Goal: Task Accomplishment & Management: Manage account settings

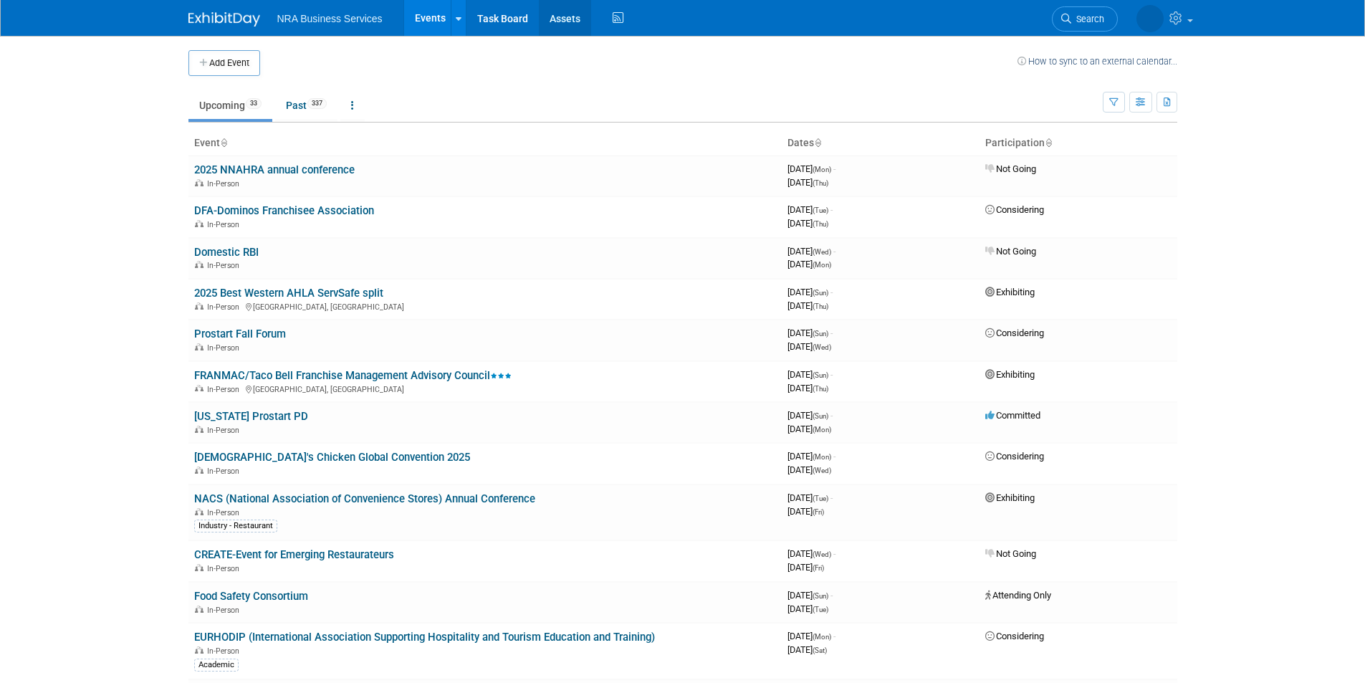
click at [572, 20] on link "Assets" at bounding box center [565, 18] width 52 height 36
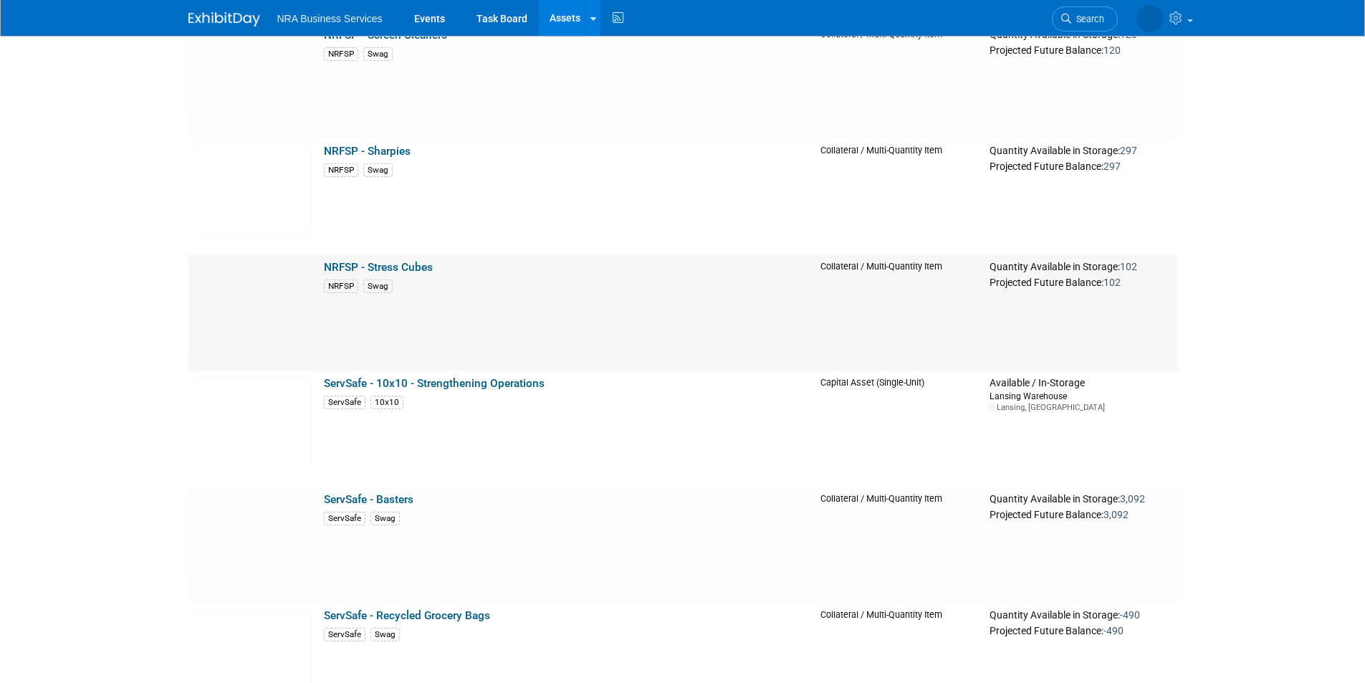
scroll to position [2943, 0]
click at [396, 267] on link "NRFSP - Stress Cubes" at bounding box center [378, 265] width 109 height 13
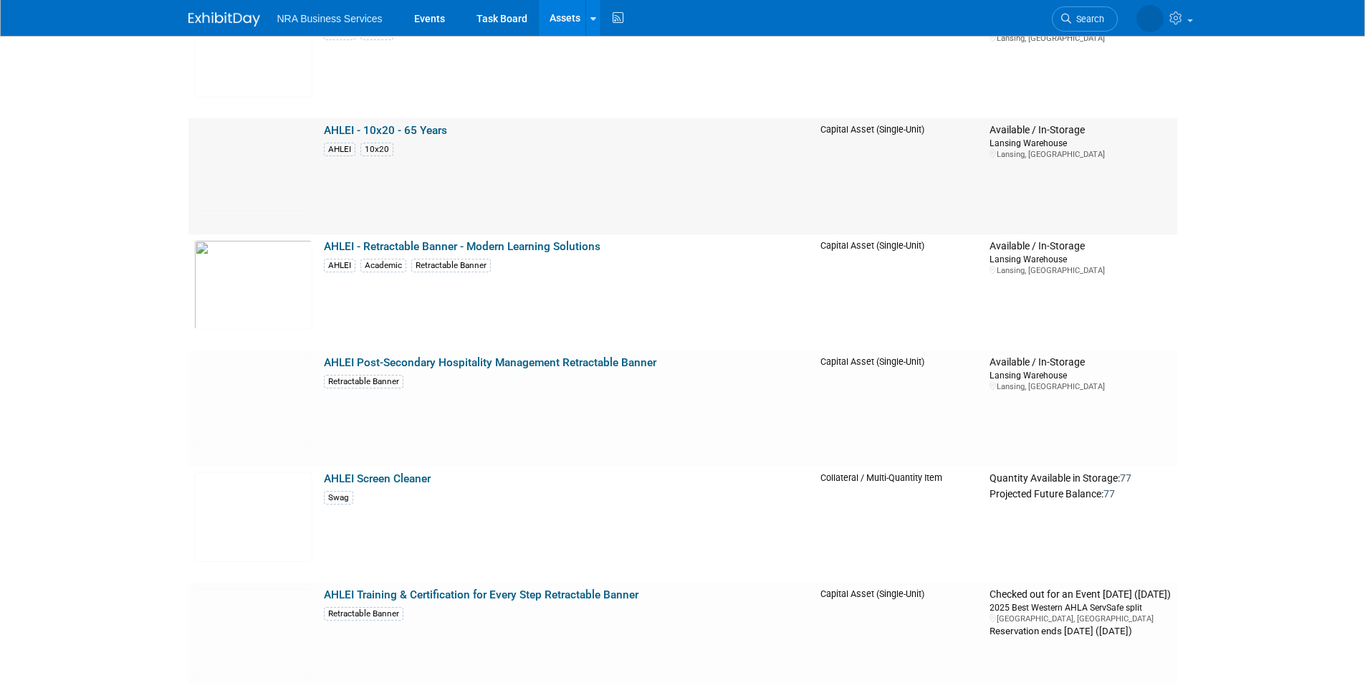
scroll to position [0, 0]
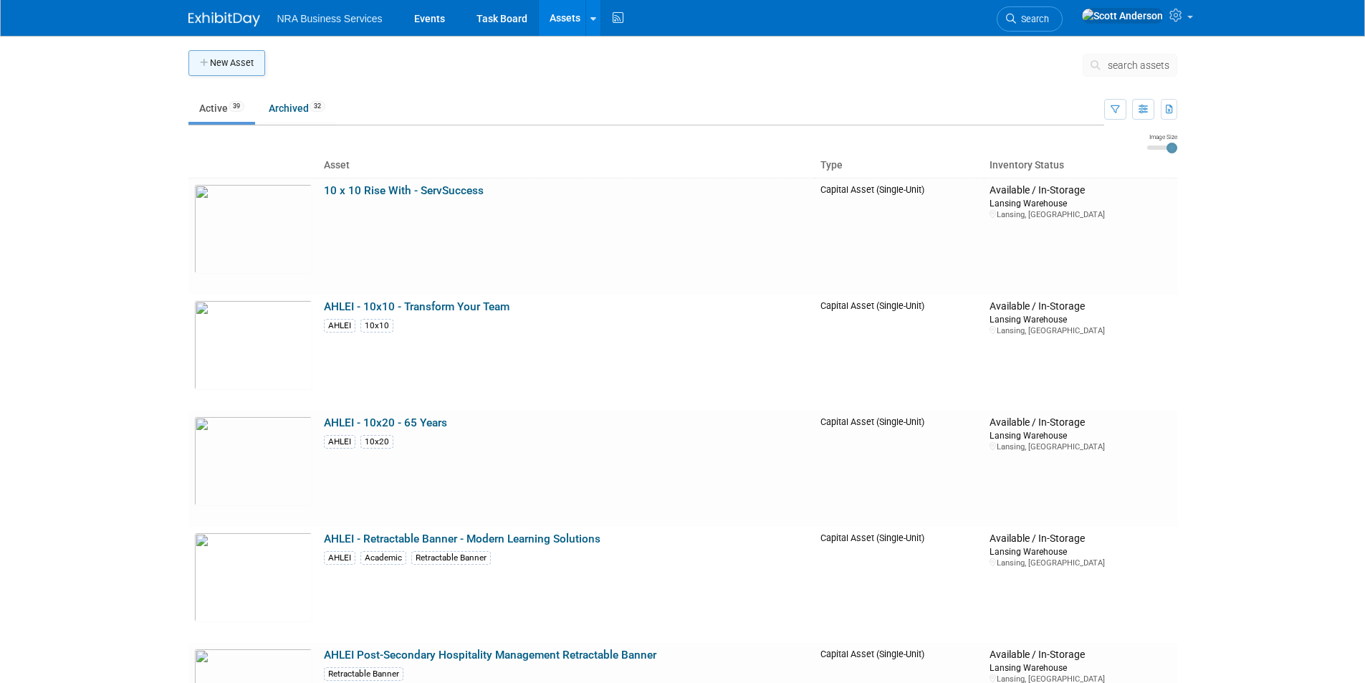
click at [234, 63] on button "New Asset" at bounding box center [226, 63] width 77 height 26
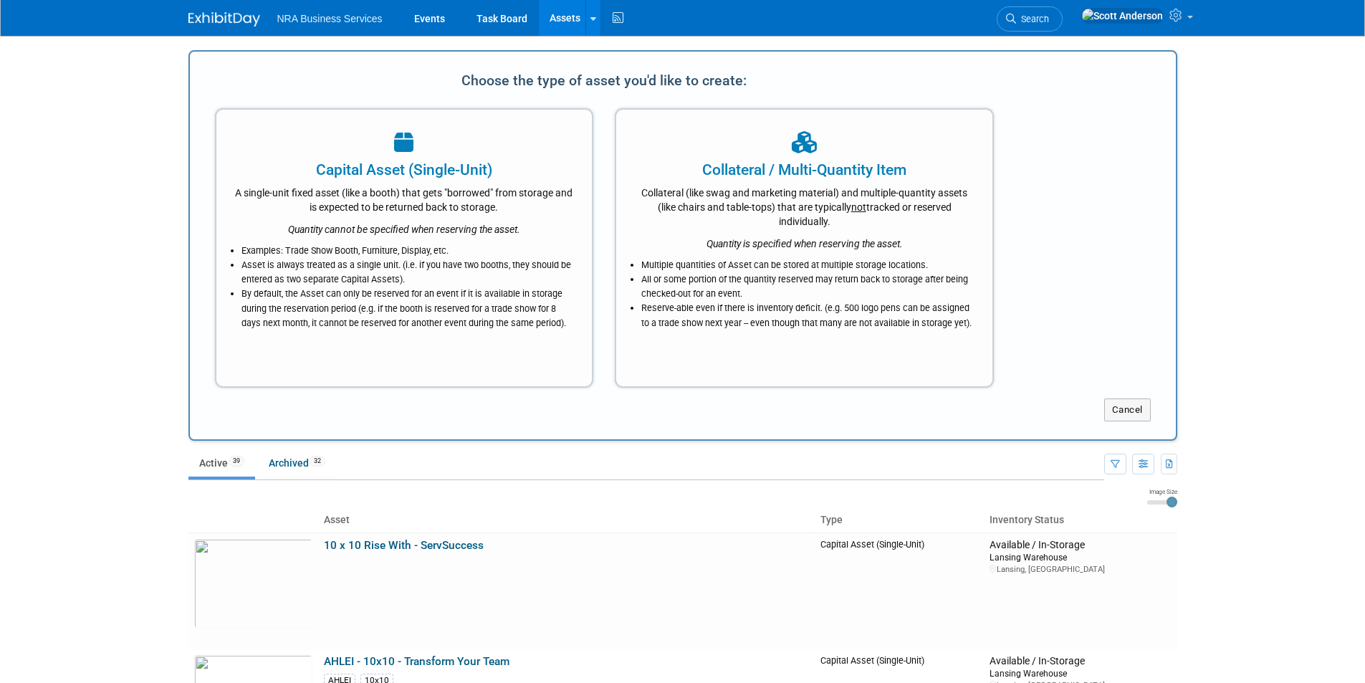
click at [777, 176] on div "Collateral / Multi-Quantity Item" at bounding box center [804, 169] width 340 height 21
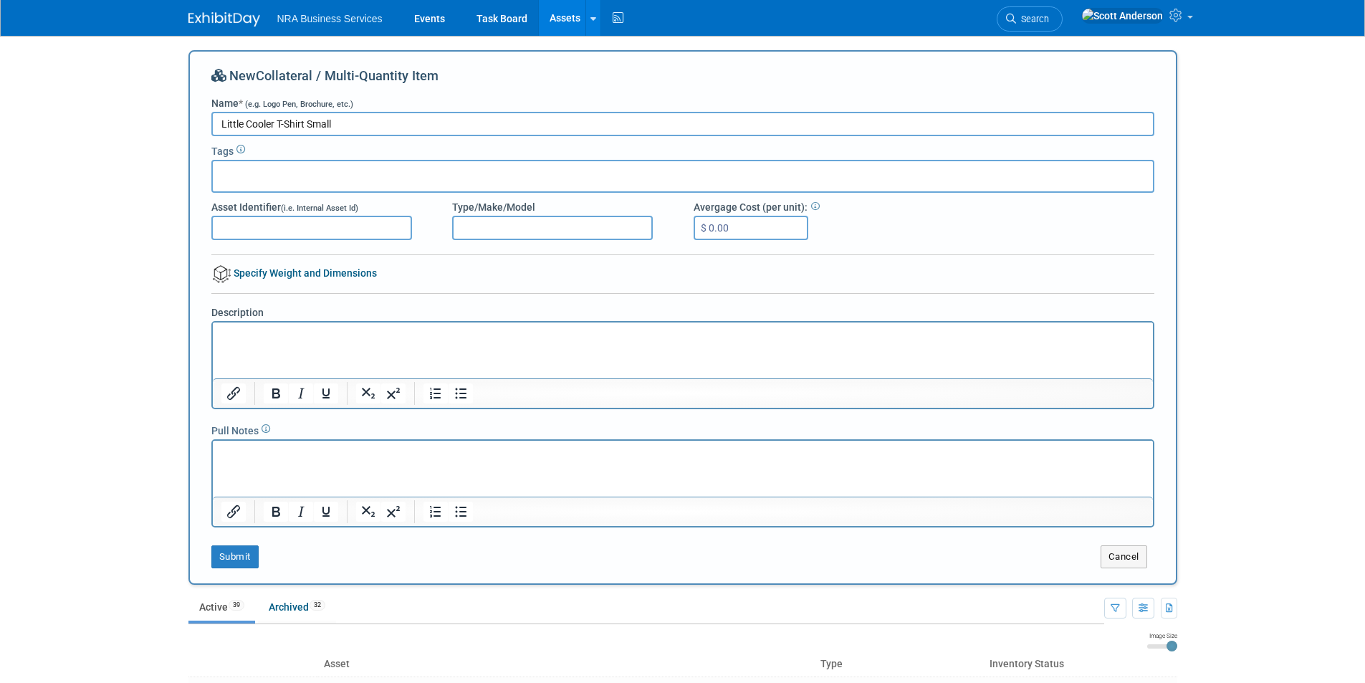
type input "Little Cooler T-Shirt Small"
drag, startPoint x: 341, startPoint y: 123, endPoint x: 216, endPoint y: 128, distance: 124.8
click at [216, 128] on input "Little Cooler T-Shirt Small" at bounding box center [682, 124] width 943 height 24
click at [1138, 562] on button "Cancel" at bounding box center [1123, 556] width 47 height 23
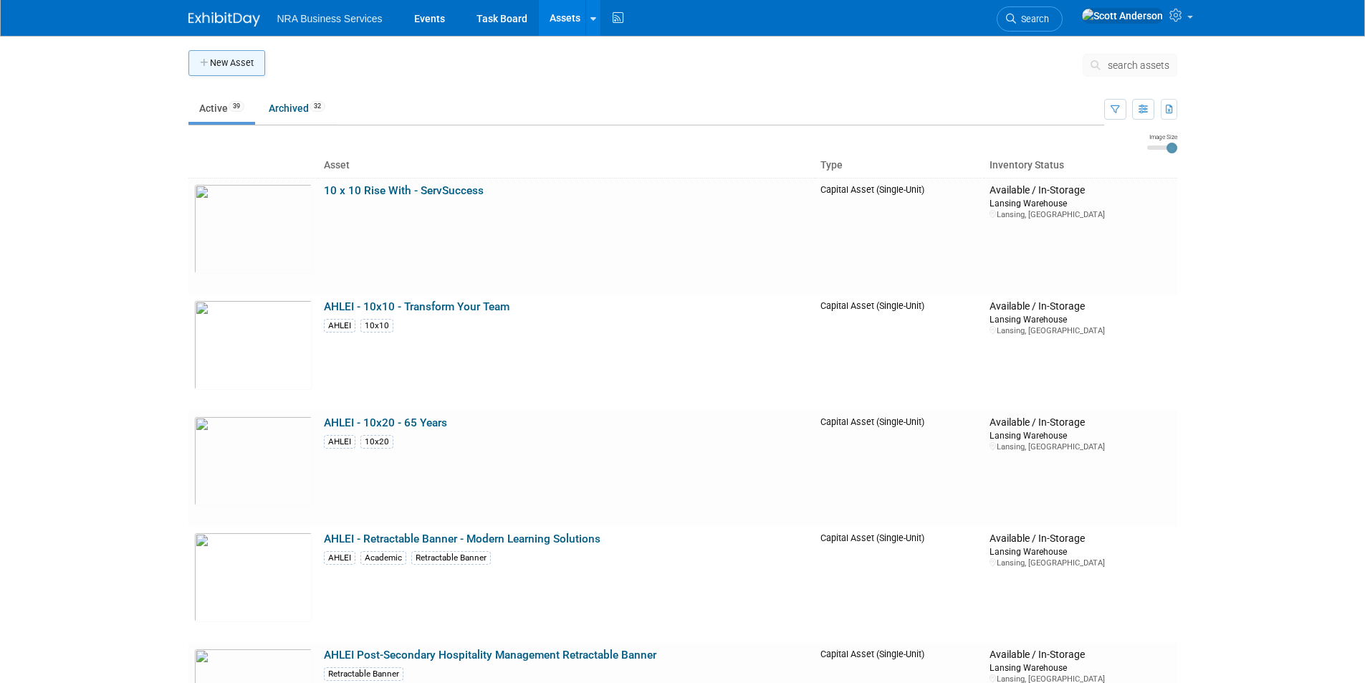
click at [228, 64] on button "New Asset" at bounding box center [226, 63] width 77 height 26
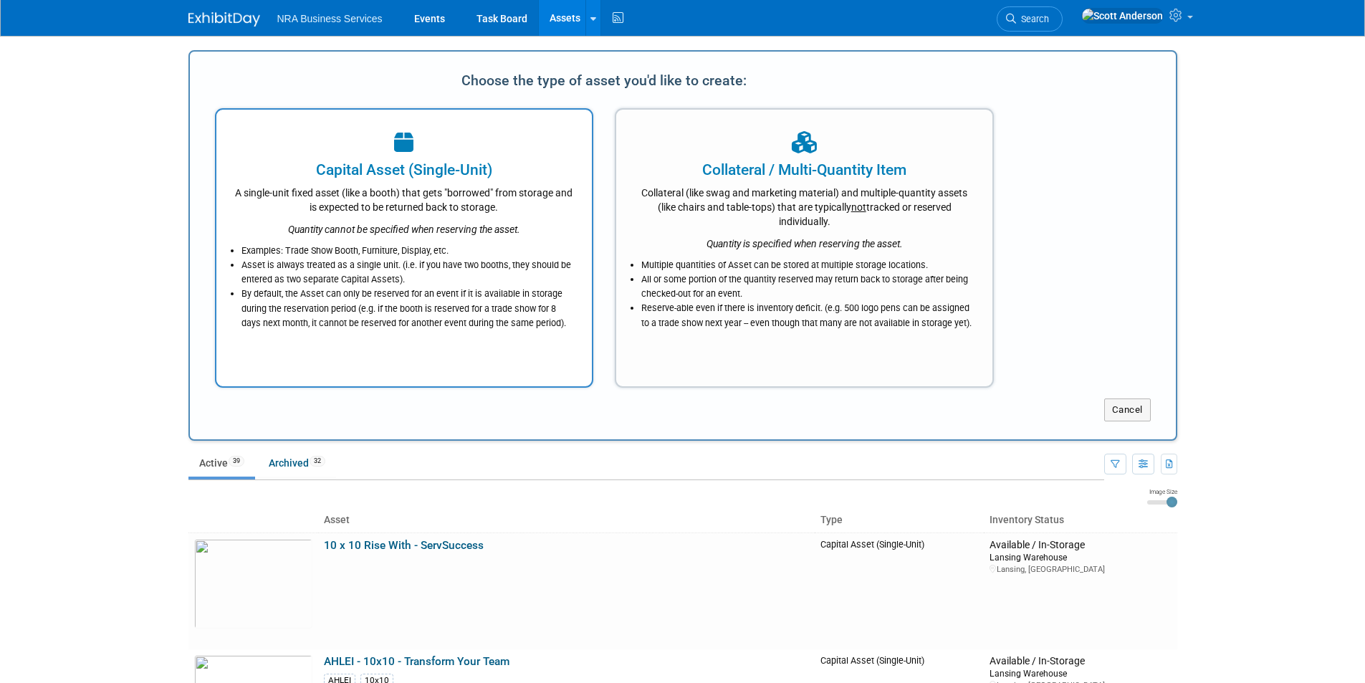
click at [376, 171] on div "Capital Asset (Single-Unit)" at bounding box center [404, 169] width 340 height 21
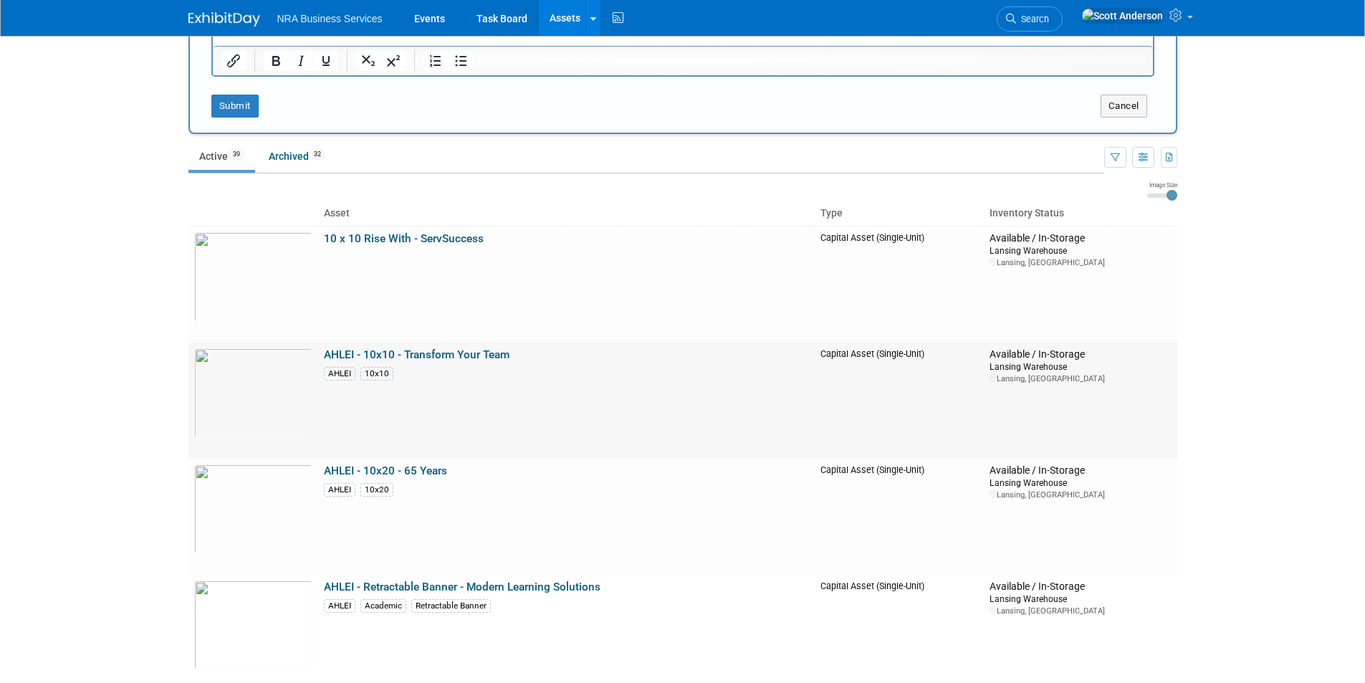
scroll to position [573, 0]
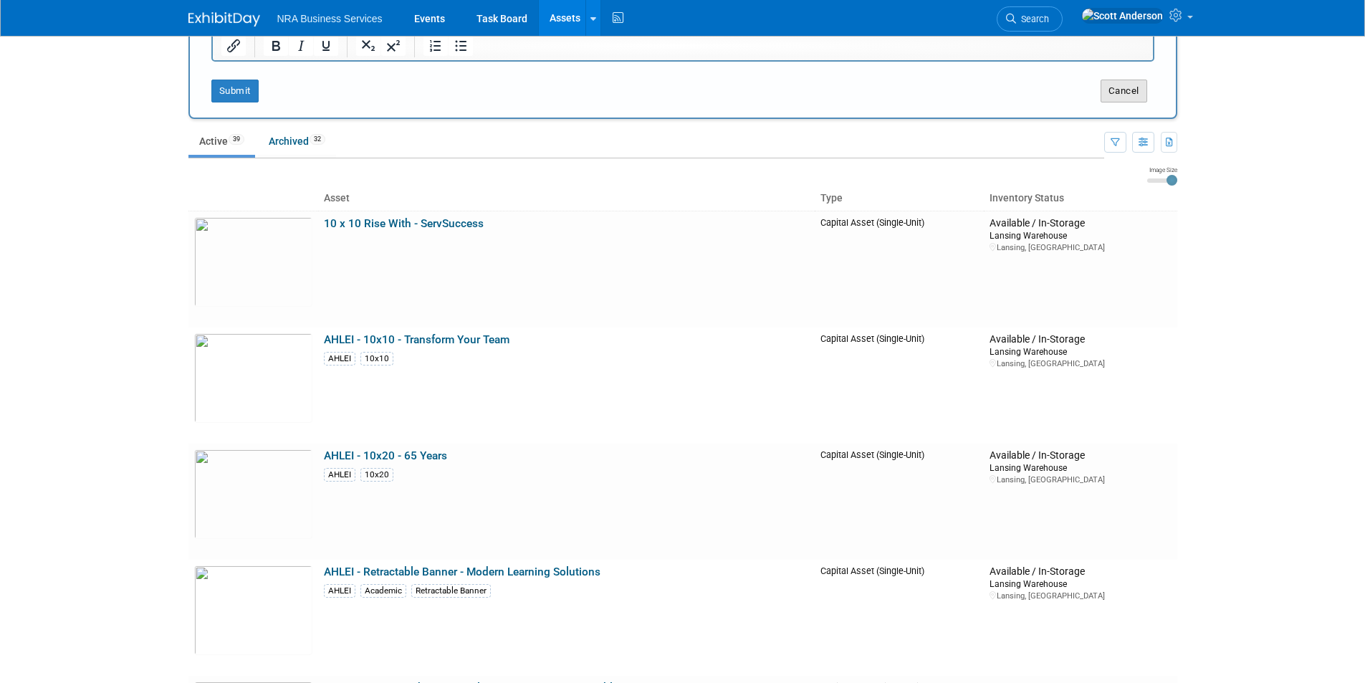
click at [1122, 96] on button "Cancel" at bounding box center [1123, 91] width 47 height 23
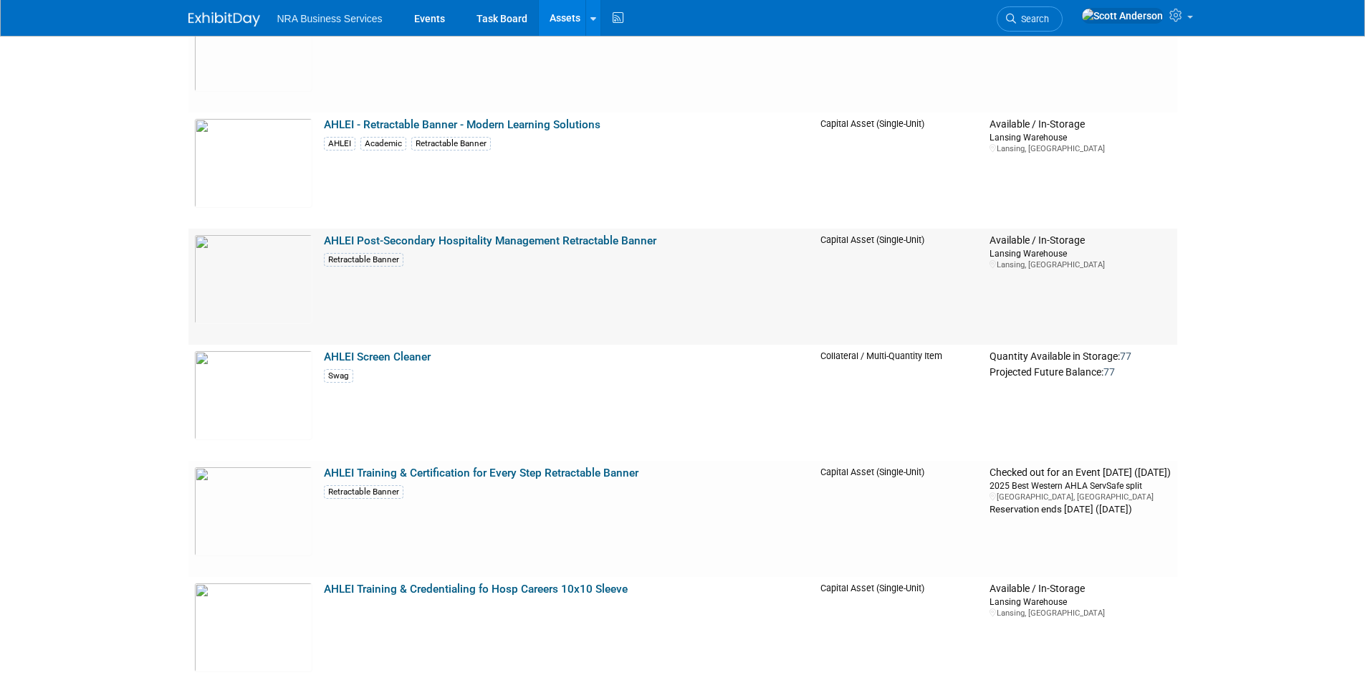
scroll to position [645, 0]
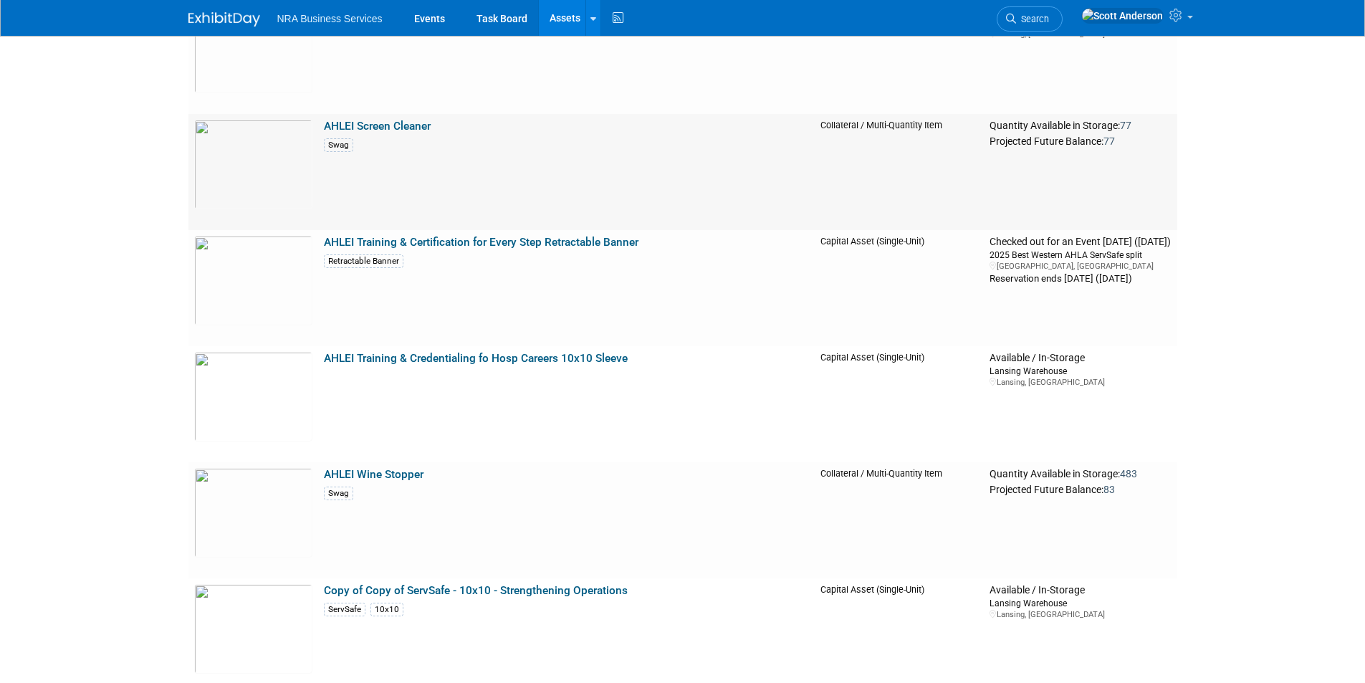
click at [386, 126] on link "AHLEI Screen Cleaner" at bounding box center [377, 126] width 107 height 13
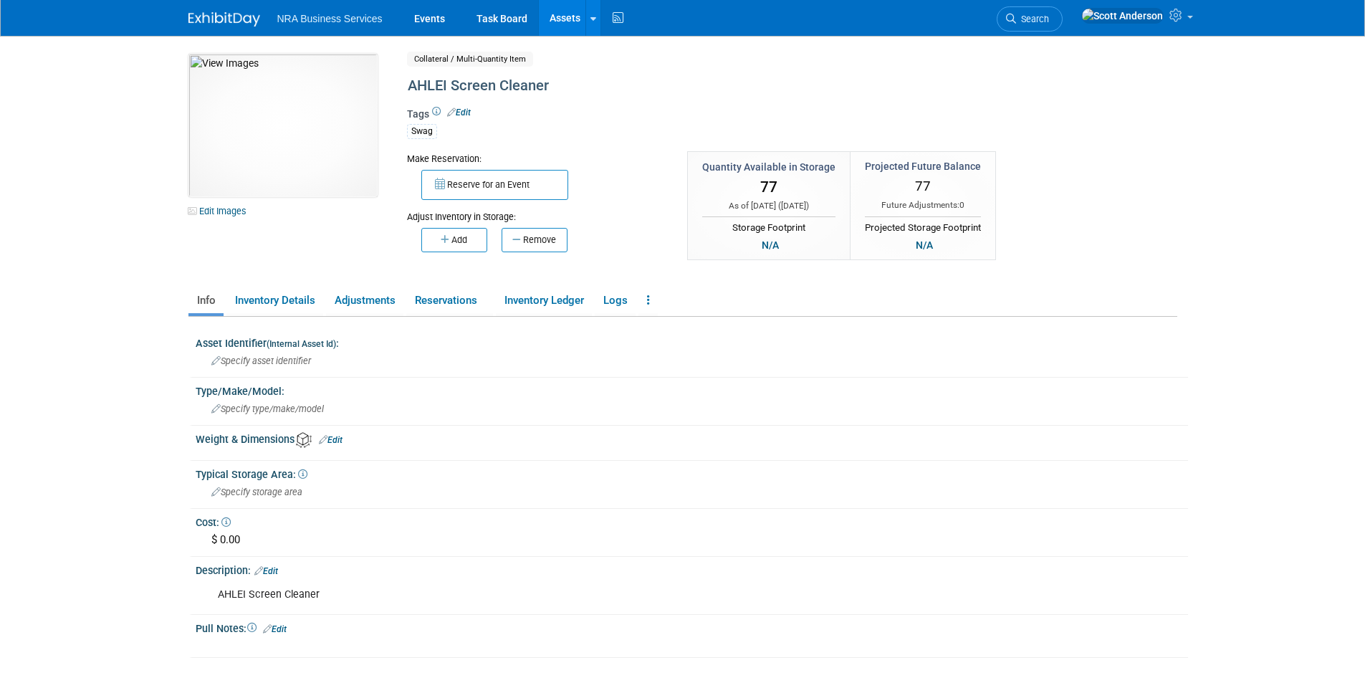
click at [461, 113] on link "Edit" at bounding box center [459, 112] width 24 height 10
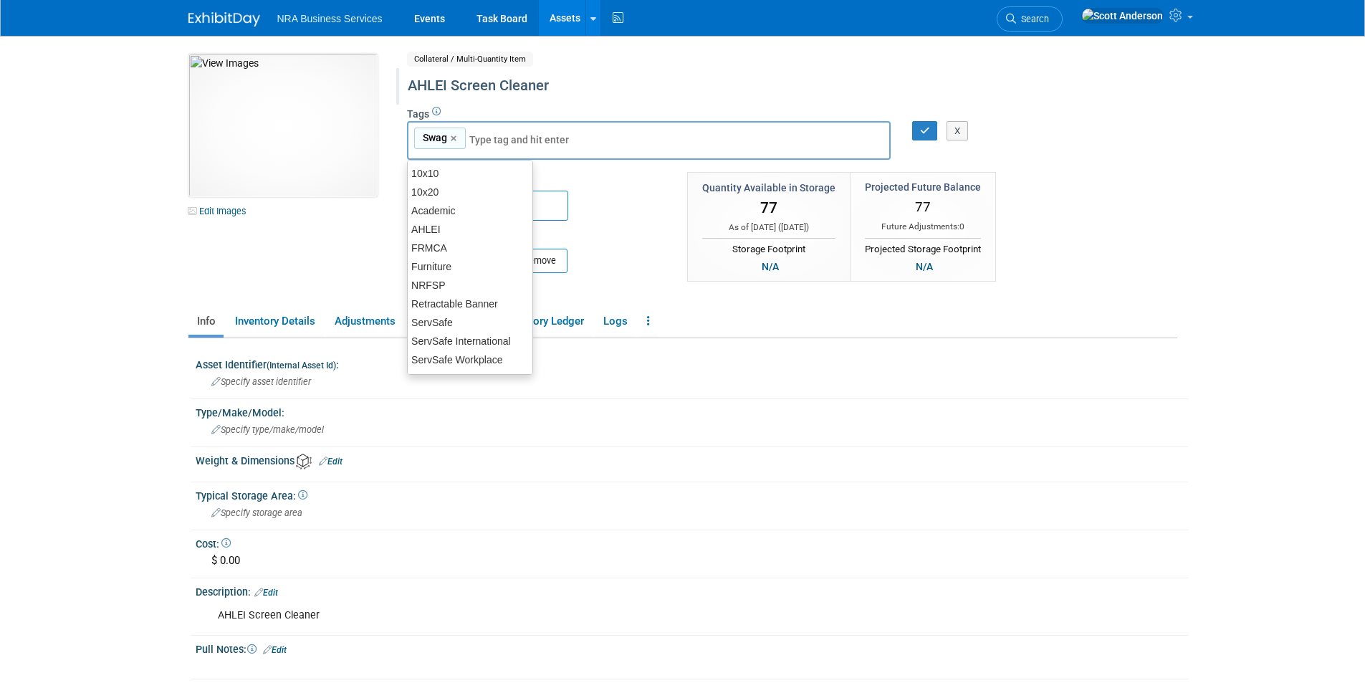
click at [646, 87] on div "AHLEI Screen Cleaner" at bounding box center [731, 86] width 656 height 26
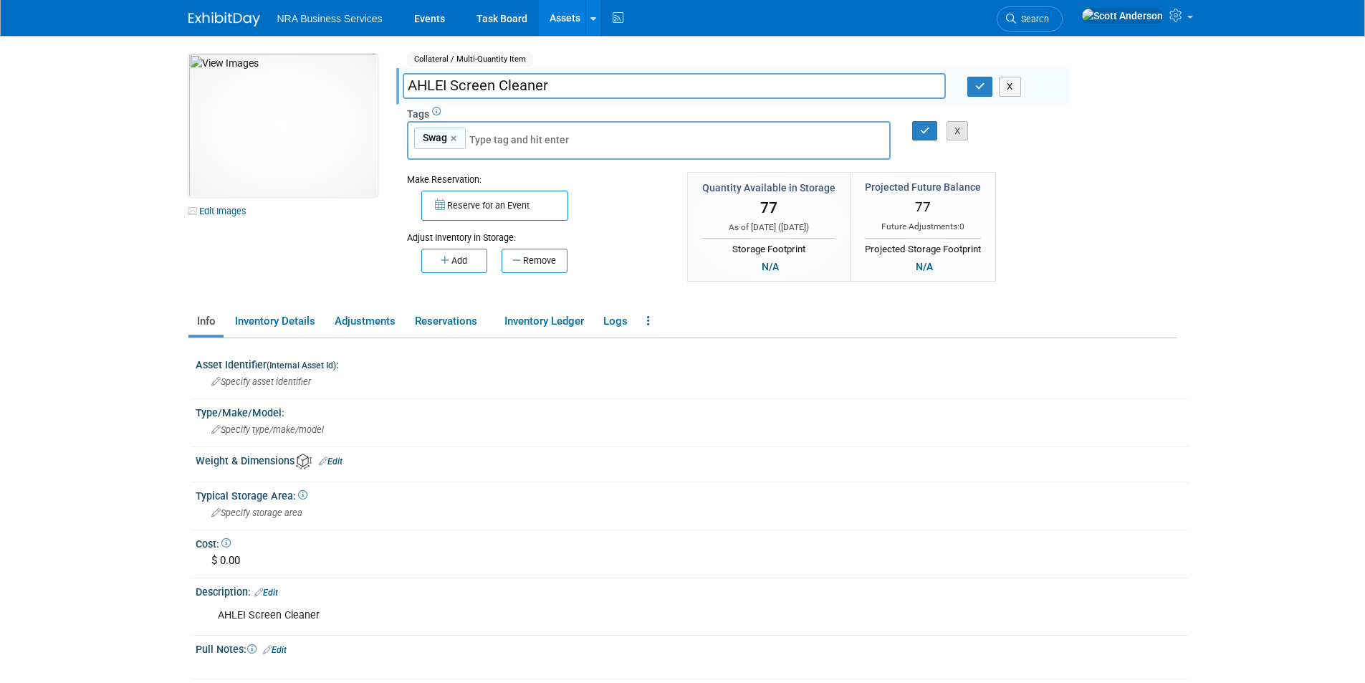
click at [954, 125] on button "X" at bounding box center [957, 131] width 22 height 20
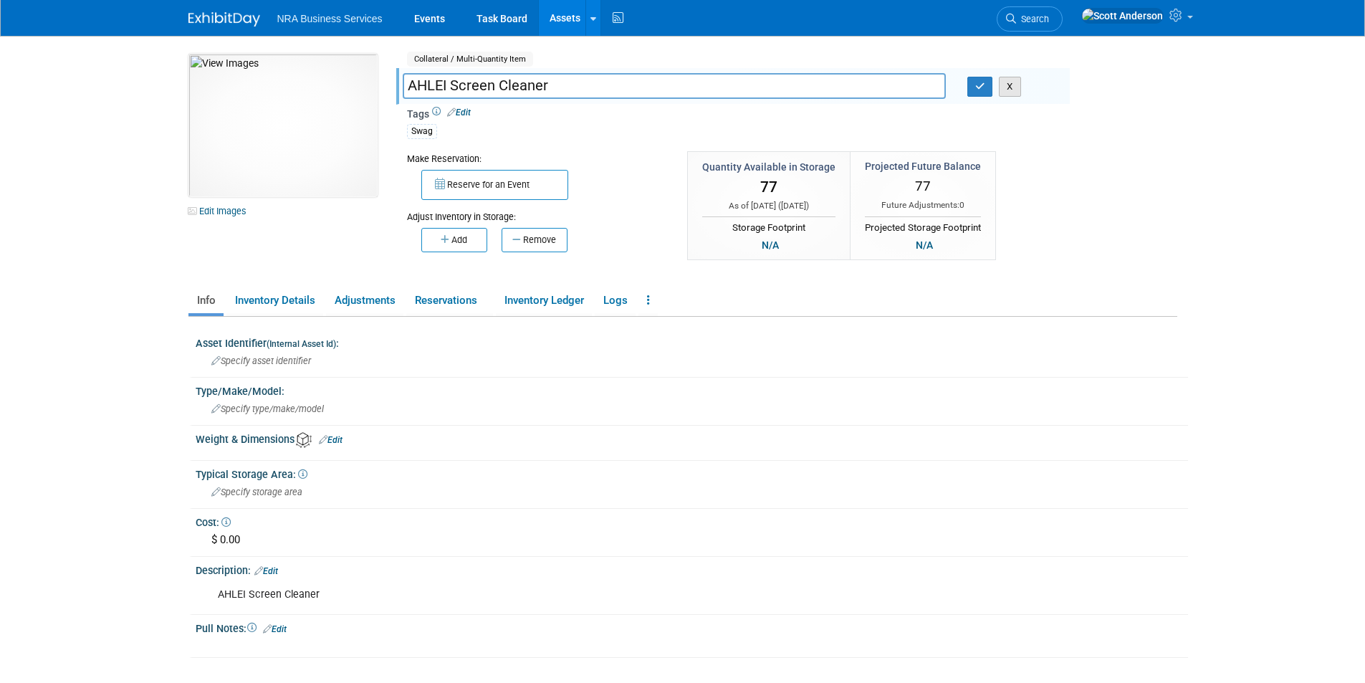
click at [1011, 84] on button "X" at bounding box center [1010, 87] width 22 height 20
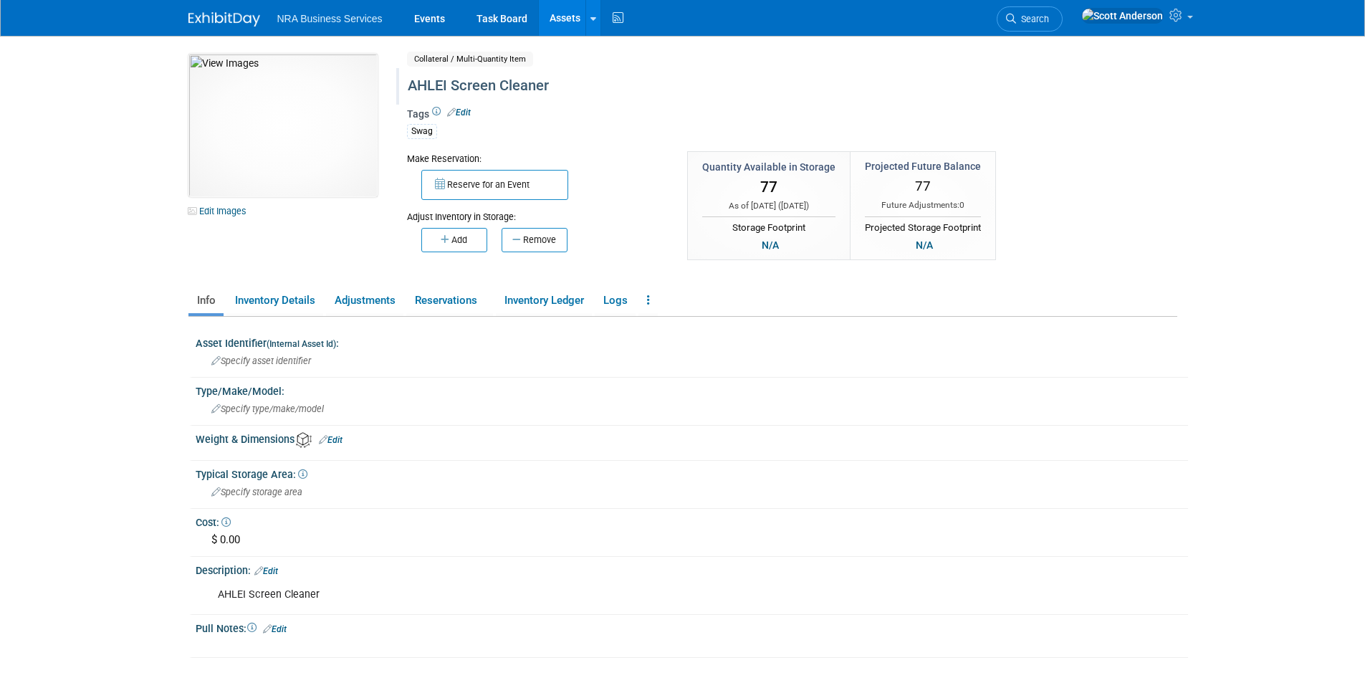
click at [567, 15] on link "Assets" at bounding box center [565, 18] width 52 height 36
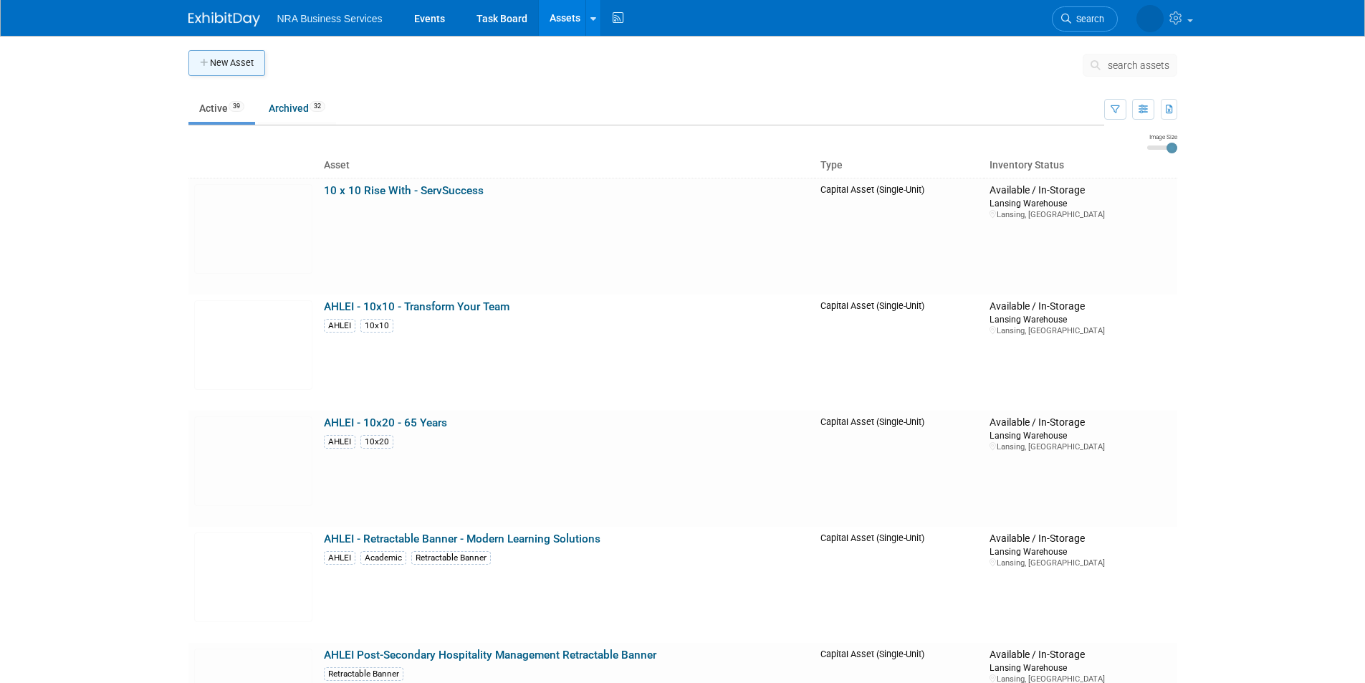
click at [221, 59] on button "New Asset" at bounding box center [226, 63] width 77 height 26
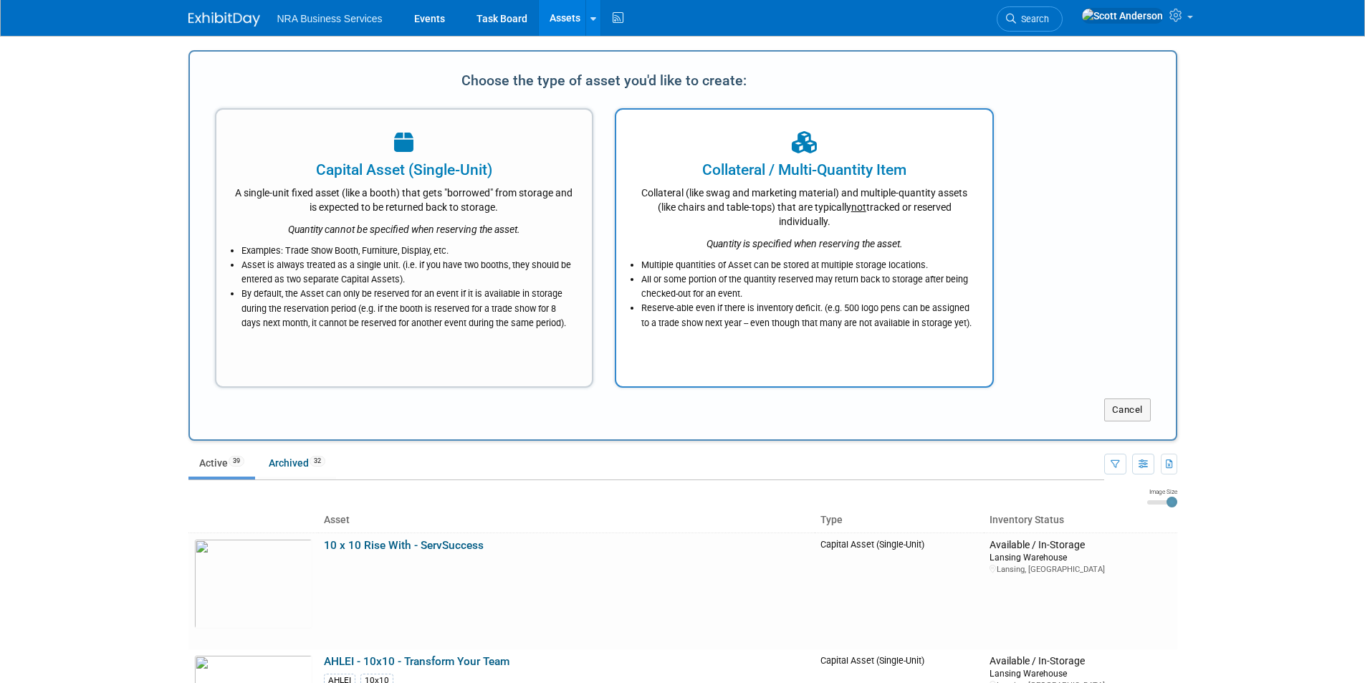
click at [822, 168] on div "Collateral / Multi-Quantity Item" at bounding box center [804, 169] width 340 height 21
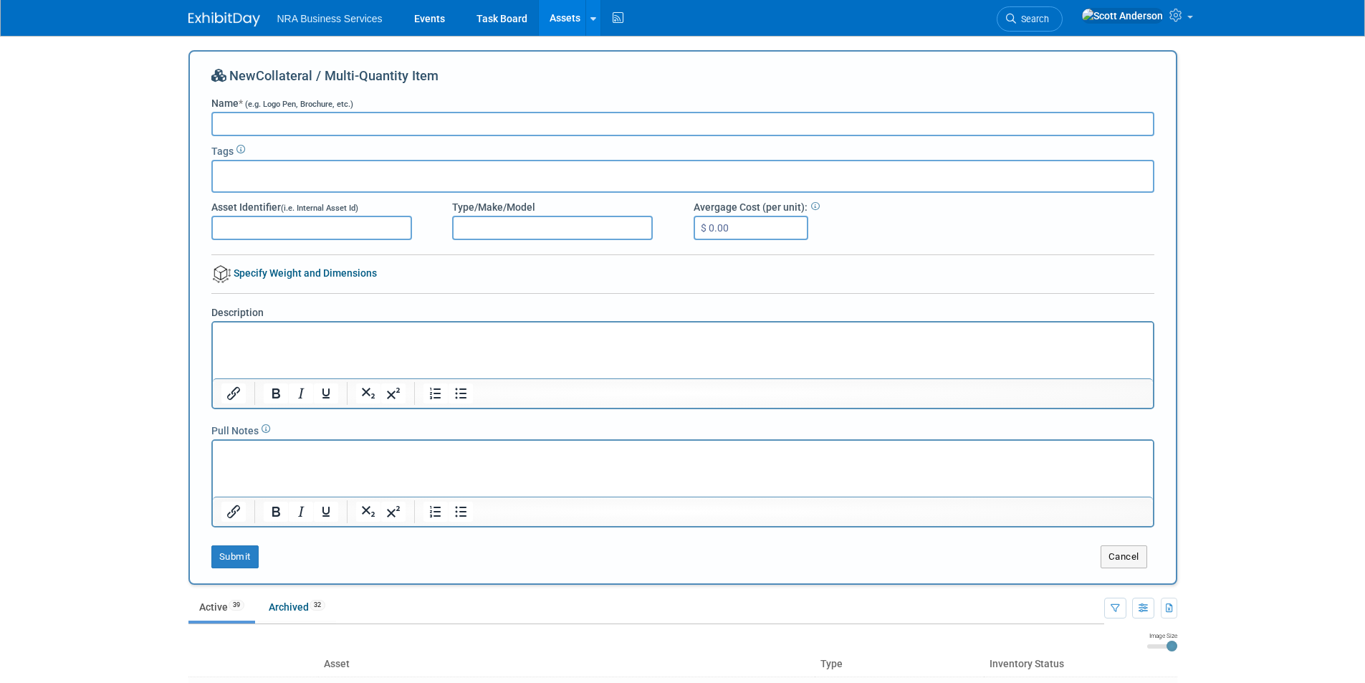
click at [418, 123] on input "Name * (e.g. Logo Pen, Brochure, etc.)" at bounding box center [682, 124] width 943 height 24
paste input "Little Cooler T-Shirt Small"
type input "Little Cooler T-Shirt Small"
click at [371, 171] on div at bounding box center [682, 176] width 943 height 33
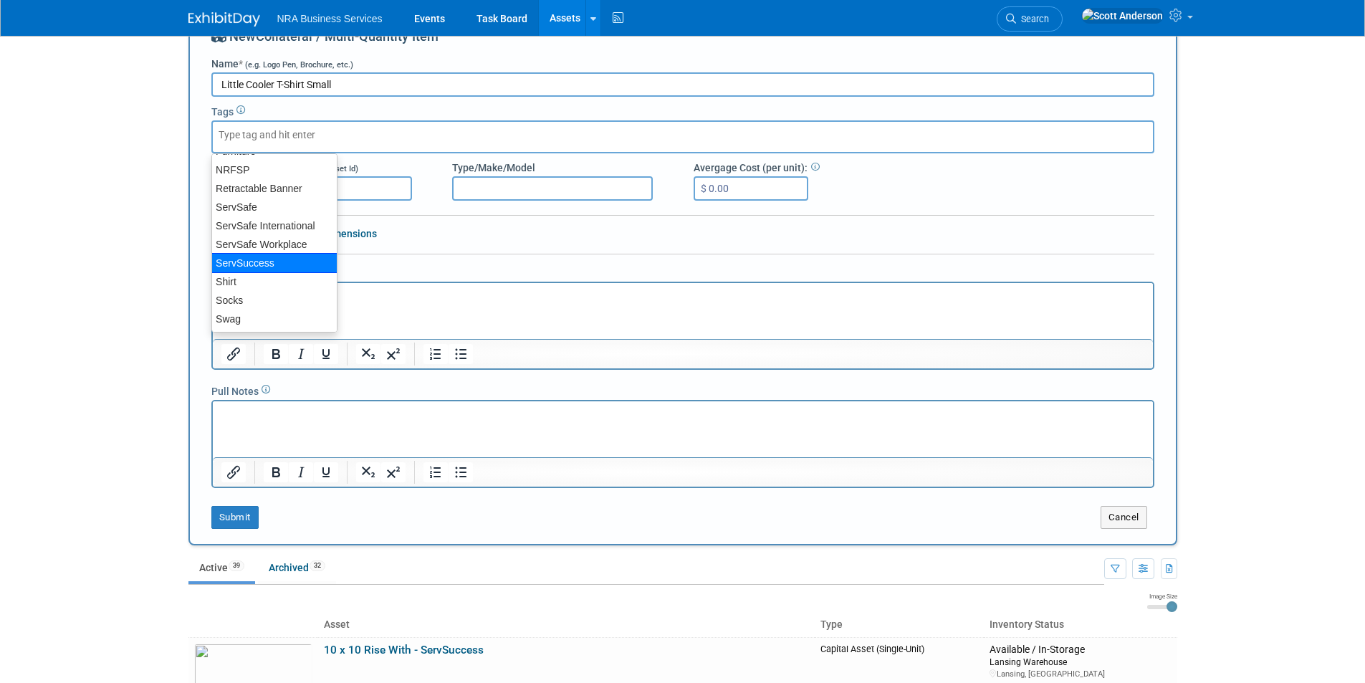
scroll to position [72, 0]
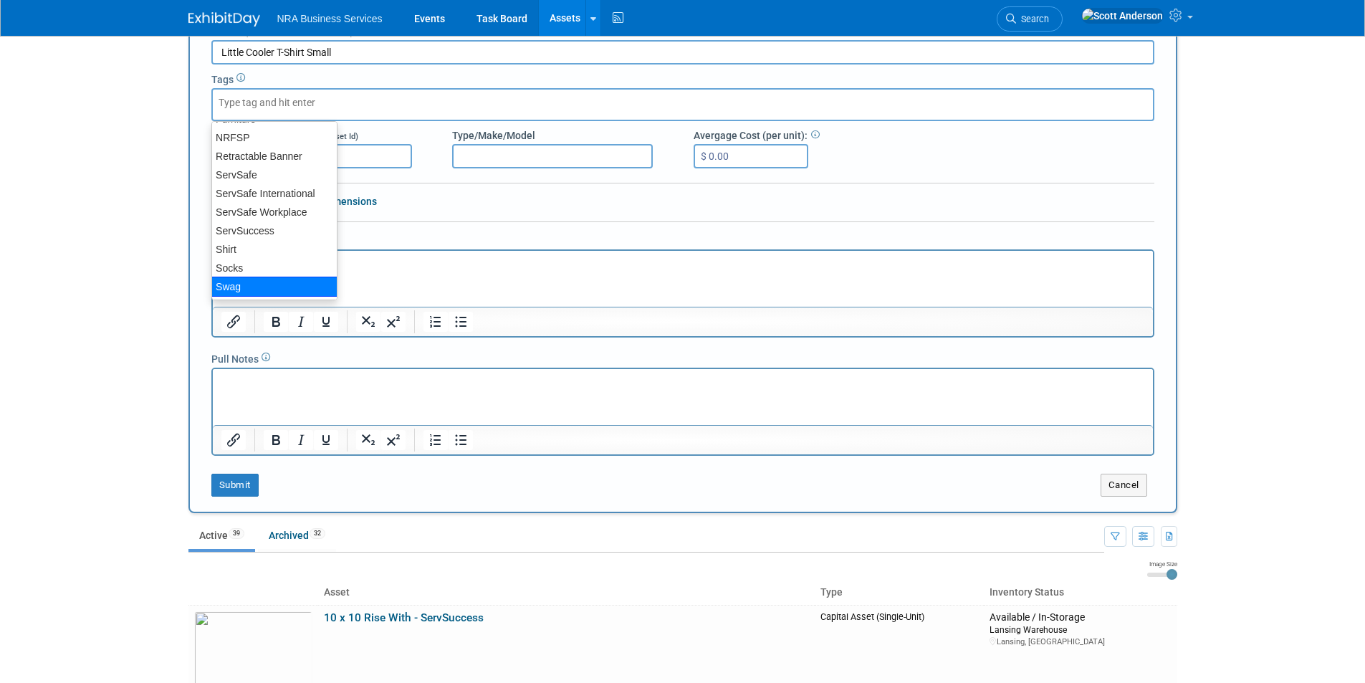
click at [261, 288] on div "Swag" at bounding box center [274, 287] width 126 height 20
type input "Swag"
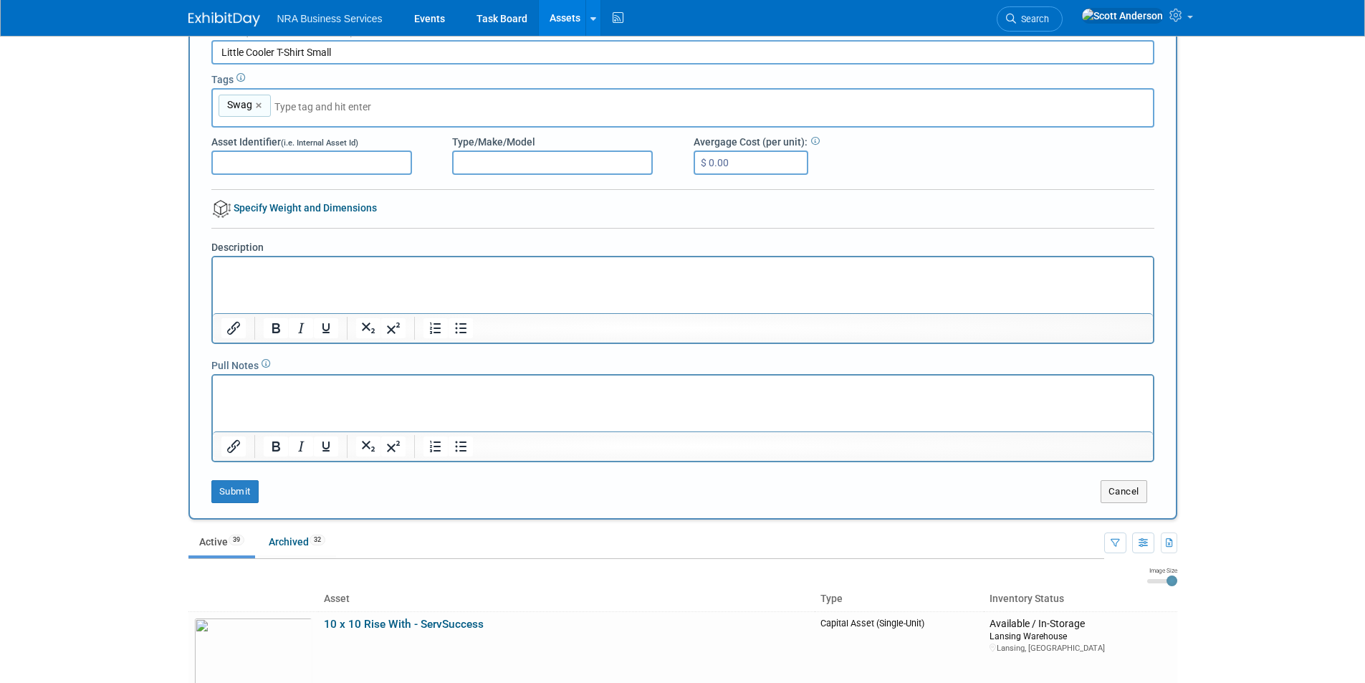
click at [345, 165] on input "Asset Identifier (i.e. Internal Asset Id)" at bounding box center [311, 162] width 201 height 24
click at [345, 163] on input "Asset Identifier (i.e. Internal Asset Id)" at bounding box center [311, 162] width 201 height 24
click at [338, 276] on p "Rich Text Area. Press ALT-0 for help." at bounding box center [683, 269] width 924 height 14
click at [234, 487] on button "Submit" at bounding box center [234, 491] width 47 height 23
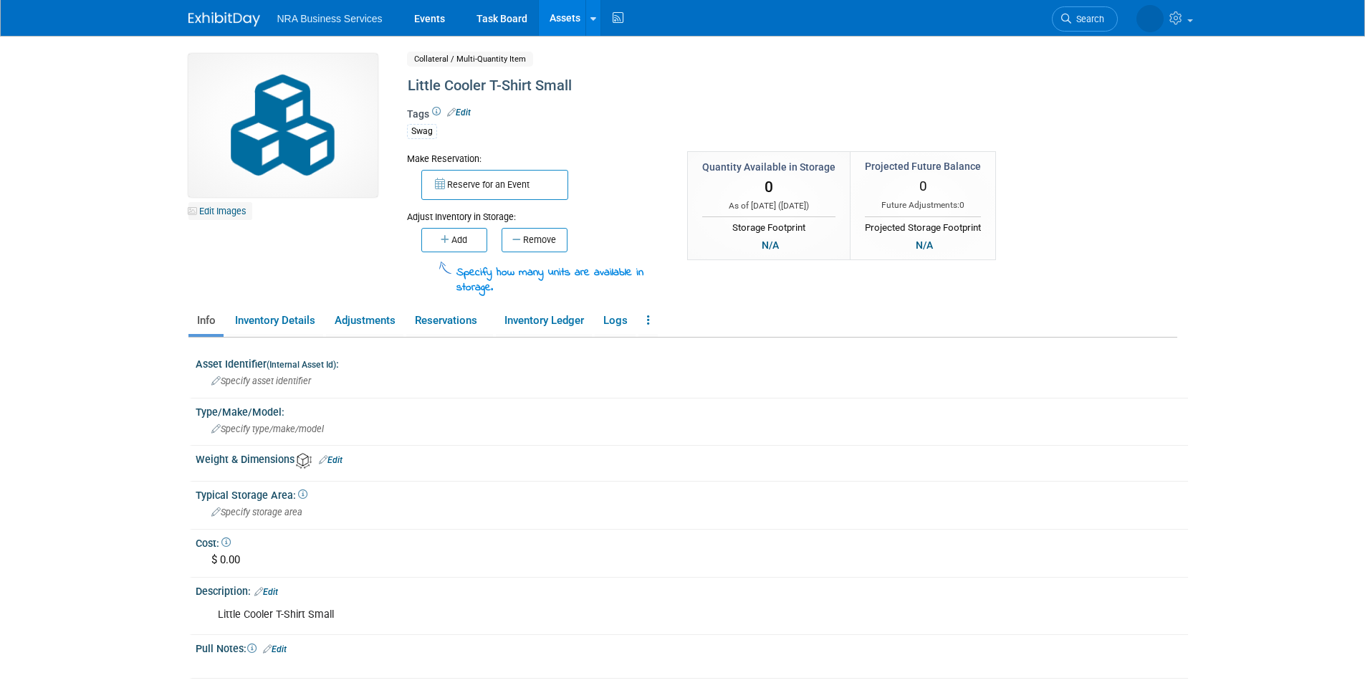
click at [226, 209] on link "Edit Images" at bounding box center [220, 211] width 64 height 18
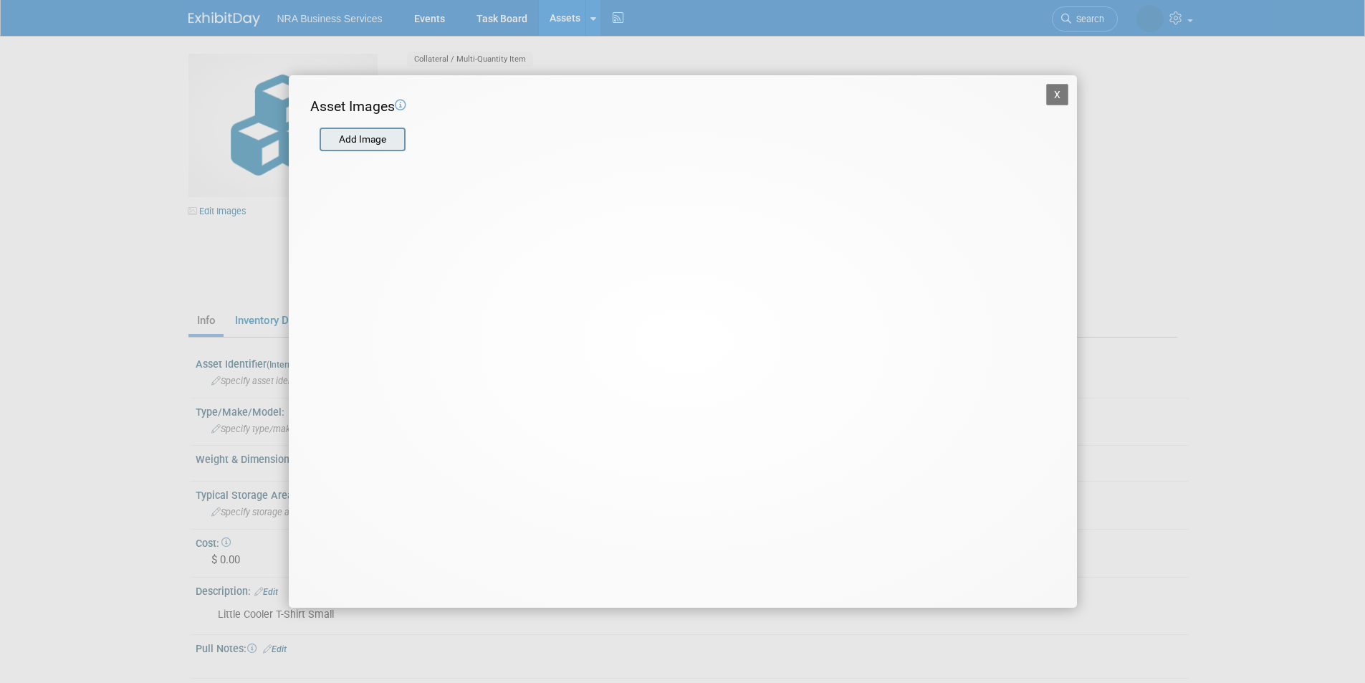
click at [355, 134] on input "file" at bounding box center [319, 139] width 171 height 21
click at [1054, 97] on button "X" at bounding box center [1057, 94] width 23 height 21
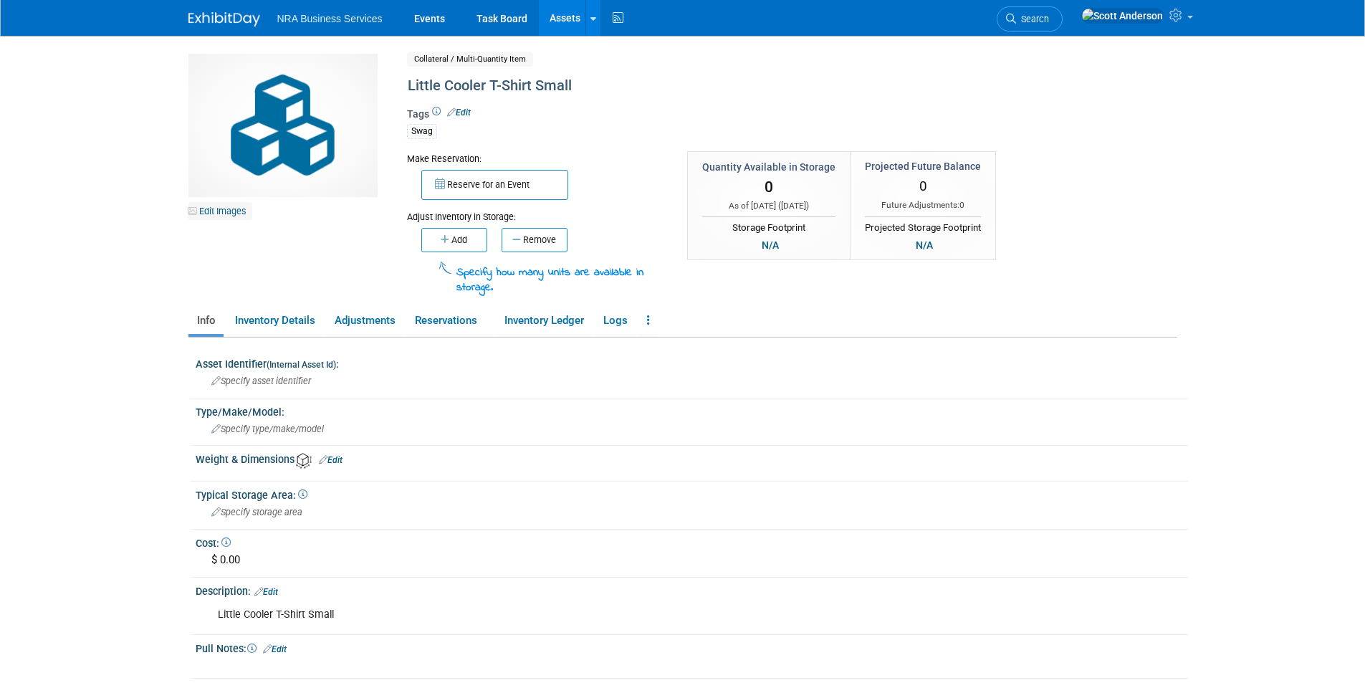
click at [236, 211] on link "Edit Images" at bounding box center [220, 211] width 64 height 18
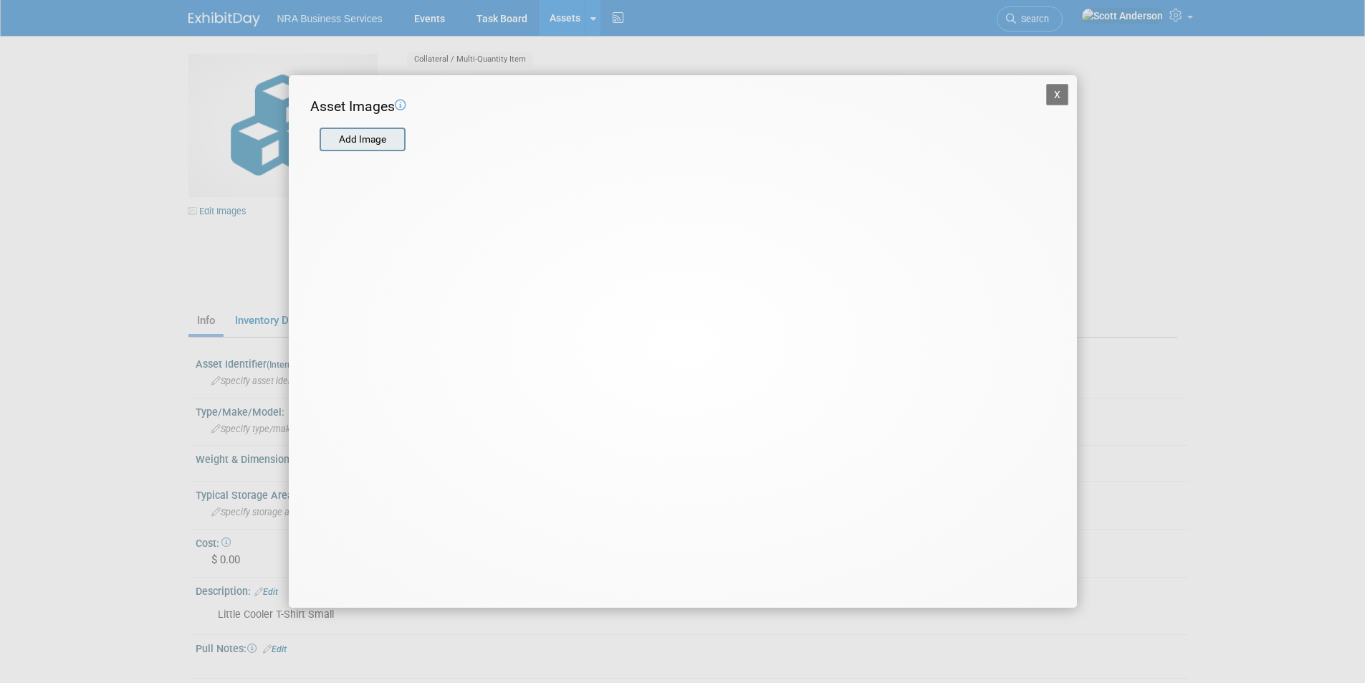
click at [358, 140] on input "file" at bounding box center [319, 139] width 171 height 21
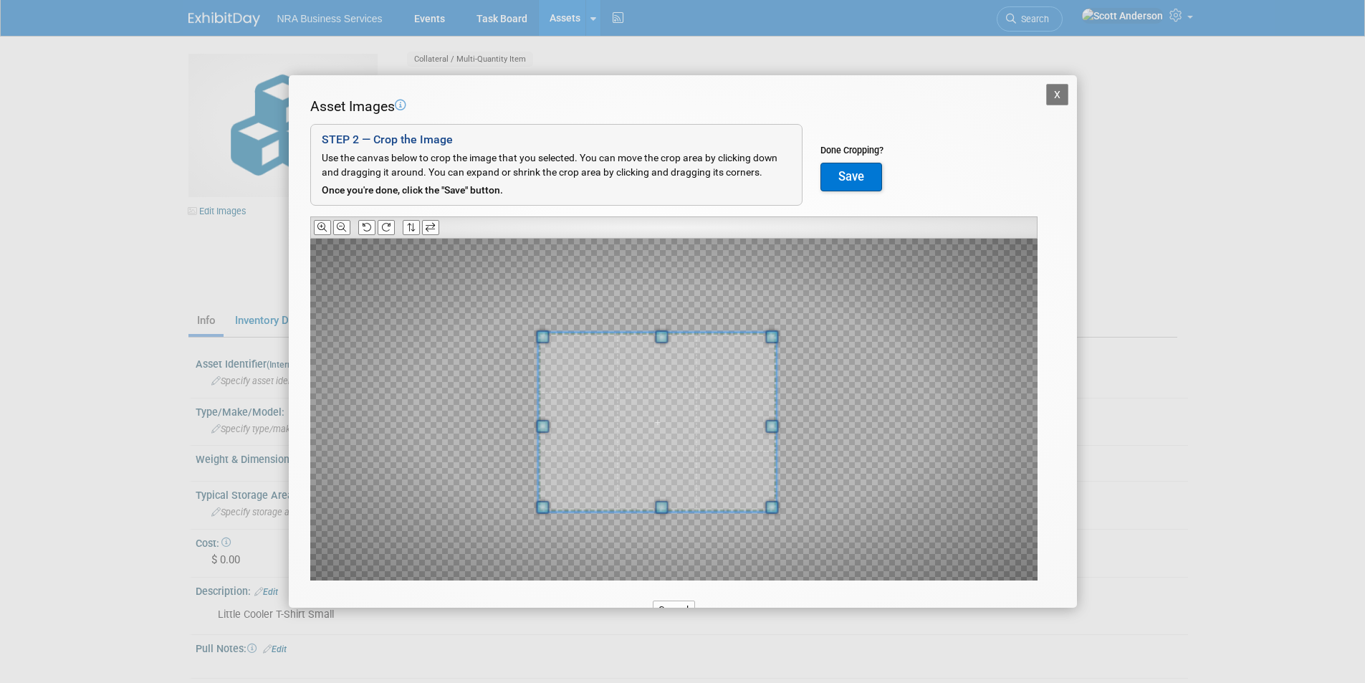
click at [540, 499] on div at bounding box center [657, 421] width 238 height 179
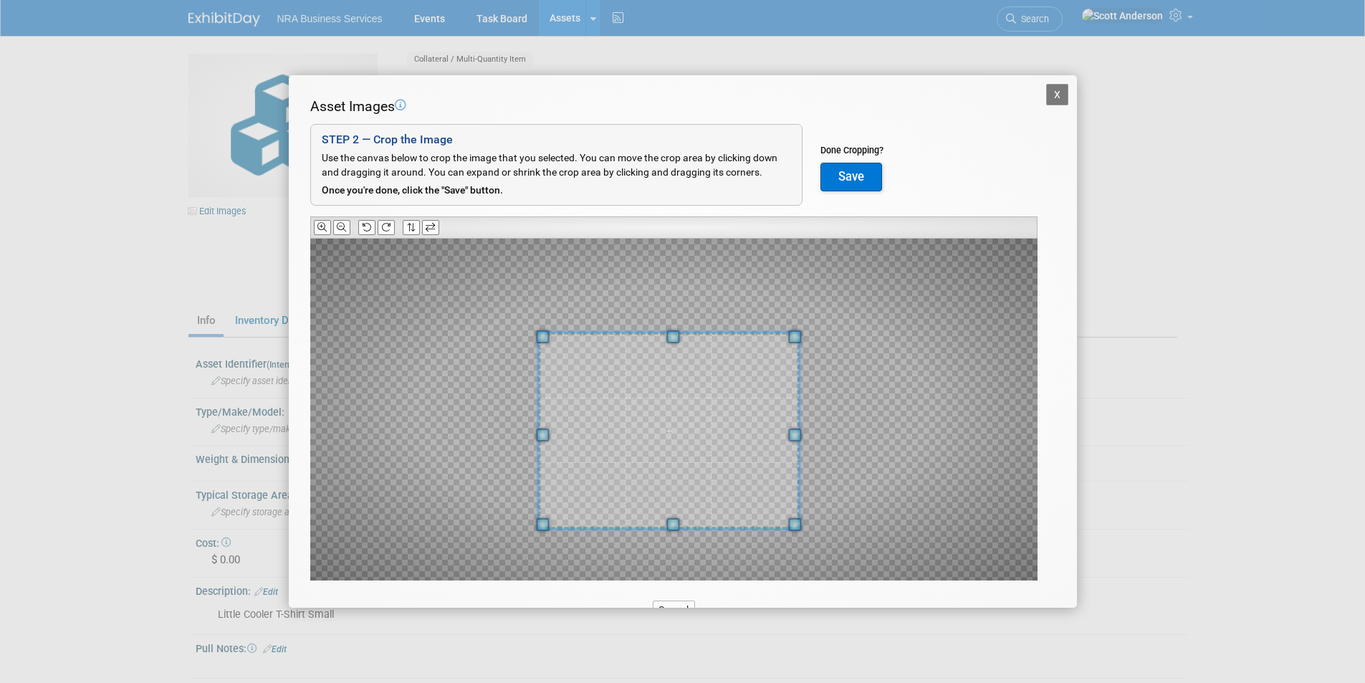
click at [796, 512] on div at bounding box center [668, 430] width 261 height 196
click at [541, 537] on div at bounding box center [673, 410] width 727 height 342
click at [548, 434] on span at bounding box center [548, 436] width 13 height 13
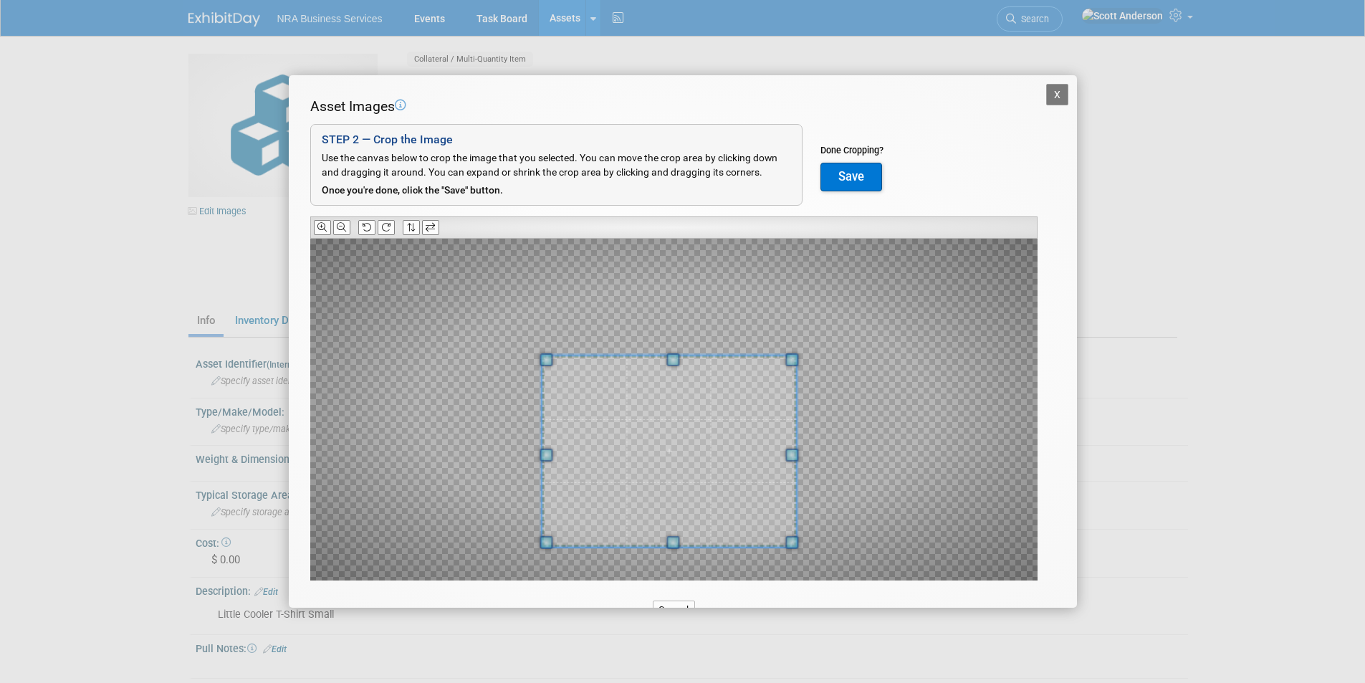
click at [662, 449] on span at bounding box center [669, 450] width 254 height 191
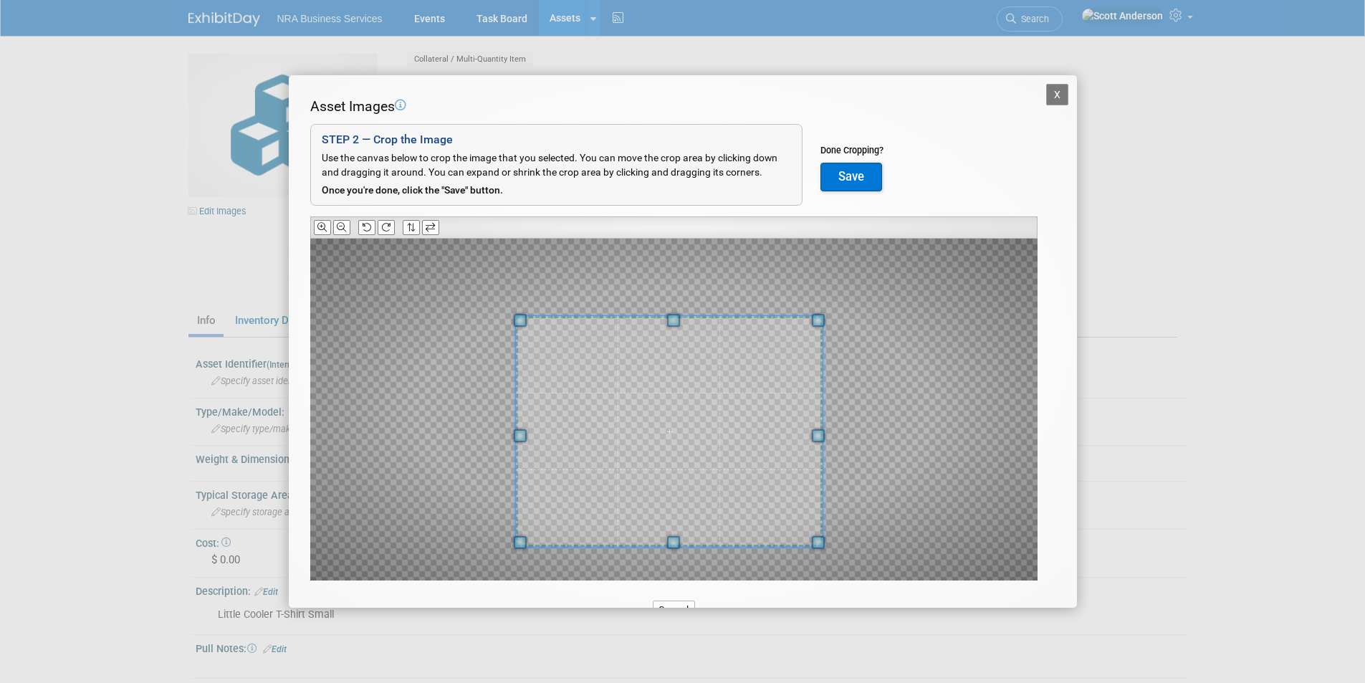
click at [672, 320] on span at bounding box center [672, 320] width 13 height 13
click at [849, 179] on button "Save" at bounding box center [851, 177] width 62 height 29
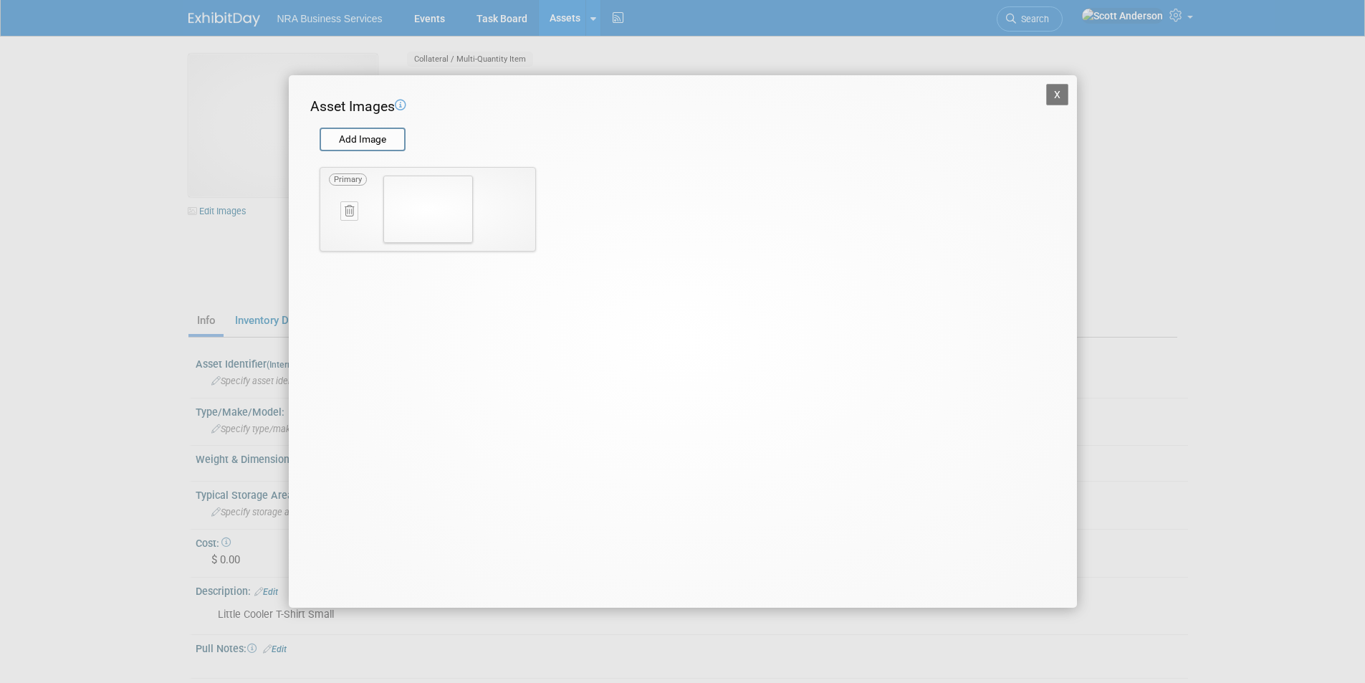
click at [1050, 99] on button "X" at bounding box center [1057, 94] width 23 height 21
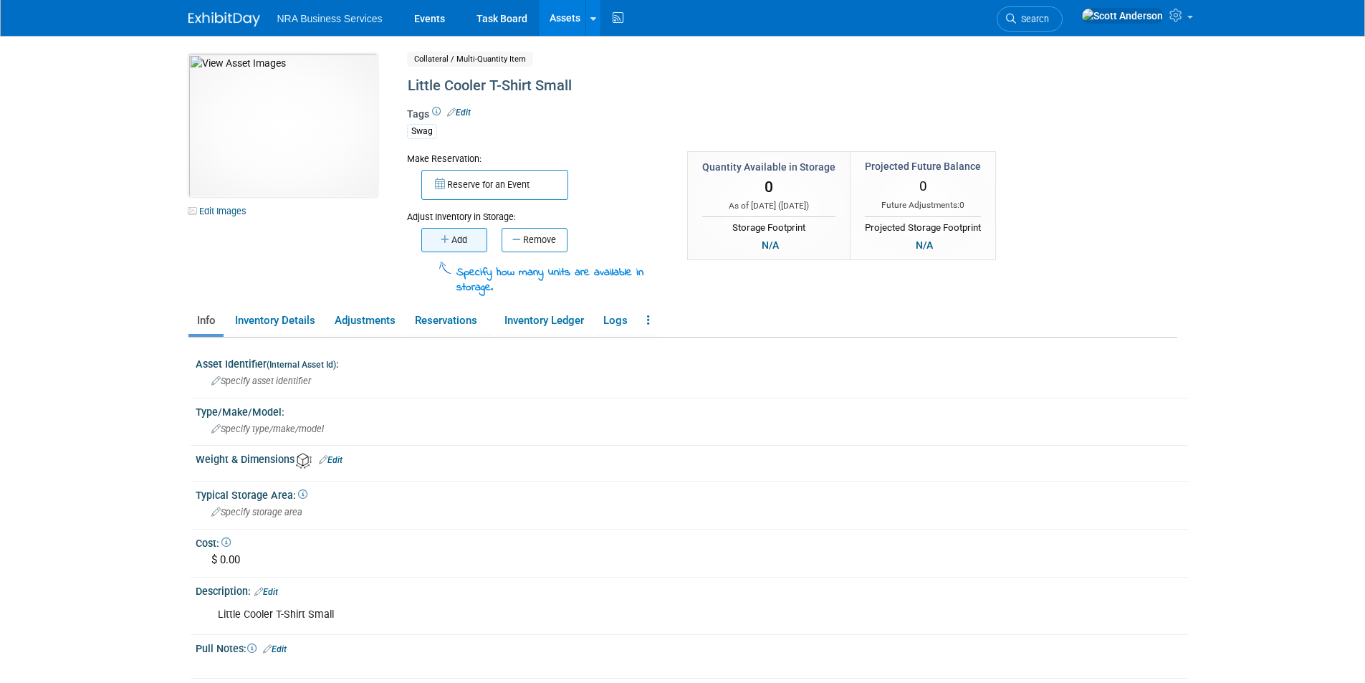
click at [451, 239] on button "Add" at bounding box center [454, 240] width 66 height 24
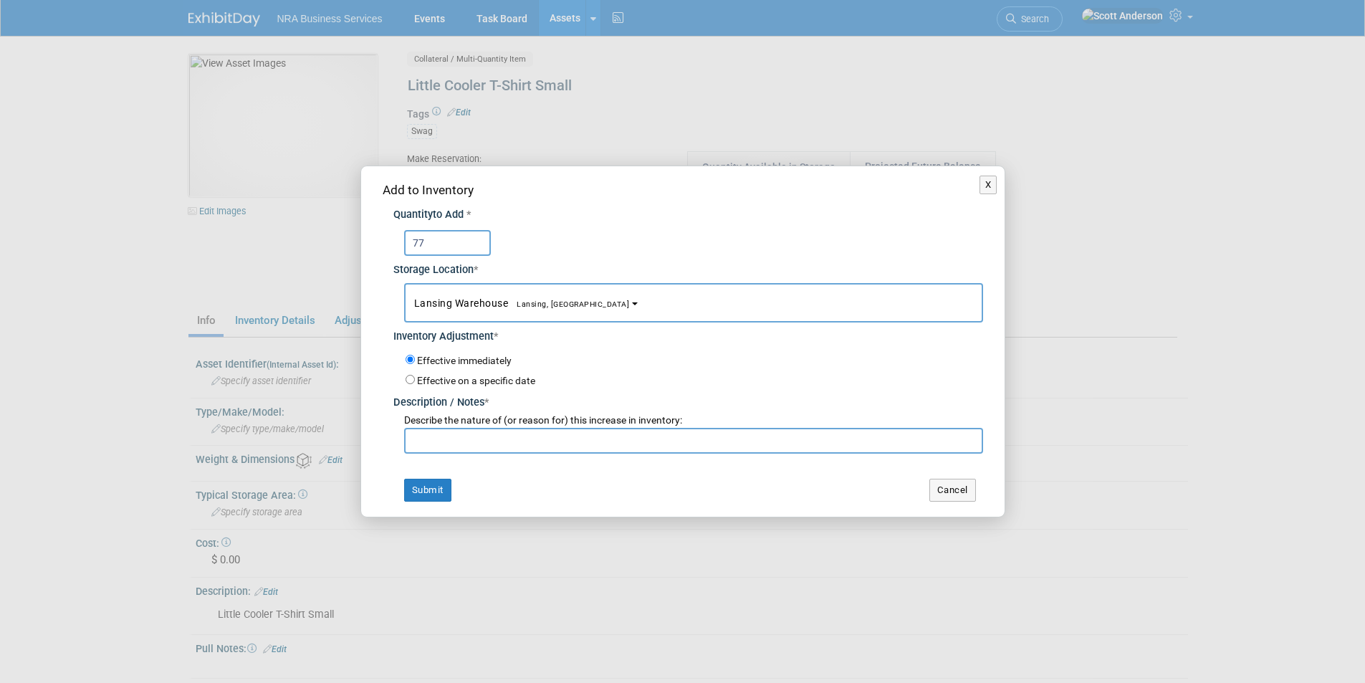
type input "77"
click at [505, 444] on input "text" at bounding box center [693, 441] width 579 height 26
drag, startPoint x: 539, startPoint y: 438, endPoint x: 408, endPoint y: 450, distance: 131.6
click at [408, 450] on input "Just received from [GEOGRAPHIC_DATA]" at bounding box center [693, 441] width 579 height 26
type input "Just received from [GEOGRAPHIC_DATA]"
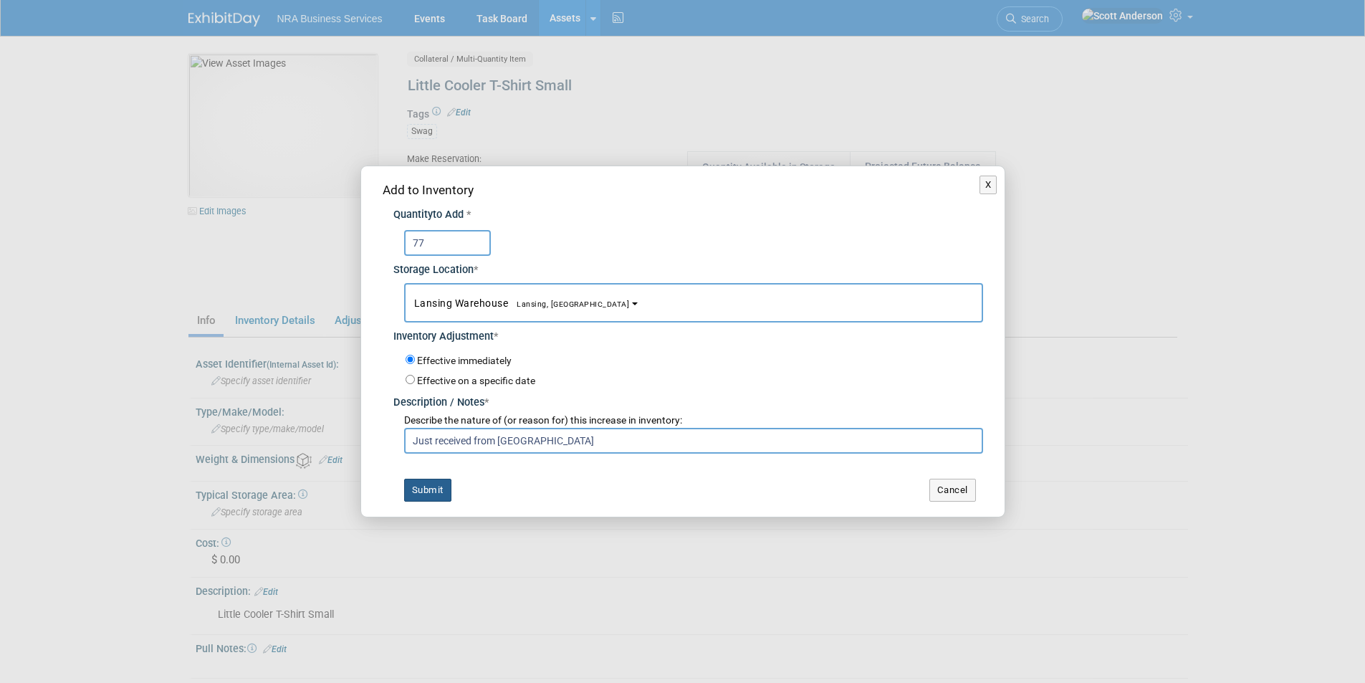
click at [427, 490] on button "Submit" at bounding box center [427, 490] width 47 height 23
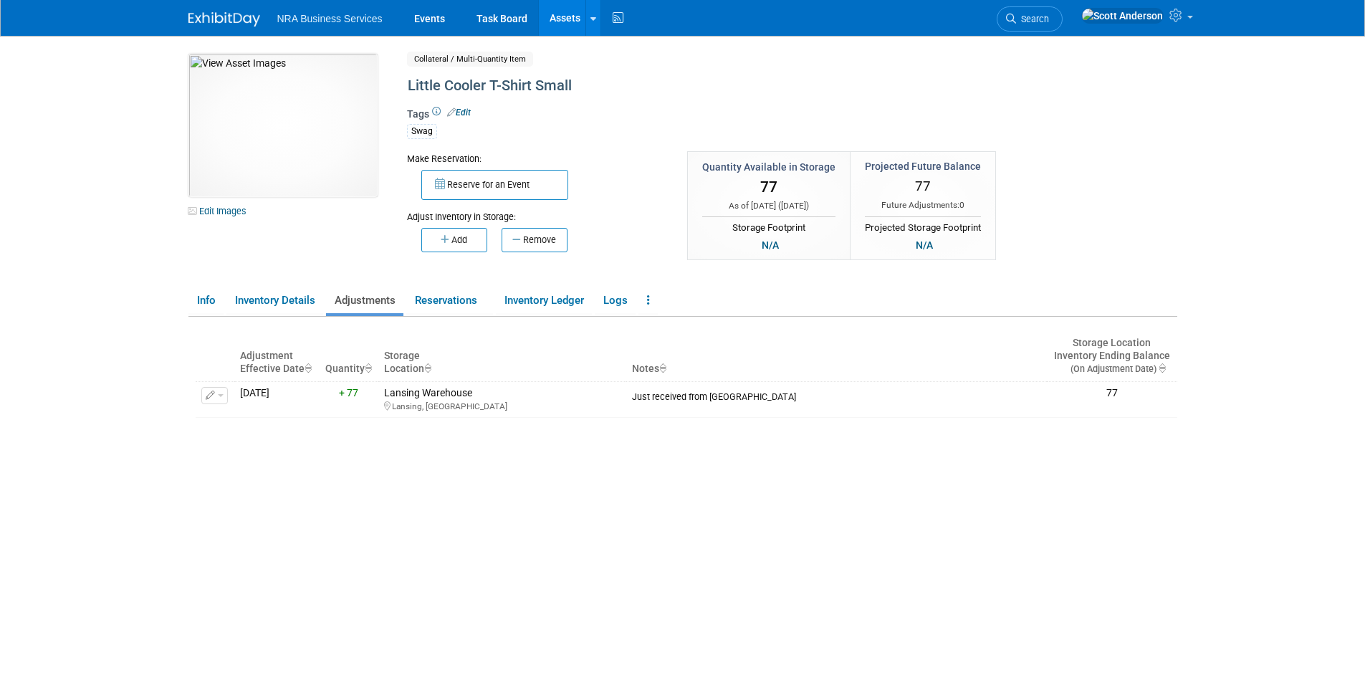
click at [567, 17] on link "Assets" at bounding box center [565, 18] width 52 height 36
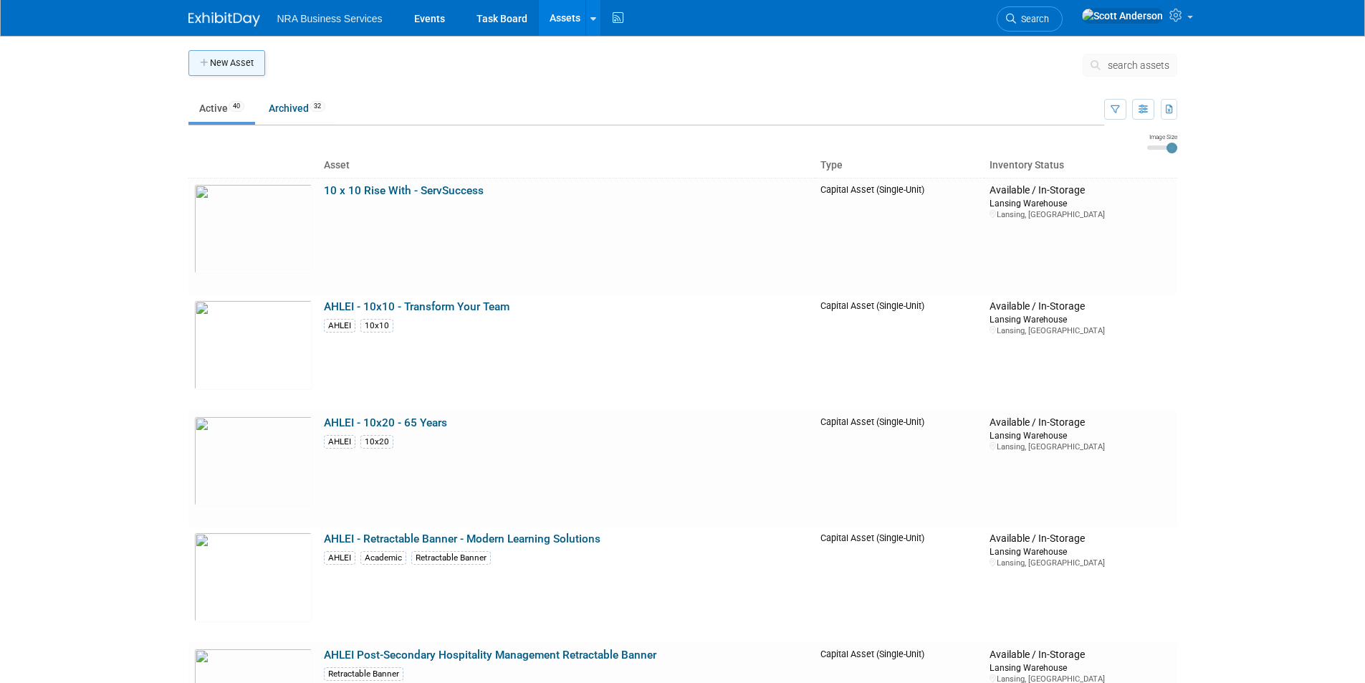
click at [234, 64] on button "New Asset" at bounding box center [226, 63] width 77 height 26
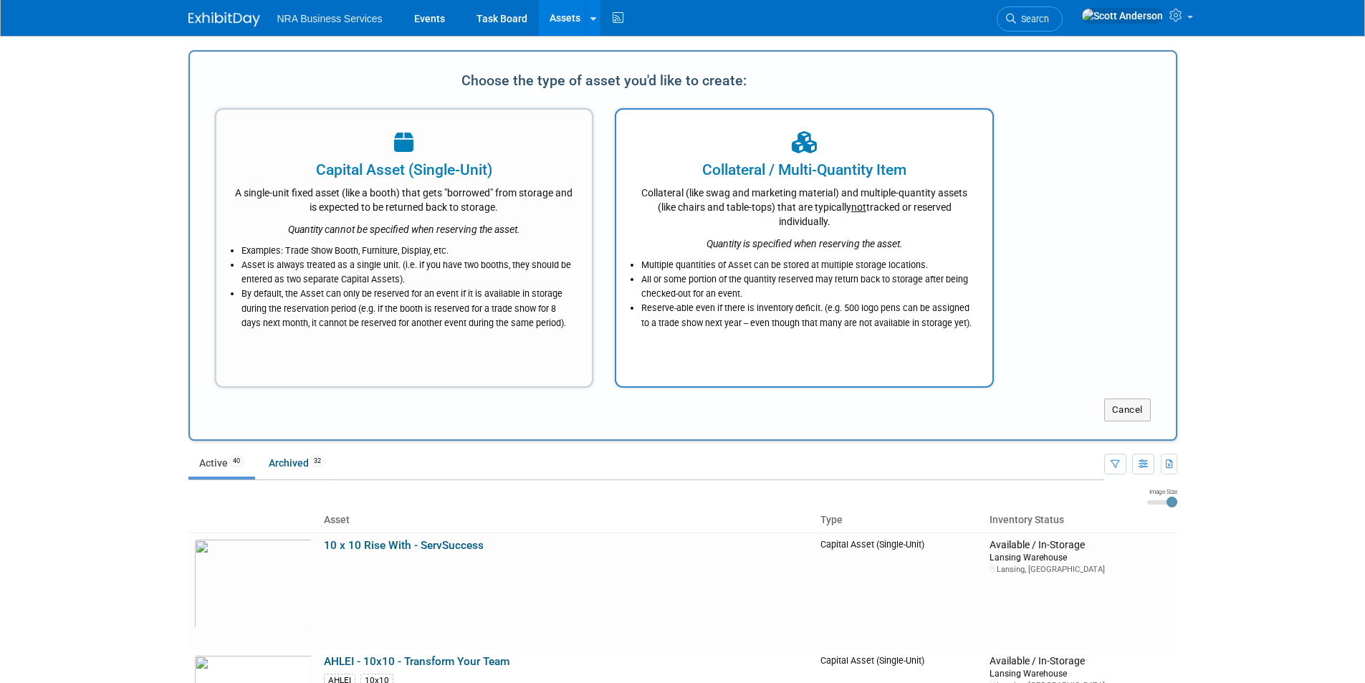
click at [838, 169] on div "Collateral / Multi-Quantity Item" at bounding box center [804, 169] width 340 height 21
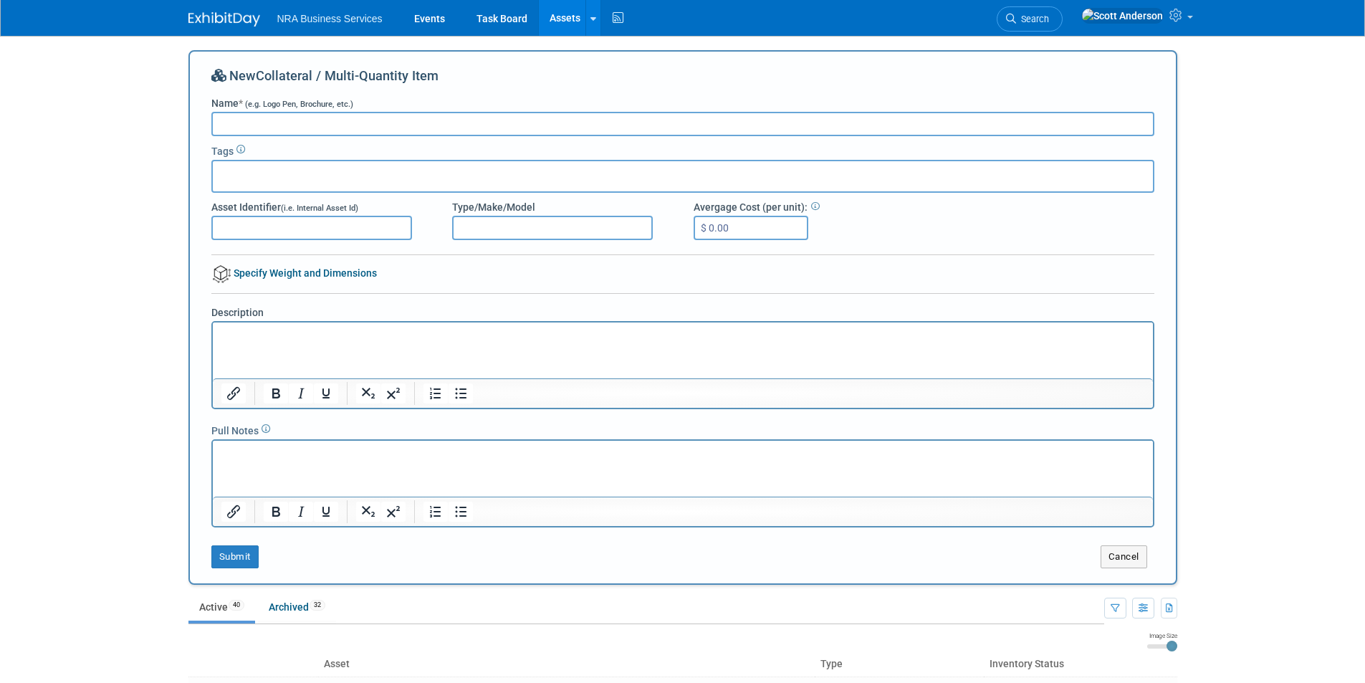
click at [529, 125] on input "Name * (e.g. Logo Pen, Brochure, etc.)" at bounding box center [682, 124] width 943 height 24
click at [1129, 560] on button "Cancel" at bounding box center [1123, 556] width 47 height 23
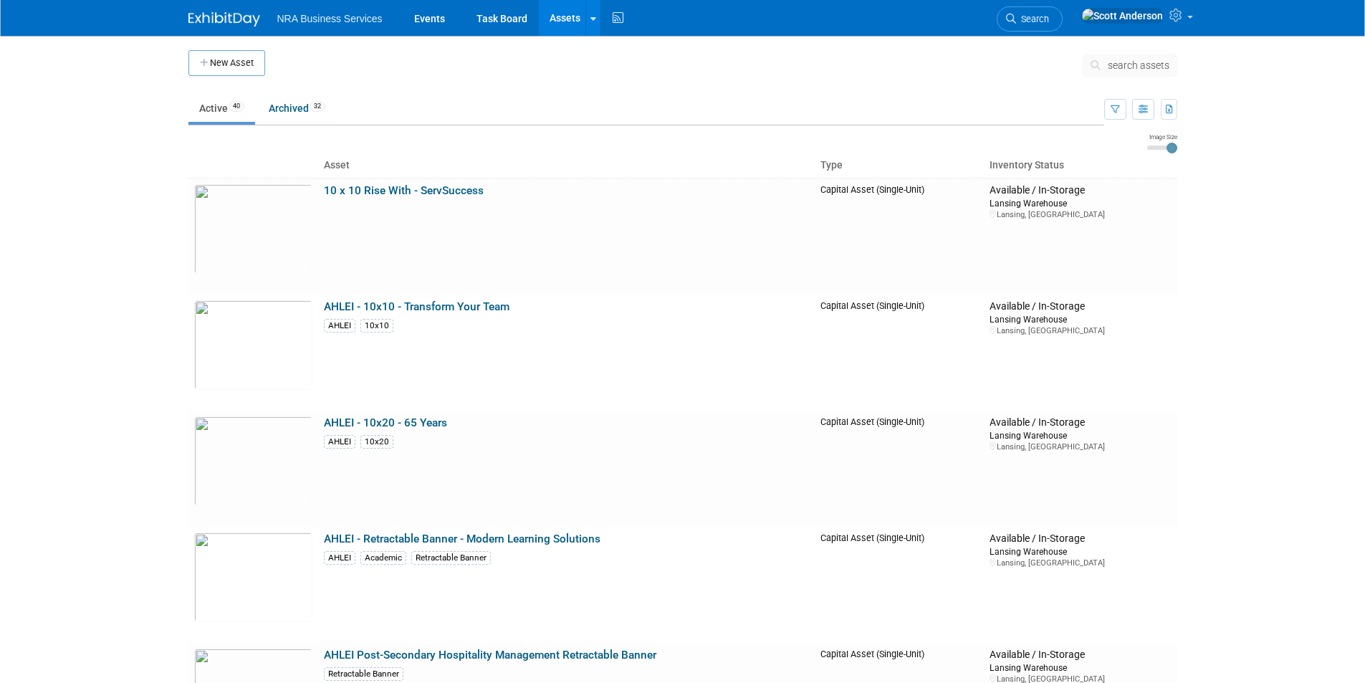
click at [225, 69] on button "New Asset" at bounding box center [226, 63] width 77 height 26
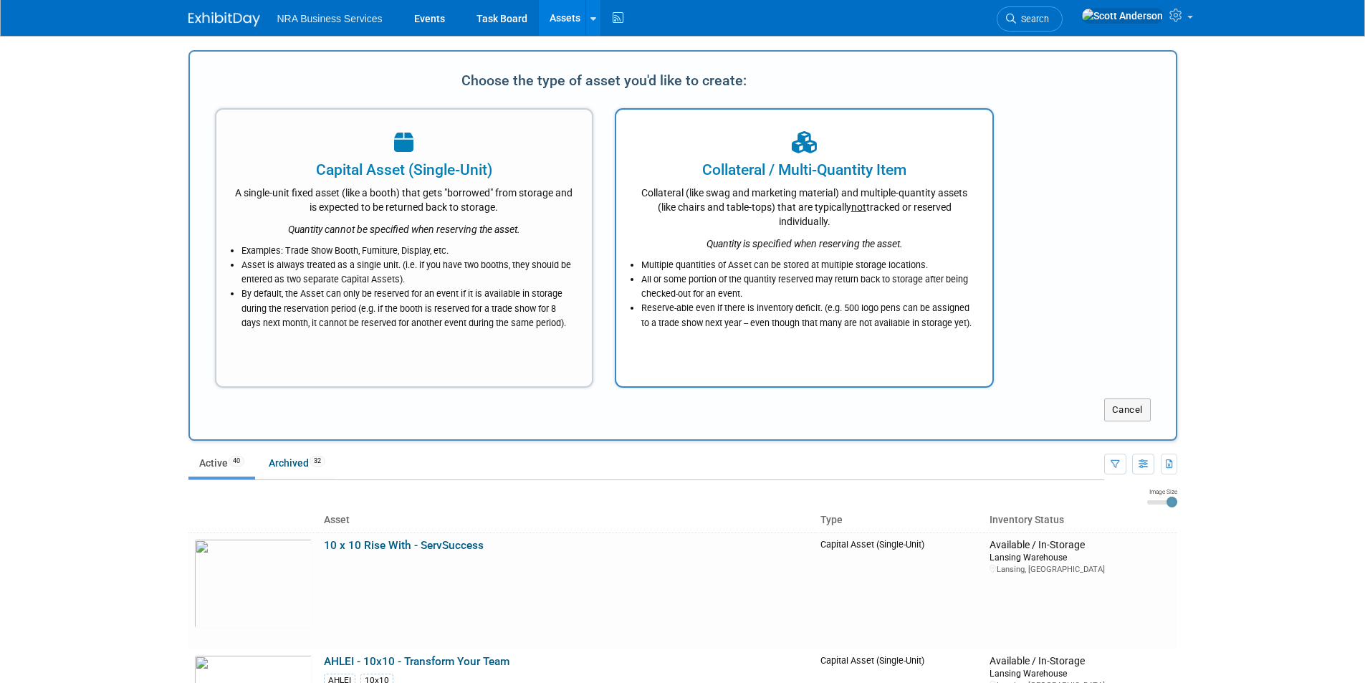
click at [752, 173] on div "Collateral / Multi-Quantity Item" at bounding box center [804, 169] width 340 height 21
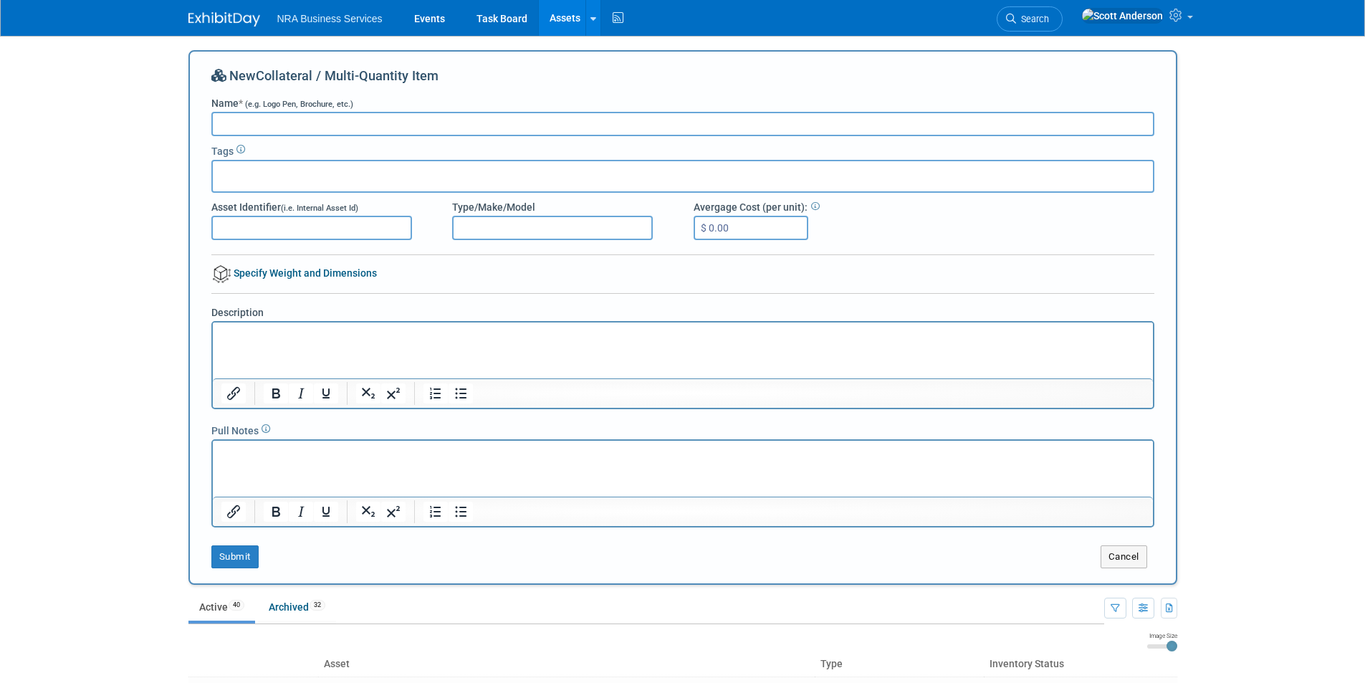
click at [380, 122] on input "Name * (e.g. Logo Pen, Brochure, etc.)" at bounding box center [682, 124] width 943 height 24
type input "Little Cooler T-Shirt Medium"
click at [380, 178] on div at bounding box center [682, 176] width 943 height 33
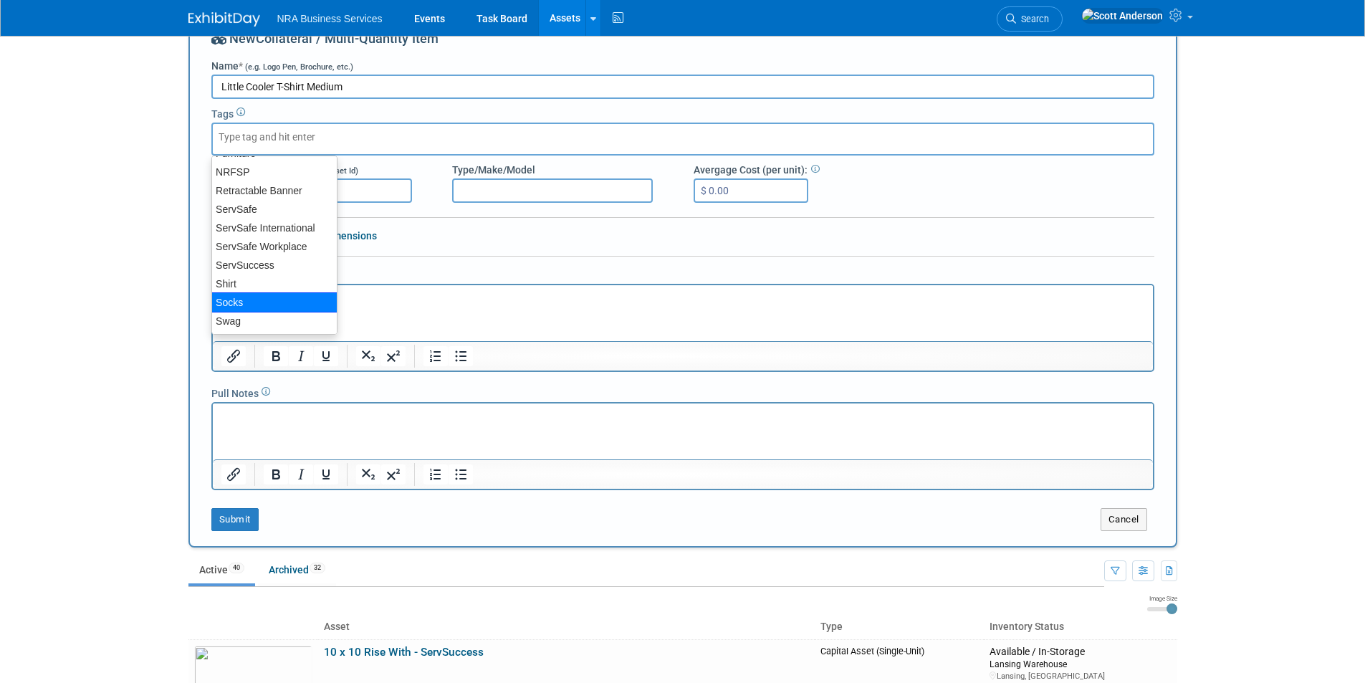
scroll to position [72, 0]
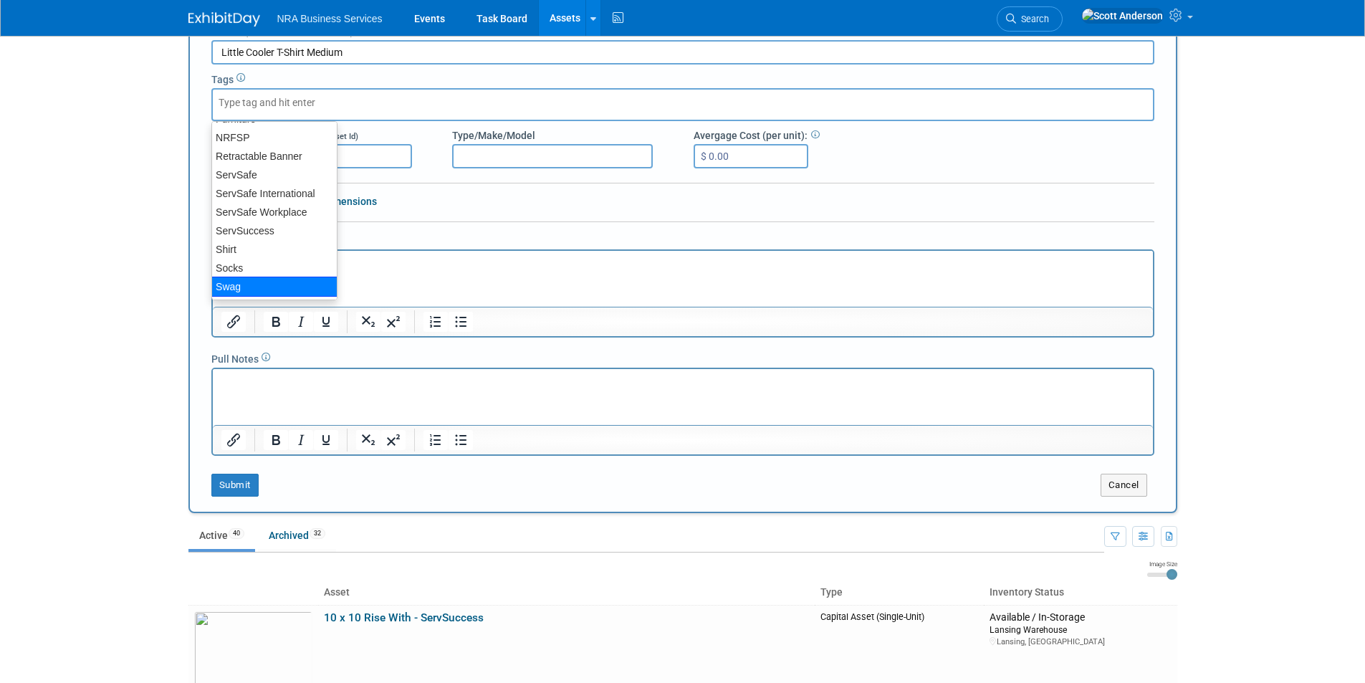
click at [249, 287] on div "Swag" at bounding box center [274, 287] width 126 height 20
type input "Swag"
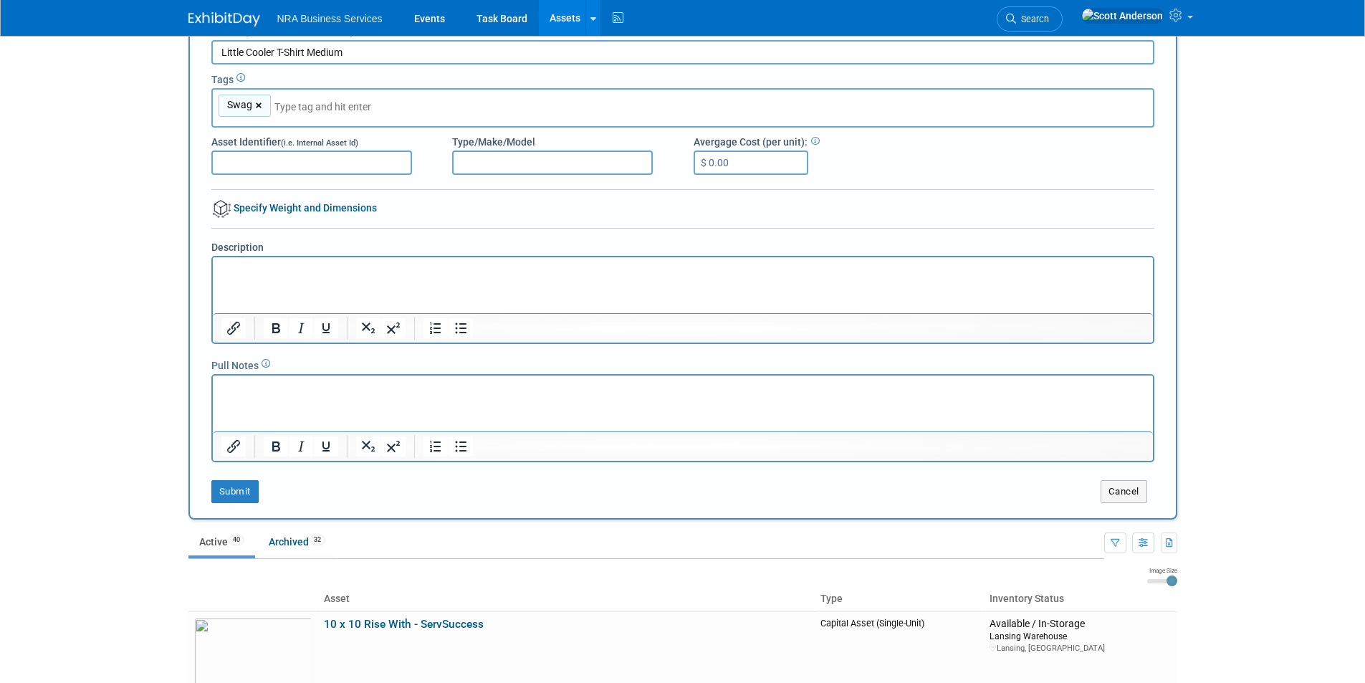
click at [259, 106] on link "×" at bounding box center [260, 105] width 9 height 16
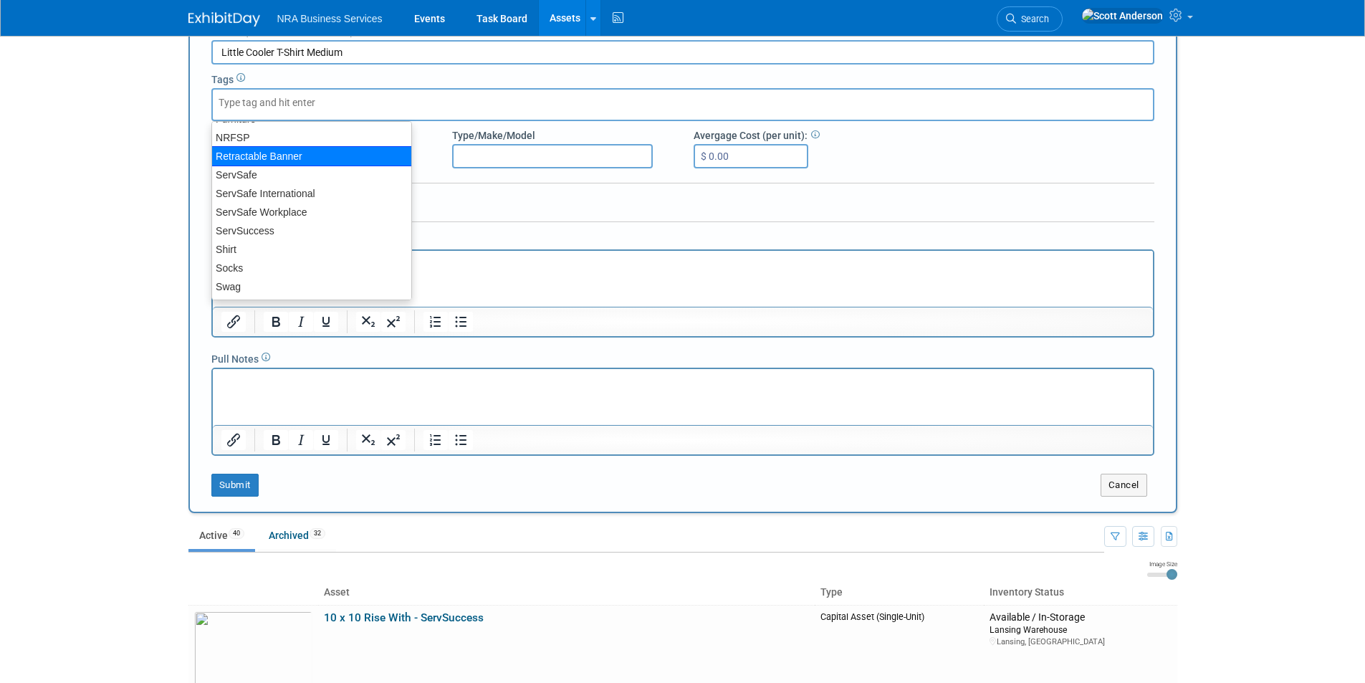
scroll to position [93, 0]
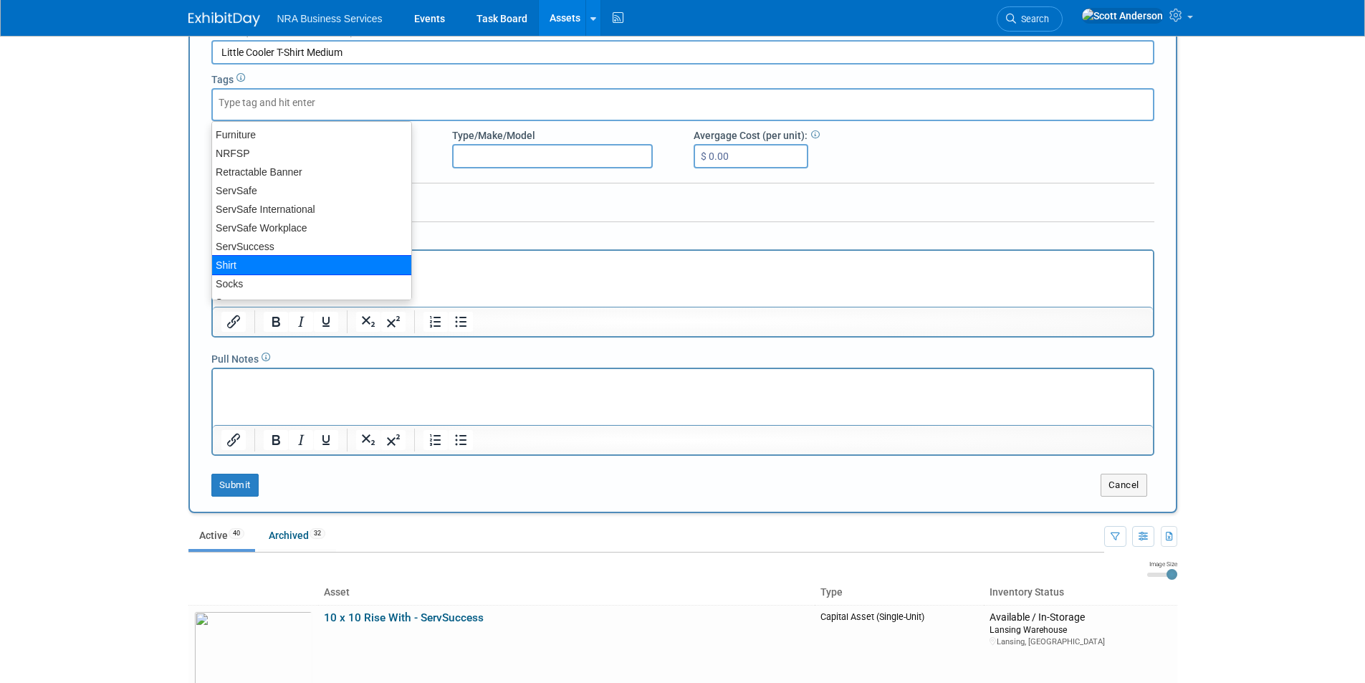
drag, startPoint x: 297, startPoint y: 269, endPoint x: 85, endPoint y: 11, distance: 333.4
click at [297, 269] on div "Shirt" at bounding box center [311, 265] width 201 height 20
type input "Shirt"
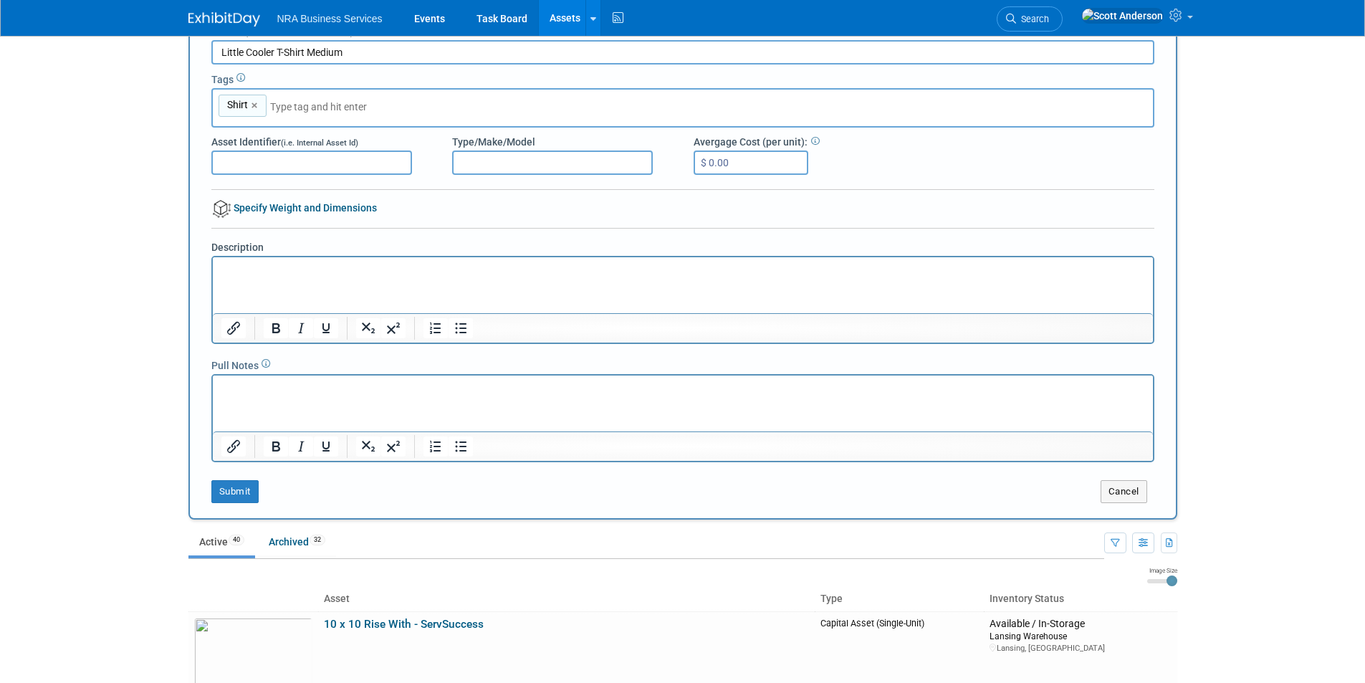
click at [316, 162] on input "Asset Identifier (i.e. Internal Asset Id)" at bounding box center [311, 162] width 201 height 24
click at [330, 277] on html at bounding box center [682, 266] width 940 height 20
click at [236, 491] on button "Submit" at bounding box center [234, 491] width 47 height 23
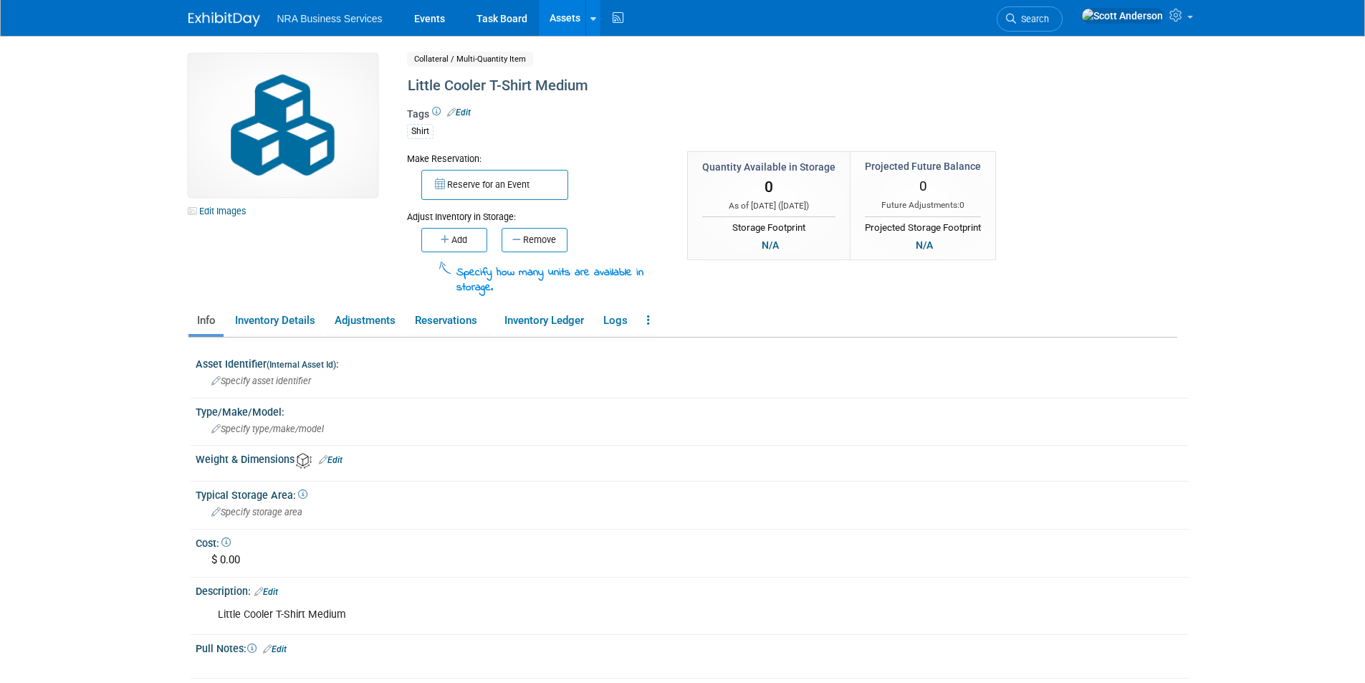
click at [234, 211] on link "Edit Images" at bounding box center [220, 211] width 64 height 18
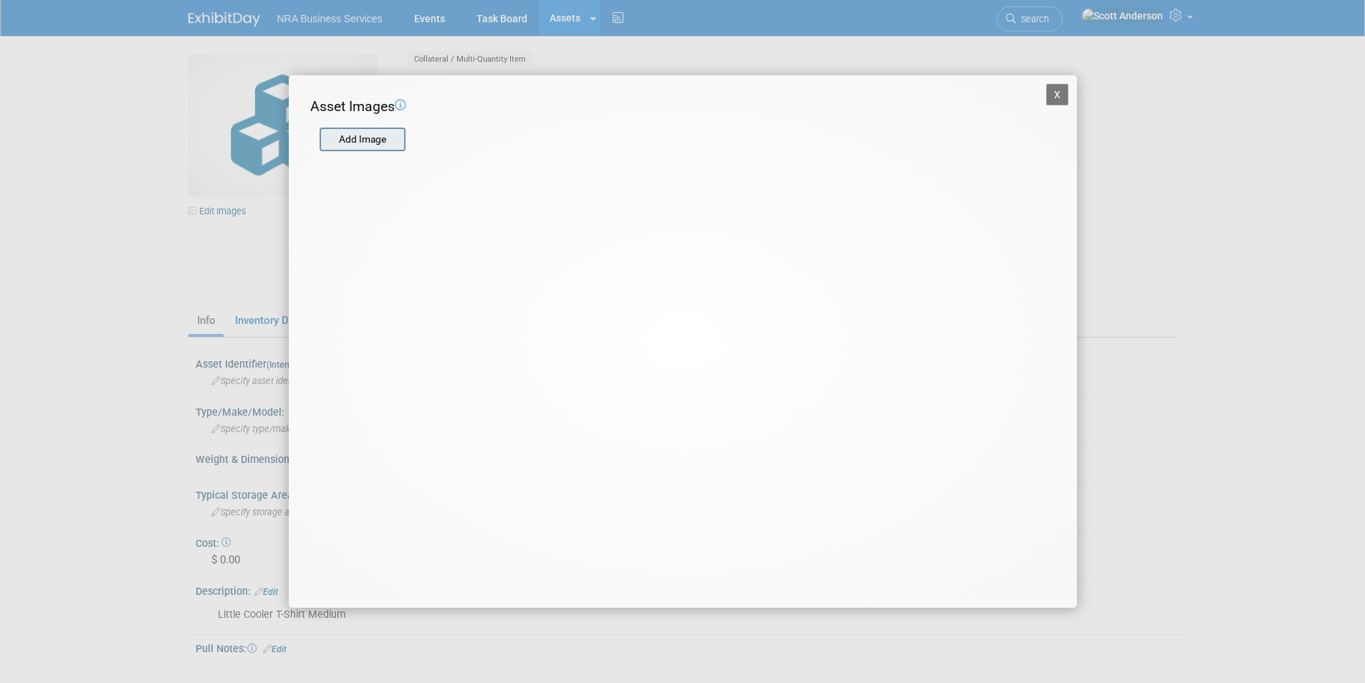
click at [337, 135] on input "file" at bounding box center [319, 139] width 171 height 21
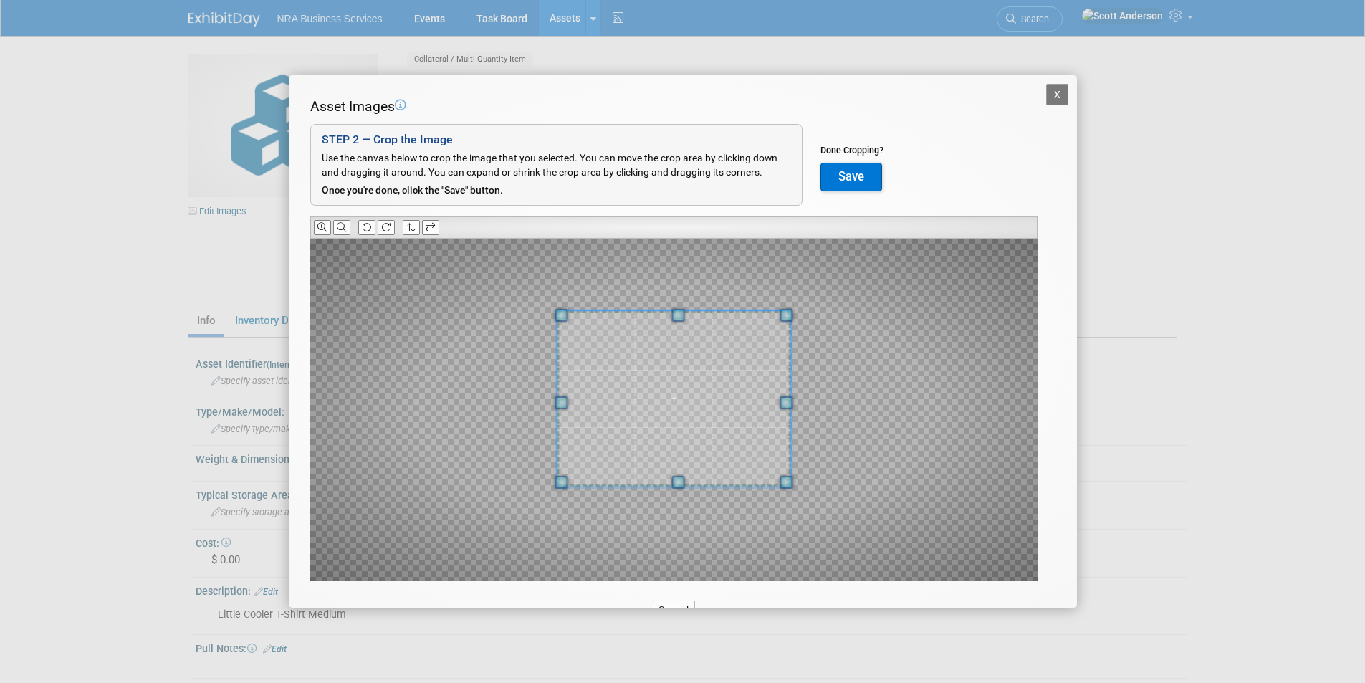
click at [683, 315] on span at bounding box center [677, 315] width 13 height 13
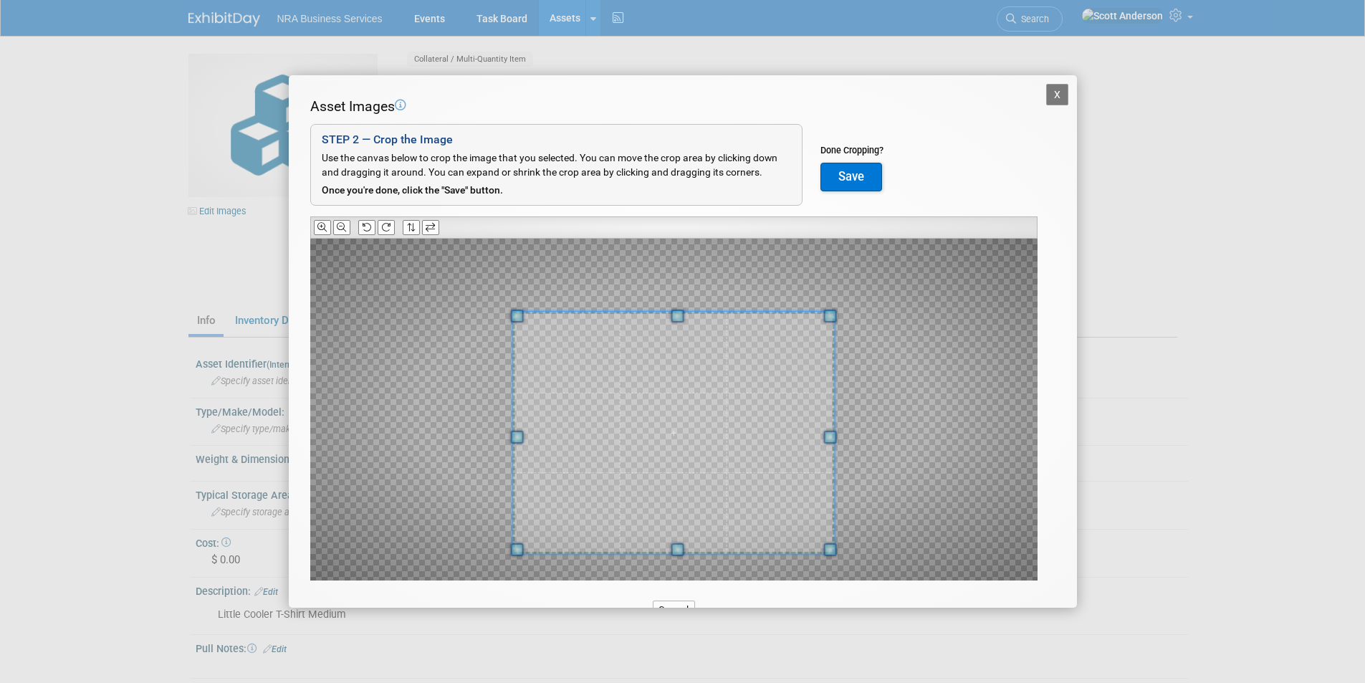
click at [662, 553] on div at bounding box center [673, 433] width 322 height 242
click at [845, 173] on button "Save" at bounding box center [851, 177] width 62 height 29
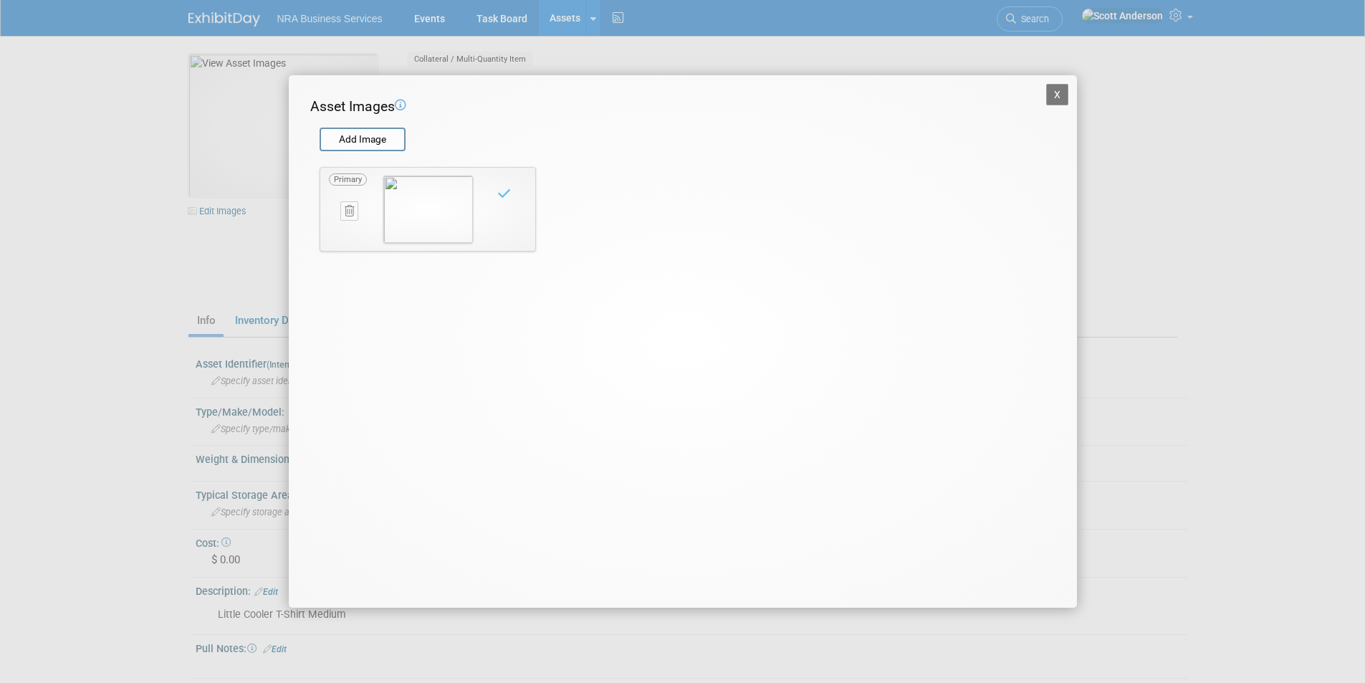
click at [1050, 100] on button "X" at bounding box center [1057, 94] width 23 height 21
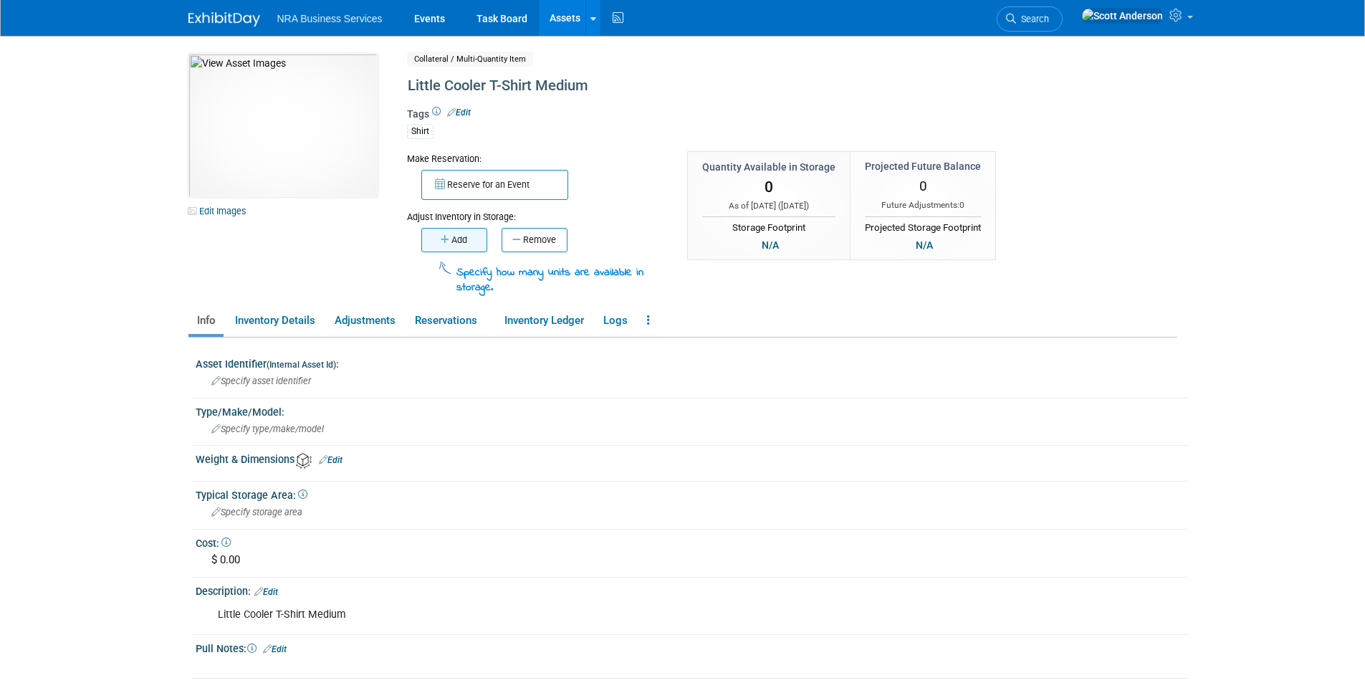
click at [456, 242] on button "Add" at bounding box center [454, 240] width 66 height 24
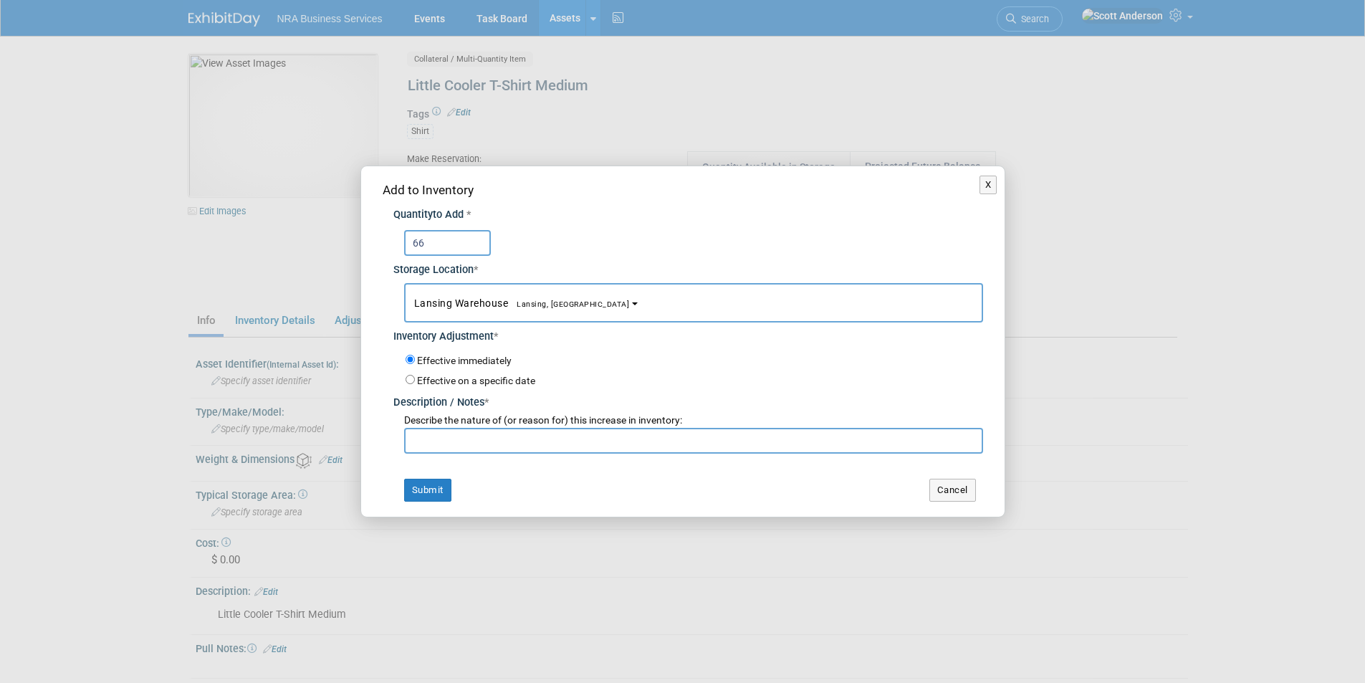
type input "66"
click at [514, 437] on input "text" at bounding box center [693, 441] width 579 height 26
paste input "Just received from Chicago"
type input "Just received from Chicago"
click at [430, 489] on button "Submit" at bounding box center [427, 490] width 47 height 23
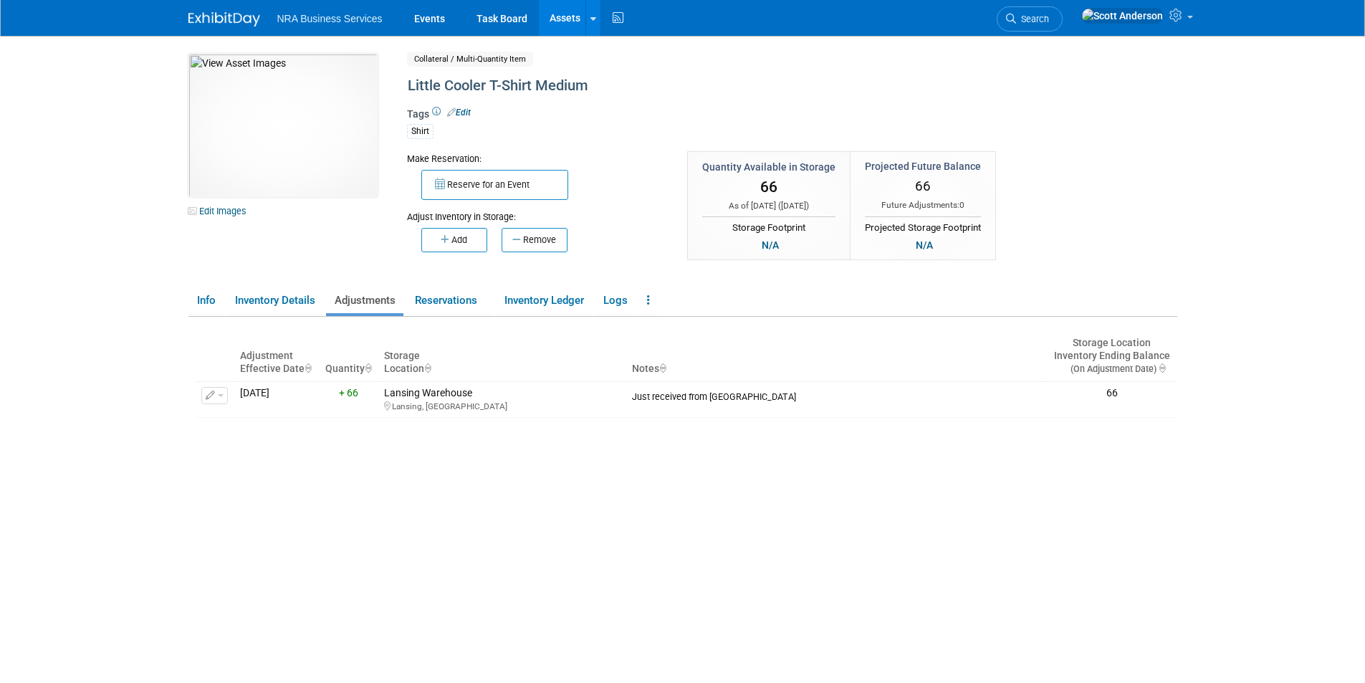
click at [561, 17] on link "Assets" at bounding box center [565, 18] width 52 height 36
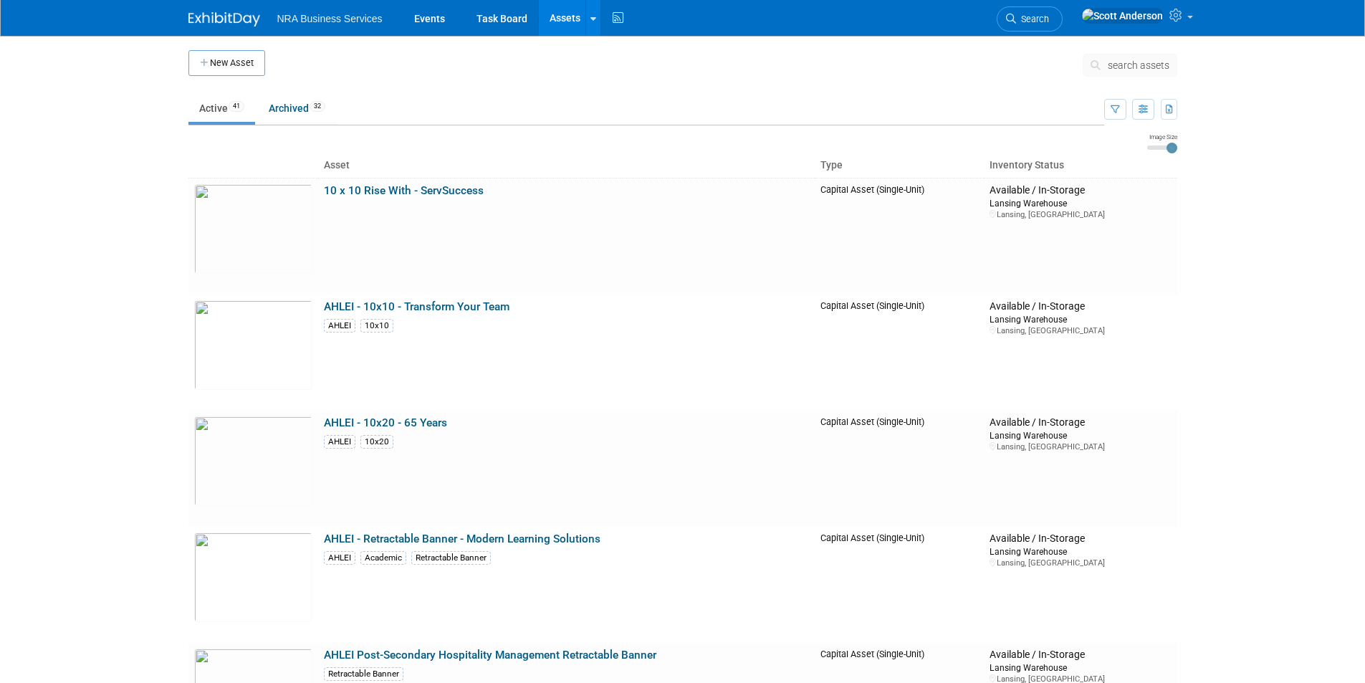
click at [241, 62] on button "New Asset" at bounding box center [226, 63] width 77 height 26
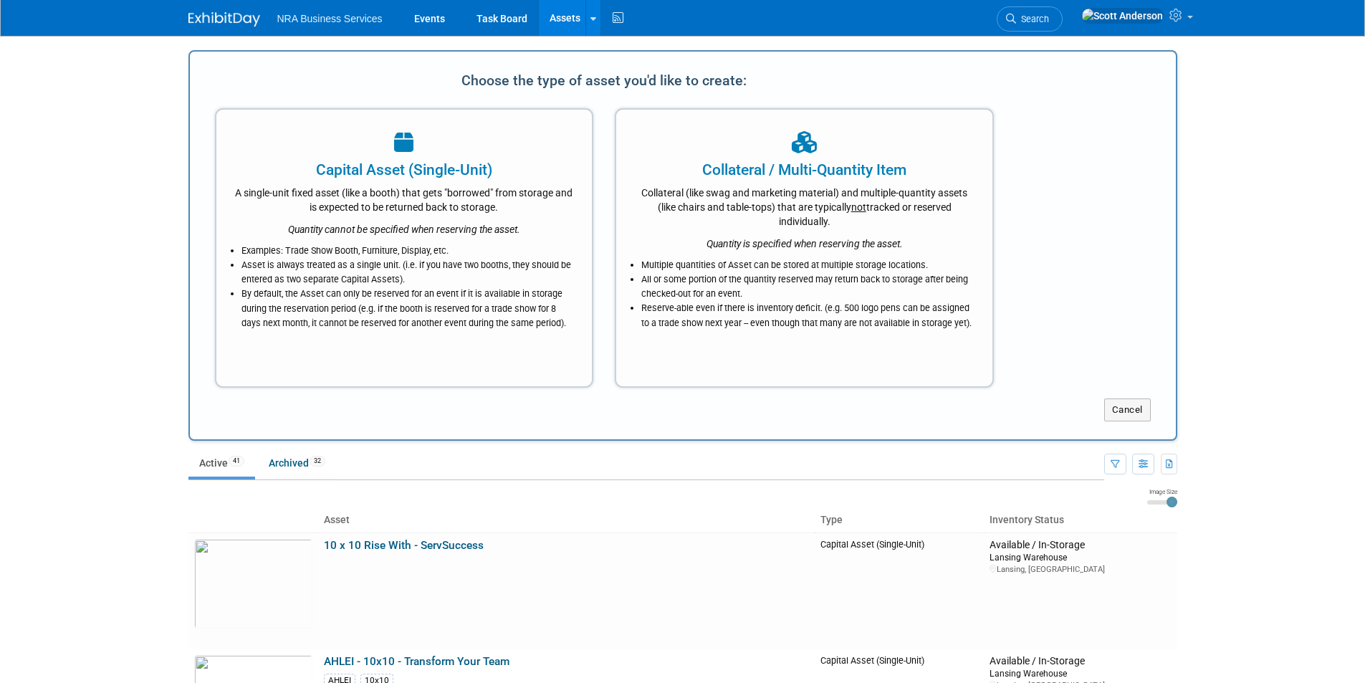
click at [723, 170] on div "Collateral / Multi-Quantity Item" at bounding box center [804, 169] width 340 height 21
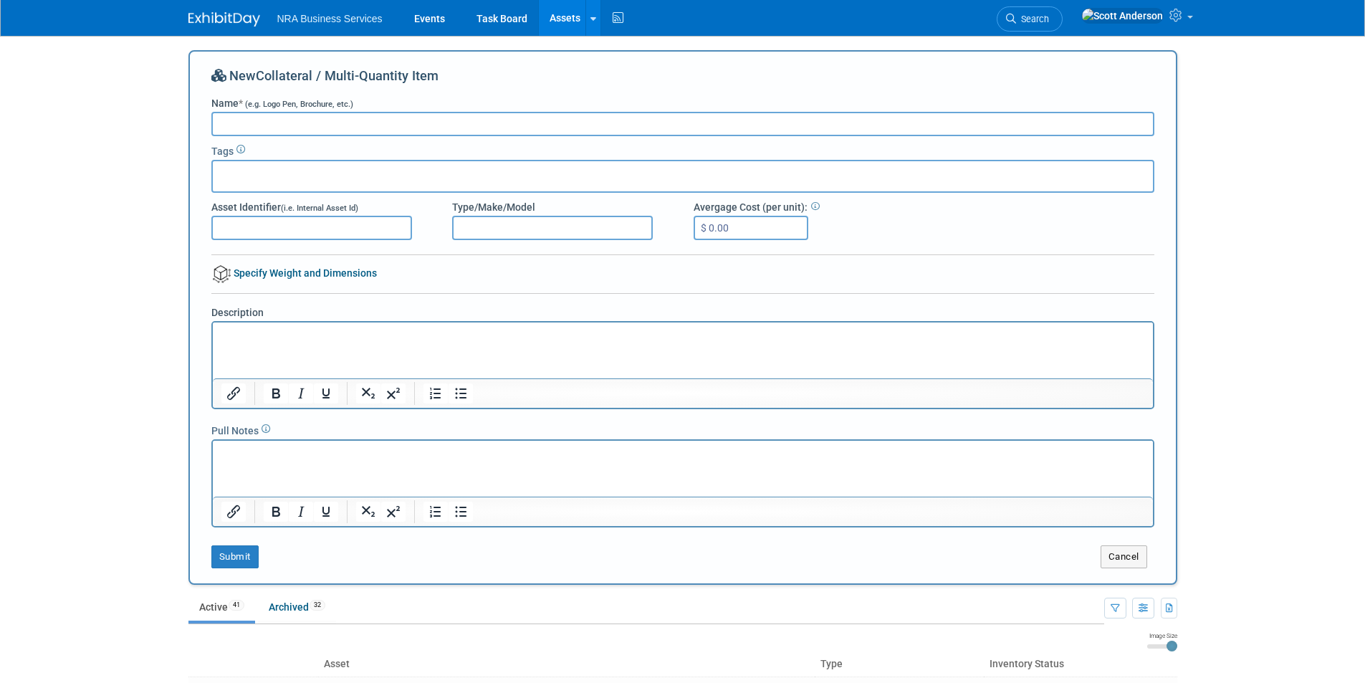
click at [443, 122] on input "Name * (e.g. Logo Pen, Brochure, etc.)" at bounding box center [682, 124] width 943 height 24
type input "Little Cooler T-Shirt Large"
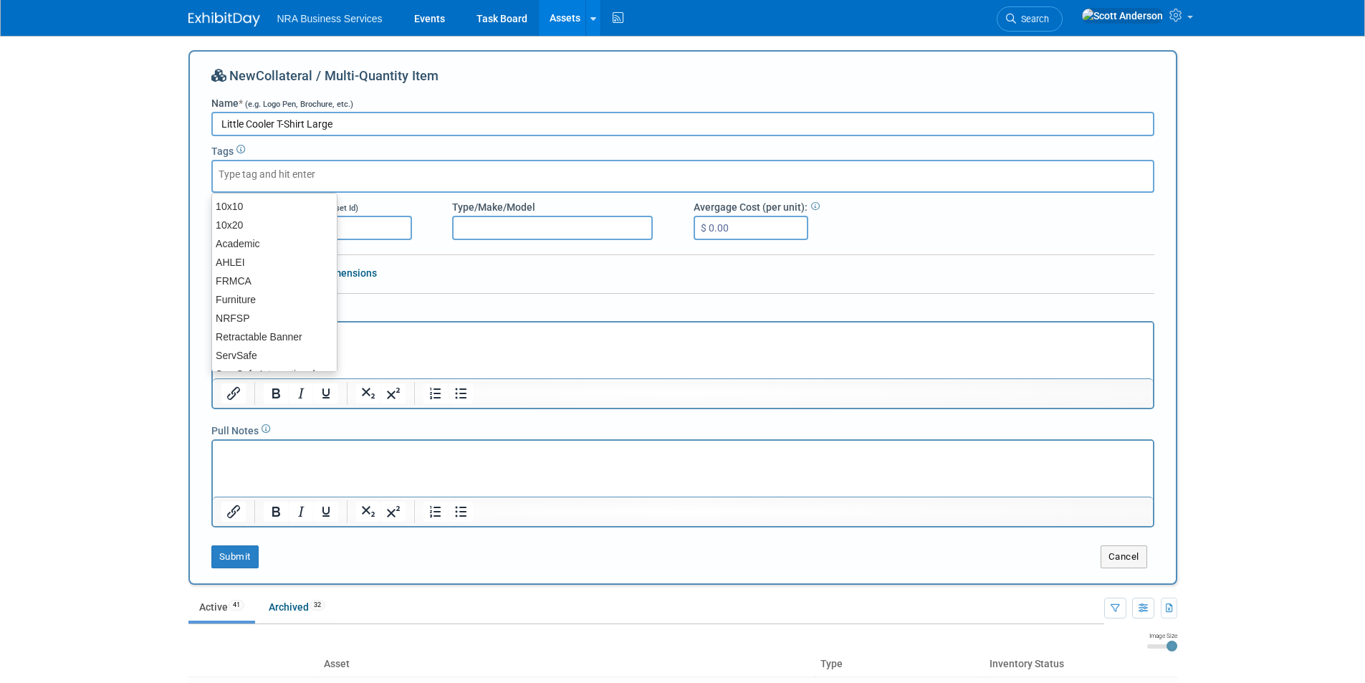
click at [425, 168] on div at bounding box center [682, 176] width 943 height 33
click at [270, 318] on div "Shirt" at bounding box center [274, 321] width 126 height 20
type input "Shirt"
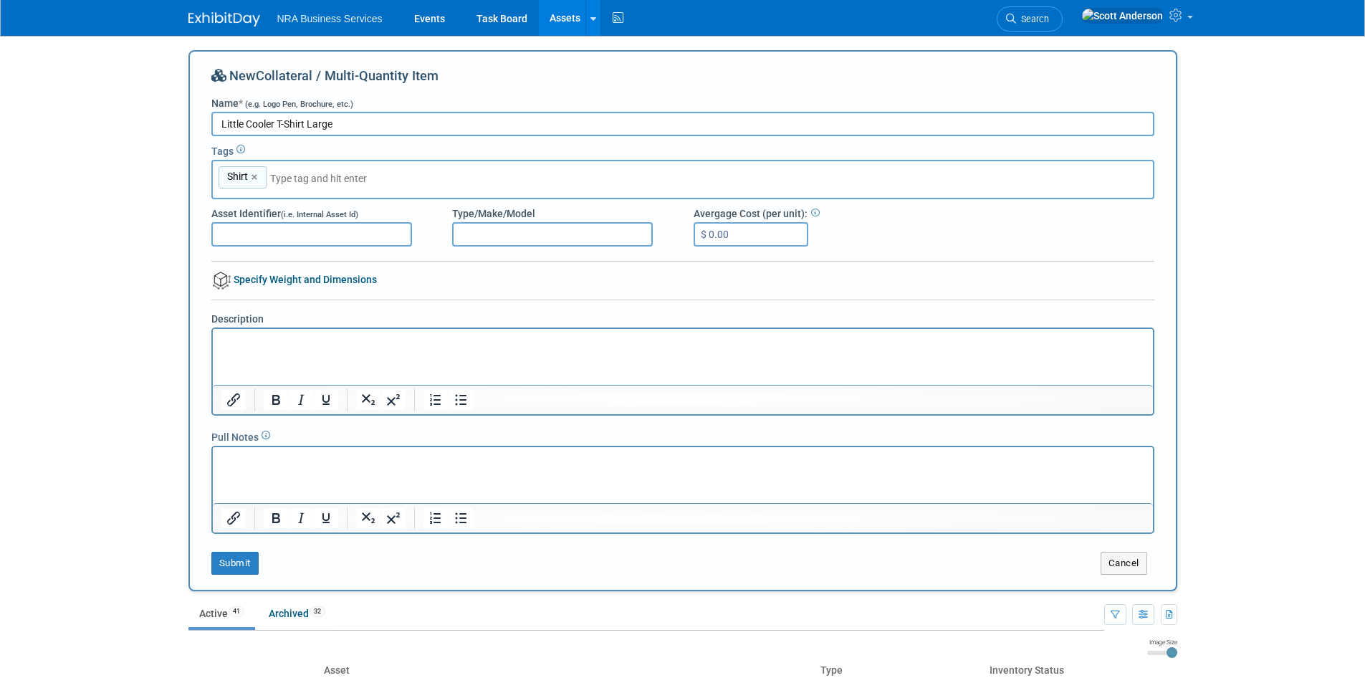
click at [268, 340] on p "Rich Text Area. Press ALT-0 for help." at bounding box center [683, 341] width 924 height 14
click at [234, 562] on button "Submit" at bounding box center [234, 563] width 47 height 23
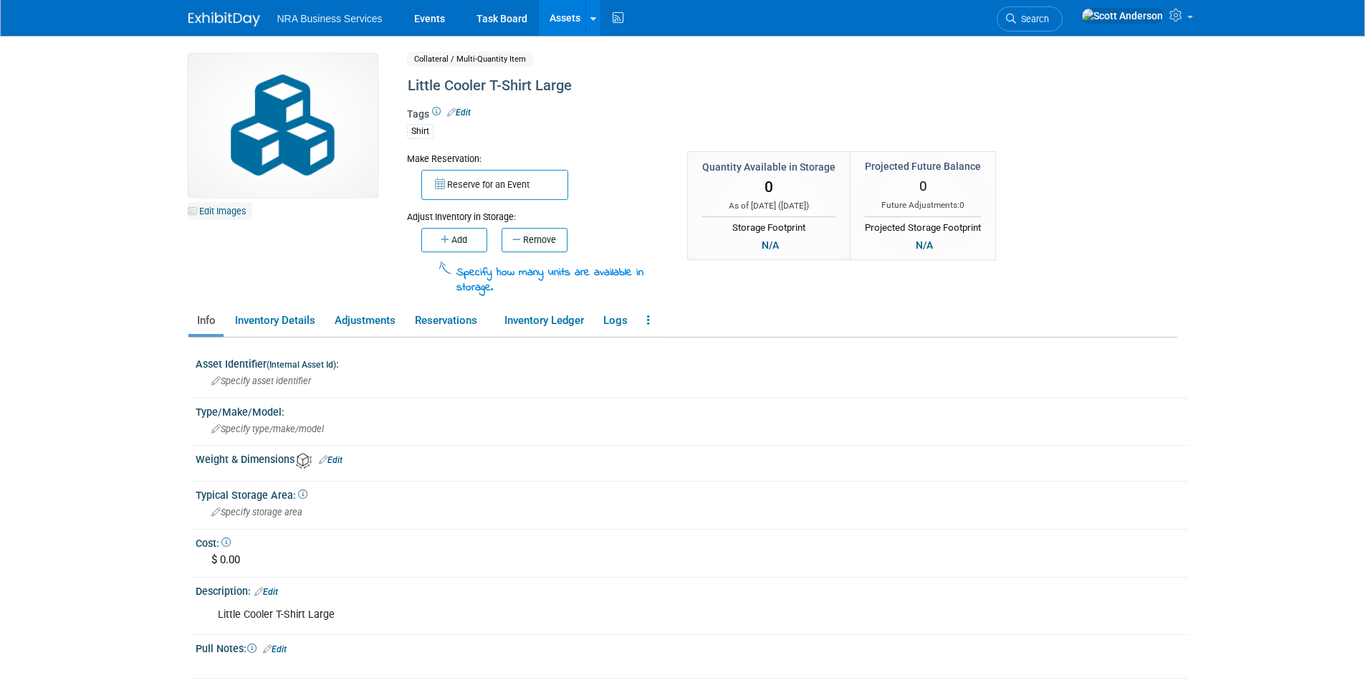
click at [222, 209] on link "Edit Images" at bounding box center [220, 211] width 64 height 18
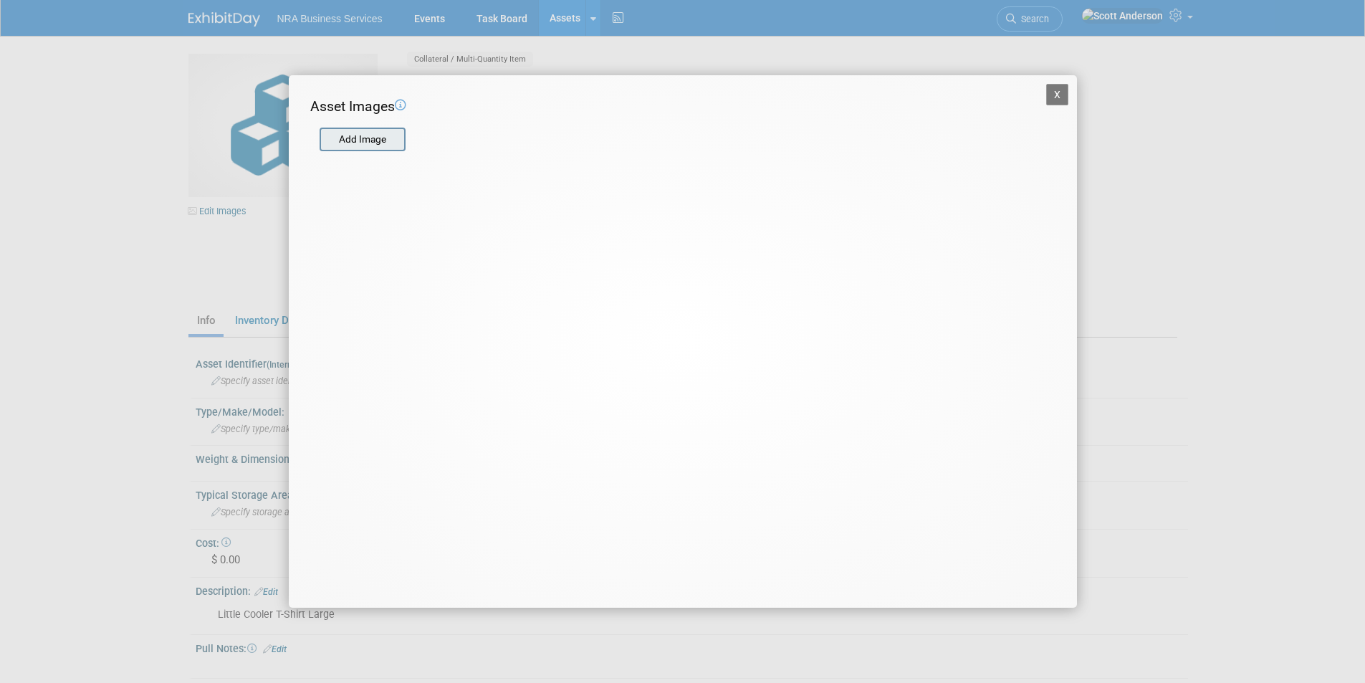
click at [368, 142] on input "file" at bounding box center [319, 139] width 171 height 21
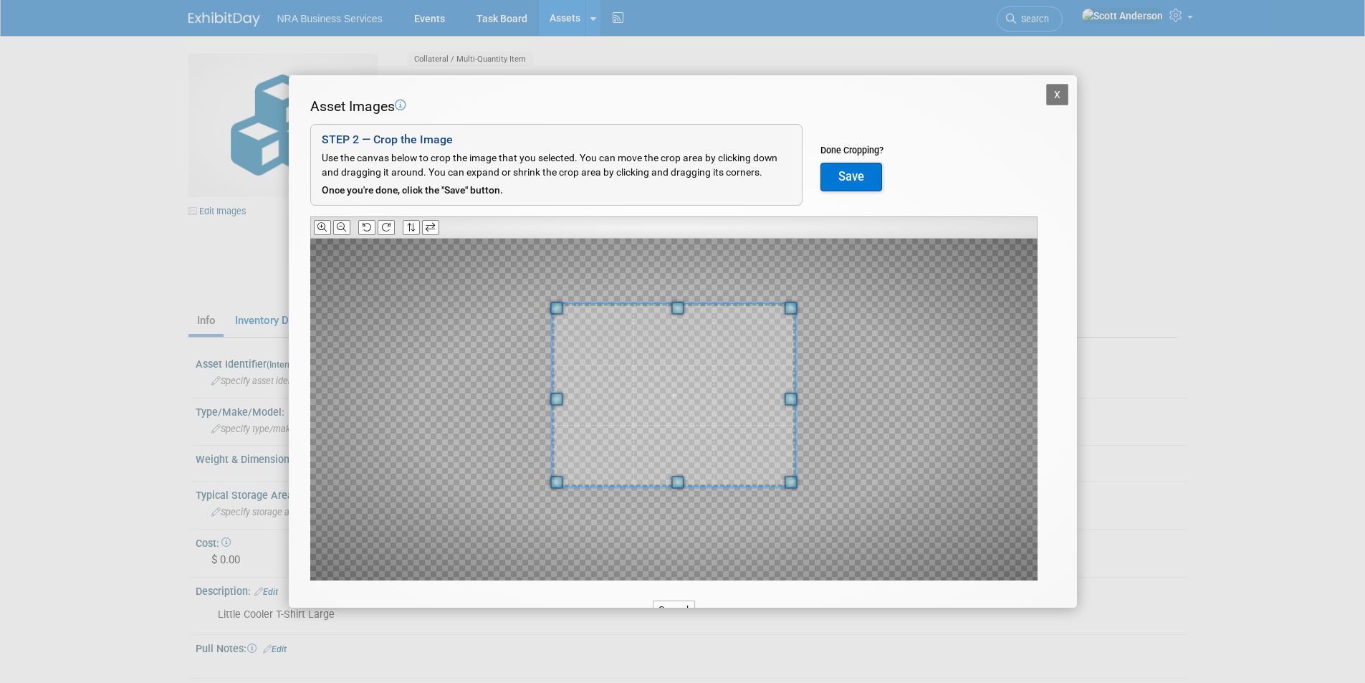
click at [682, 307] on span at bounding box center [677, 308] width 13 height 13
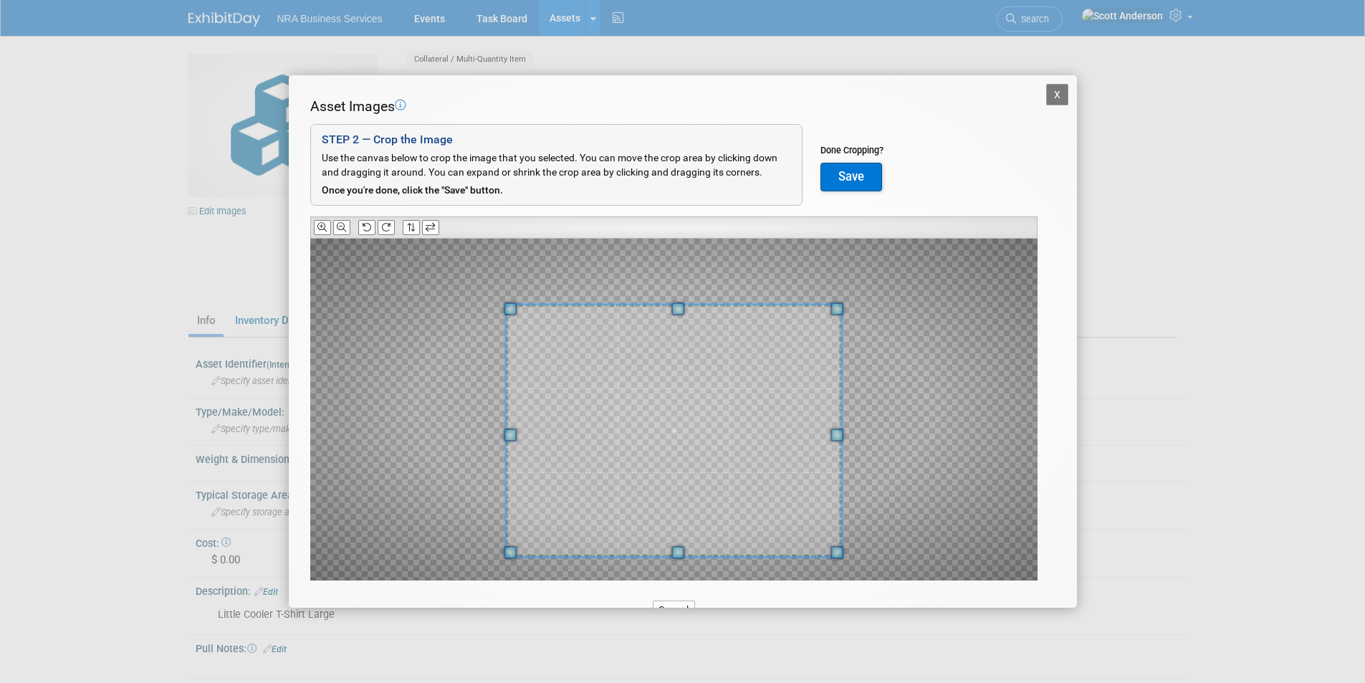
click at [679, 557] on span at bounding box center [677, 552] width 13 height 13
click at [840, 174] on button "Save" at bounding box center [851, 177] width 62 height 29
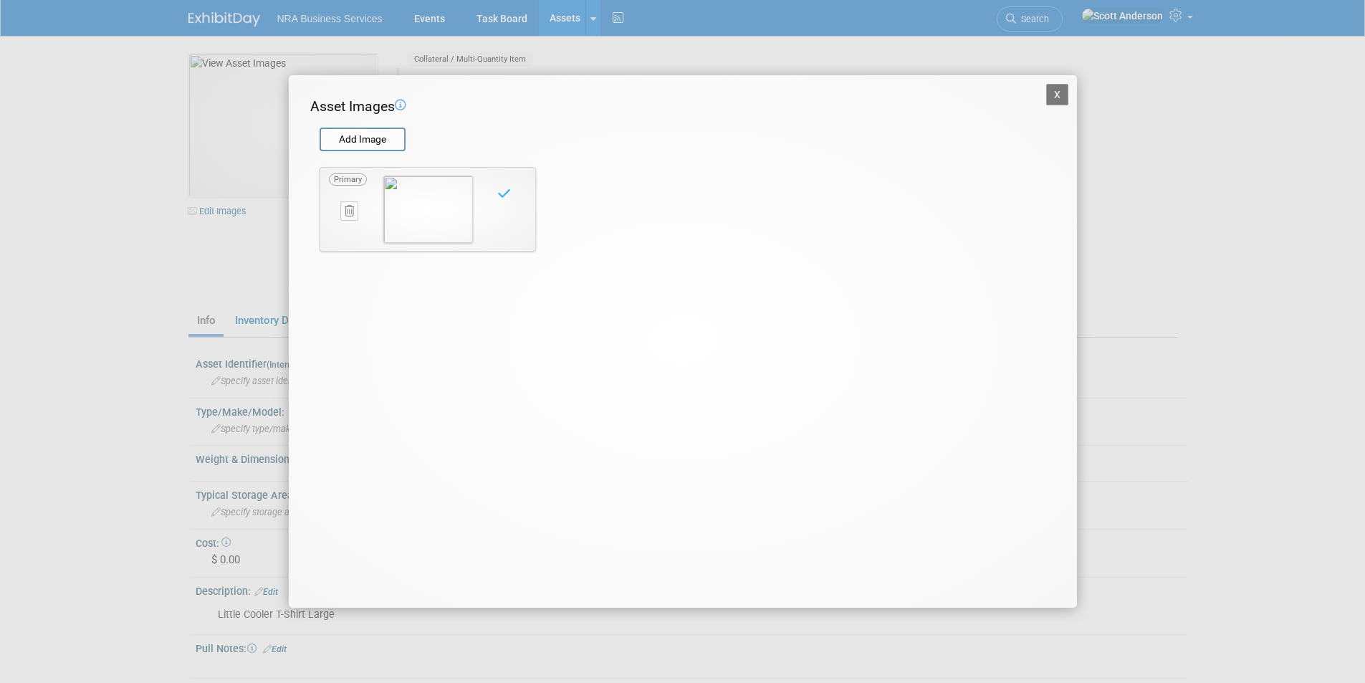
click at [1054, 97] on button "X" at bounding box center [1057, 94] width 23 height 21
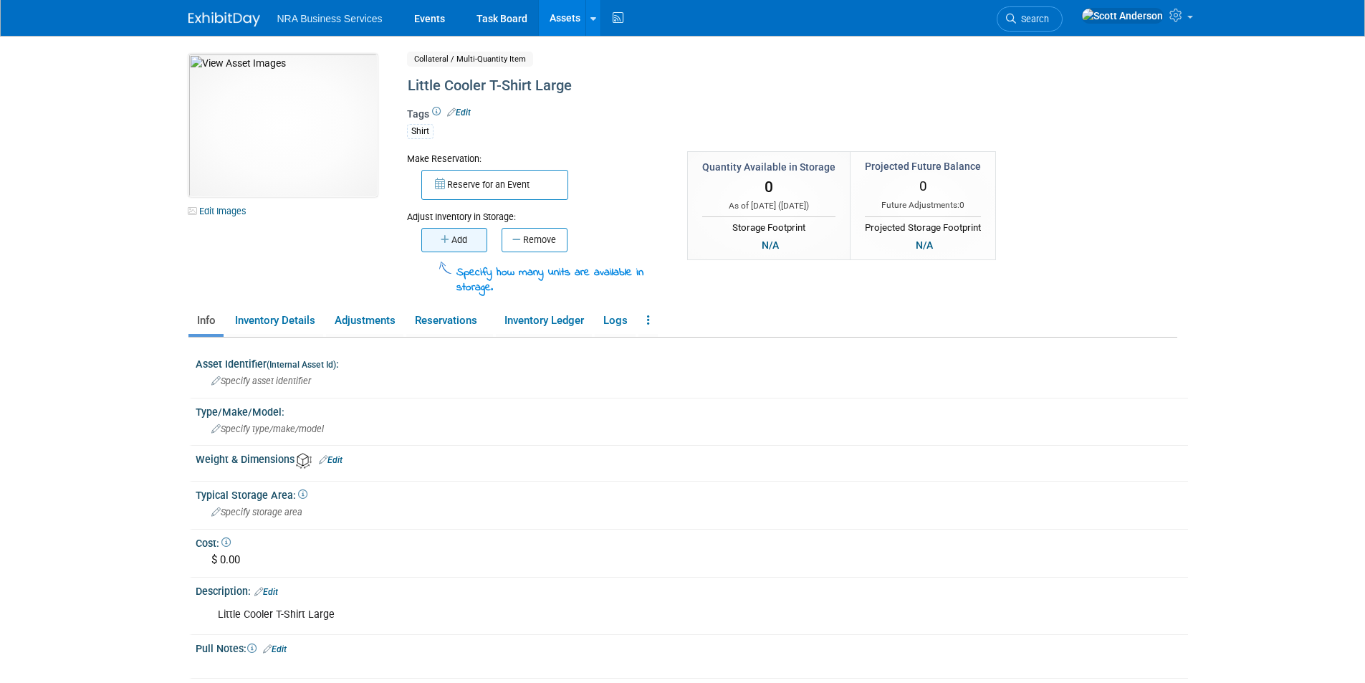
click at [454, 241] on button "Add" at bounding box center [454, 240] width 66 height 24
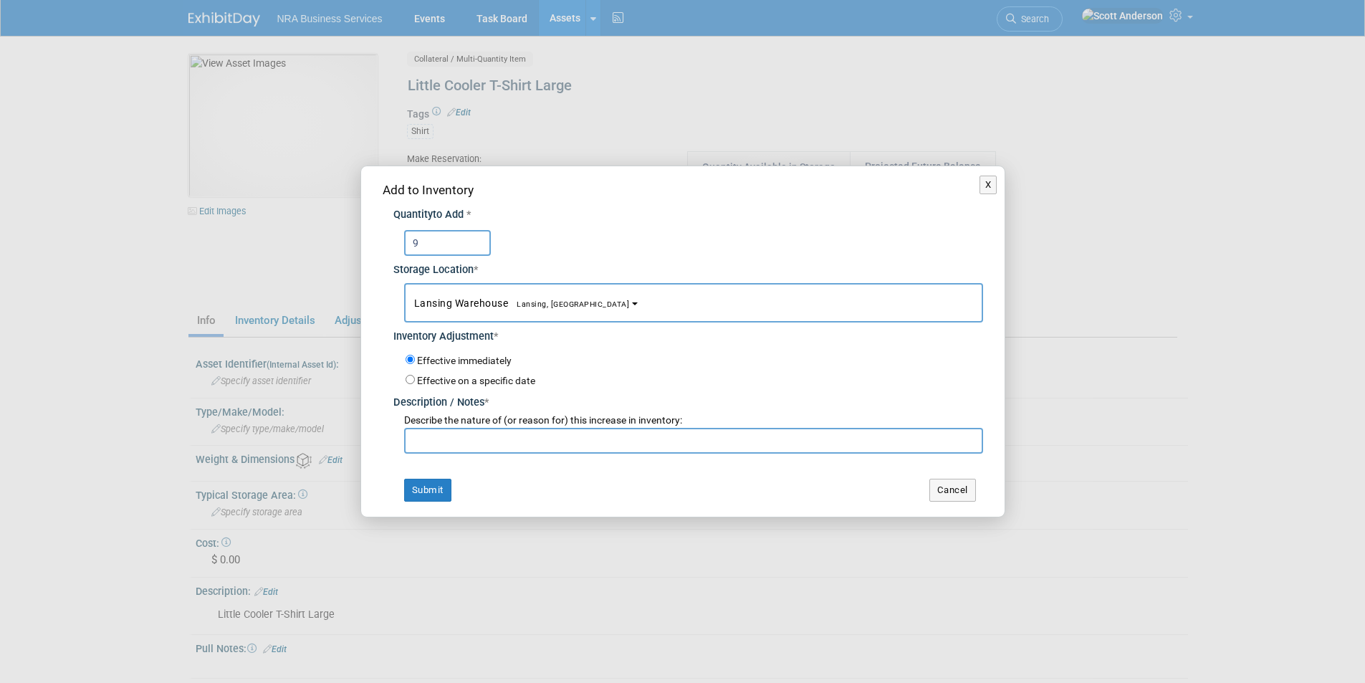
type input "9"
click at [465, 440] on input "text" at bounding box center [693, 441] width 579 height 26
paste input "Just received from Chicago"
type input "Just received from Chicago"
click at [431, 487] on button "Submit" at bounding box center [427, 490] width 47 height 23
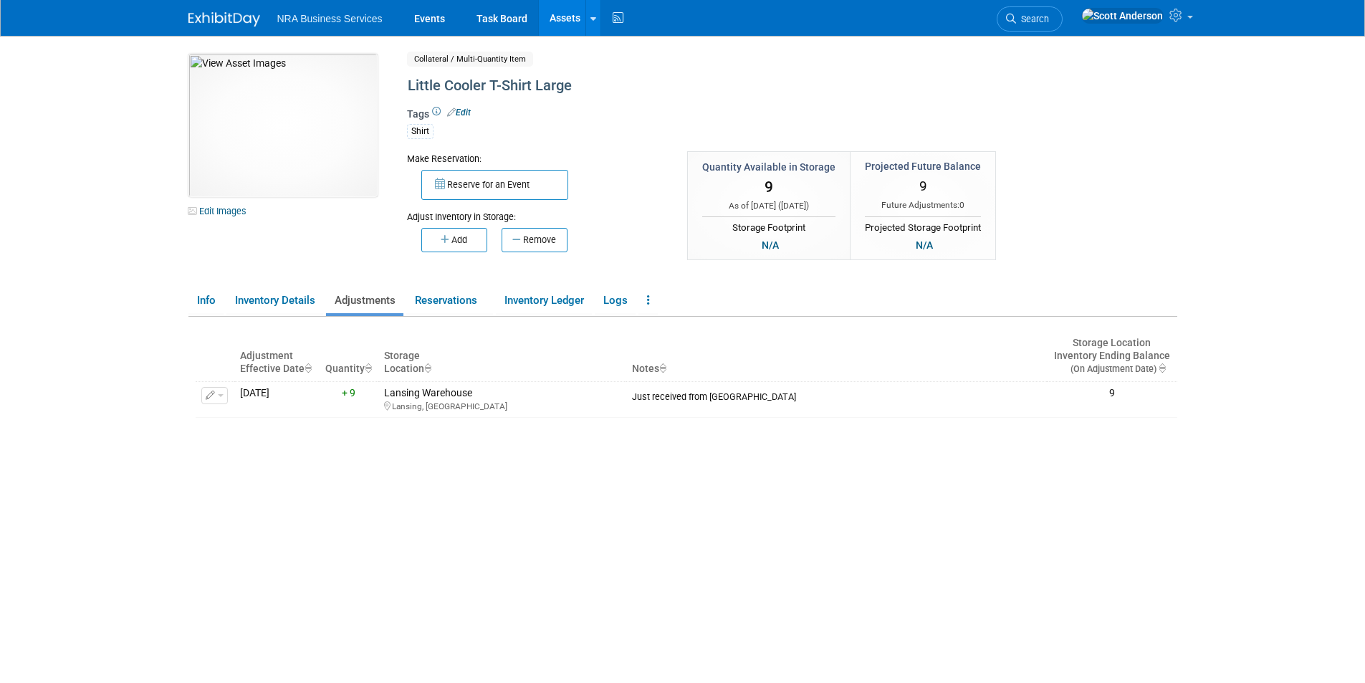
click at [560, 21] on link "Assets" at bounding box center [565, 18] width 52 height 36
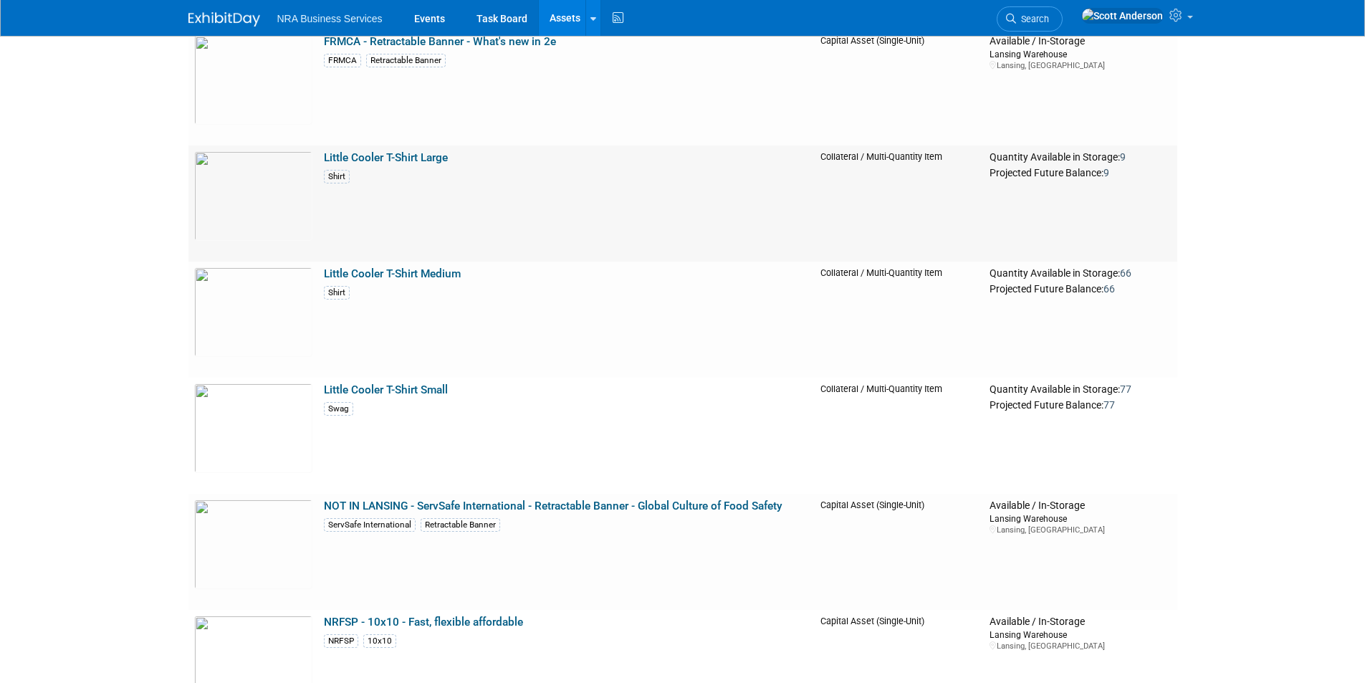
scroll to position [1934, 0]
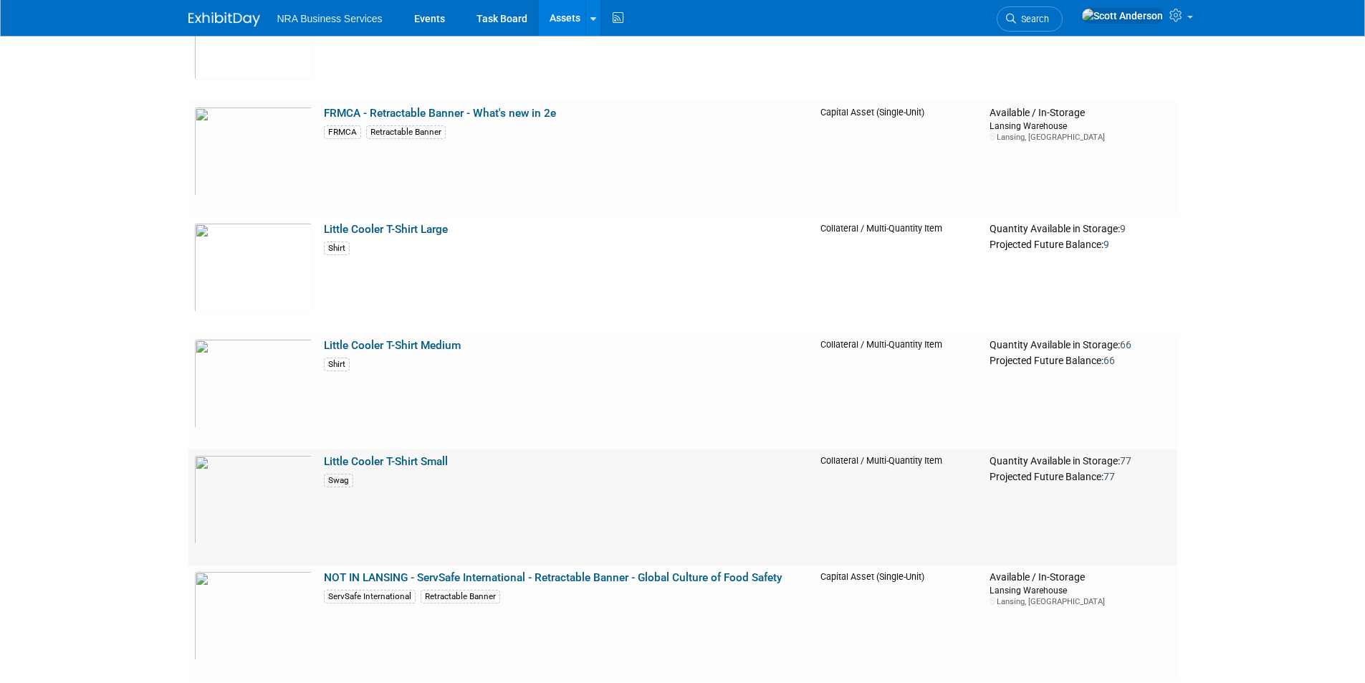
click at [428, 466] on link "Little Cooler T-Shirt Small" at bounding box center [386, 461] width 124 height 13
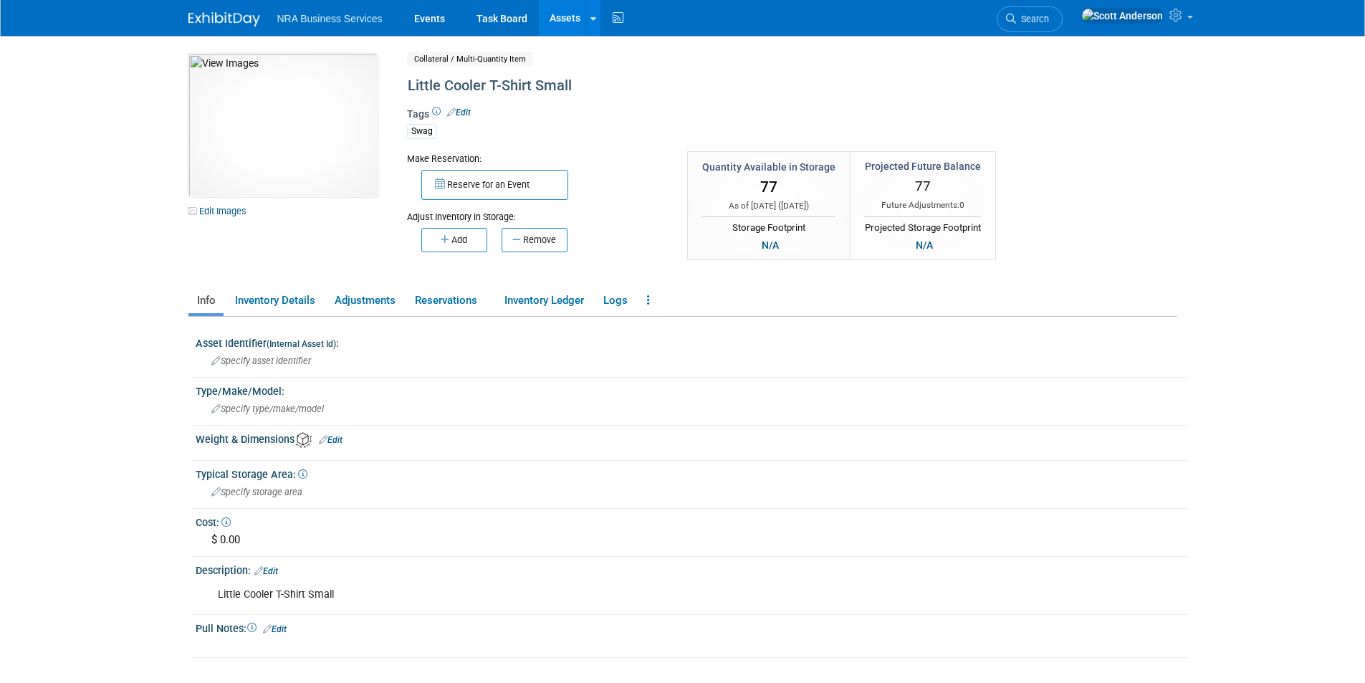
click at [464, 110] on link "Edit" at bounding box center [459, 112] width 24 height 10
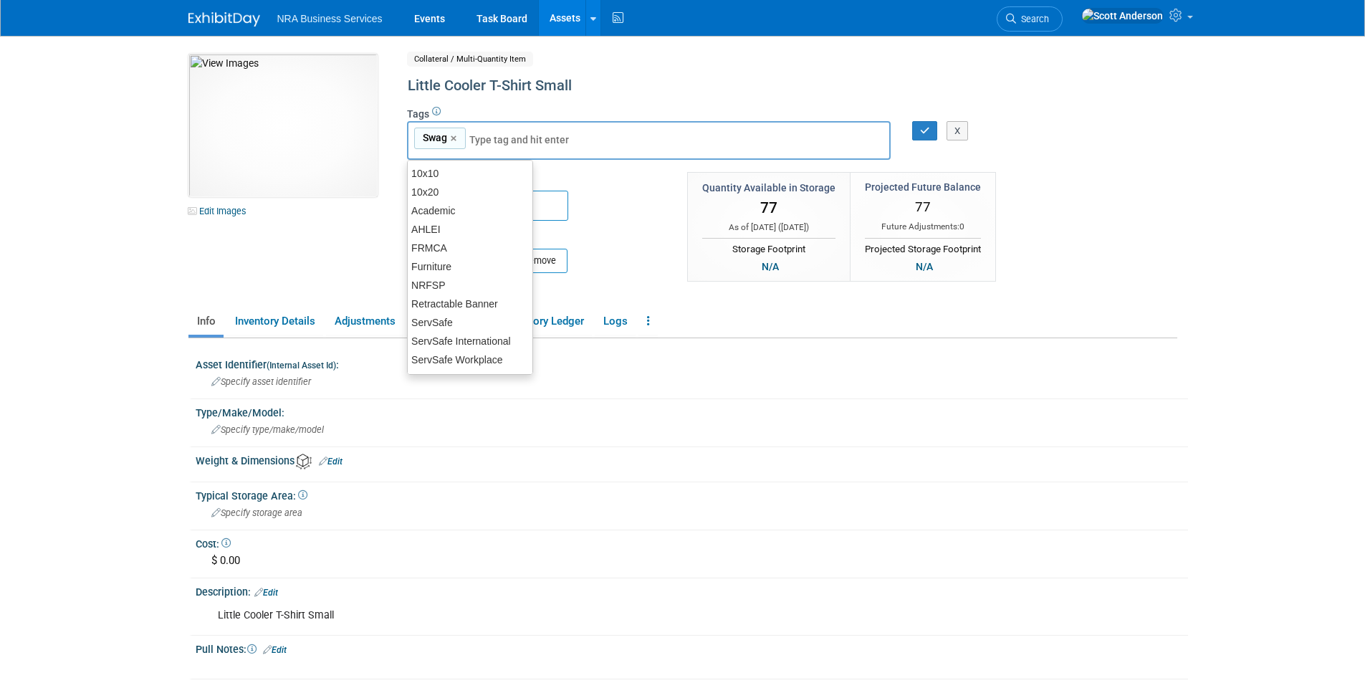
click at [500, 140] on input "text" at bounding box center [526, 140] width 115 height 14
click at [451, 138] on link "×" at bounding box center [455, 138] width 9 height 16
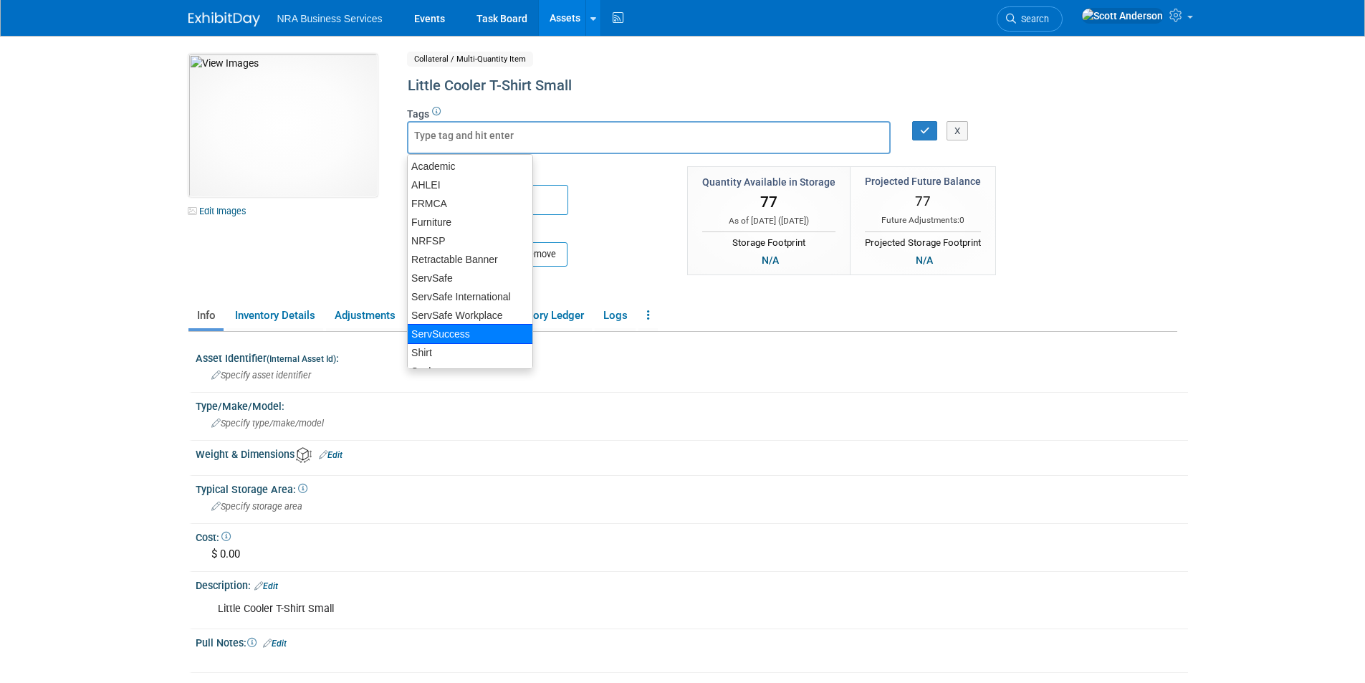
scroll to position [73, 0]
click at [441, 319] on div "Shirt" at bounding box center [470, 318] width 126 height 20
type input "Shirt"
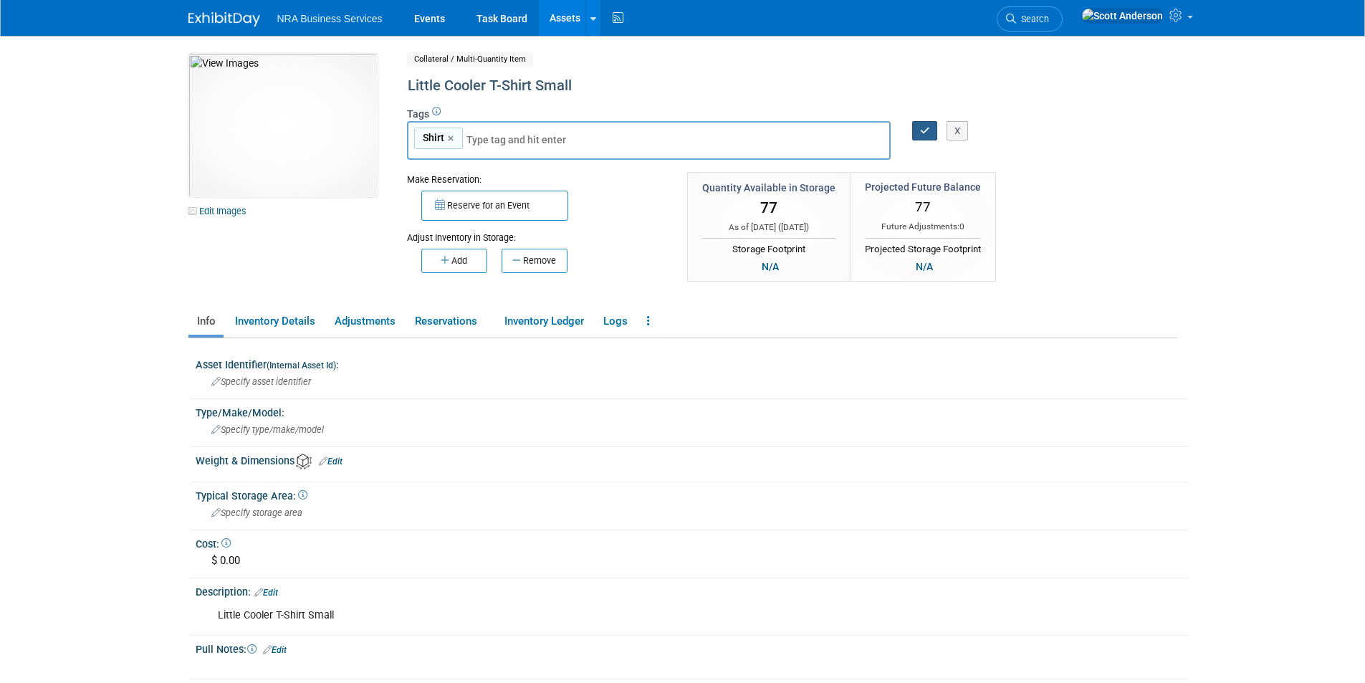
click at [923, 129] on icon "button" at bounding box center [925, 130] width 10 height 9
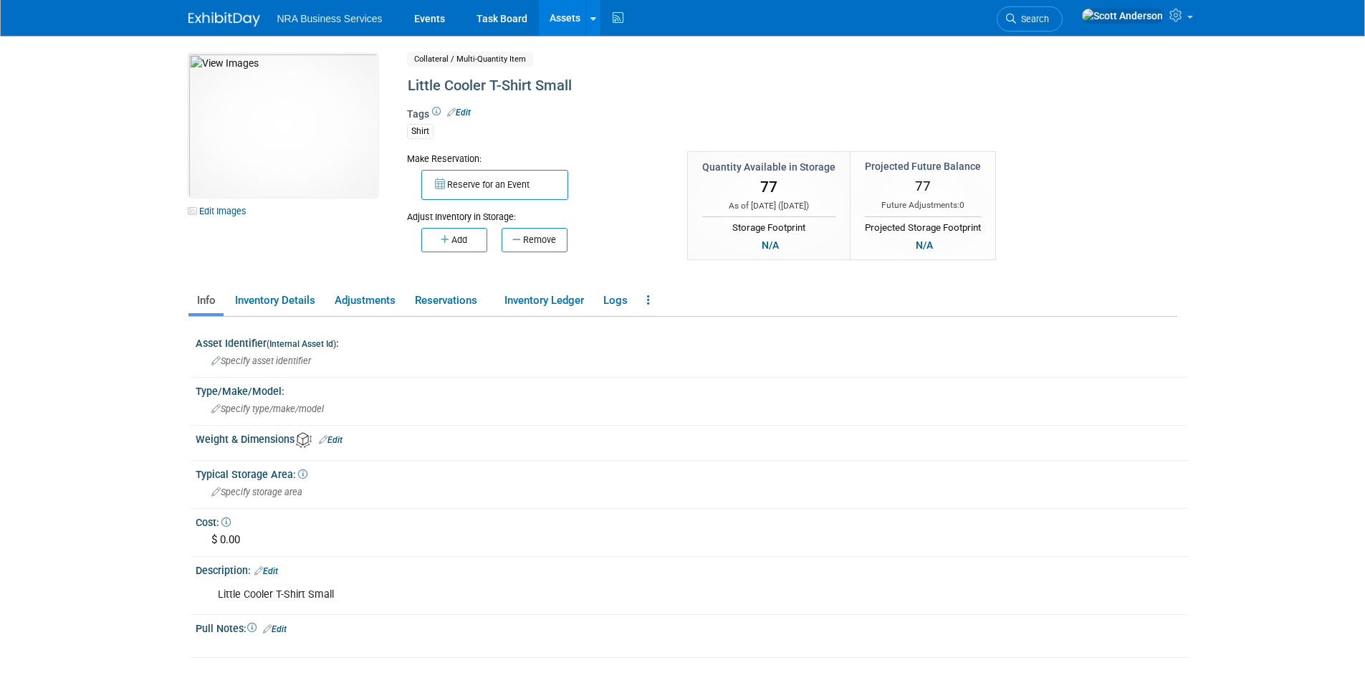
click at [565, 16] on link "Assets" at bounding box center [565, 18] width 52 height 36
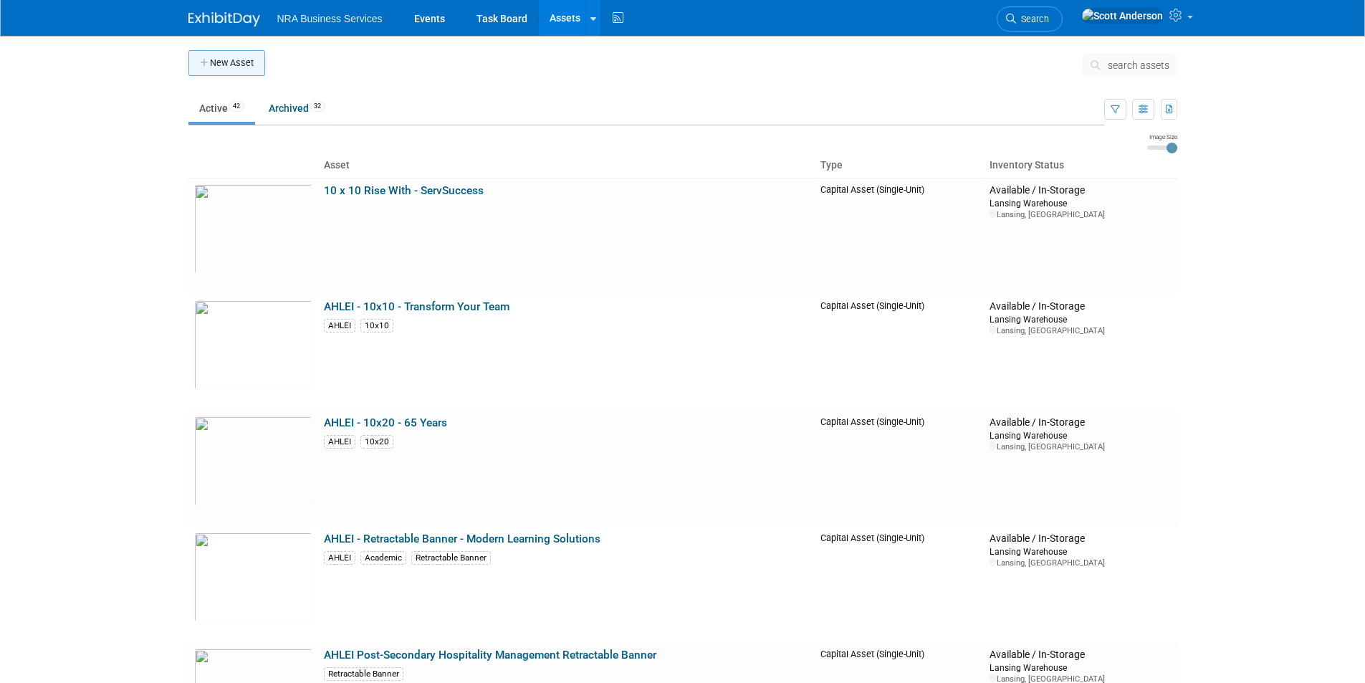
click at [241, 62] on button "New Asset" at bounding box center [226, 63] width 77 height 26
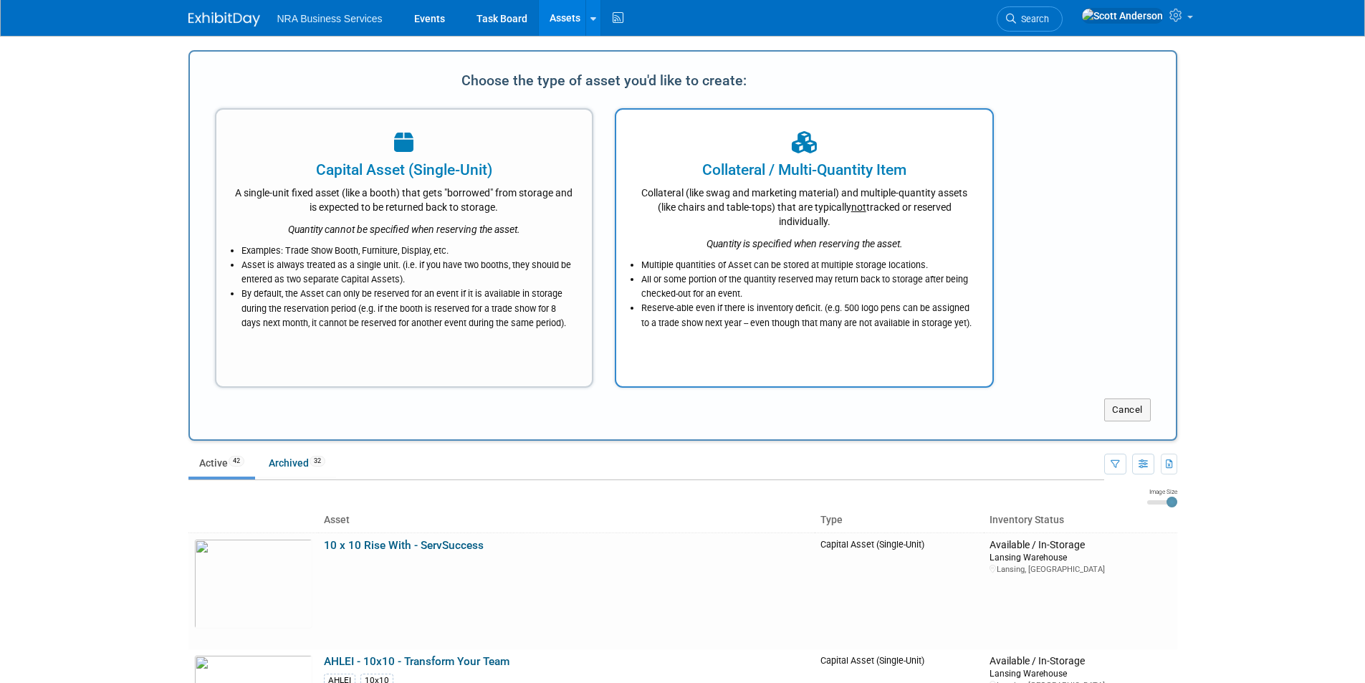
click at [734, 172] on div "Collateral / Multi-Quantity Item" at bounding box center [804, 169] width 340 height 21
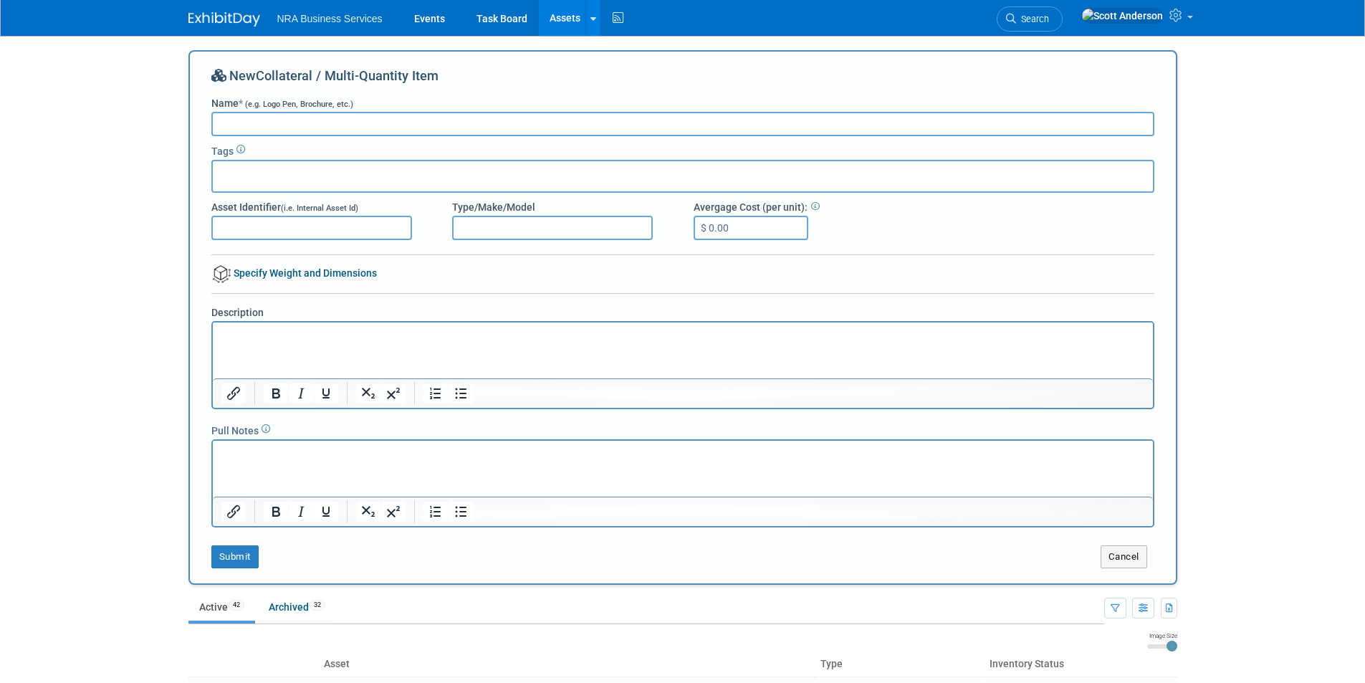
click at [351, 122] on input "Name * (e.g. Logo Pen, Brochure, etc.)" at bounding box center [682, 124] width 943 height 24
type input "Pear T-Shirt Small"
click at [308, 179] on input "text" at bounding box center [276, 174] width 115 height 14
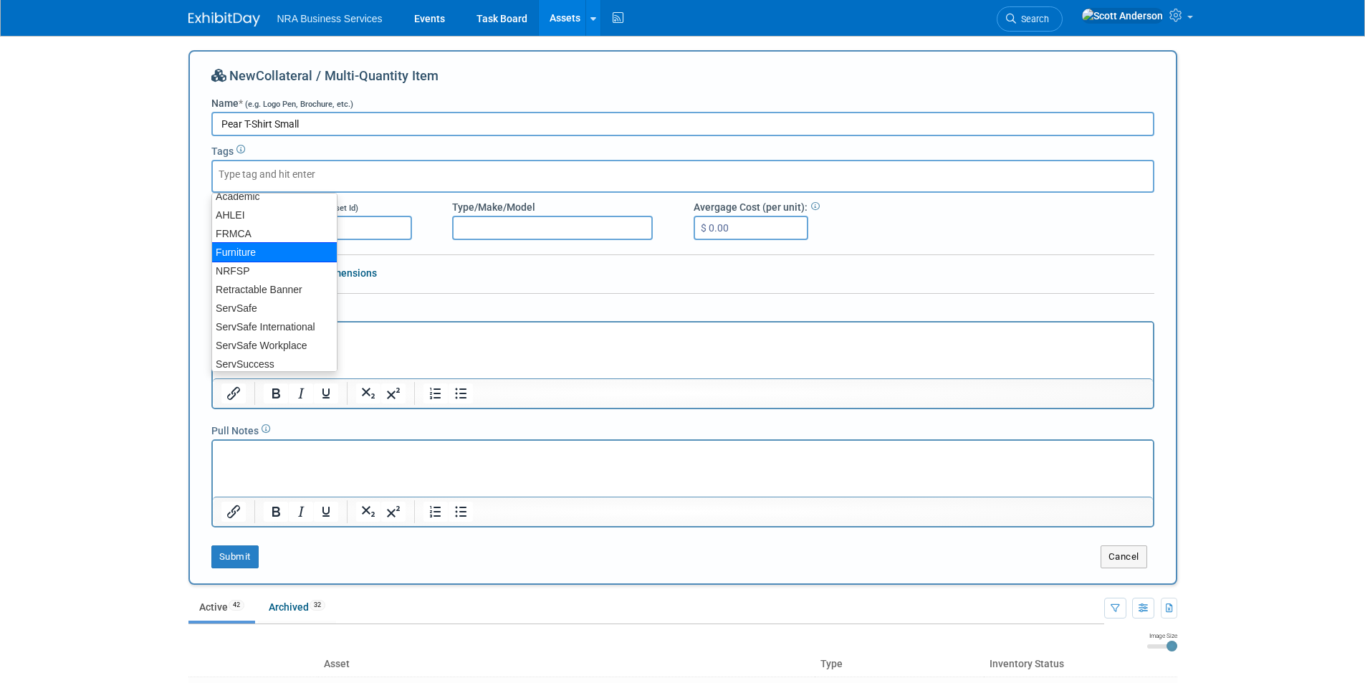
scroll to position [109, 0]
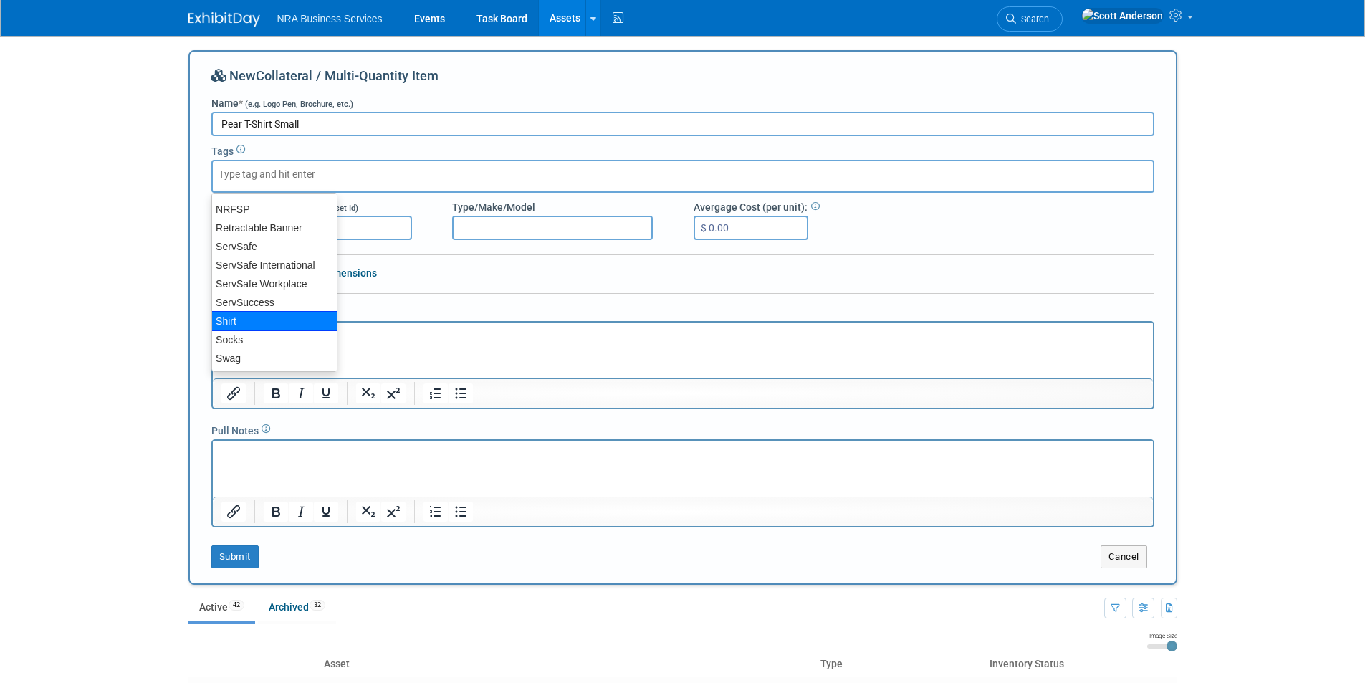
click at [262, 315] on div "Shirt" at bounding box center [274, 321] width 126 height 20
type input "Shirt"
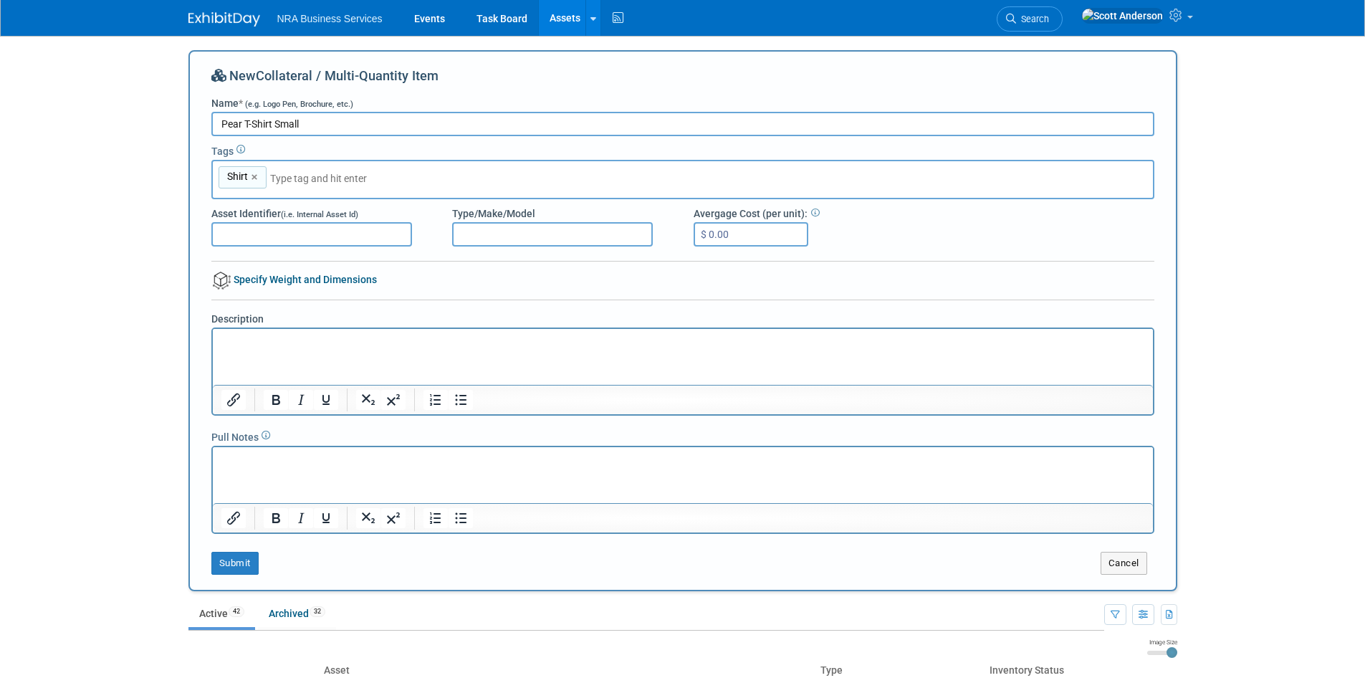
click at [292, 336] on p "Rich Text Area. Press ALT-0 for help." at bounding box center [683, 341] width 924 height 14
click at [244, 569] on button "Submit" at bounding box center [234, 563] width 47 height 23
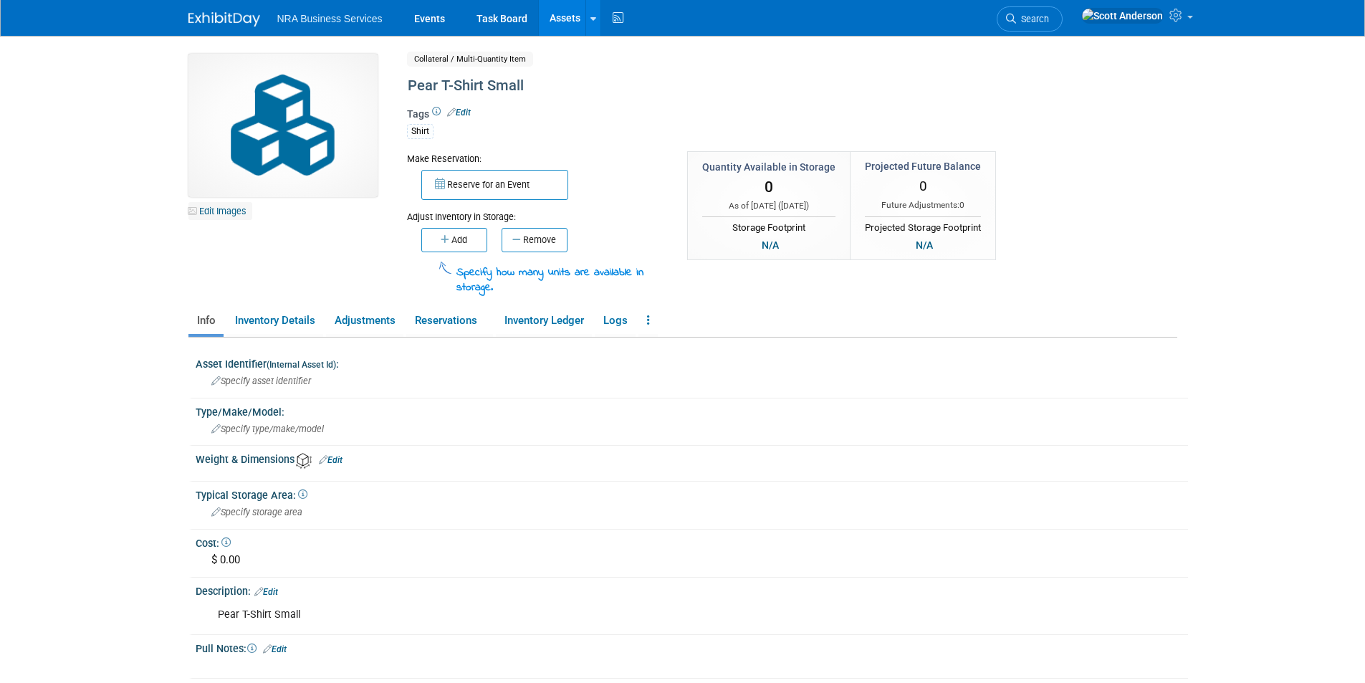
click at [224, 206] on link "Edit Images" at bounding box center [220, 211] width 64 height 18
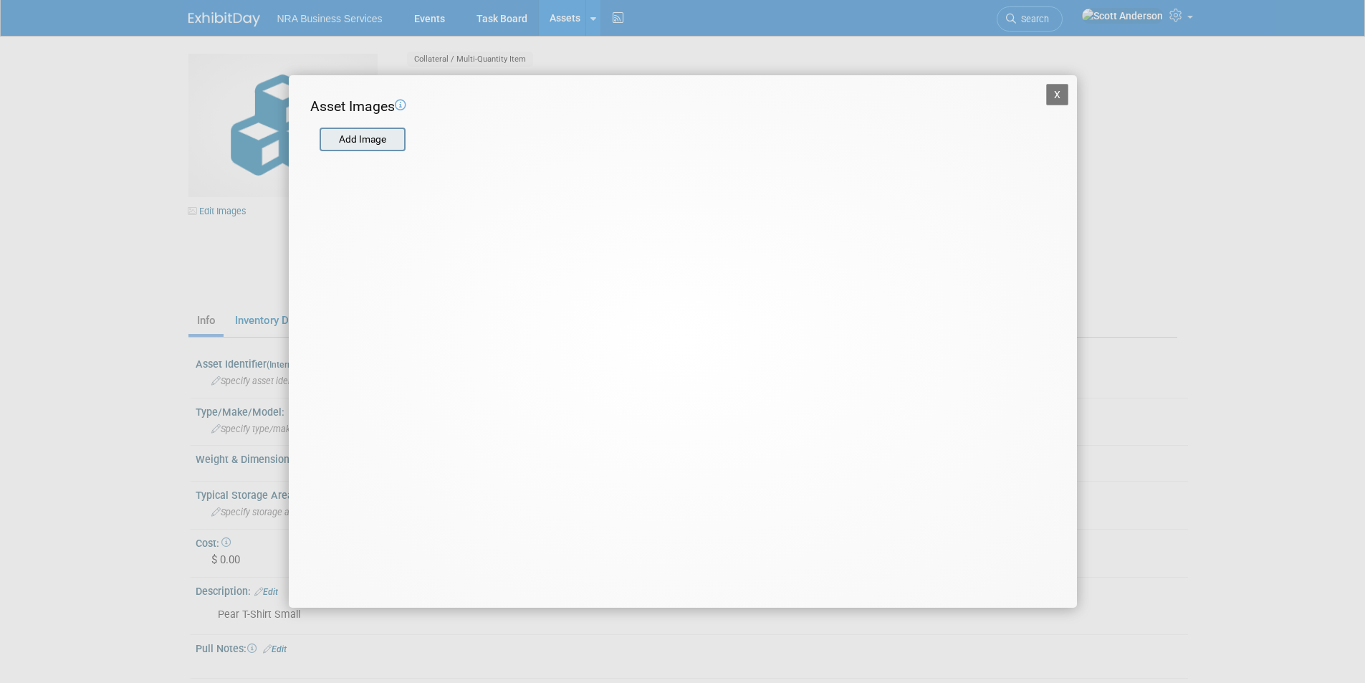
click at [350, 143] on input "file" at bounding box center [319, 139] width 171 height 21
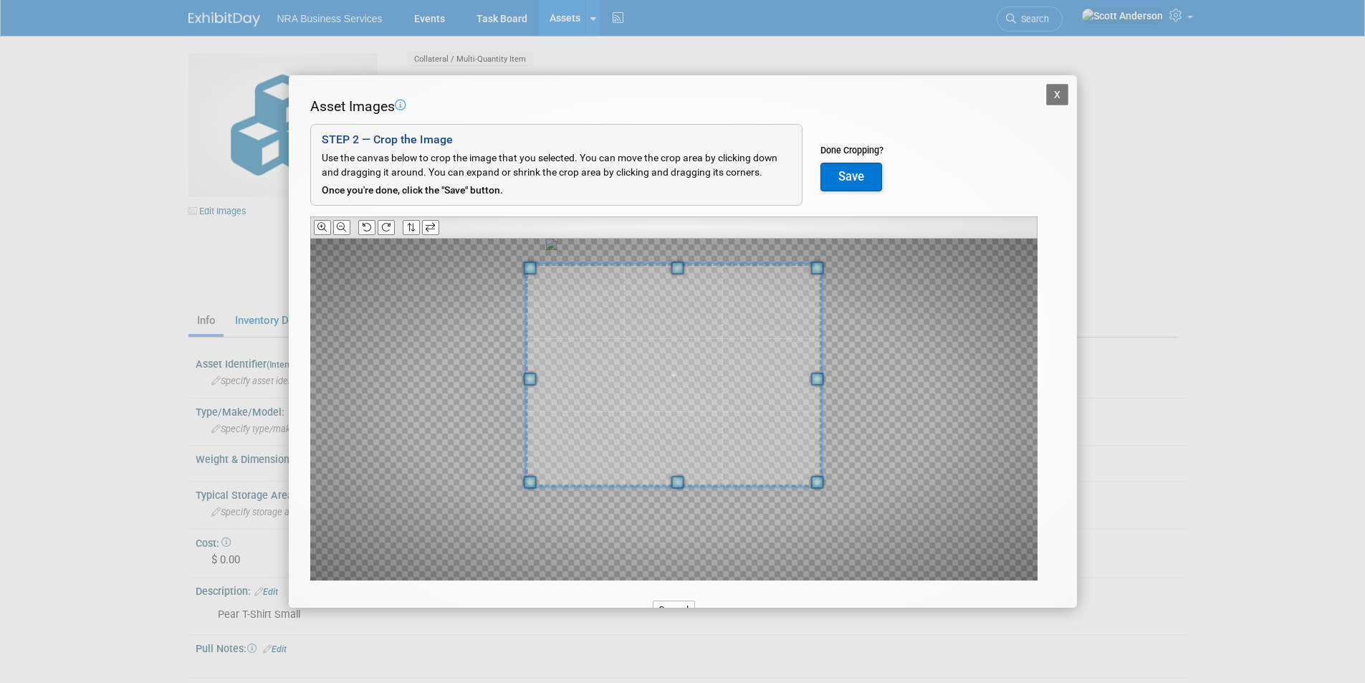
click at [668, 269] on div at bounding box center [673, 375] width 297 height 223
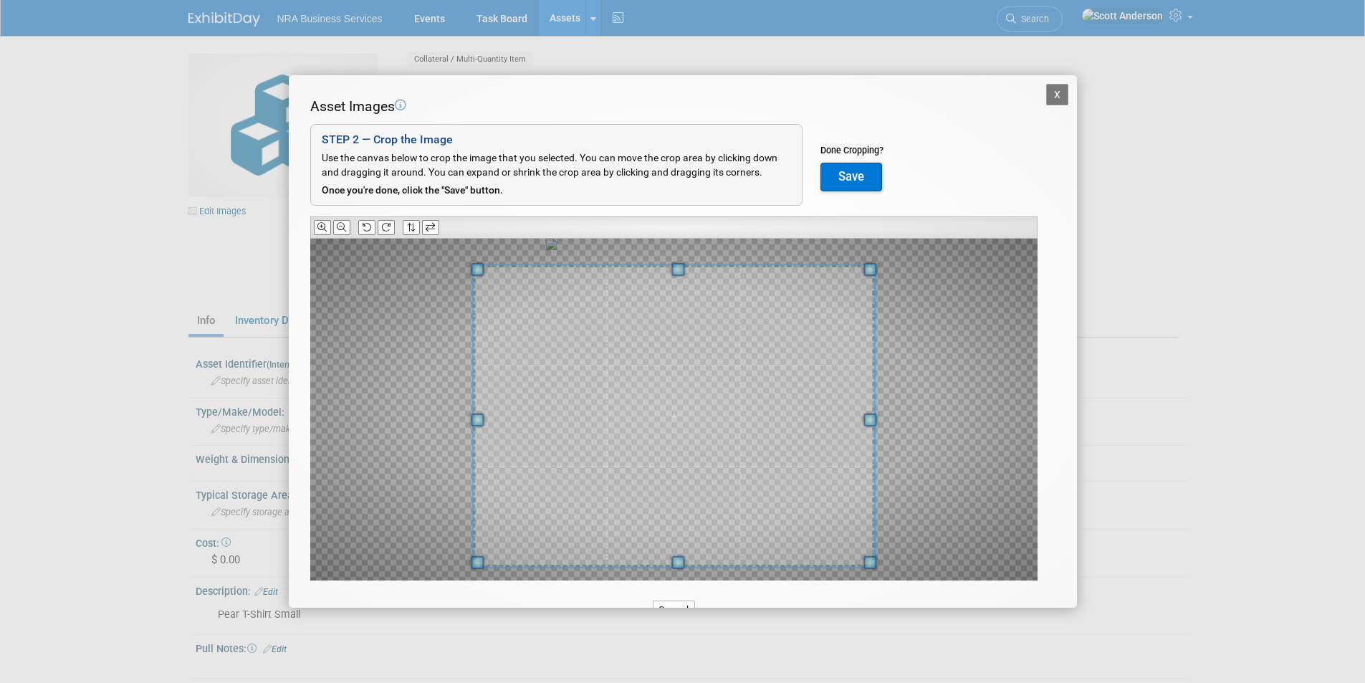
click at [670, 561] on div at bounding box center [673, 416] width 401 height 302
click at [848, 178] on button "Save" at bounding box center [851, 177] width 62 height 29
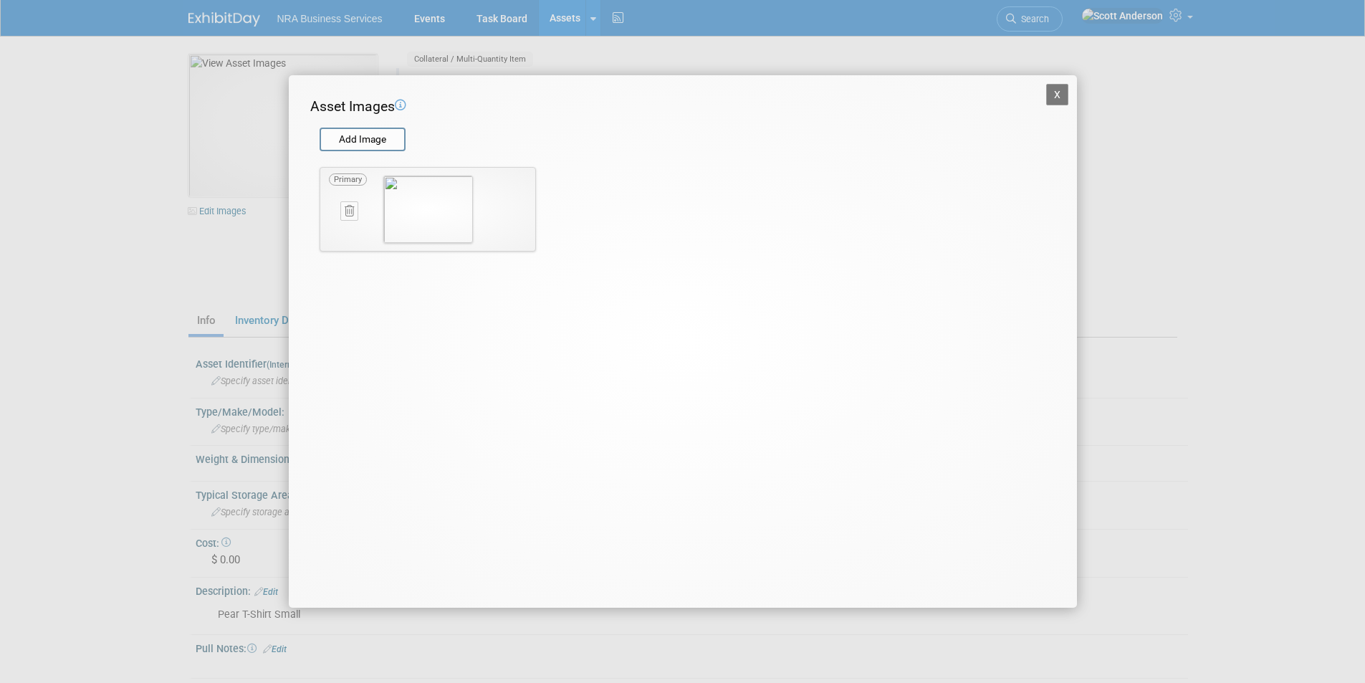
click at [1055, 92] on button "X" at bounding box center [1057, 94] width 23 height 21
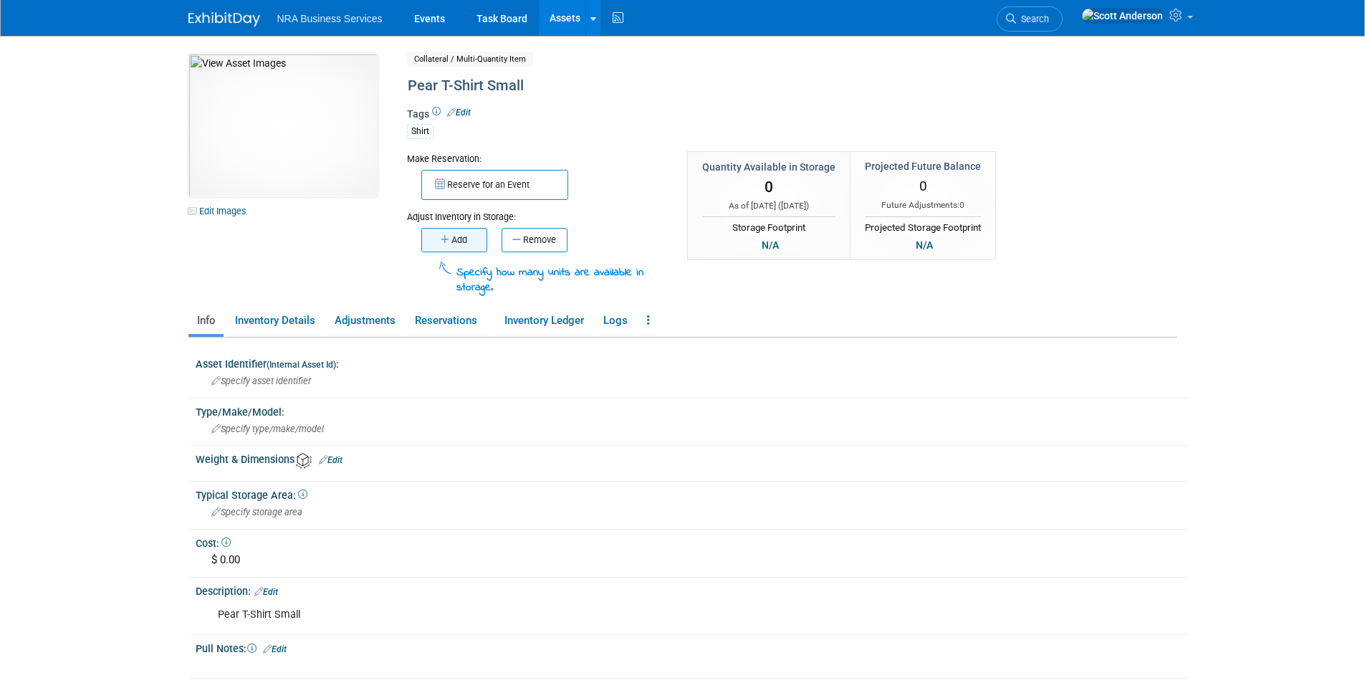
click at [455, 239] on button "Add" at bounding box center [454, 240] width 66 height 24
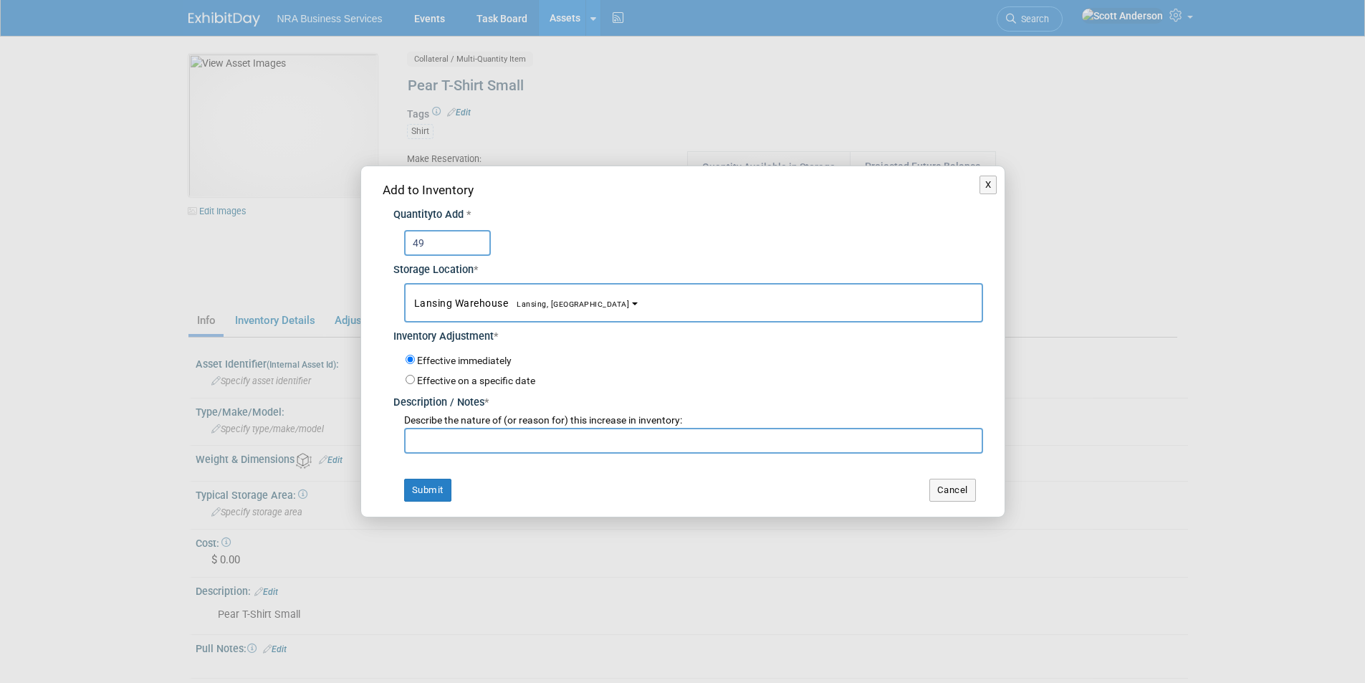
type input "49"
drag, startPoint x: 478, startPoint y: 437, endPoint x: 486, endPoint y: 437, distance: 7.9
click at [481, 437] on input "text" at bounding box center [693, 441] width 579 height 26
paste input "Just received from [GEOGRAPHIC_DATA]"
type input "Just received from Chicago"
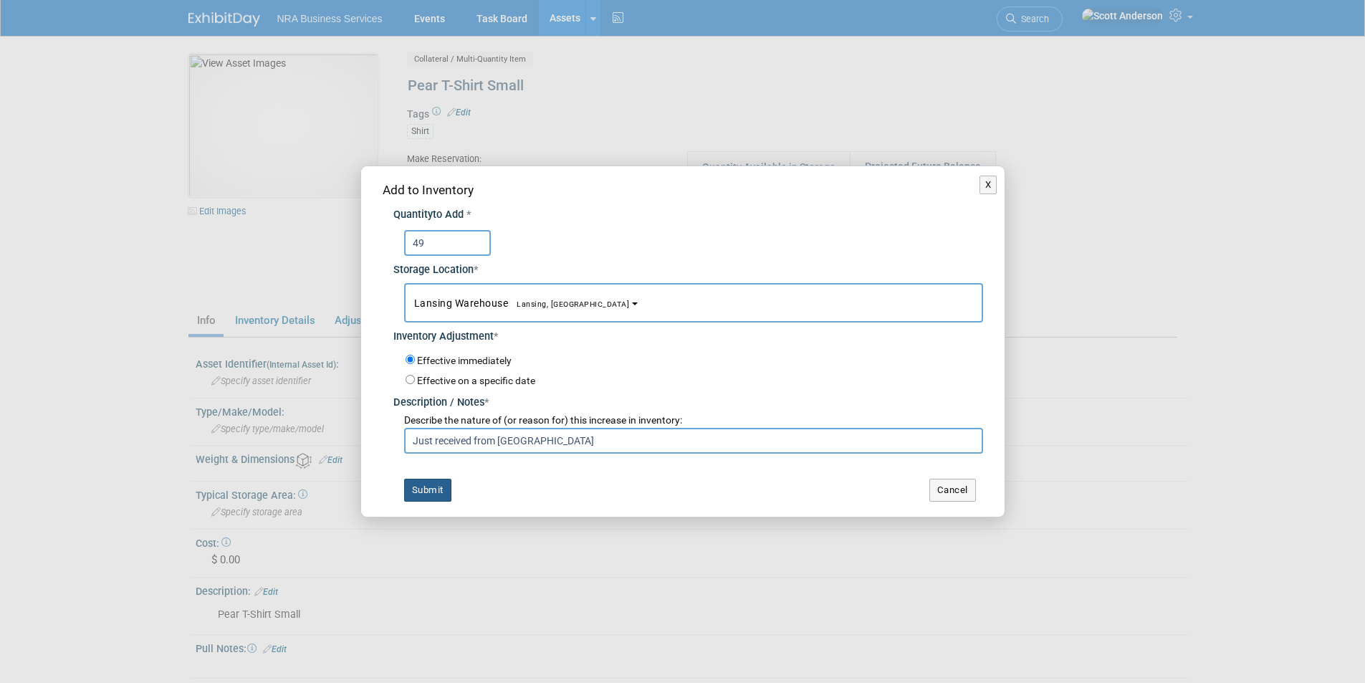
click at [423, 491] on button "Submit" at bounding box center [427, 490] width 47 height 23
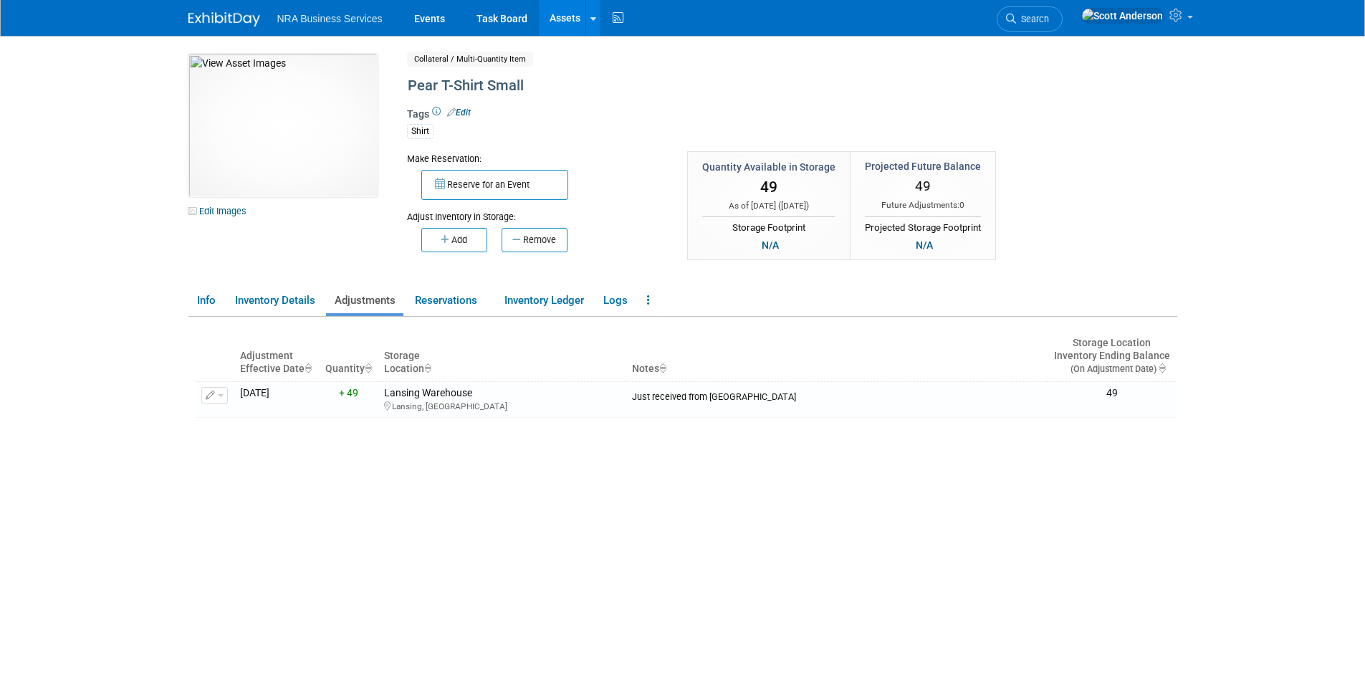
click at [562, 17] on link "Assets" at bounding box center [565, 18] width 52 height 36
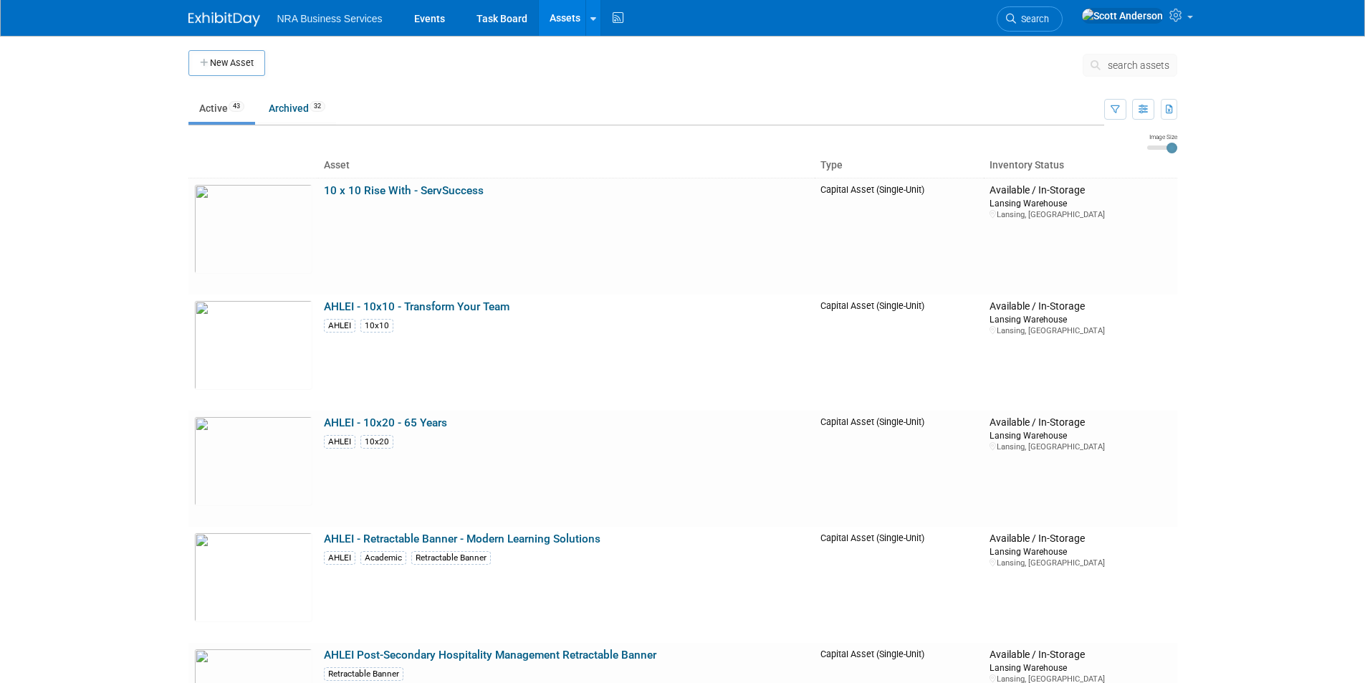
click at [246, 62] on button "New Asset" at bounding box center [226, 63] width 77 height 26
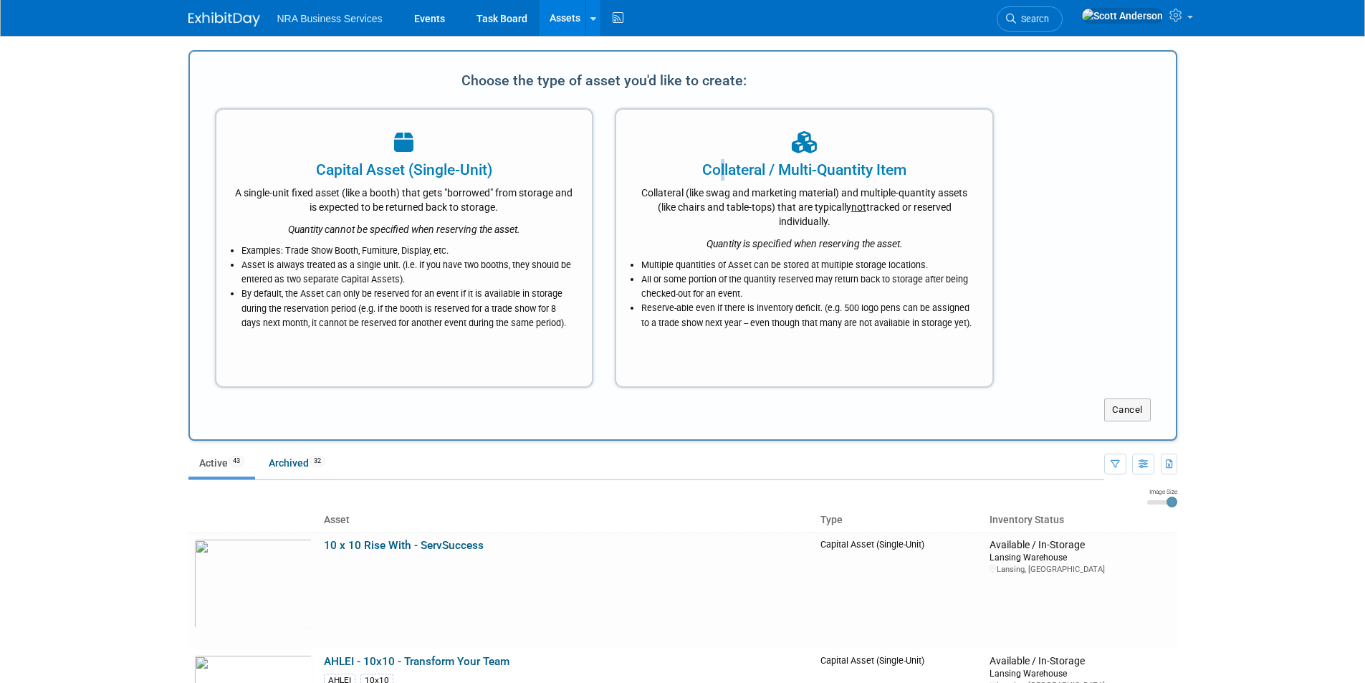
click at [715, 166] on div "Collateral / Multi-Quantity Item" at bounding box center [804, 169] width 340 height 21
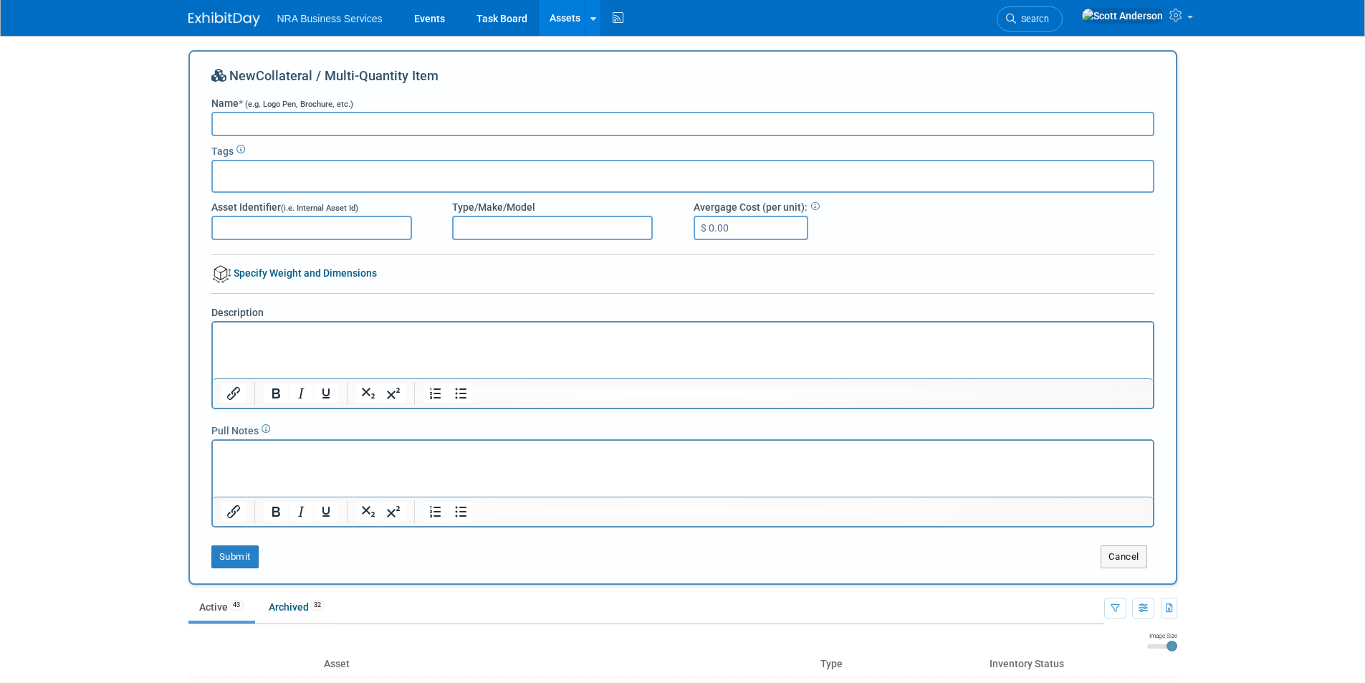
click at [428, 125] on input "Name * (e.g. Logo Pen, Brochure, etc.)" at bounding box center [682, 124] width 943 height 24
type input "Pear T-Shirt Medium"
click at [258, 338] on p "Rich Text Area. Press ALT-0 for help." at bounding box center [683, 335] width 924 height 14
click at [233, 557] on button "Submit" at bounding box center [234, 556] width 47 height 23
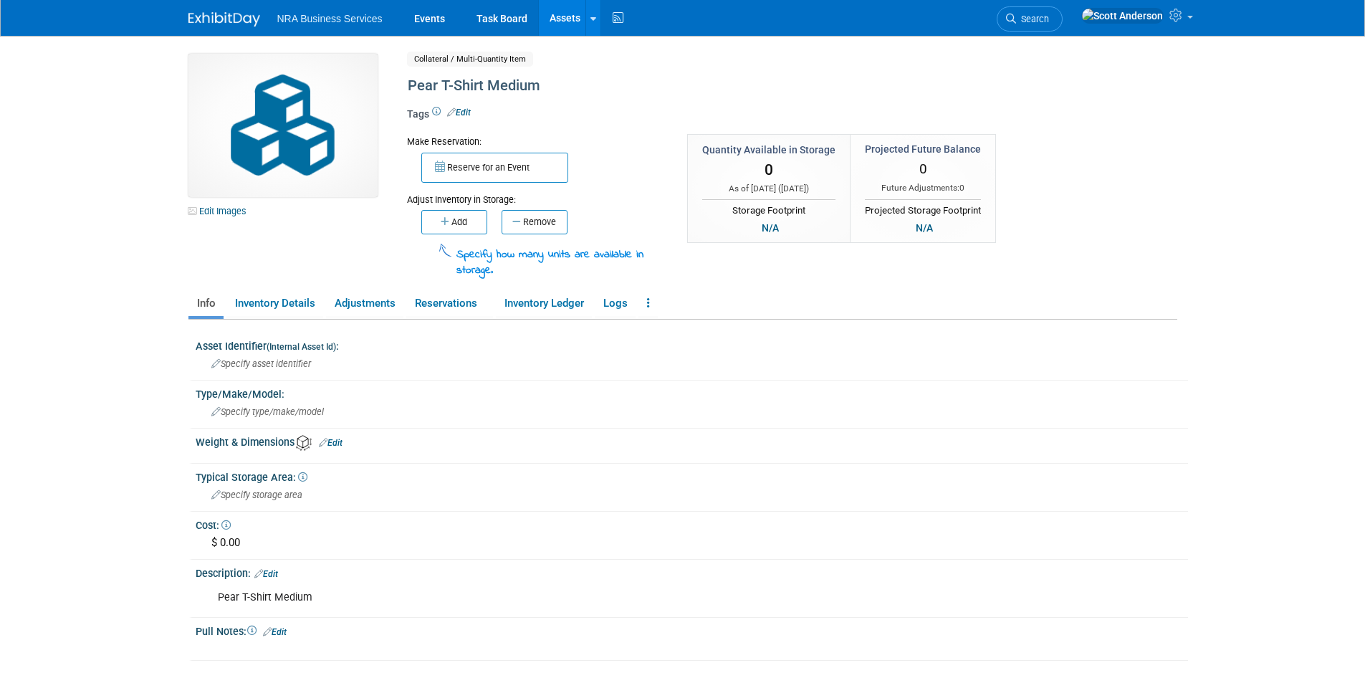
click at [461, 112] on link "Edit" at bounding box center [459, 112] width 24 height 10
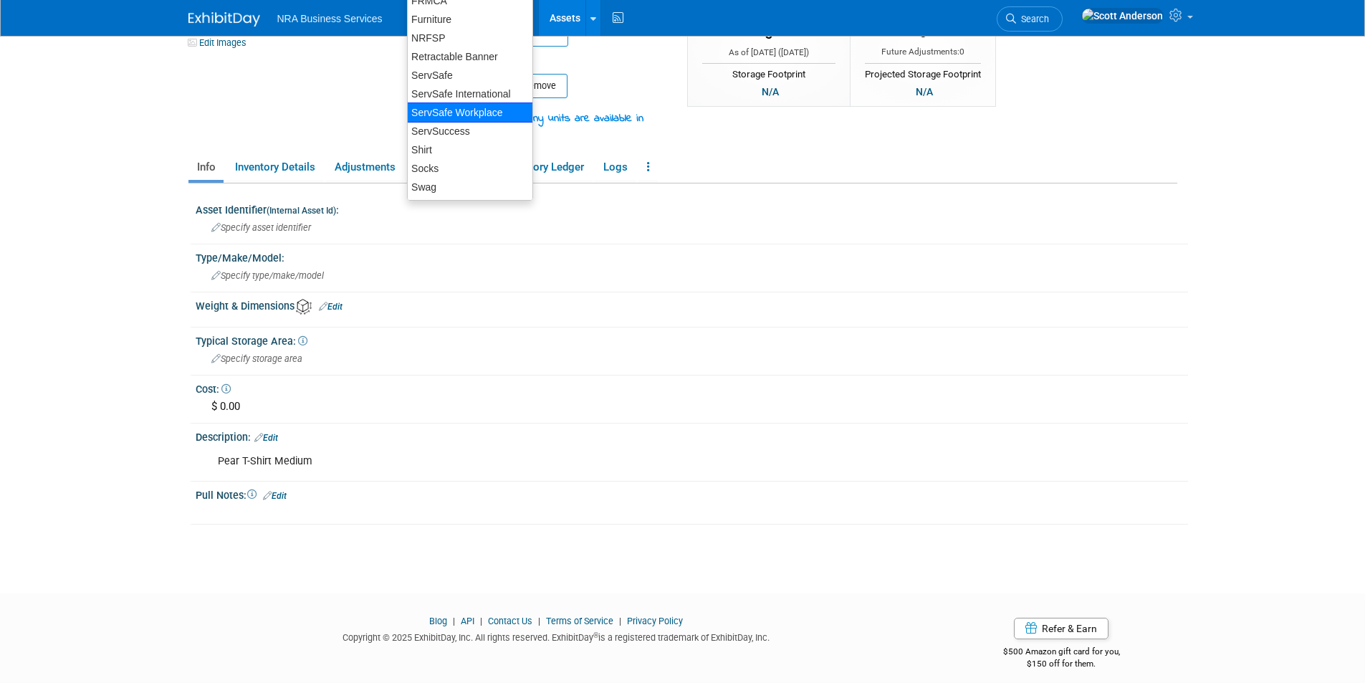
scroll to position [178, 0]
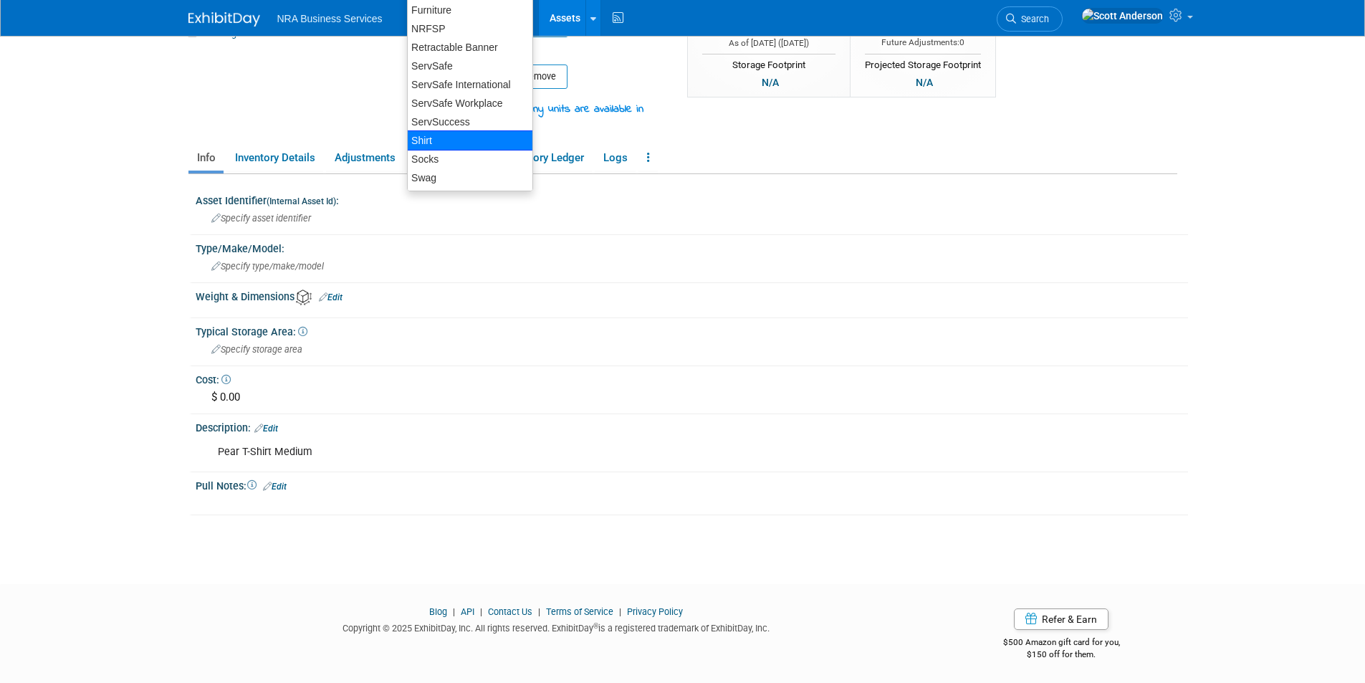
click at [460, 144] on div "Shirt" at bounding box center [470, 140] width 126 height 20
type input "Shirt"
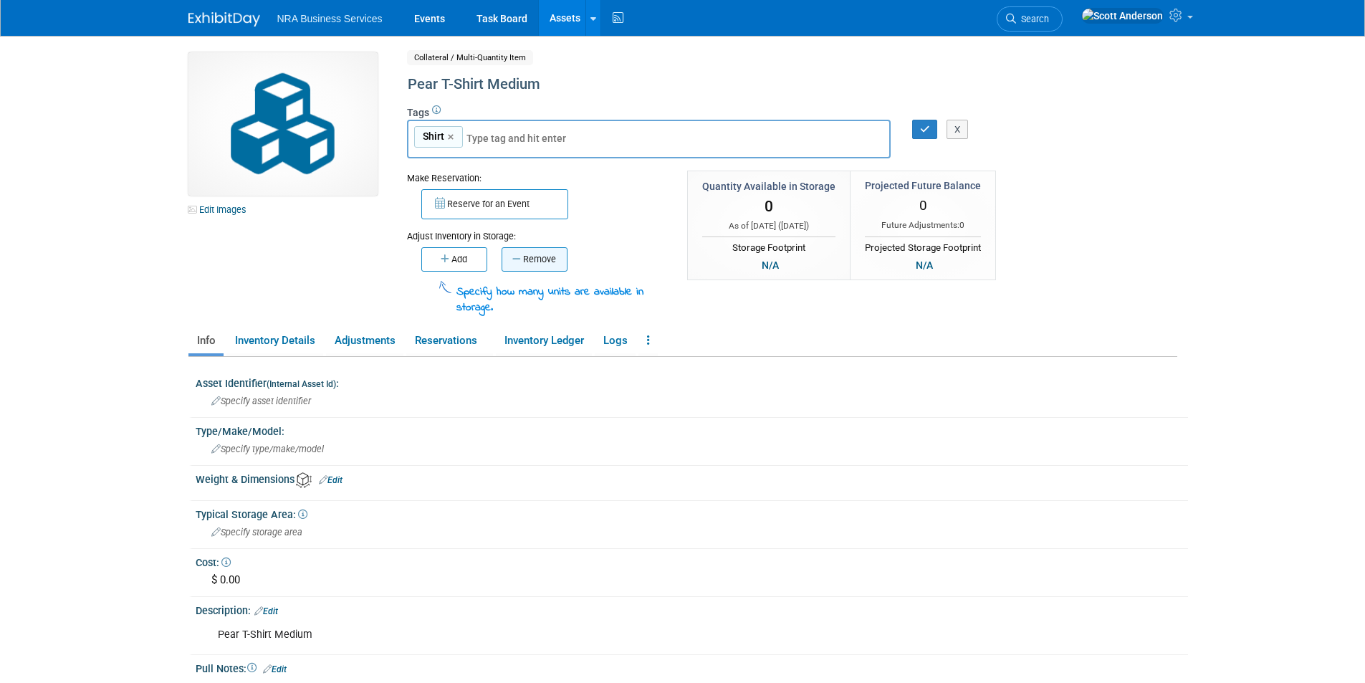
scroll to position [0, 0]
click at [919, 133] on button "button" at bounding box center [925, 131] width 26 height 20
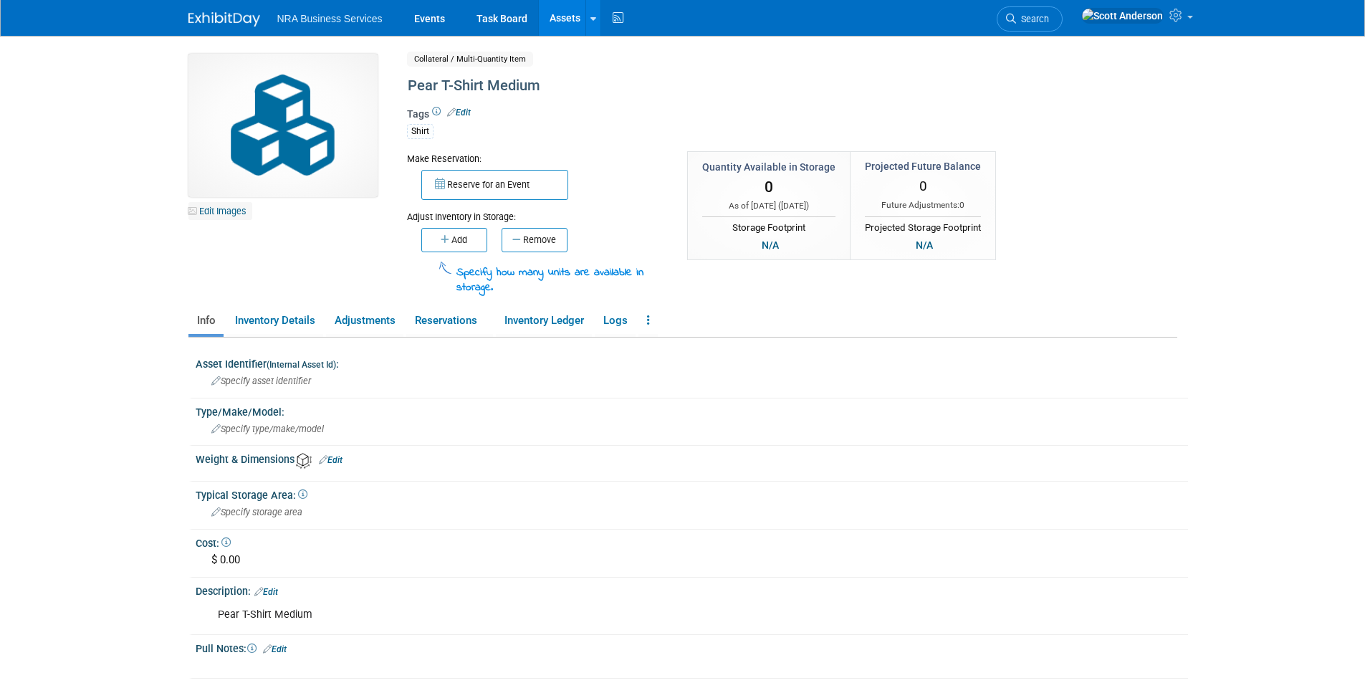
click at [222, 210] on link "Edit Images" at bounding box center [220, 211] width 64 height 18
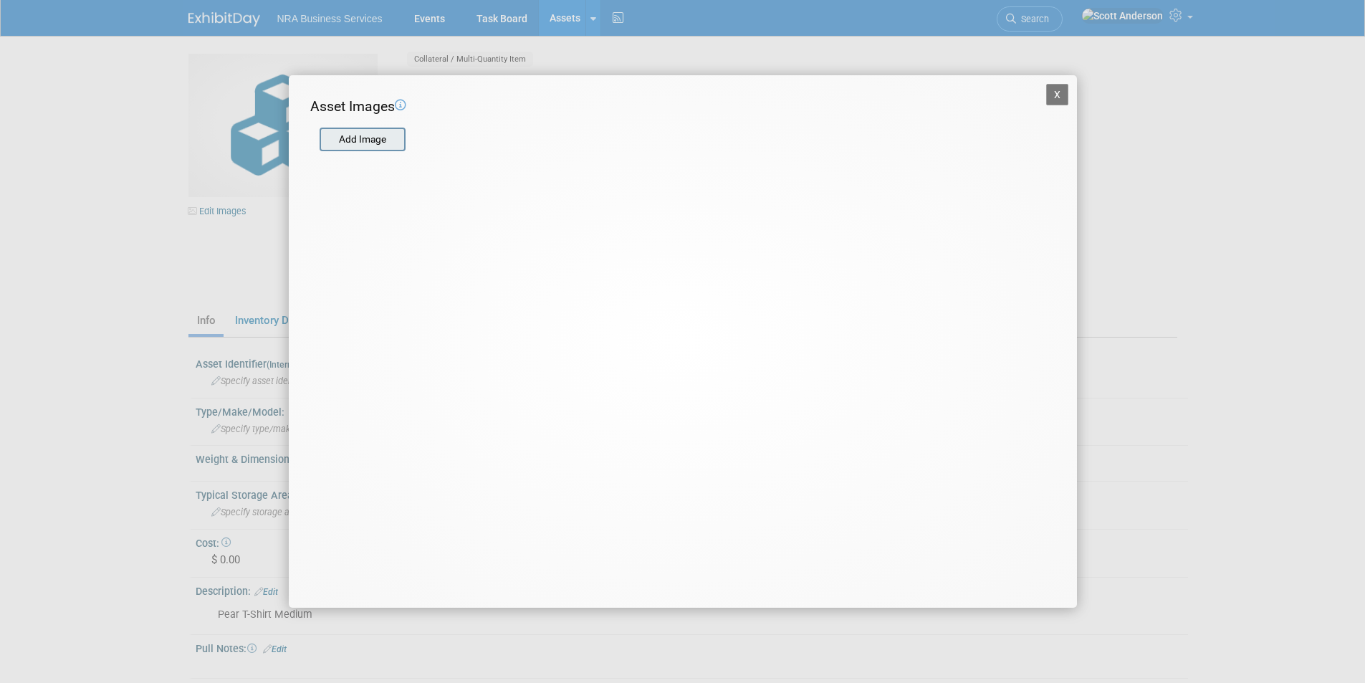
click at [388, 145] on input "file" at bounding box center [319, 139] width 171 height 21
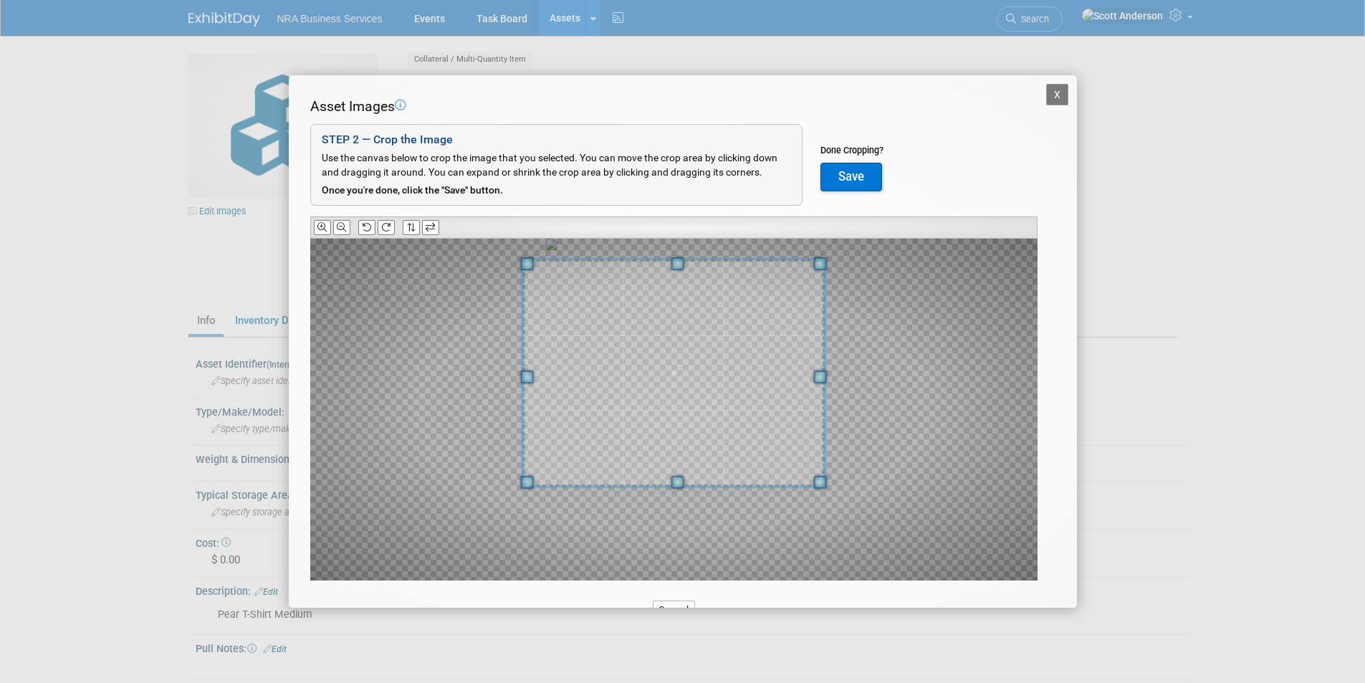
click at [666, 264] on div at bounding box center [673, 372] width 302 height 227
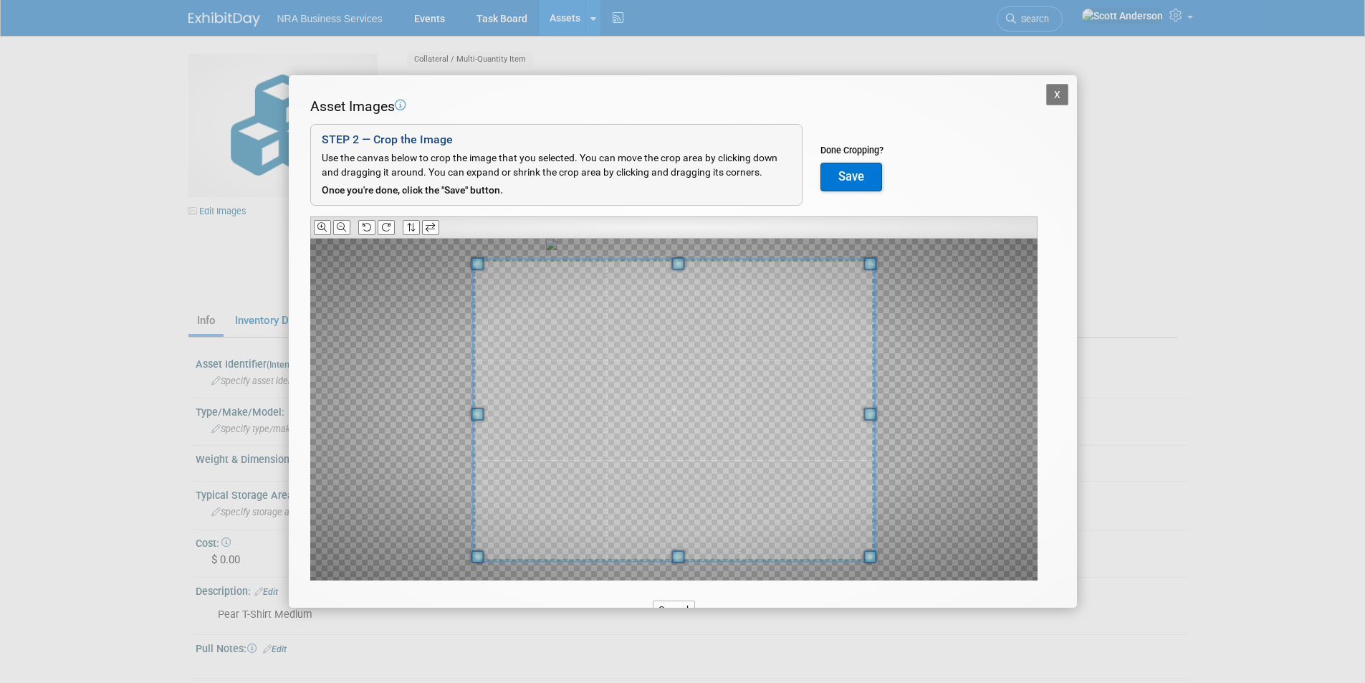
click at [689, 555] on div at bounding box center [673, 410] width 401 height 302
click at [849, 176] on button "Save" at bounding box center [851, 177] width 62 height 29
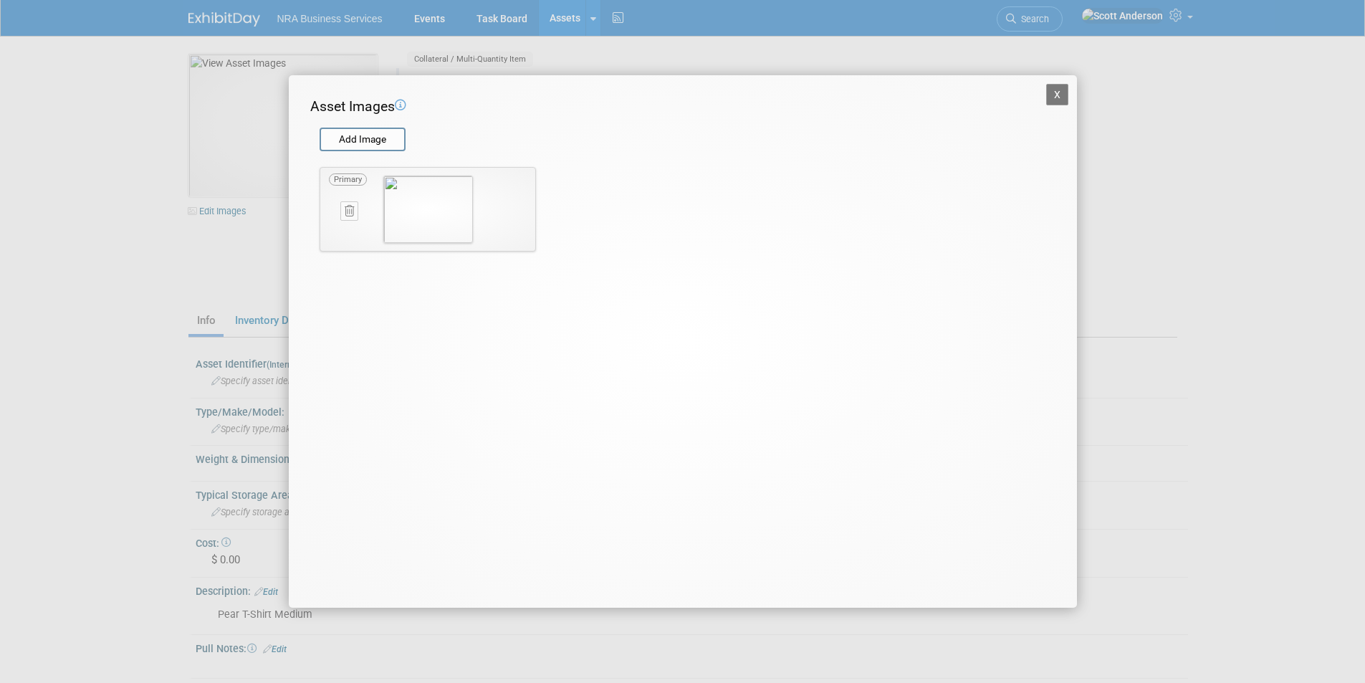
click at [1055, 97] on button "X" at bounding box center [1057, 94] width 23 height 21
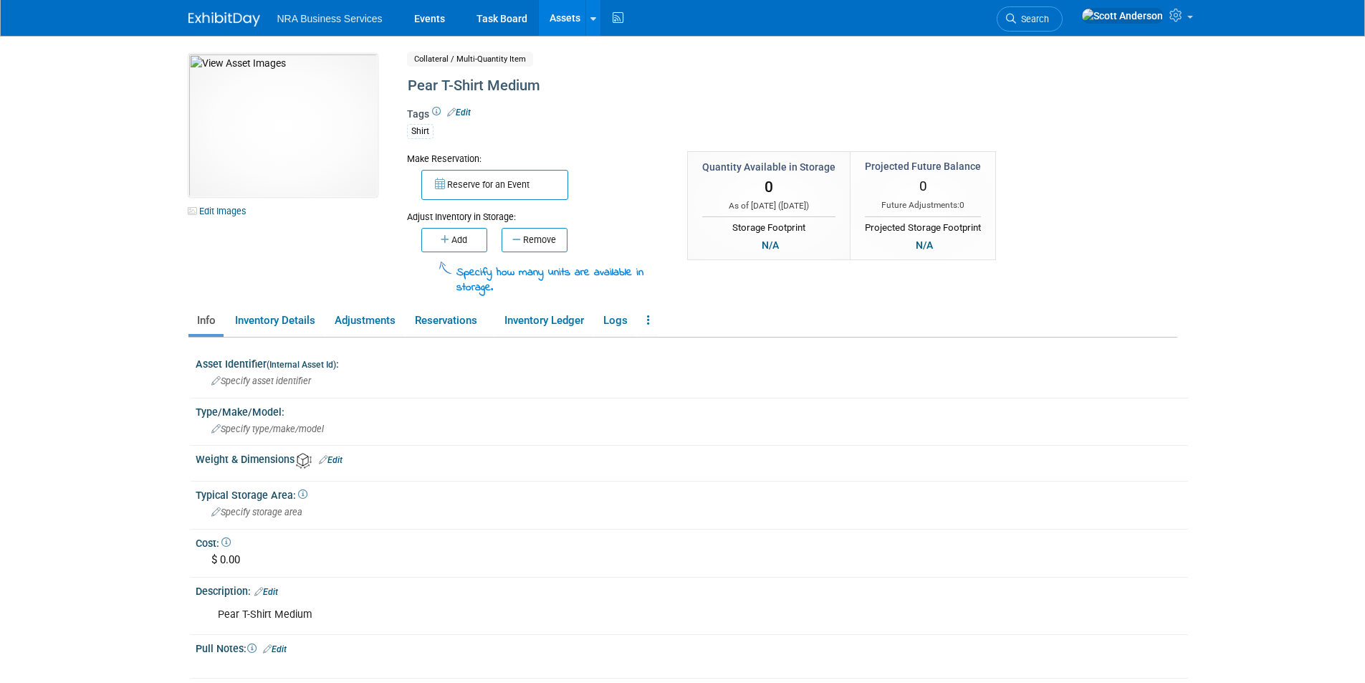
click at [463, 240] on button "Add" at bounding box center [454, 240] width 66 height 24
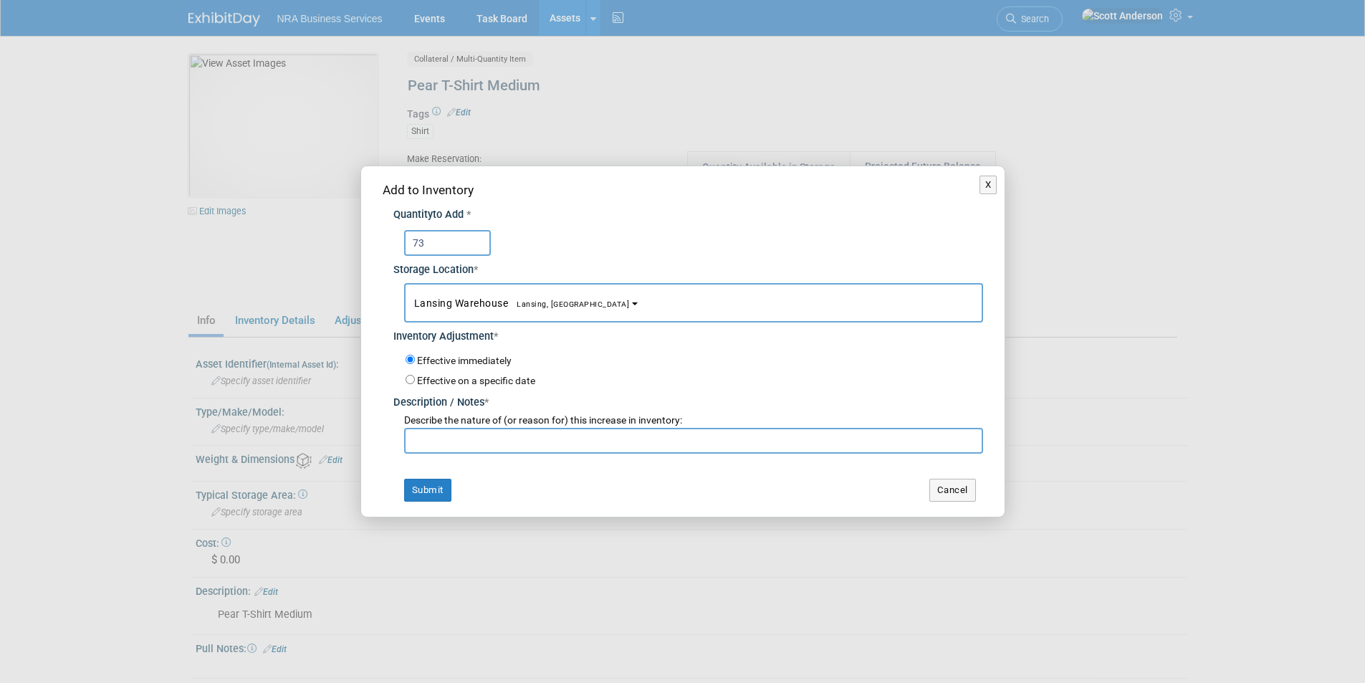
type input "73"
click at [493, 437] on input "text" at bounding box center [693, 441] width 579 height 26
paste input "Just received from [GEOGRAPHIC_DATA]"
type input "Just received from [GEOGRAPHIC_DATA]"
click at [423, 494] on button "Submit" at bounding box center [427, 490] width 47 height 23
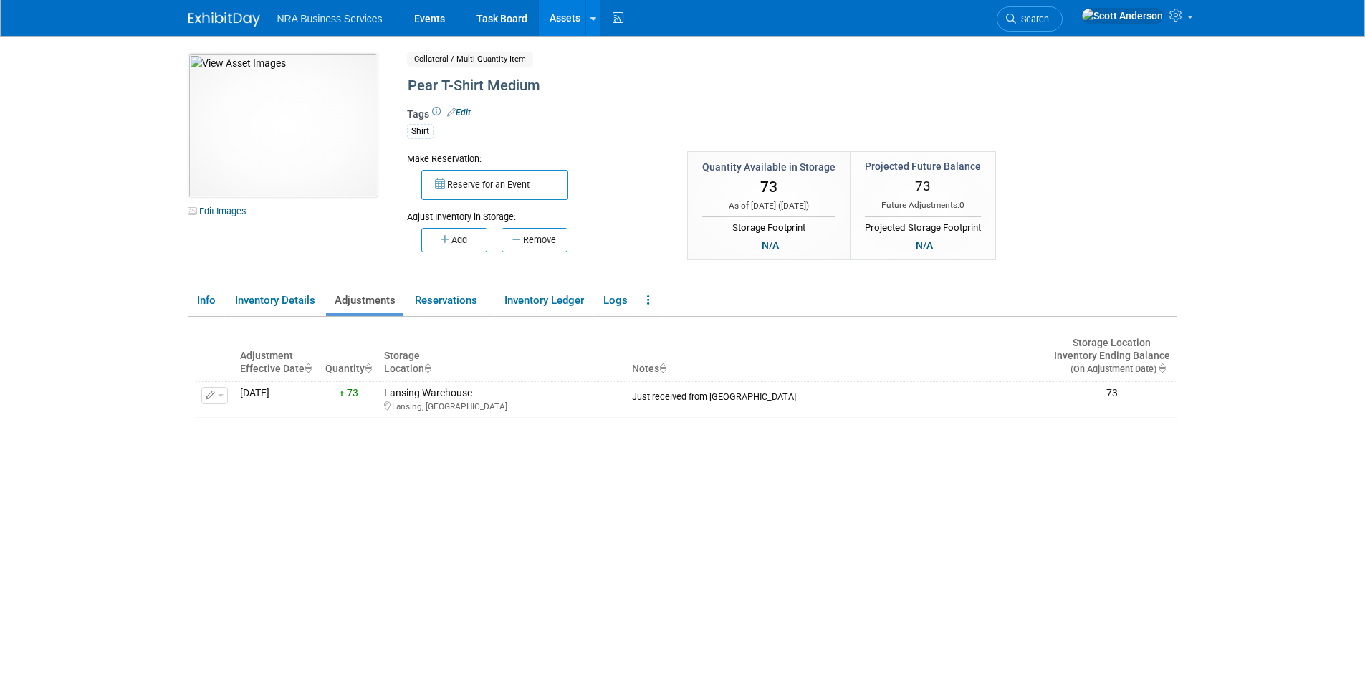
click at [556, 16] on link "Assets" at bounding box center [565, 18] width 52 height 36
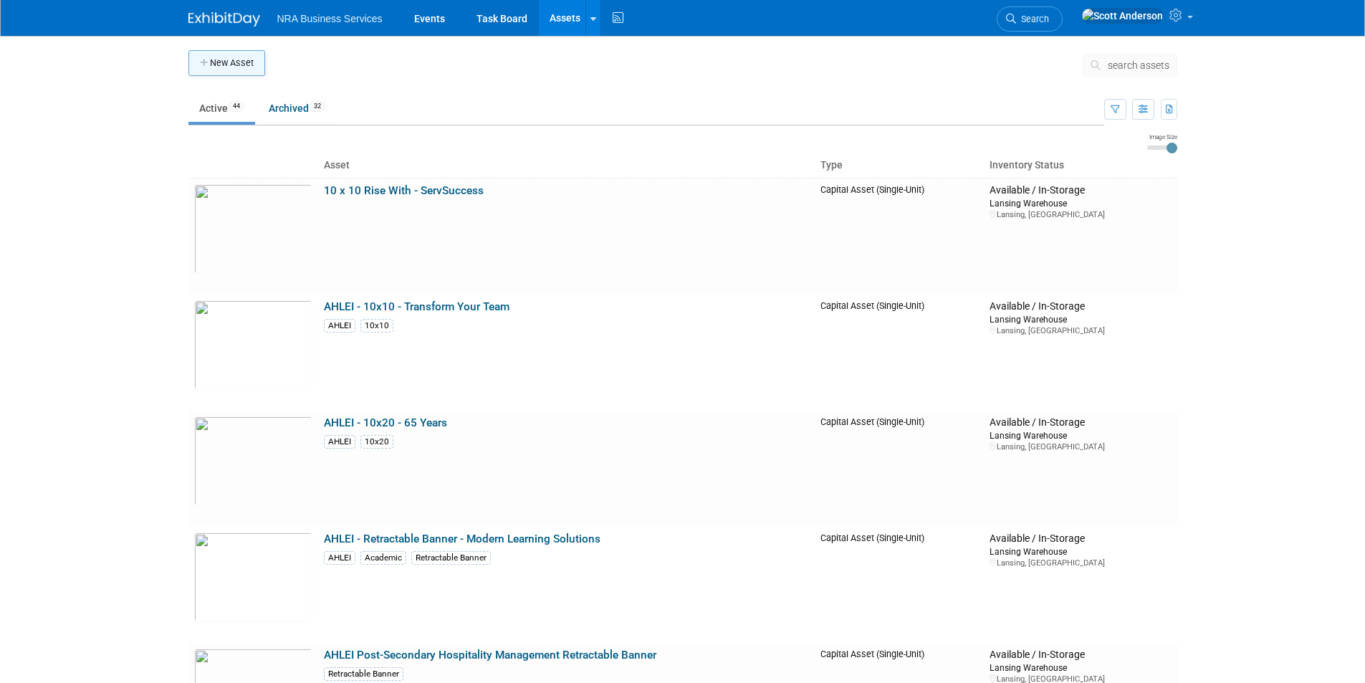
click at [238, 67] on button "New Asset" at bounding box center [226, 63] width 77 height 26
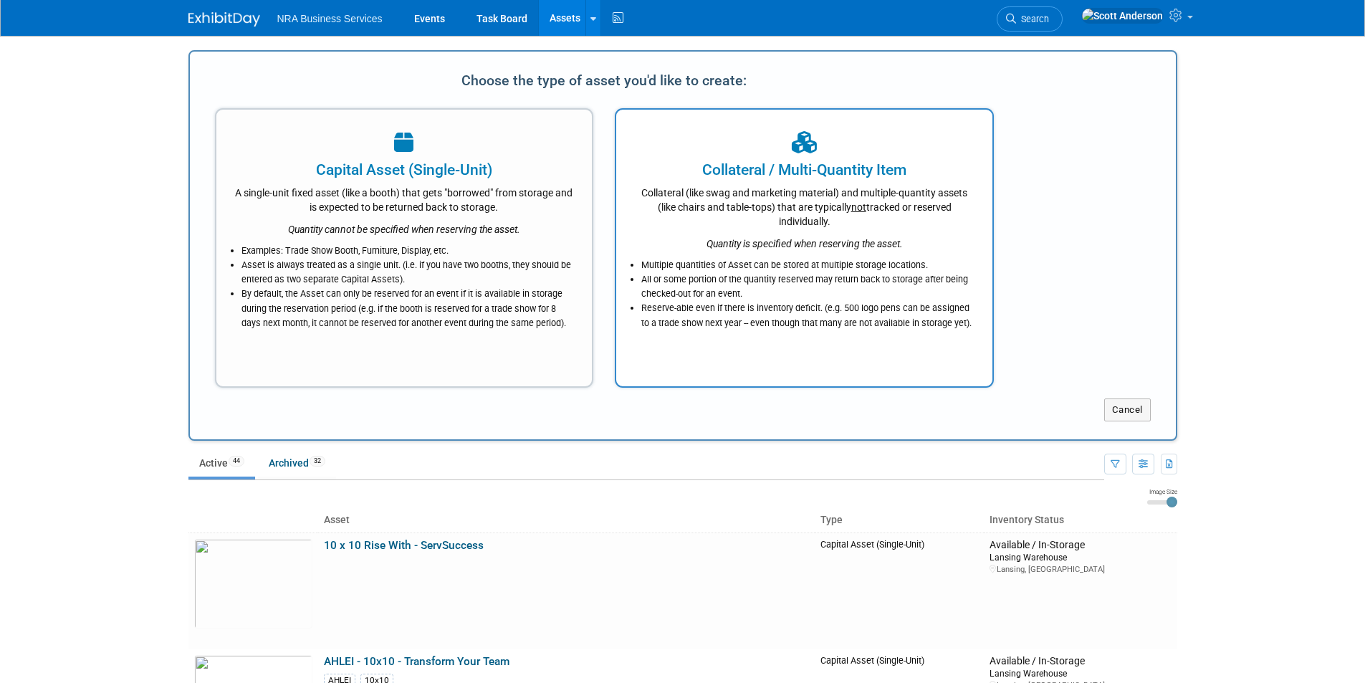
click at [749, 168] on div "Collateral / Multi-Quantity Item" at bounding box center [804, 169] width 340 height 21
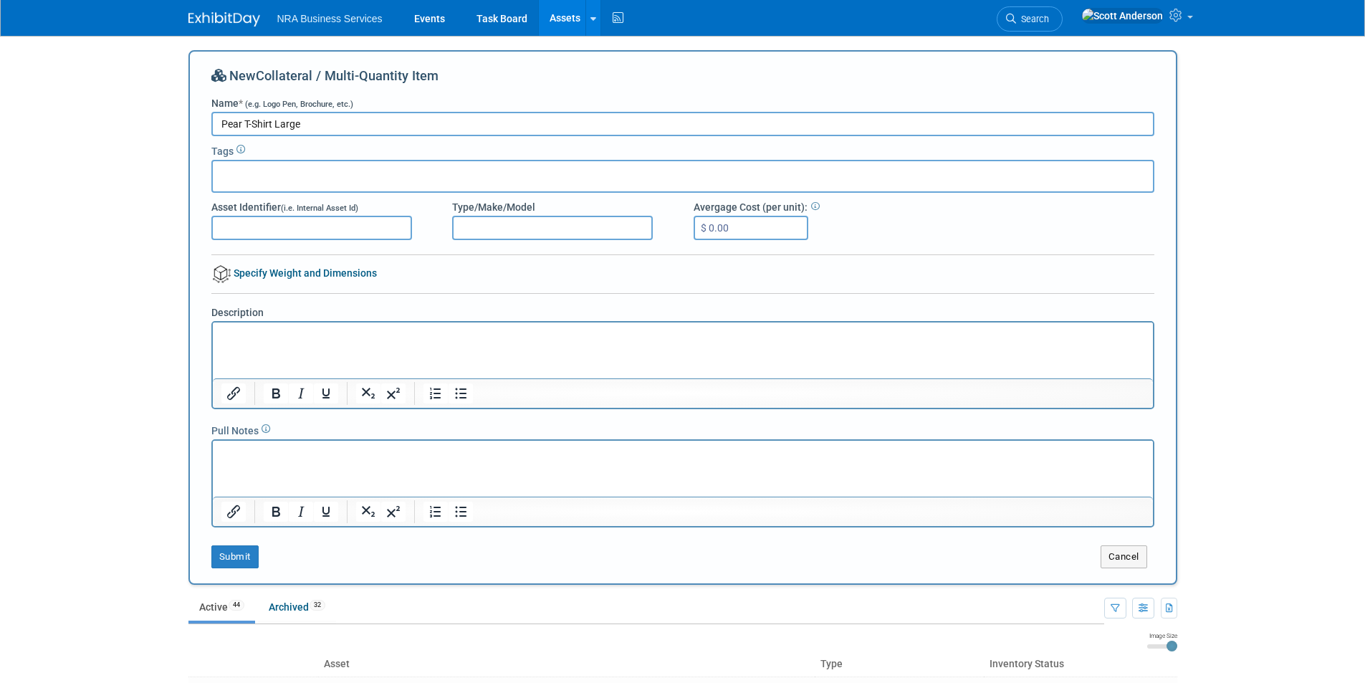
type input "Pear T-Shirt Large"
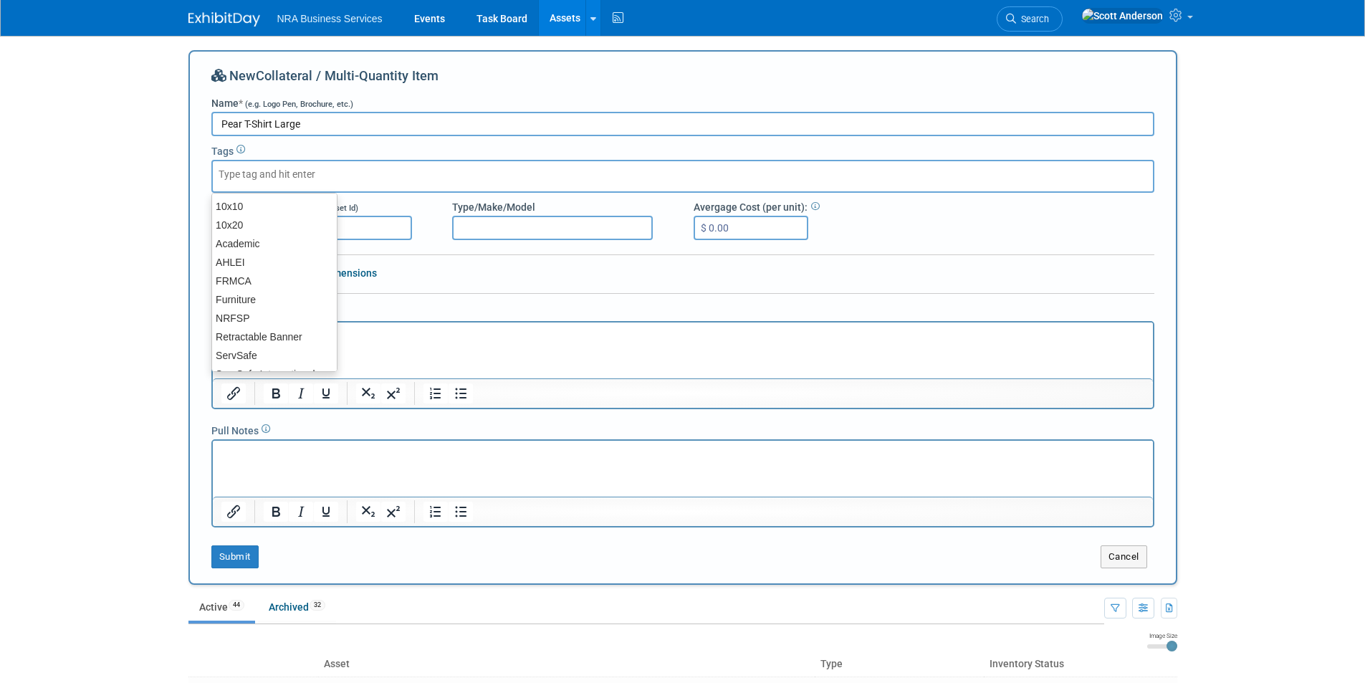
click at [403, 173] on div at bounding box center [682, 176] width 943 height 33
click at [253, 320] on div "Shirt" at bounding box center [274, 321] width 126 height 20
type input "Shirt"
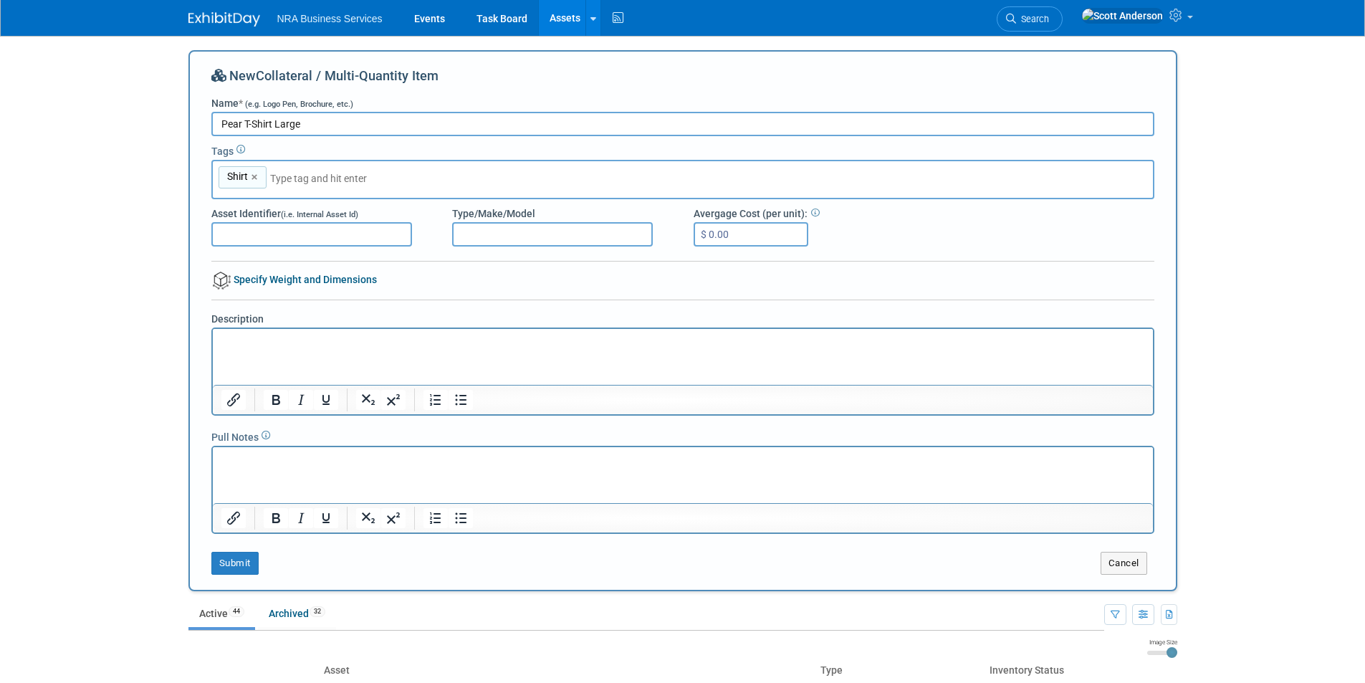
click at [289, 344] on p "Rich Text Area. Press ALT-0 for help." at bounding box center [683, 341] width 924 height 14
click at [232, 563] on button "Submit" at bounding box center [234, 563] width 47 height 23
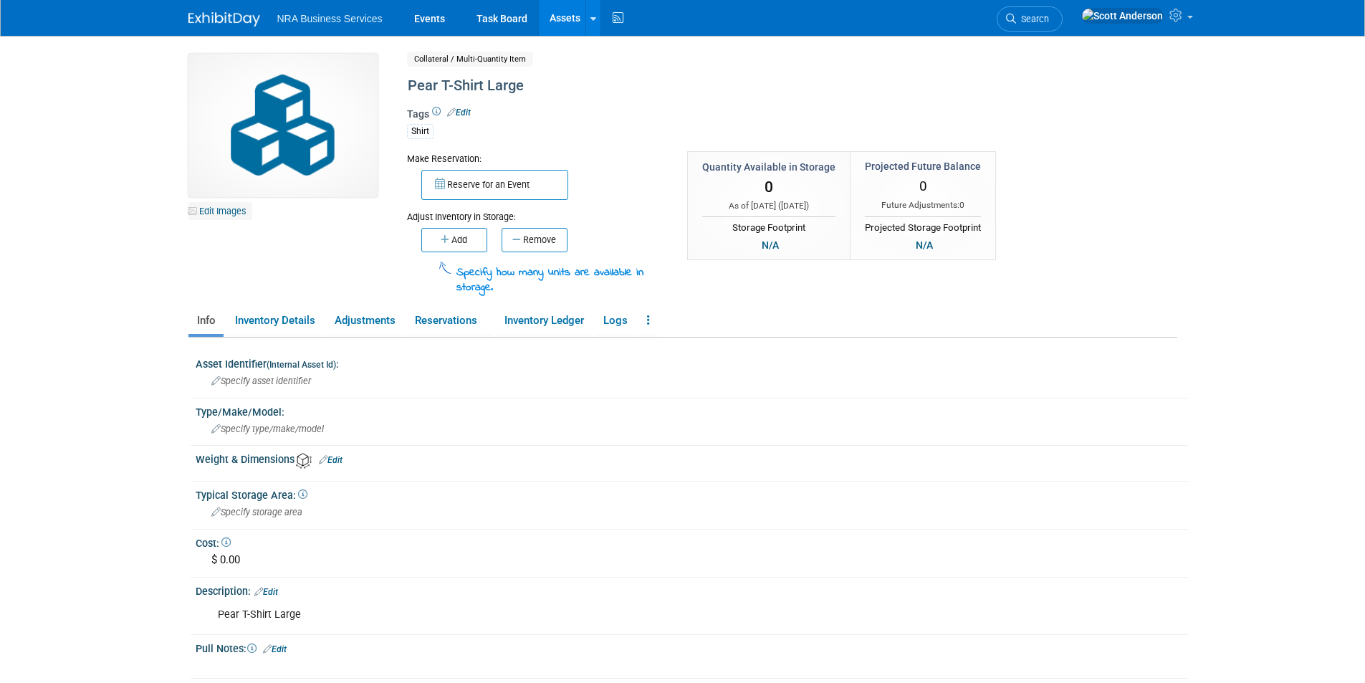
click at [228, 209] on link "Edit Images" at bounding box center [220, 211] width 64 height 18
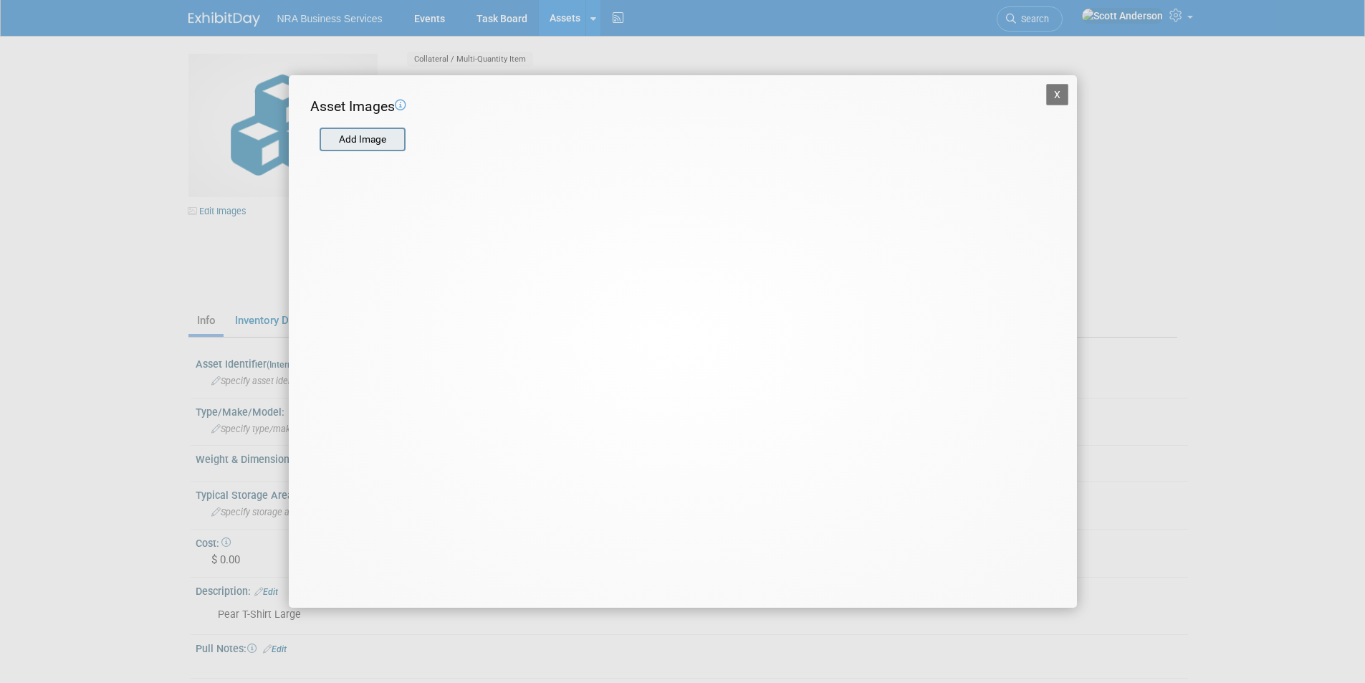
click at [368, 138] on input "file" at bounding box center [319, 139] width 171 height 21
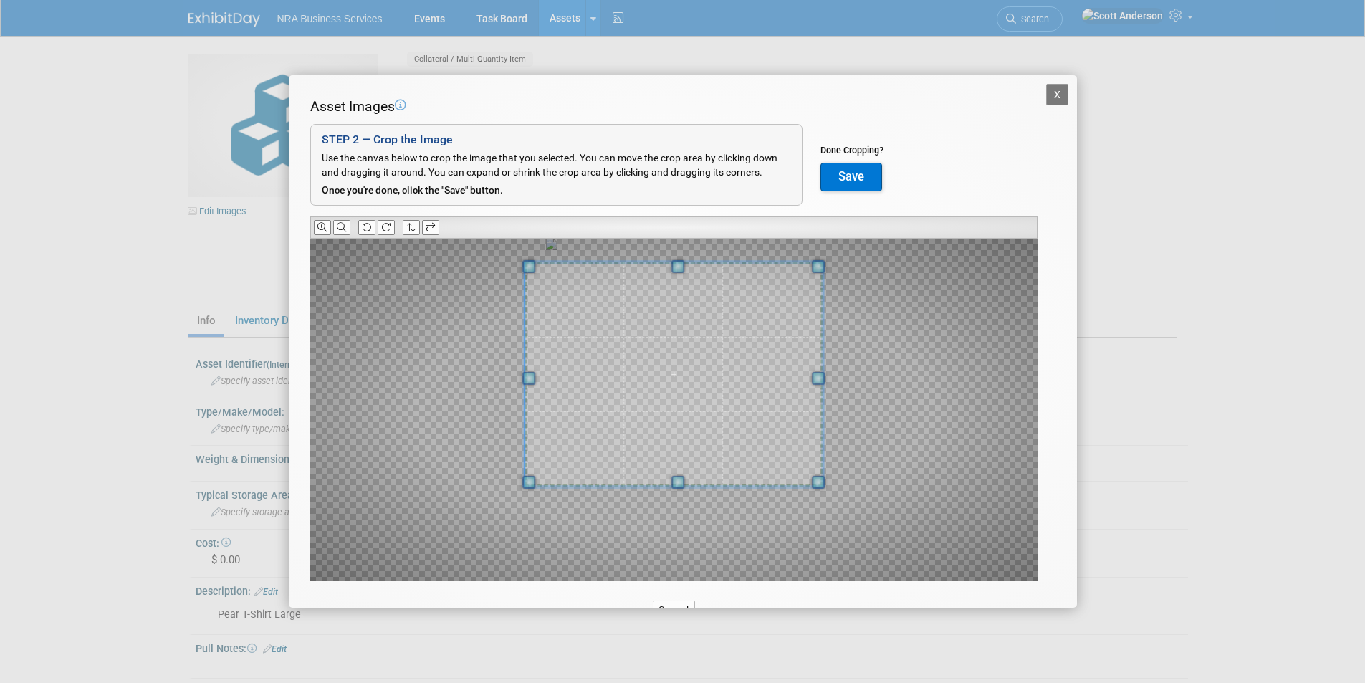
click at [671, 270] on span at bounding box center [677, 266] width 13 height 13
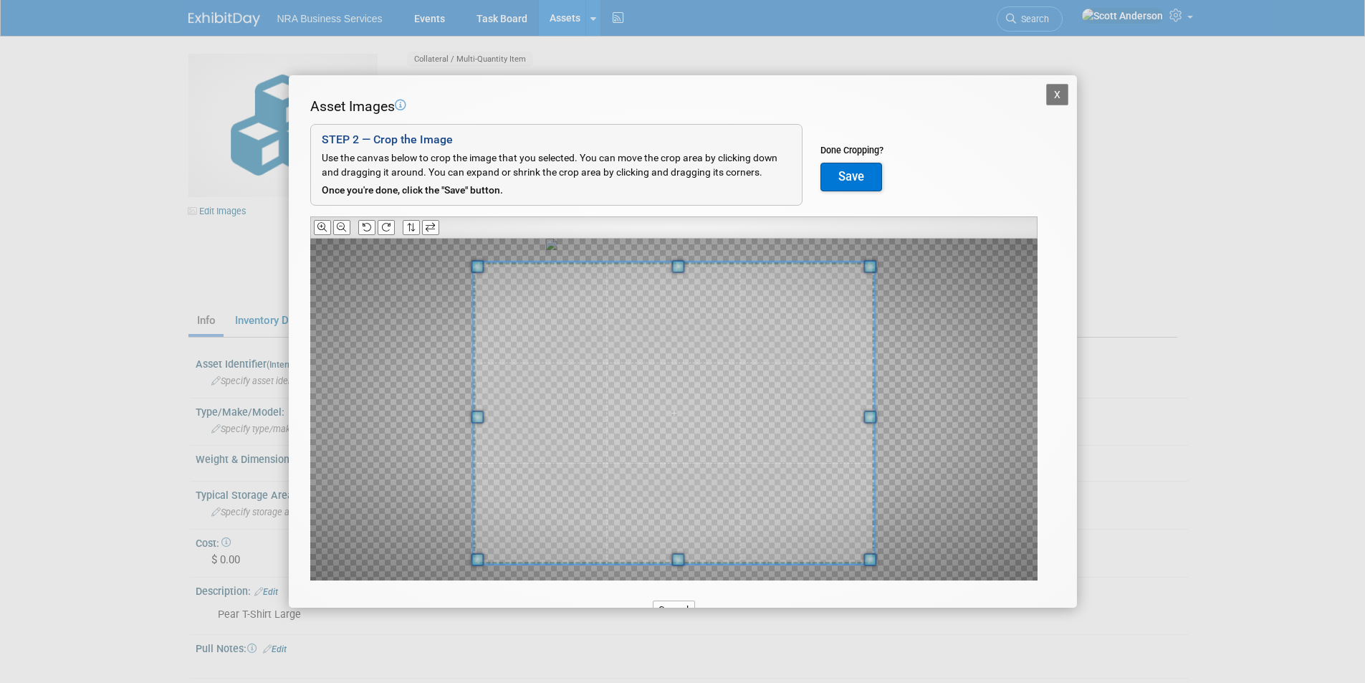
click at [678, 557] on span at bounding box center [677, 559] width 13 height 13
click at [848, 176] on button "Save" at bounding box center [851, 177] width 62 height 29
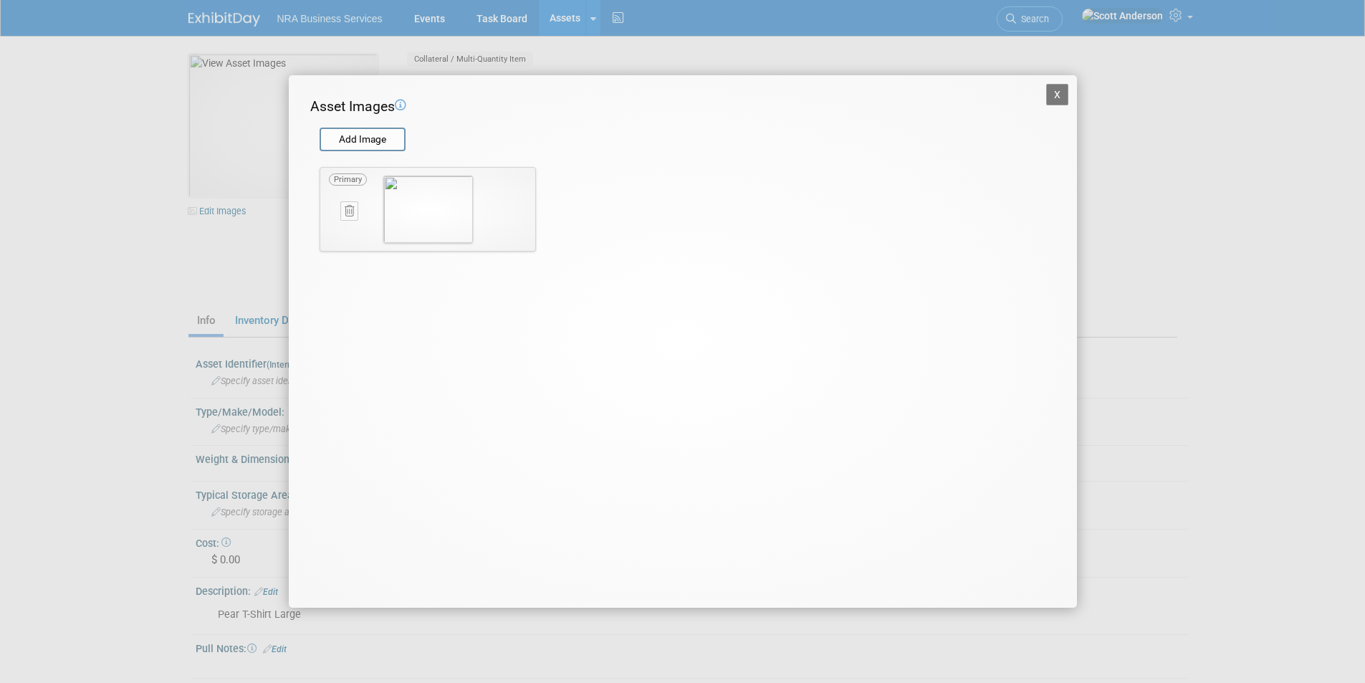
click at [1057, 92] on button "X" at bounding box center [1057, 94] width 23 height 21
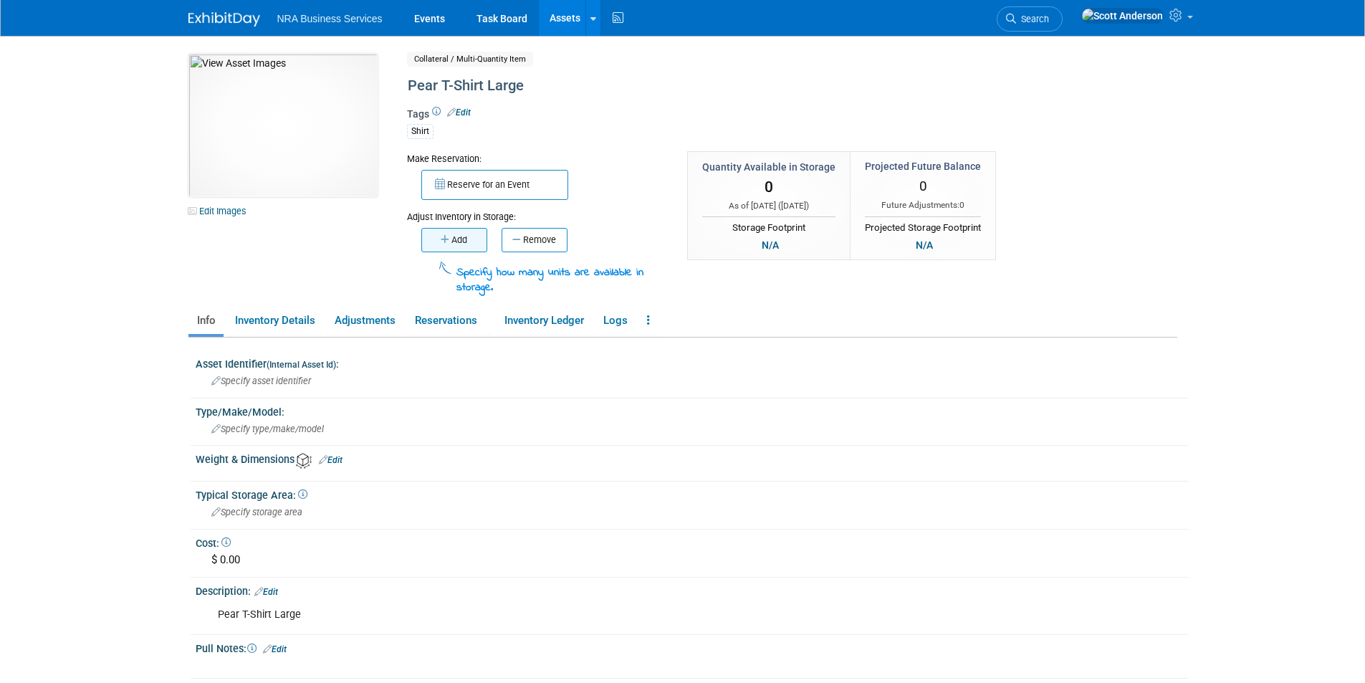
click at [465, 241] on button "Add" at bounding box center [454, 240] width 66 height 24
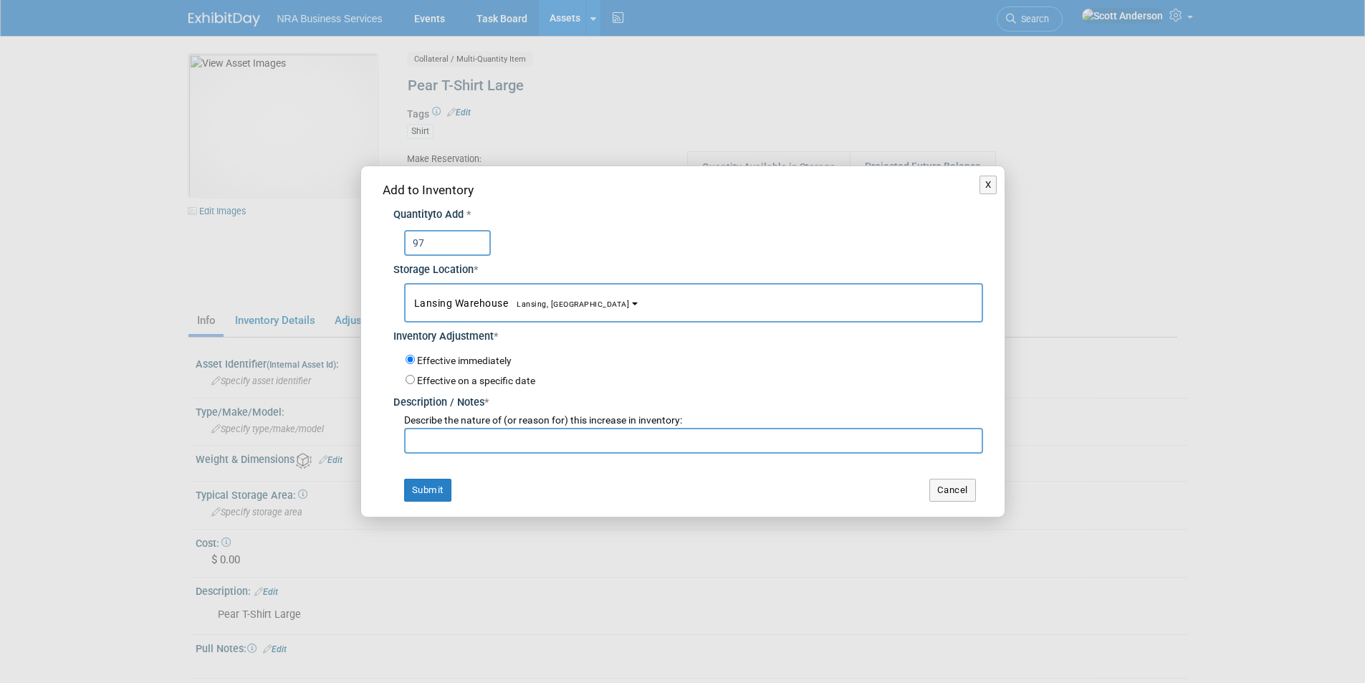
type input "97"
click at [553, 438] on input "text" at bounding box center [693, 441] width 579 height 26
paste input "Just received from [GEOGRAPHIC_DATA]"
type input "Just received from [GEOGRAPHIC_DATA]"
click at [428, 489] on button "Submit" at bounding box center [427, 490] width 47 height 23
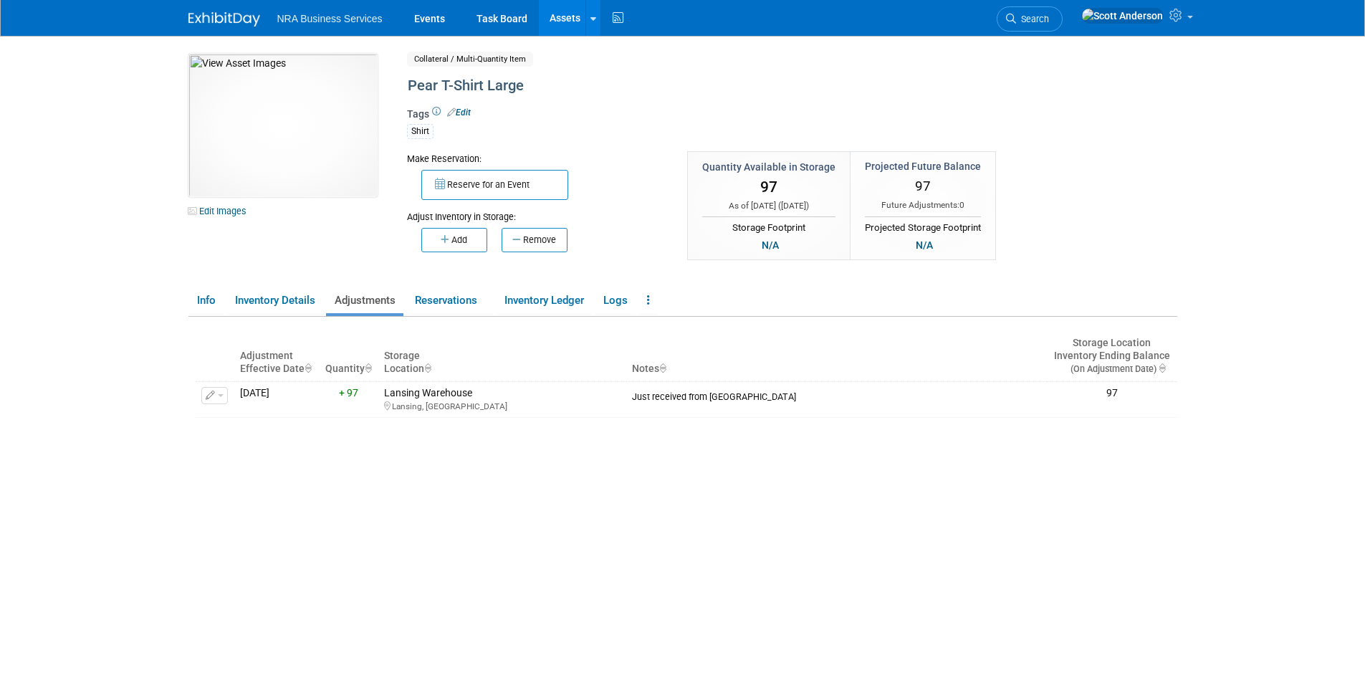
click at [552, 14] on link "Assets" at bounding box center [565, 18] width 52 height 36
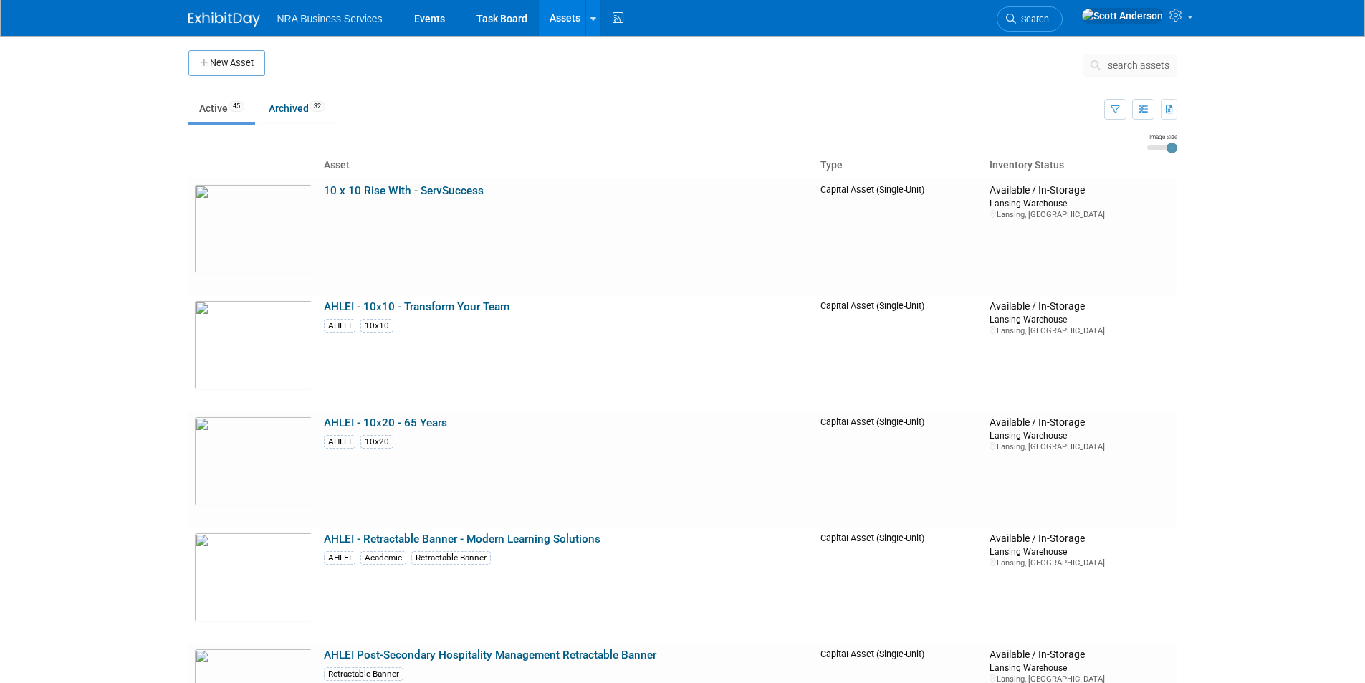
click at [560, 20] on link "Assets" at bounding box center [565, 18] width 52 height 36
click at [562, 15] on link "Assets" at bounding box center [565, 18] width 52 height 36
click at [226, 60] on button "New Asset" at bounding box center [226, 63] width 77 height 26
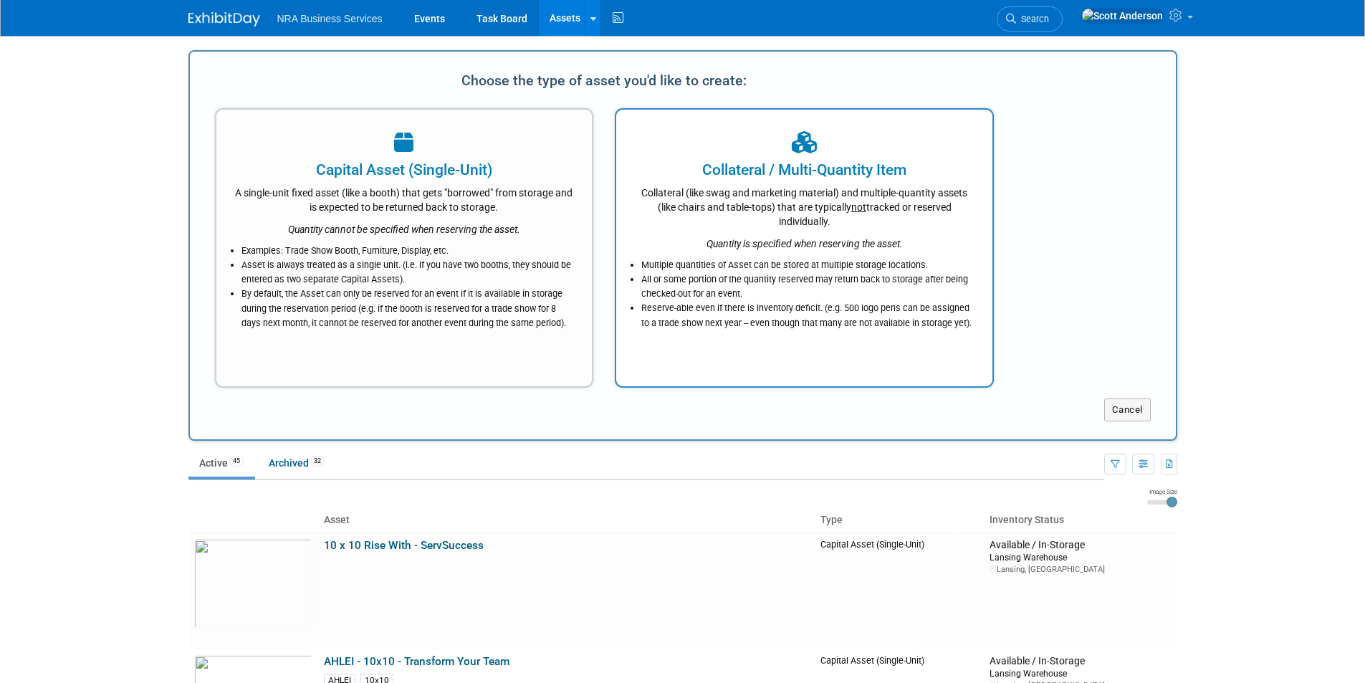
click at [755, 167] on div "Collateral / Multi-Quantity Item" at bounding box center [804, 169] width 340 height 21
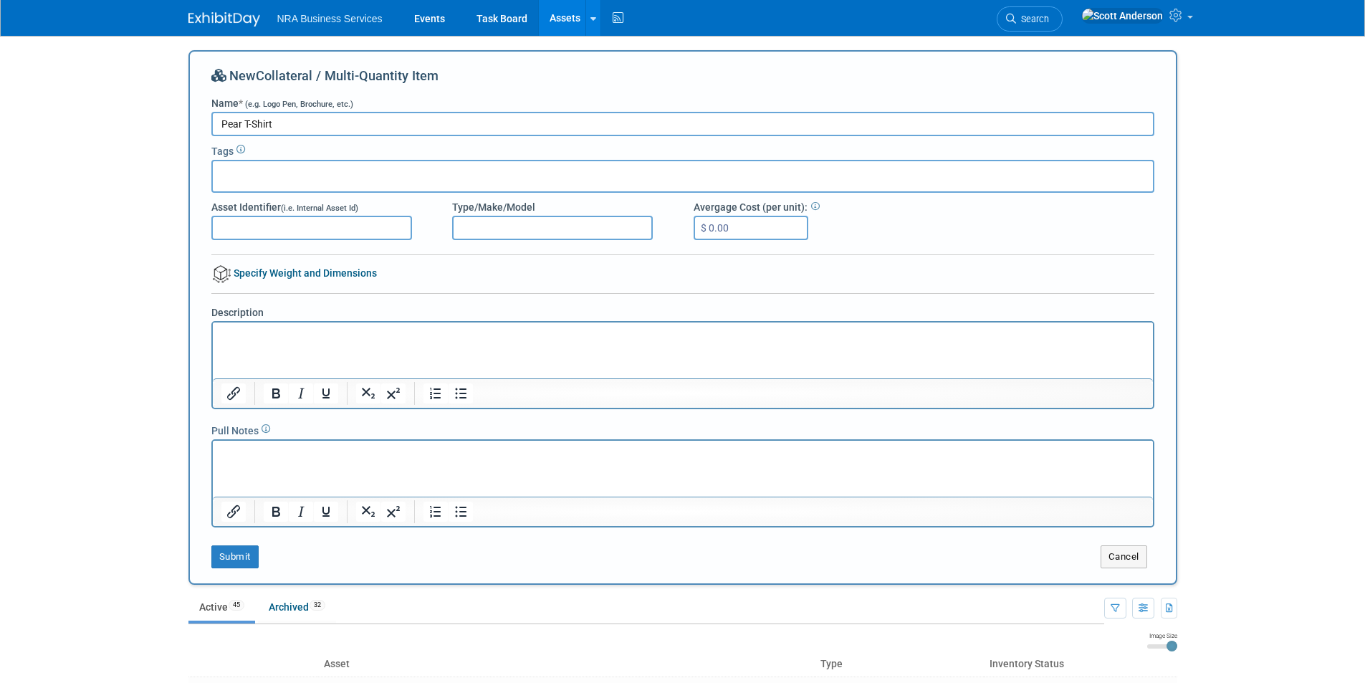
type input "Pear T-Shirt"
click at [401, 171] on div at bounding box center [682, 176] width 943 height 33
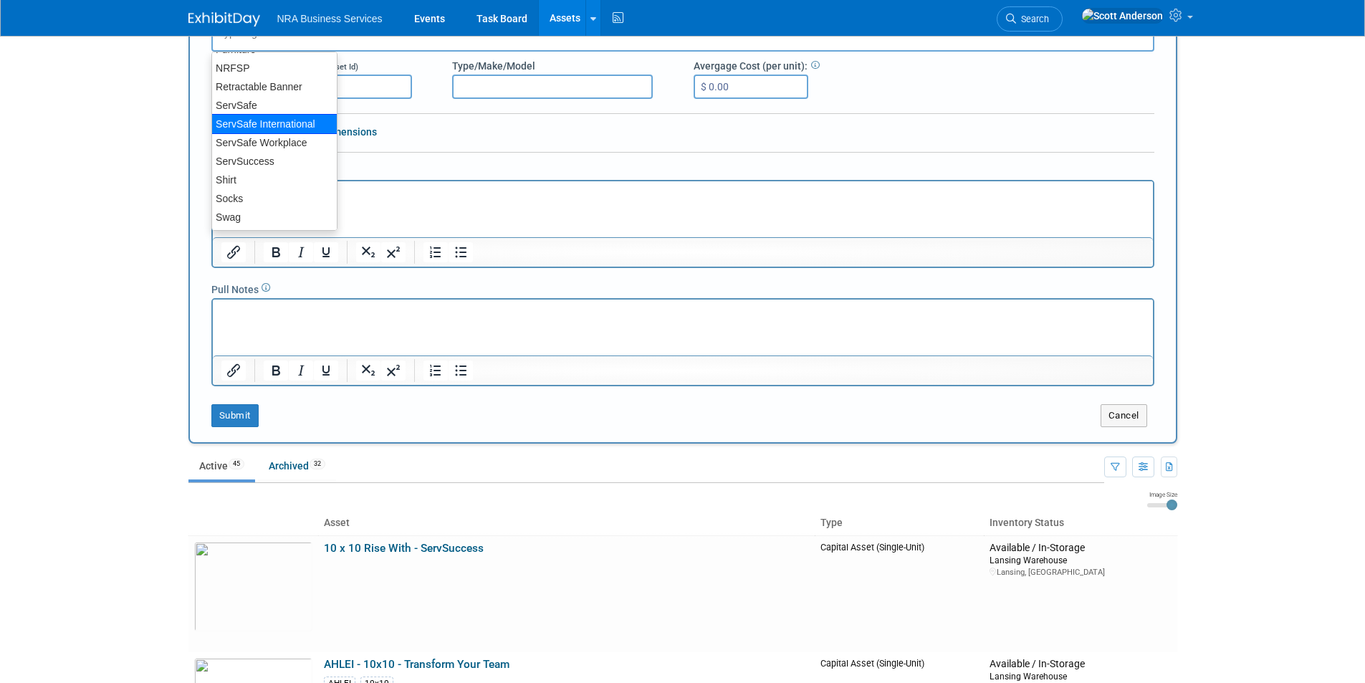
scroll to position [143, 0]
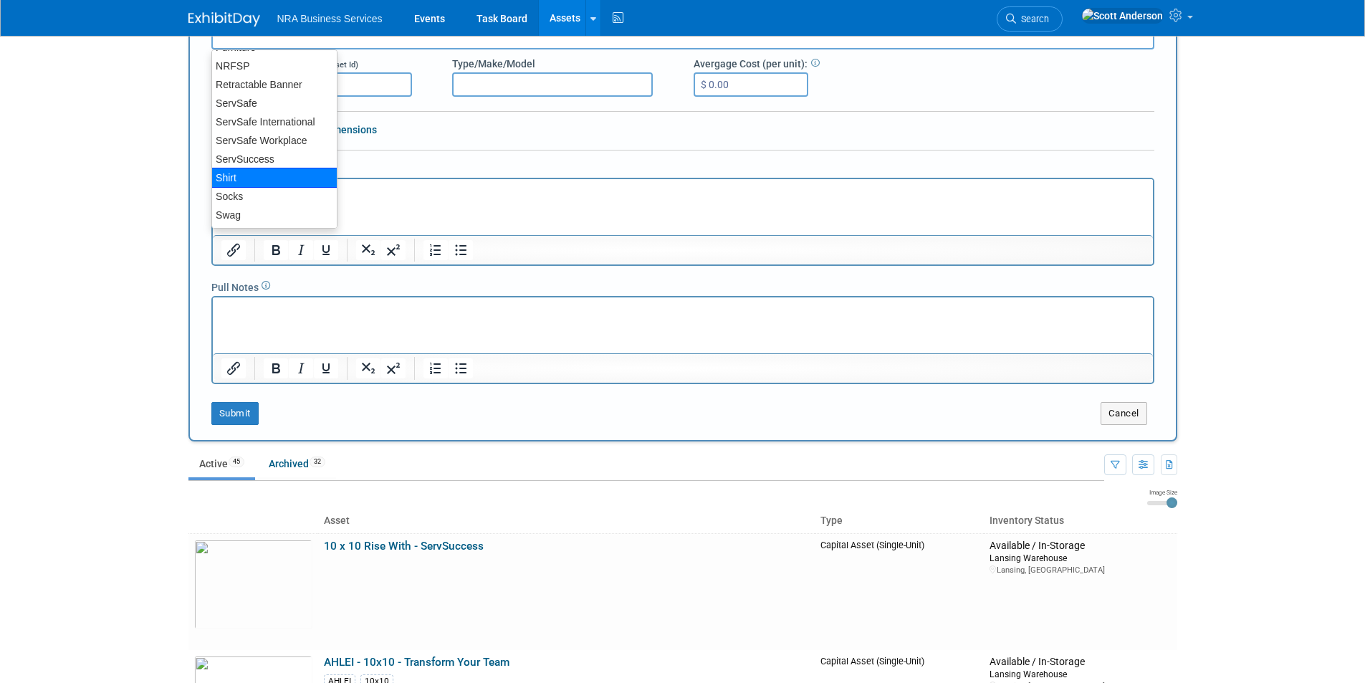
click at [269, 179] on div "Shirt" at bounding box center [274, 178] width 126 height 20
type input "Shirt"
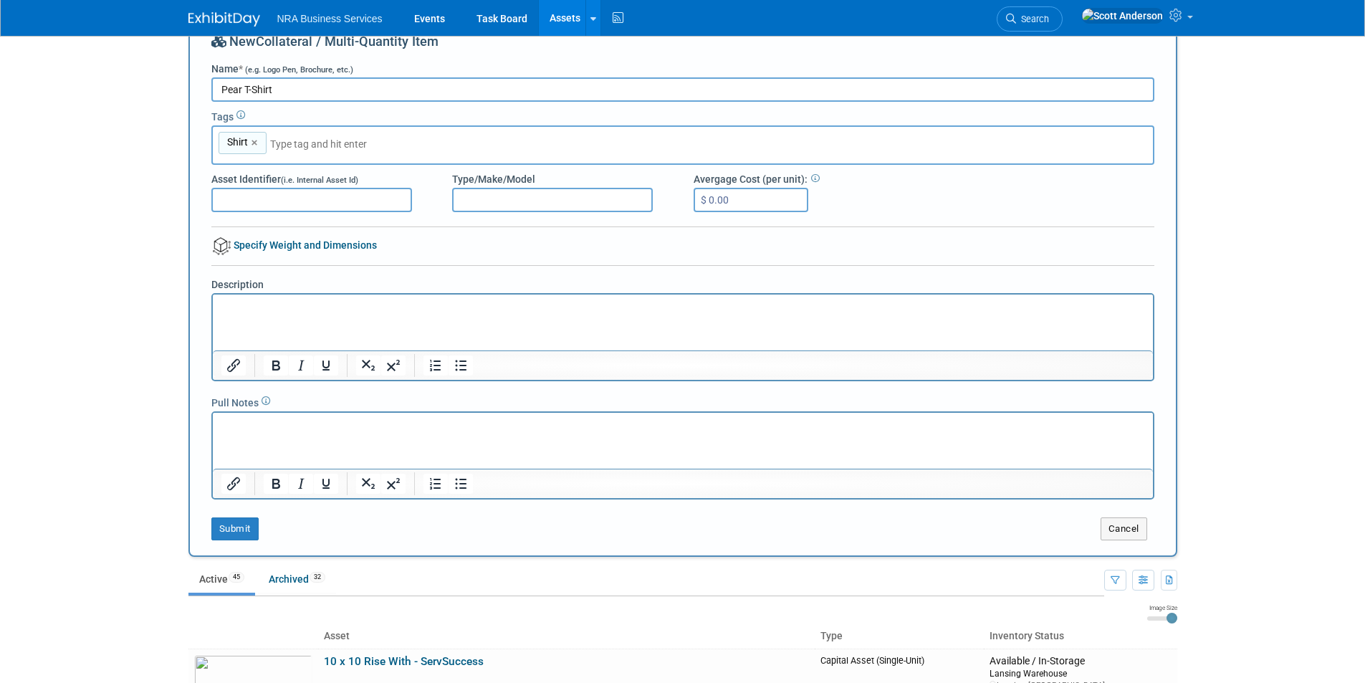
scroll to position [0, 0]
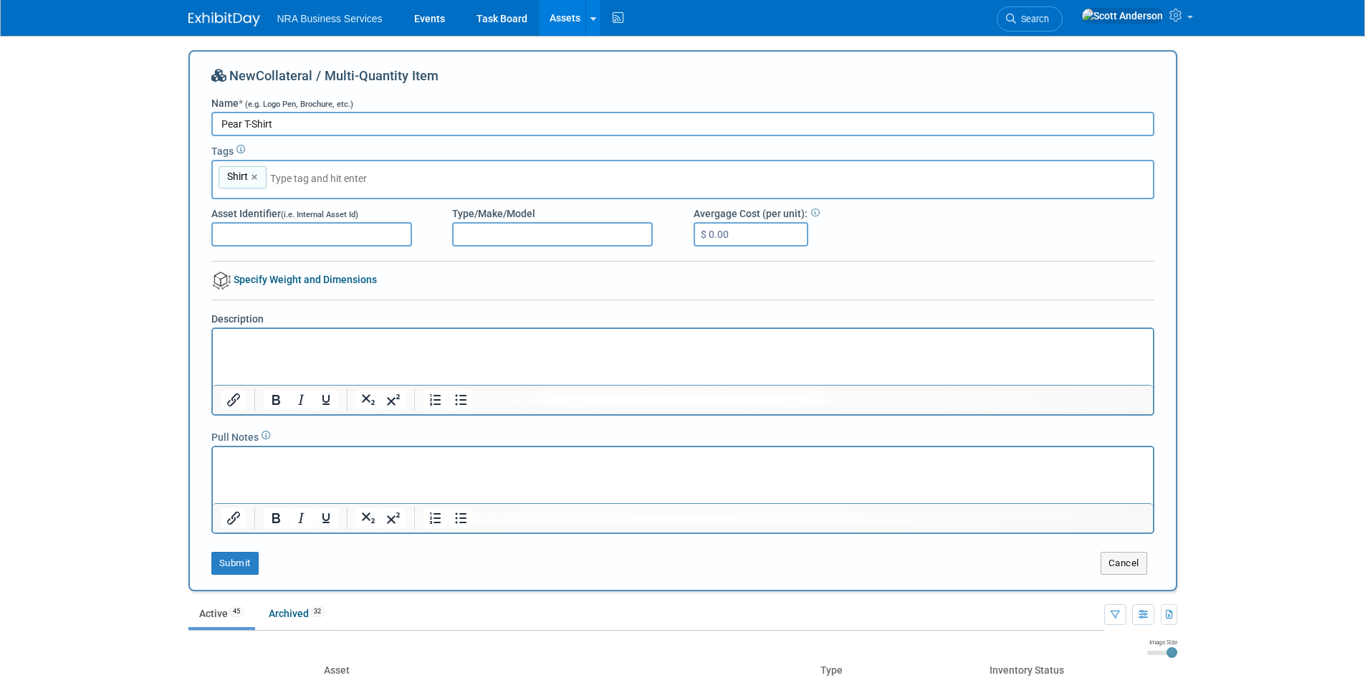
click at [284, 122] on input "Pear T-Shirt" at bounding box center [682, 124] width 943 height 24
type input "Pear T-Shirt XL"
click at [249, 340] on p "Rich Text Area. Press ALT-0 for help." at bounding box center [683, 341] width 924 height 14
click at [244, 564] on button "Submit" at bounding box center [234, 563] width 47 height 23
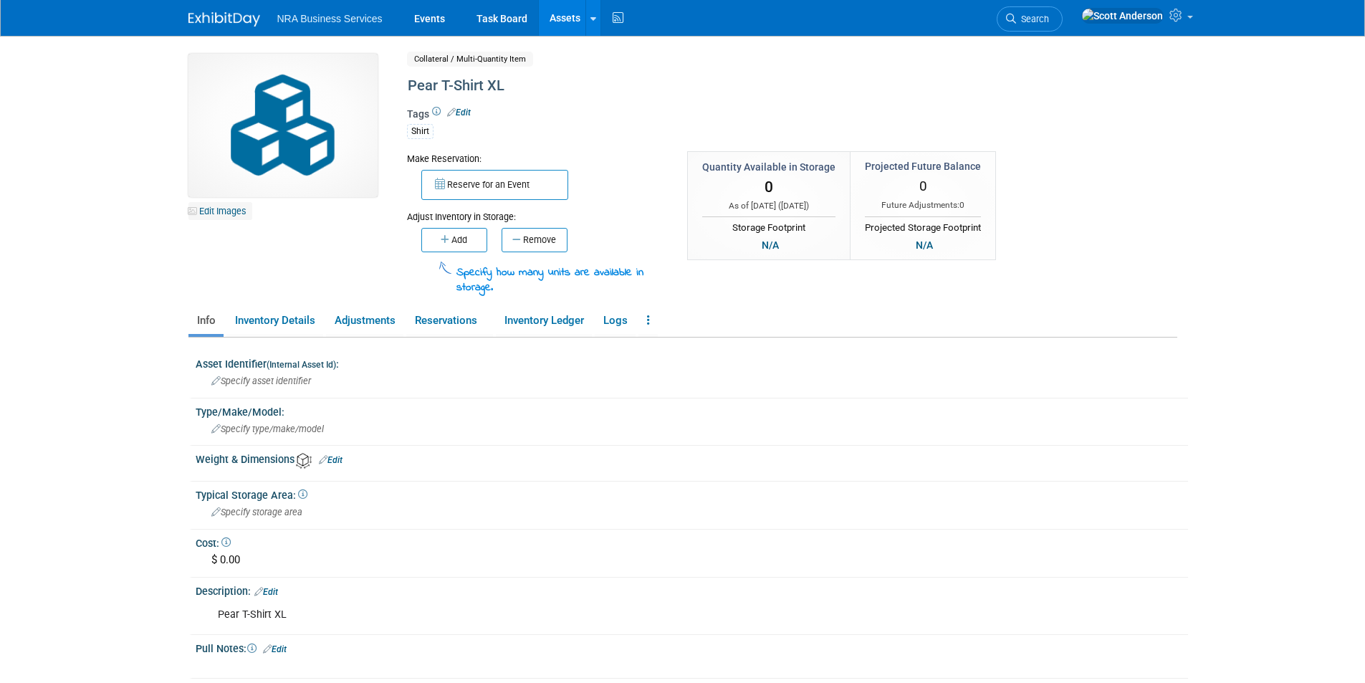
click at [225, 213] on link "Edit Images" at bounding box center [220, 211] width 64 height 18
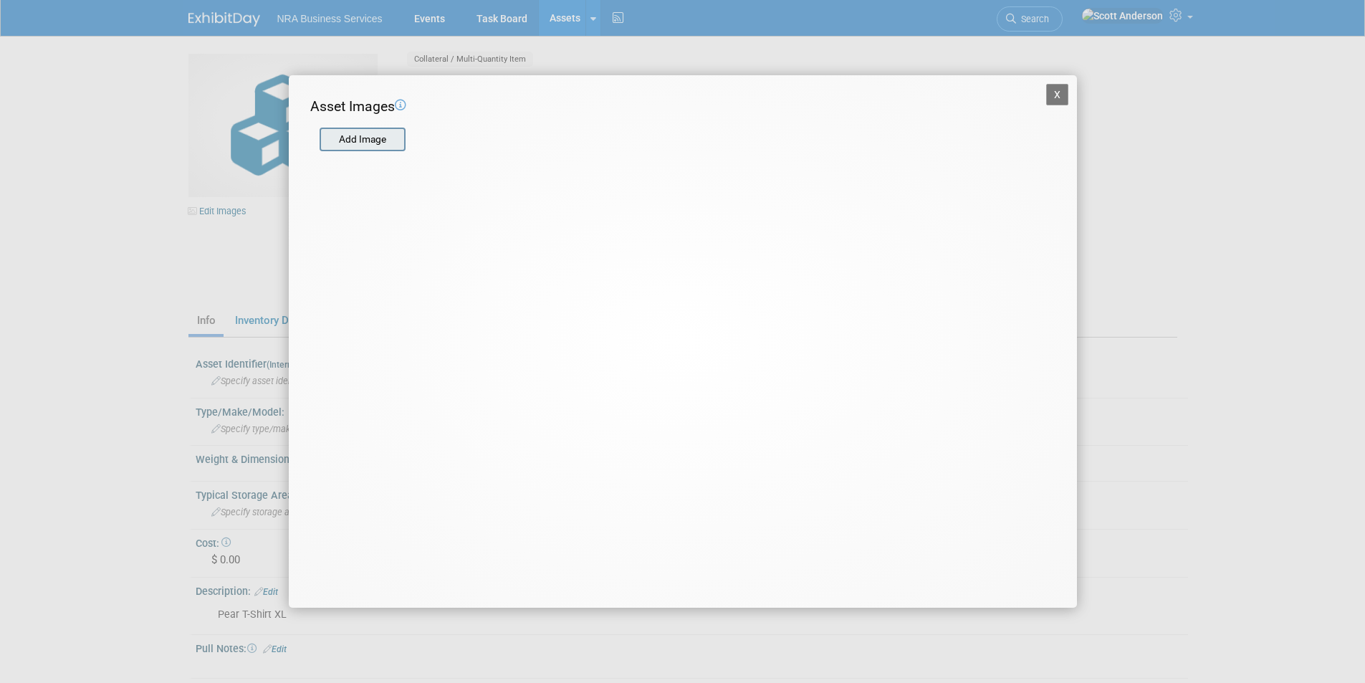
click at [350, 144] on input "file" at bounding box center [319, 139] width 171 height 21
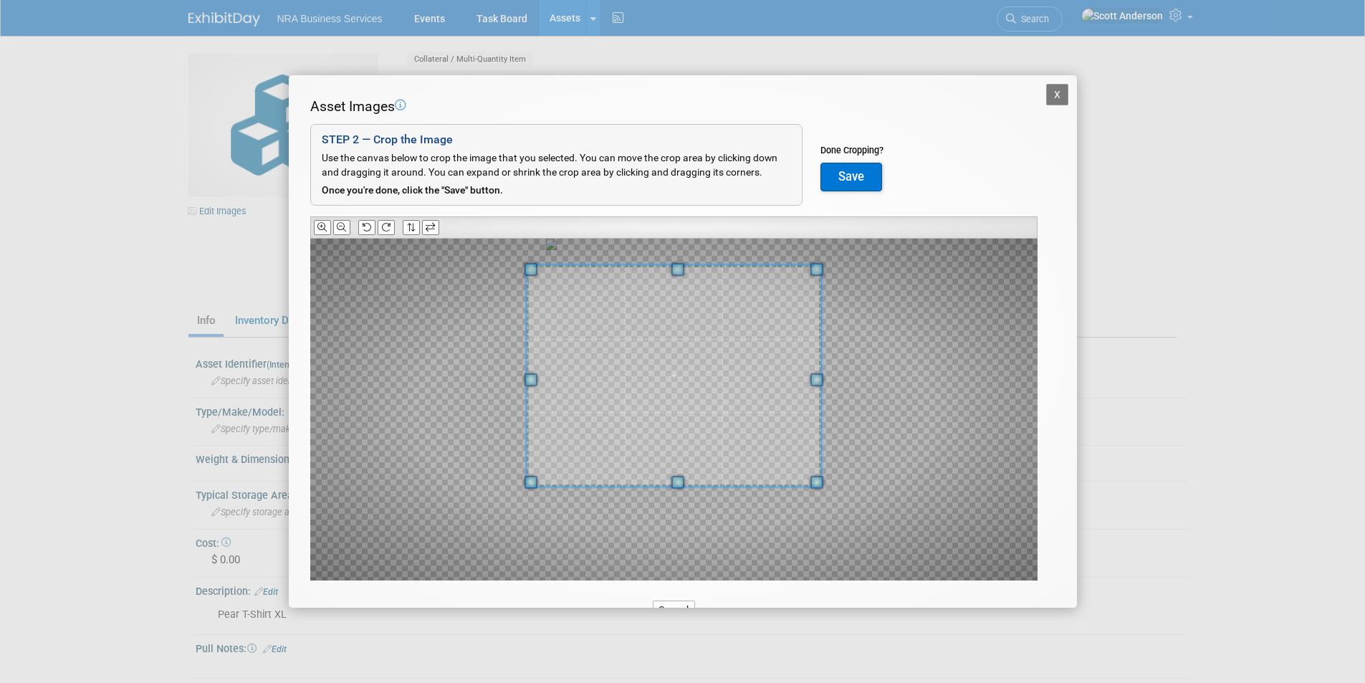
click at [661, 273] on div at bounding box center [673, 375] width 294 height 221
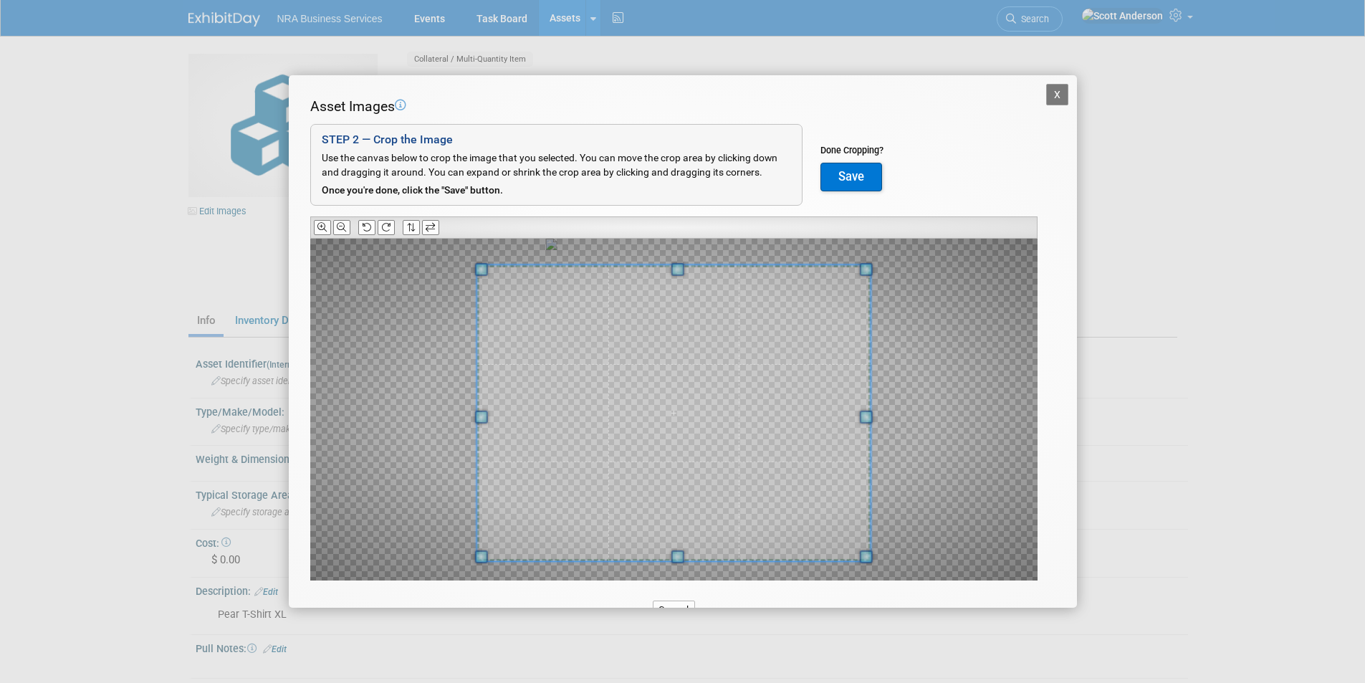
click at [678, 554] on span at bounding box center [677, 556] width 13 height 13
click at [851, 176] on button "Save" at bounding box center [851, 177] width 62 height 29
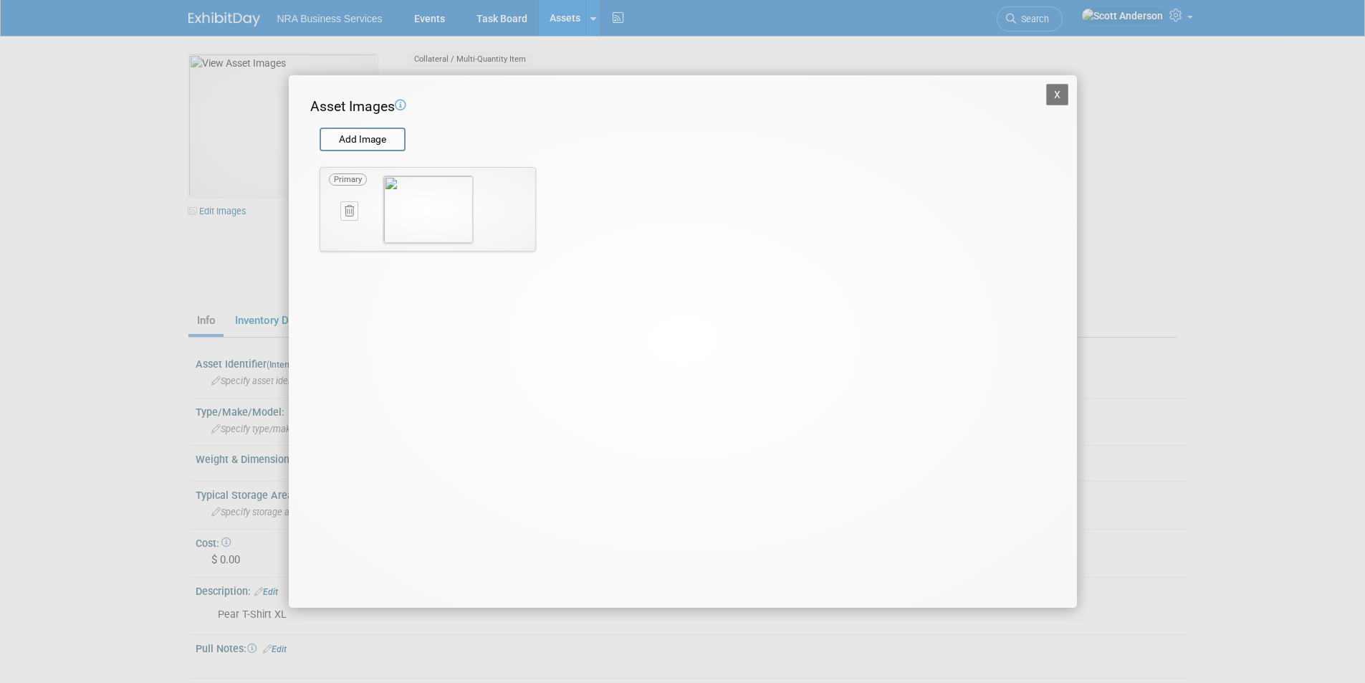
click at [1052, 97] on button "X" at bounding box center [1057, 94] width 23 height 21
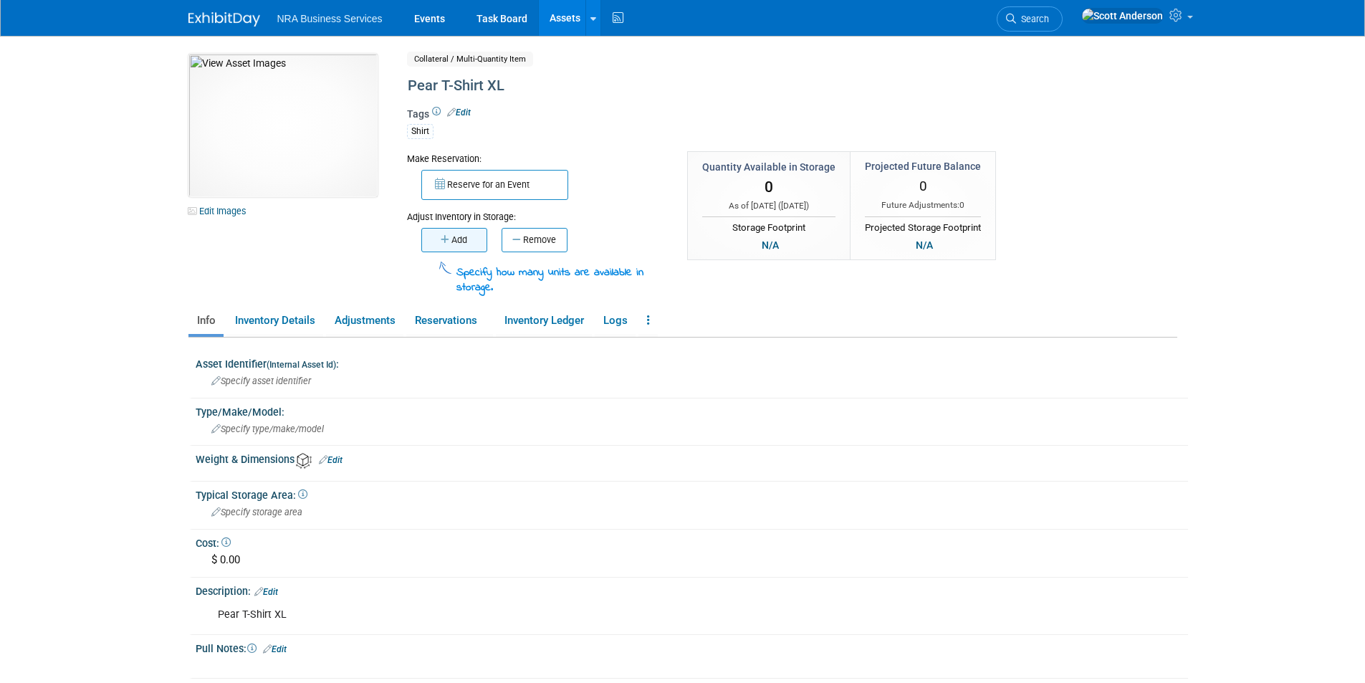
click at [462, 241] on button "Add" at bounding box center [454, 240] width 66 height 24
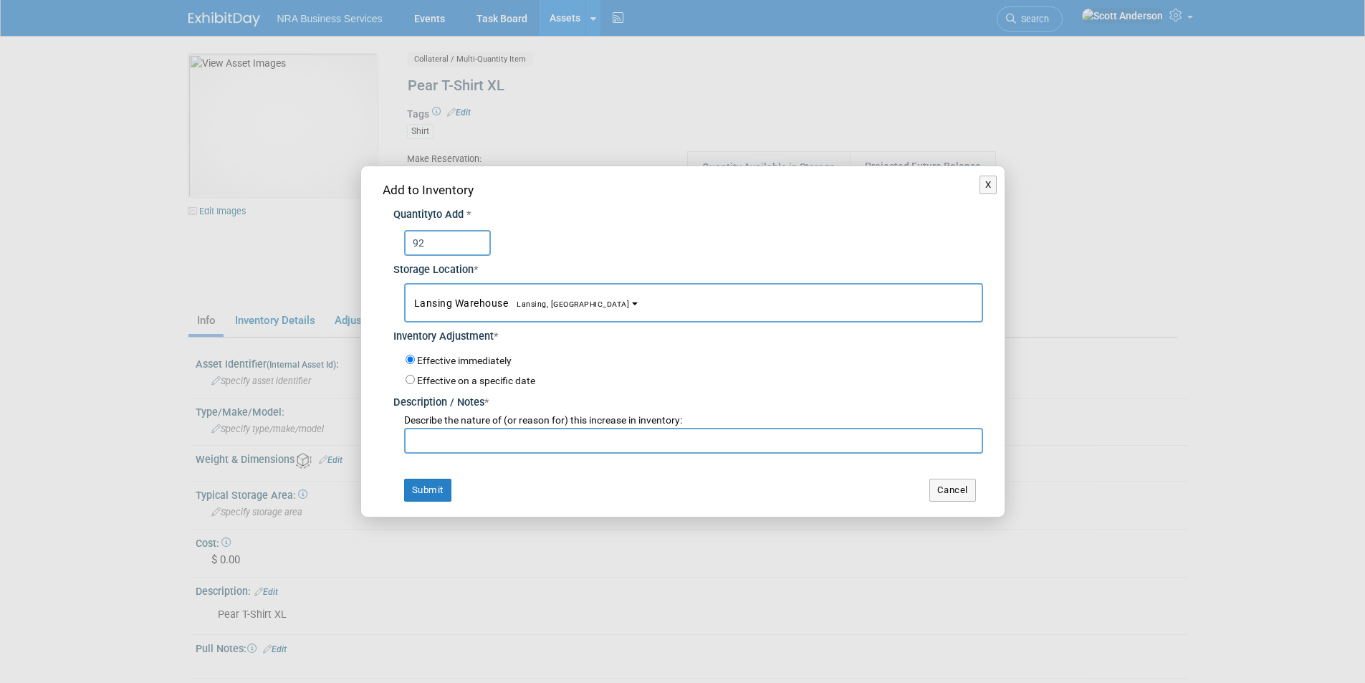
type input "92"
click at [484, 438] on input "text" at bounding box center [693, 441] width 579 height 26
paste input "Just received from Chicago"
type input "Just received from Chicago"
click at [422, 485] on button "Submit" at bounding box center [427, 490] width 47 height 23
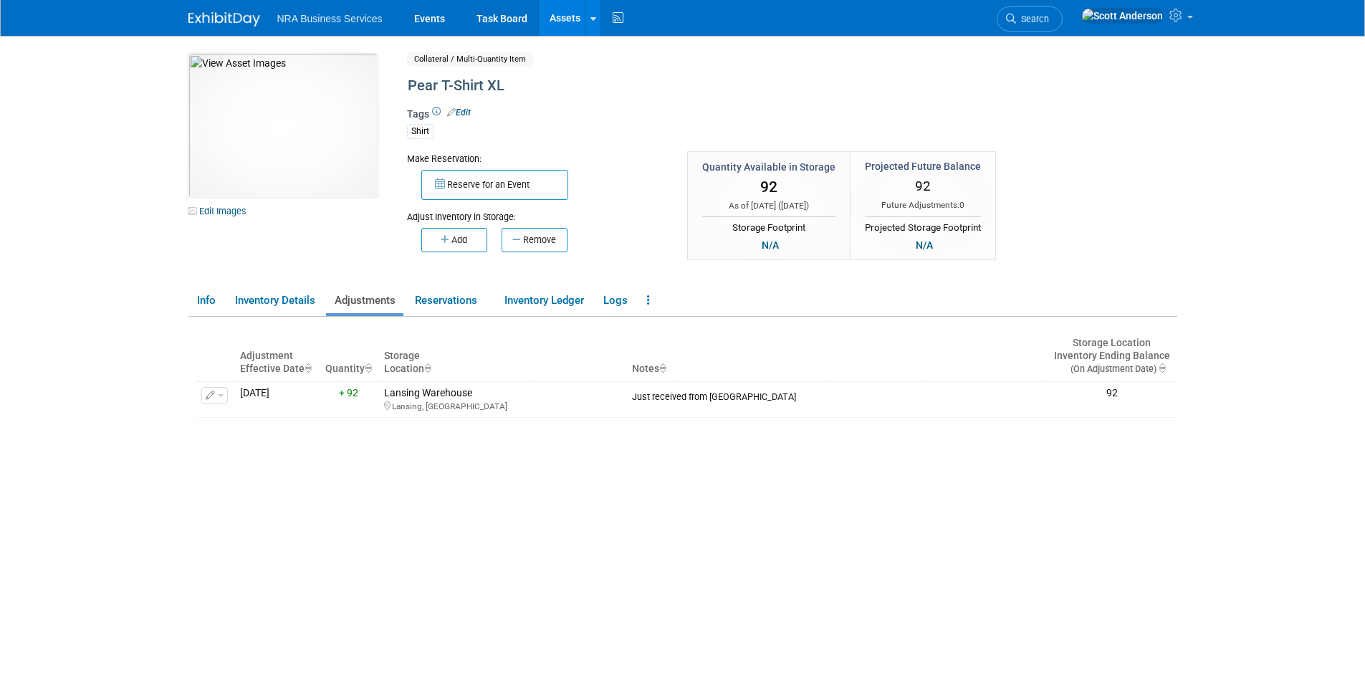
click at [571, 18] on link "Assets" at bounding box center [565, 18] width 52 height 36
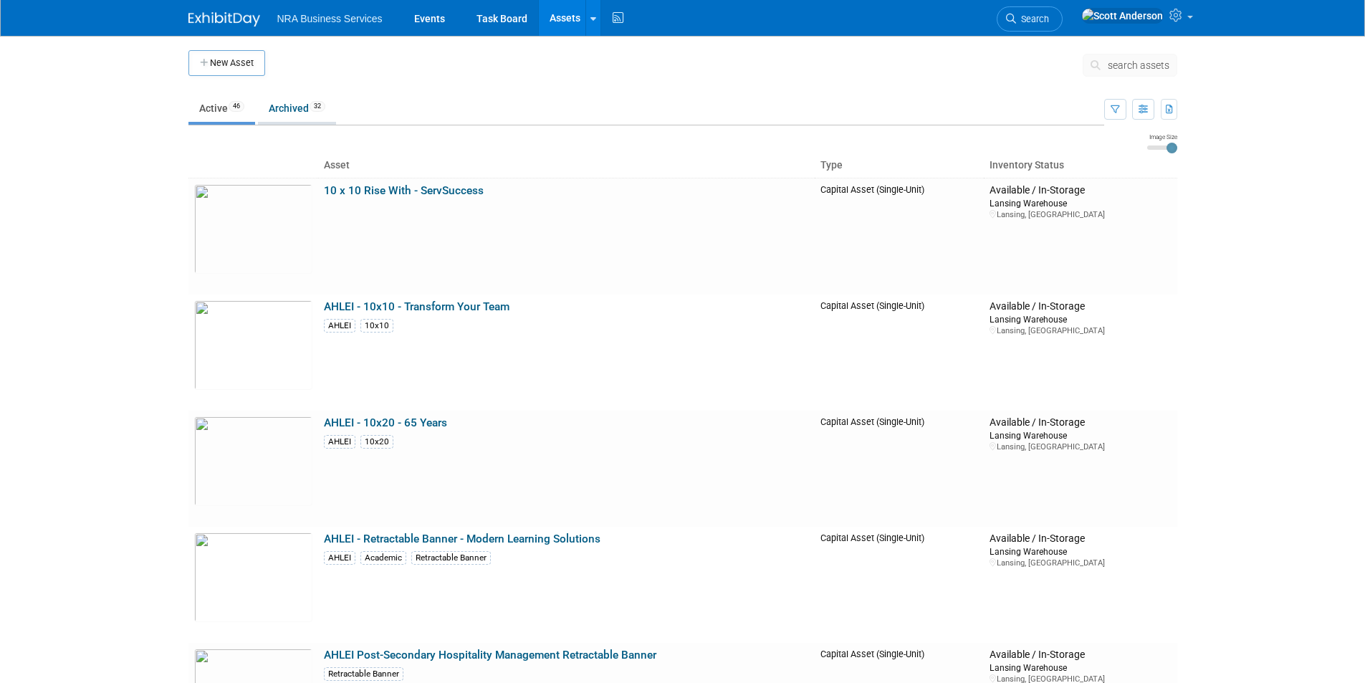
click at [289, 105] on link "Archived 32" at bounding box center [297, 108] width 78 height 27
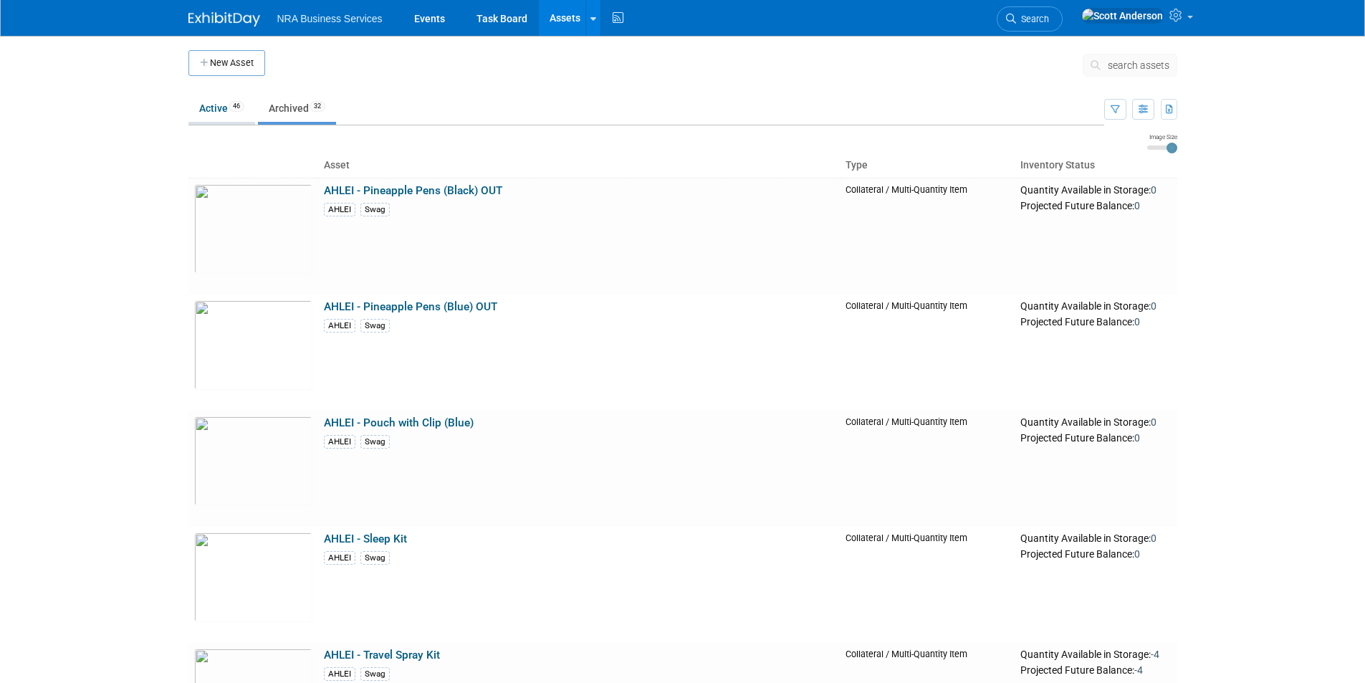
click at [216, 112] on link "Active 46" at bounding box center [221, 108] width 67 height 27
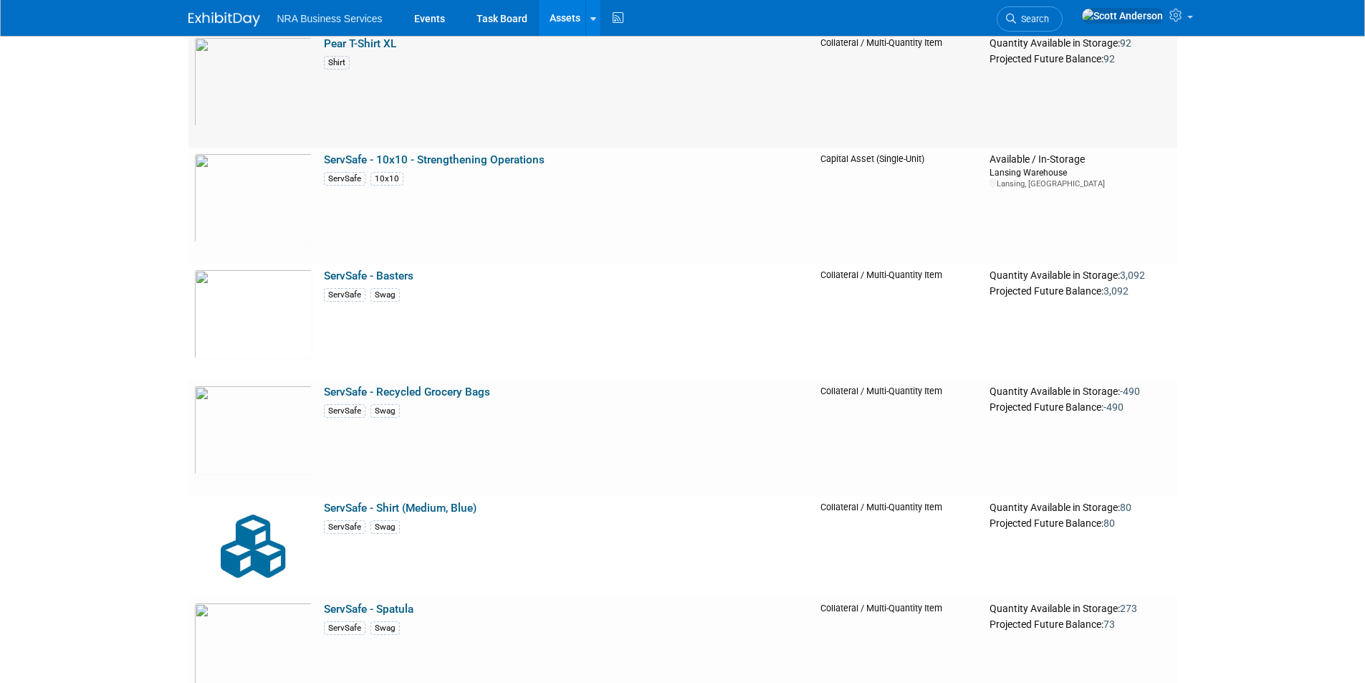
scroll to position [4012, 0]
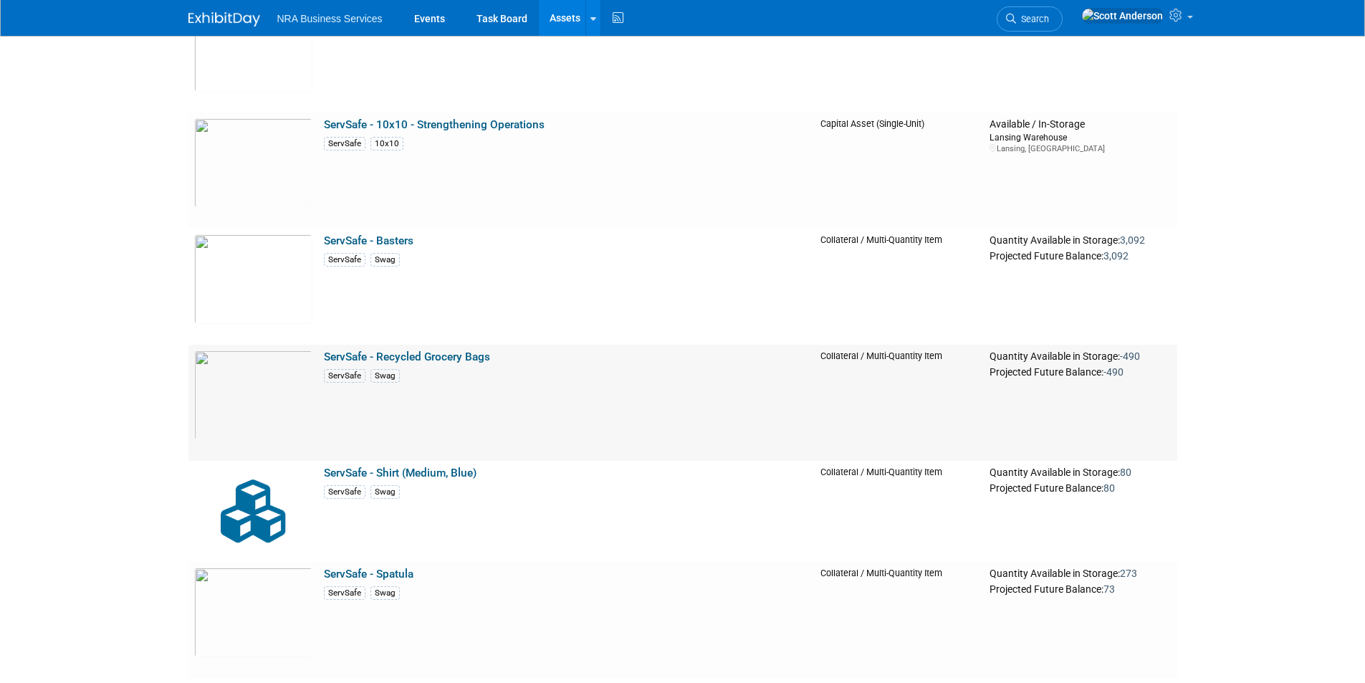
click at [446, 358] on link "ServSafe - Recycled Grocery Bags" at bounding box center [407, 356] width 166 height 13
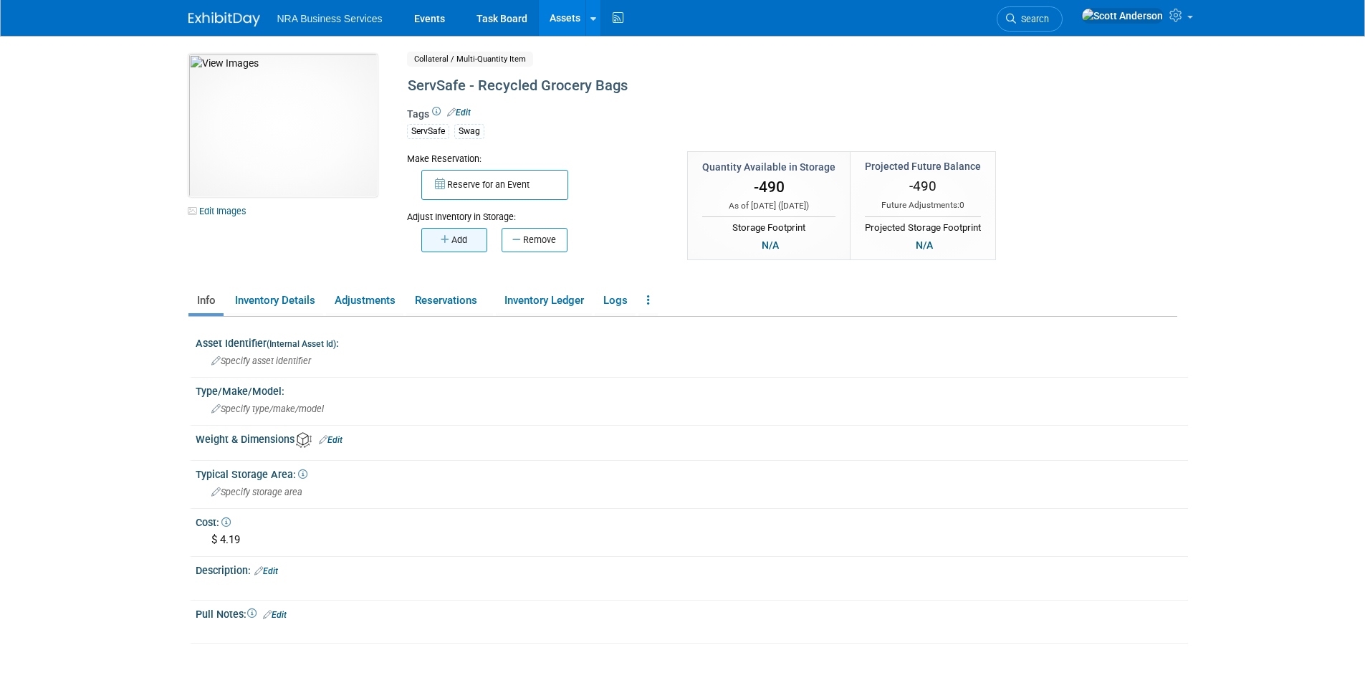
click at [465, 236] on button "Add" at bounding box center [454, 240] width 66 height 24
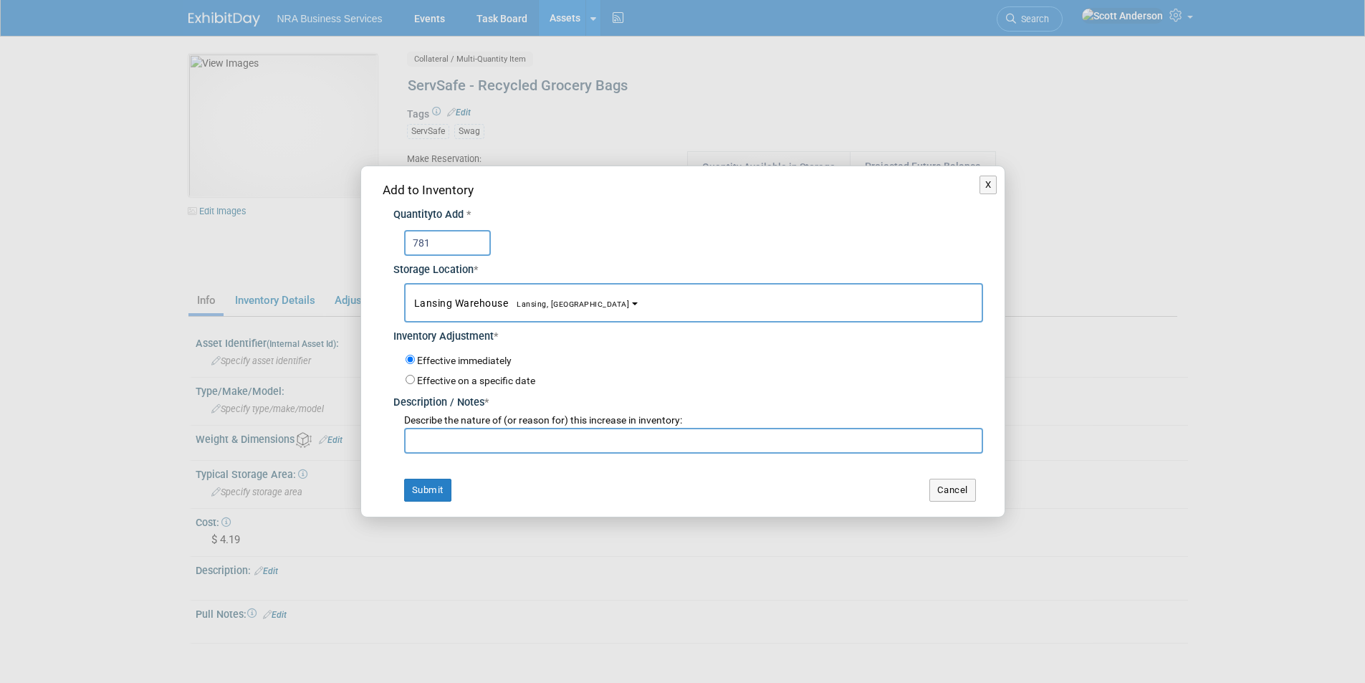
type input "781"
click at [466, 429] on input "text" at bounding box center [693, 441] width 579 height 26
paste input "Just received from Chicago"
drag, startPoint x: 471, startPoint y: 439, endPoint x: 498, endPoint y: 448, distance: 28.6
click at [472, 440] on input "Just received from Chicago" at bounding box center [693, 441] width 579 height 26
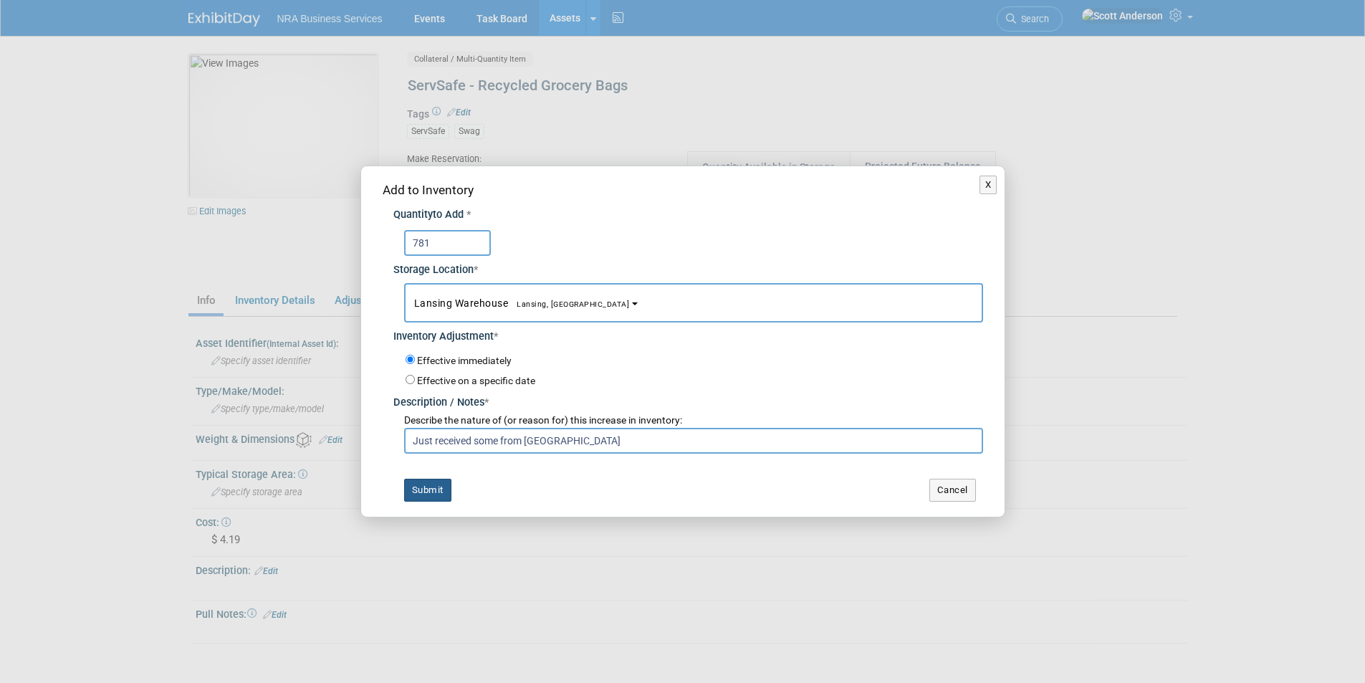
type input "Just received some from Chicago"
click at [420, 488] on button "Submit" at bounding box center [427, 490] width 47 height 23
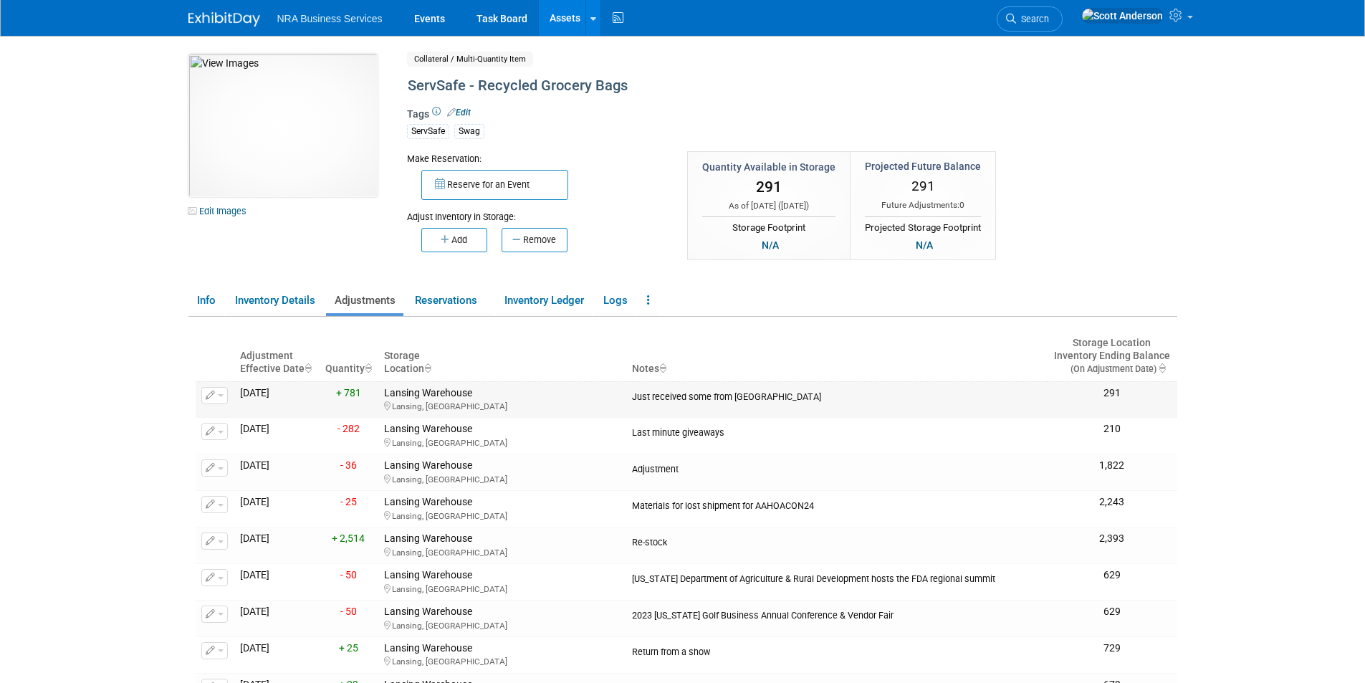
click at [211, 398] on icon "button" at bounding box center [211, 395] width 10 height 9
click at [239, 419] on button "Change Adjustment" at bounding box center [268, 418] width 119 height 19
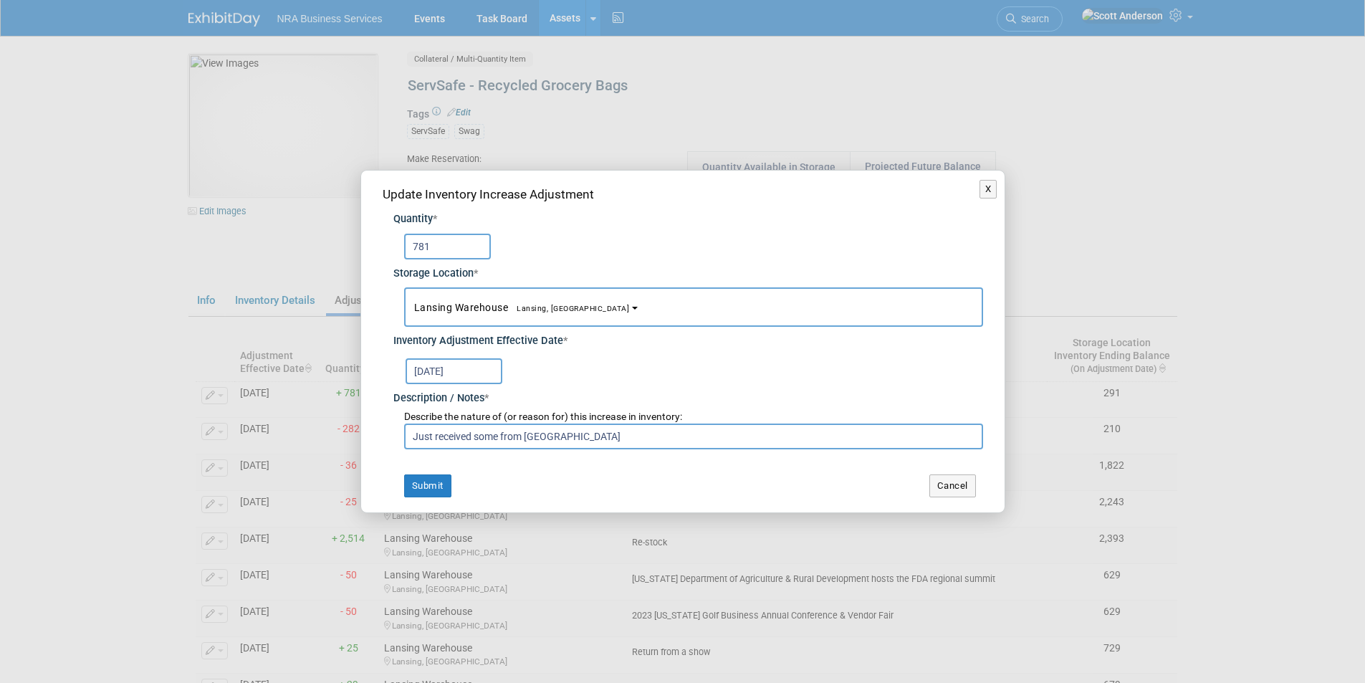
click at [498, 432] on input "Just received some from Chicago" at bounding box center [693, 436] width 579 height 26
click at [597, 440] on input "Just received 291 from Chicago" at bounding box center [693, 436] width 579 height 26
type input "Just received 291 from Chicago"
click at [431, 485] on button "Submit" at bounding box center [427, 485] width 47 height 23
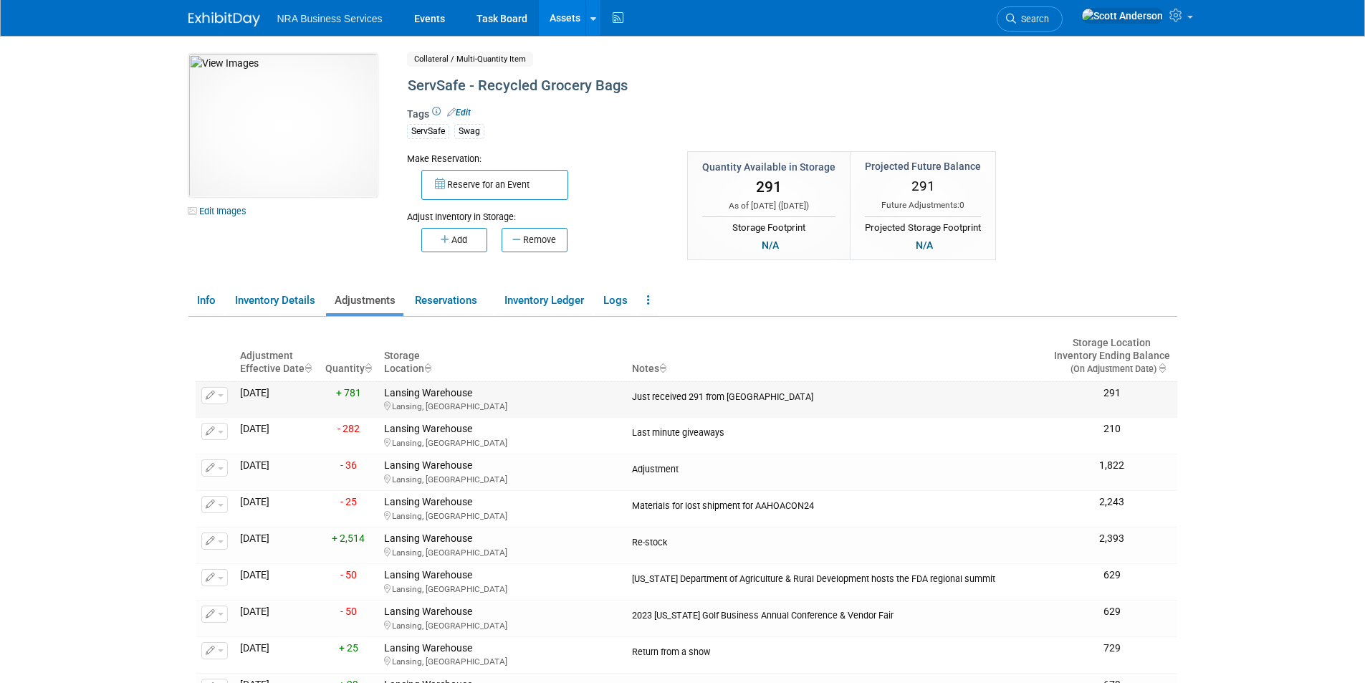
click at [206, 395] on icon "button" at bounding box center [211, 395] width 10 height 9
click at [248, 420] on button "Change Adjustment" at bounding box center [268, 418] width 119 height 19
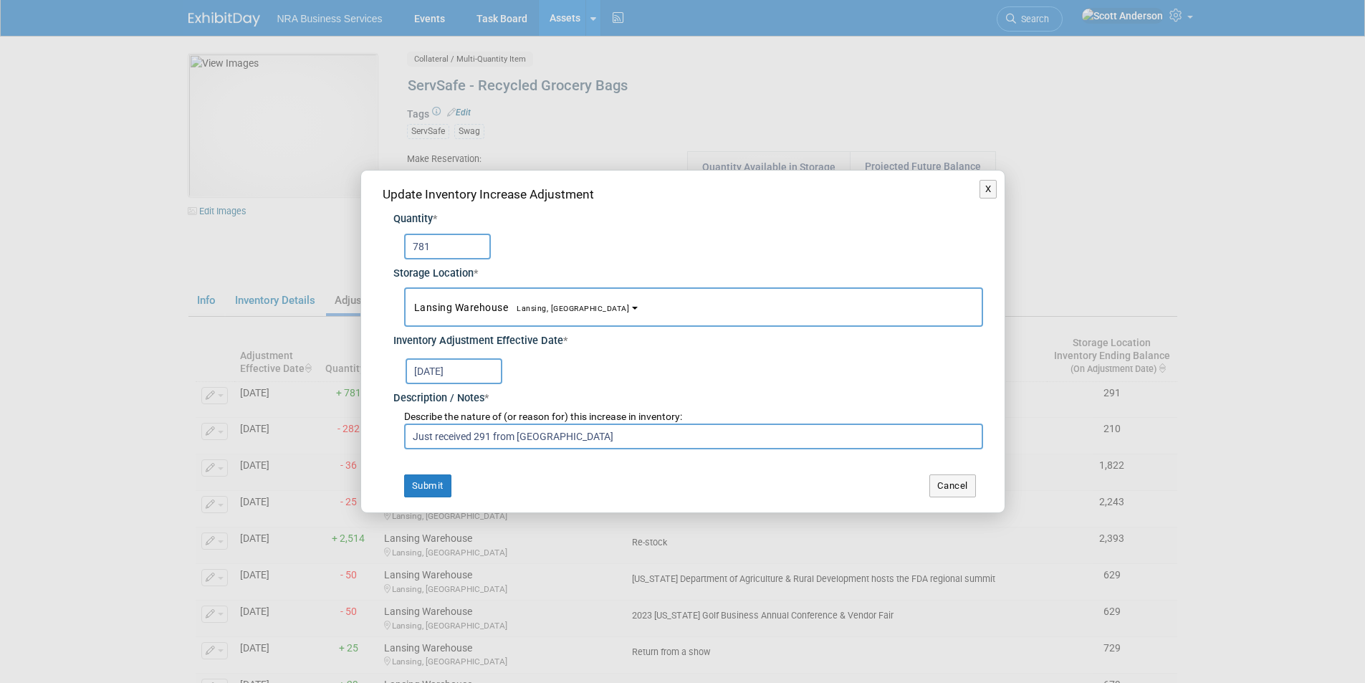
click at [559, 437] on input "Just received 291 from Chicago" at bounding box center [693, 436] width 579 height 26
type input "Just received 291 from Chicago. Adding 781 to correct quantity"
click at [420, 486] on button "Submit" at bounding box center [427, 485] width 47 height 23
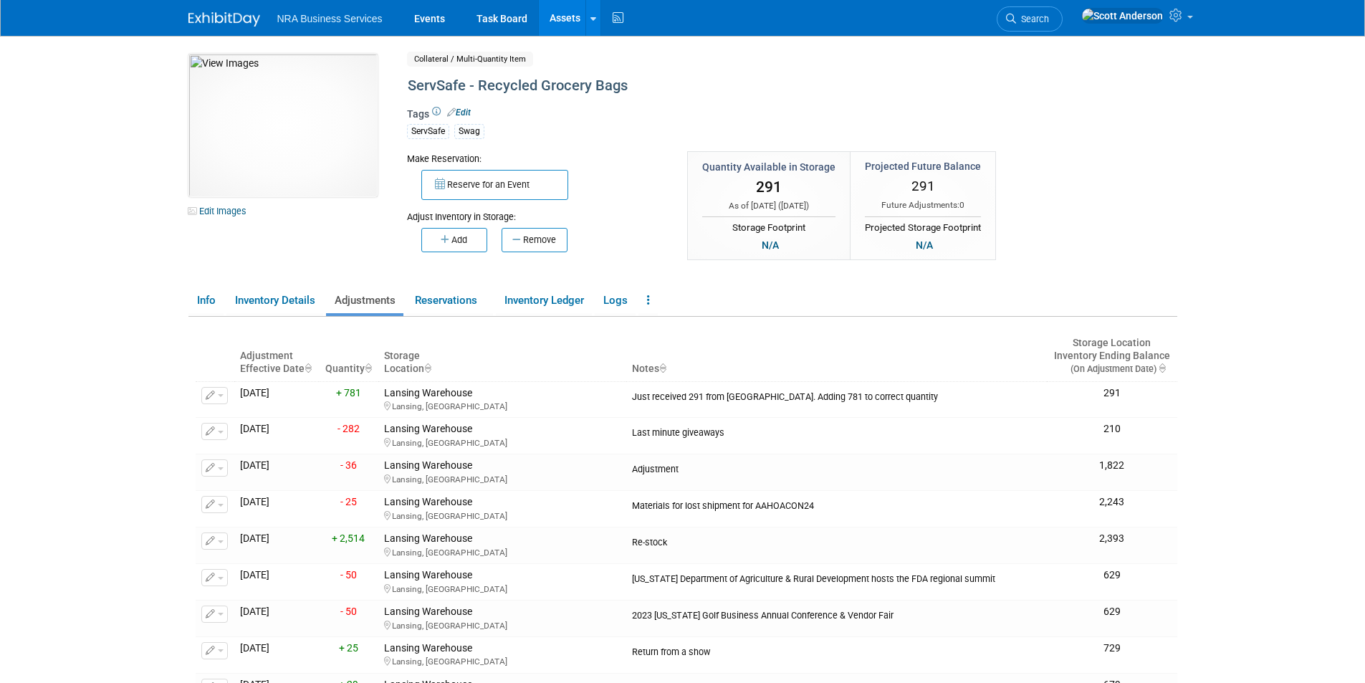
click at [567, 17] on link "Assets" at bounding box center [565, 18] width 52 height 36
